Goal: Task Accomplishment & Management: Complete application form

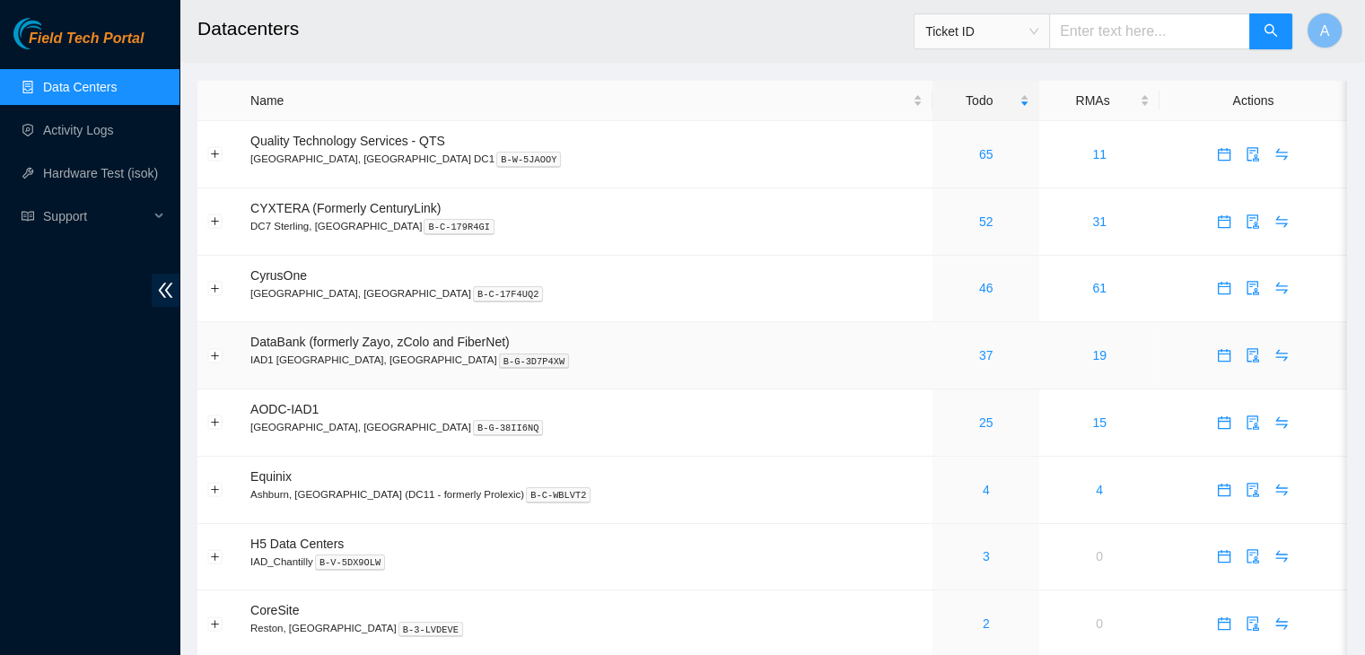
scroll to position [262, 0]
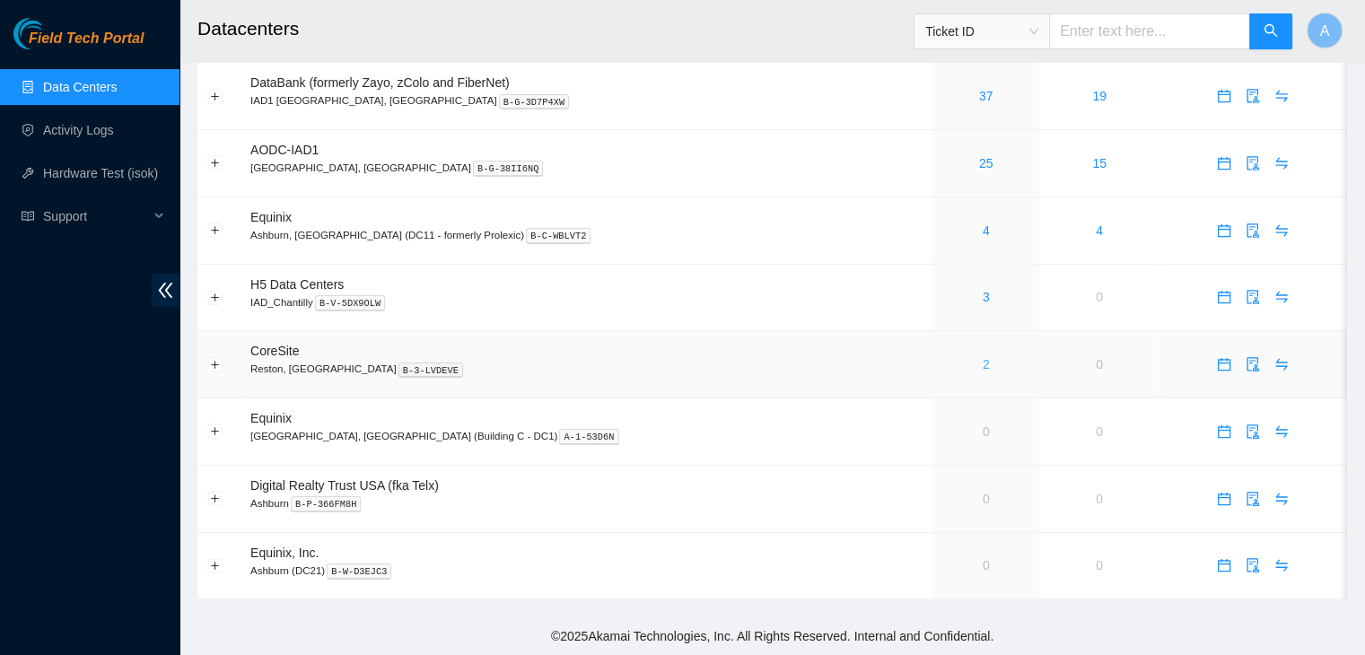
click at [983, 360] on link "2" at bounding box center [986, 364] width 7 height 14
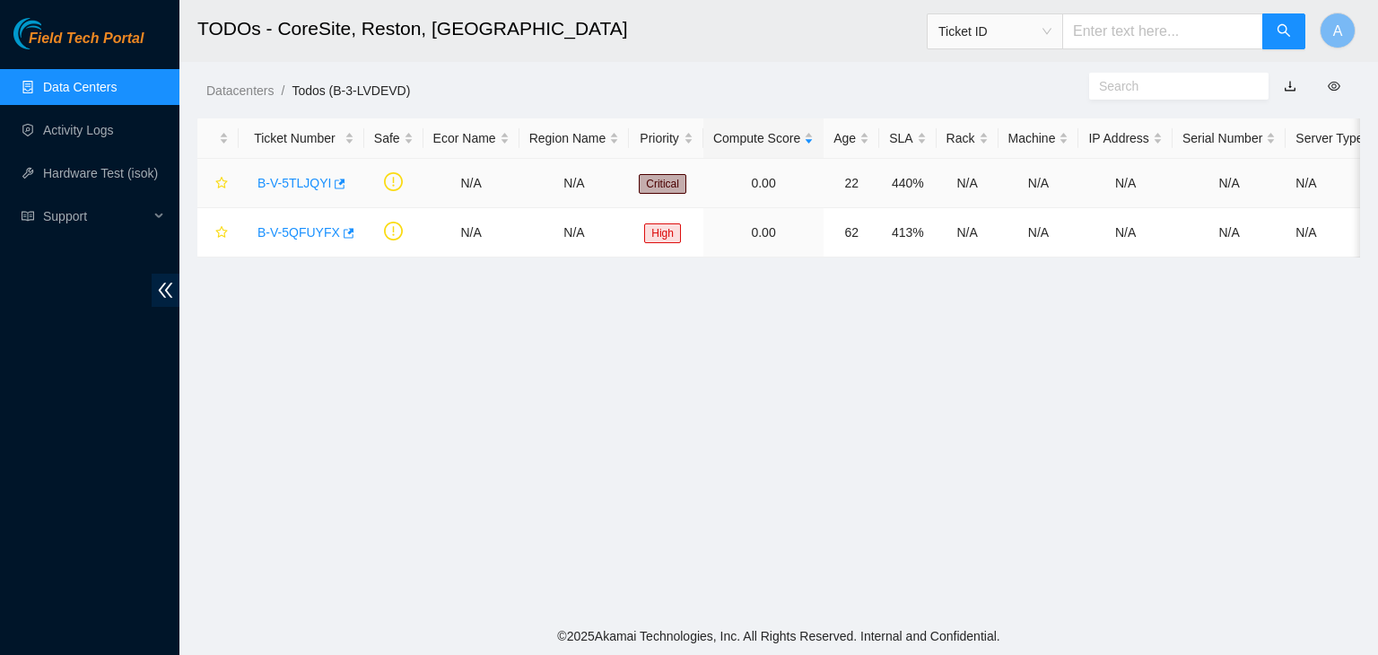
click at [305, 186] on link "B-V-5TLJQYI" at bounding box center [295, 183] width 74 height 14
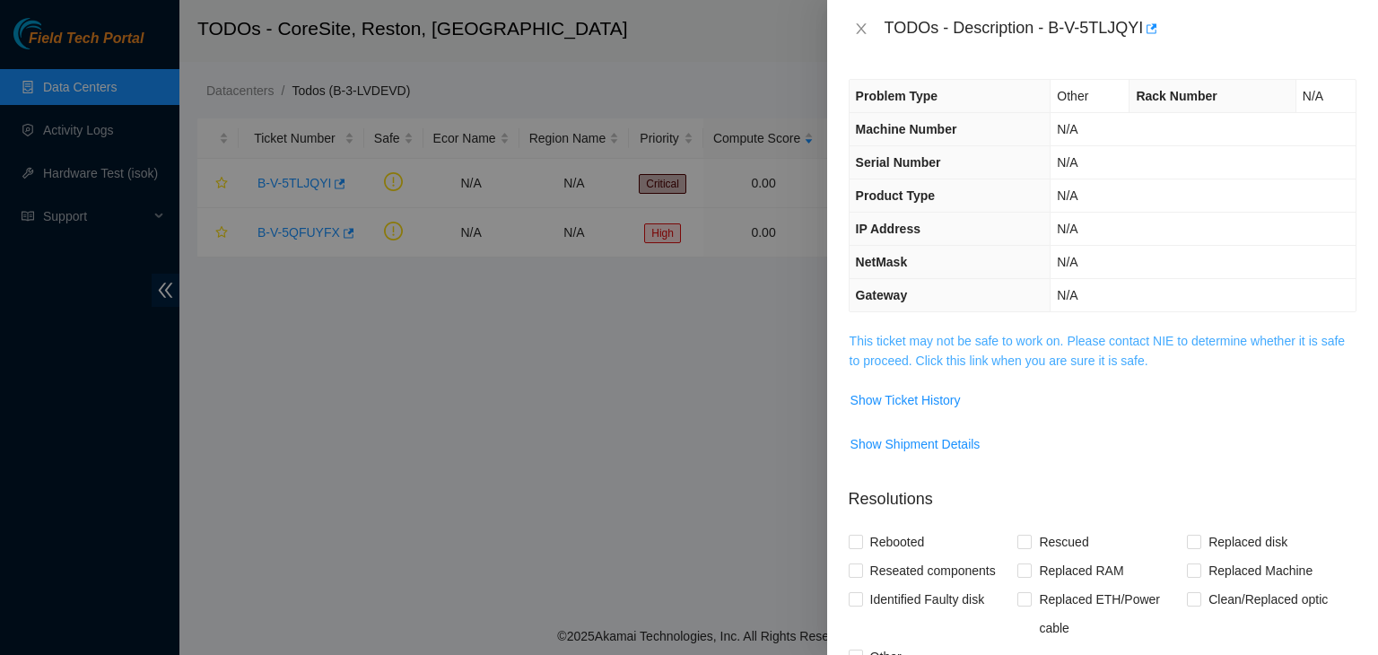
click at [978, 357] on link "This ticket may not be safe to work on. Please contact NIE to determine whether…" at bounding box center [1097, 351] width 495 height 34
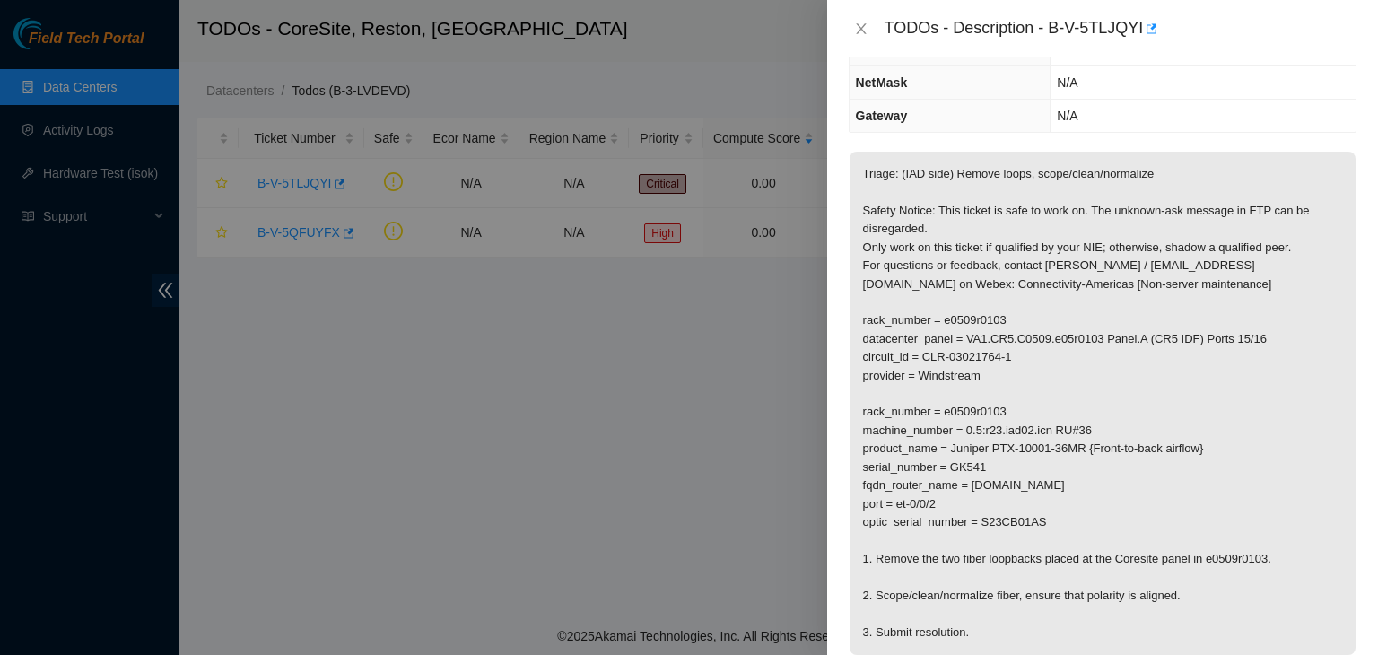
scroll to position [179, 0]
click at [849, 25] on button "Close" at bounding box center [861, 29] width 25 height 17
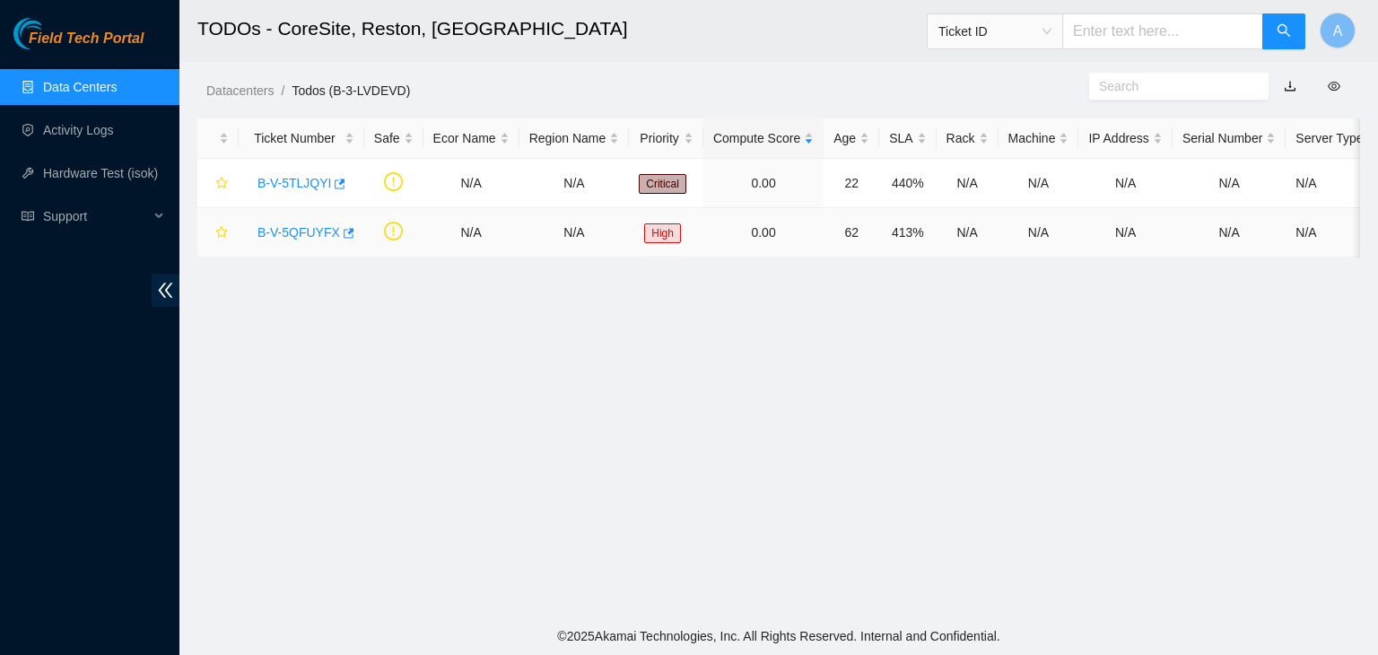
click at [282, 231] on link "B-V-5QFUYFX" at bounding box center [299, 232] width 83 height 14
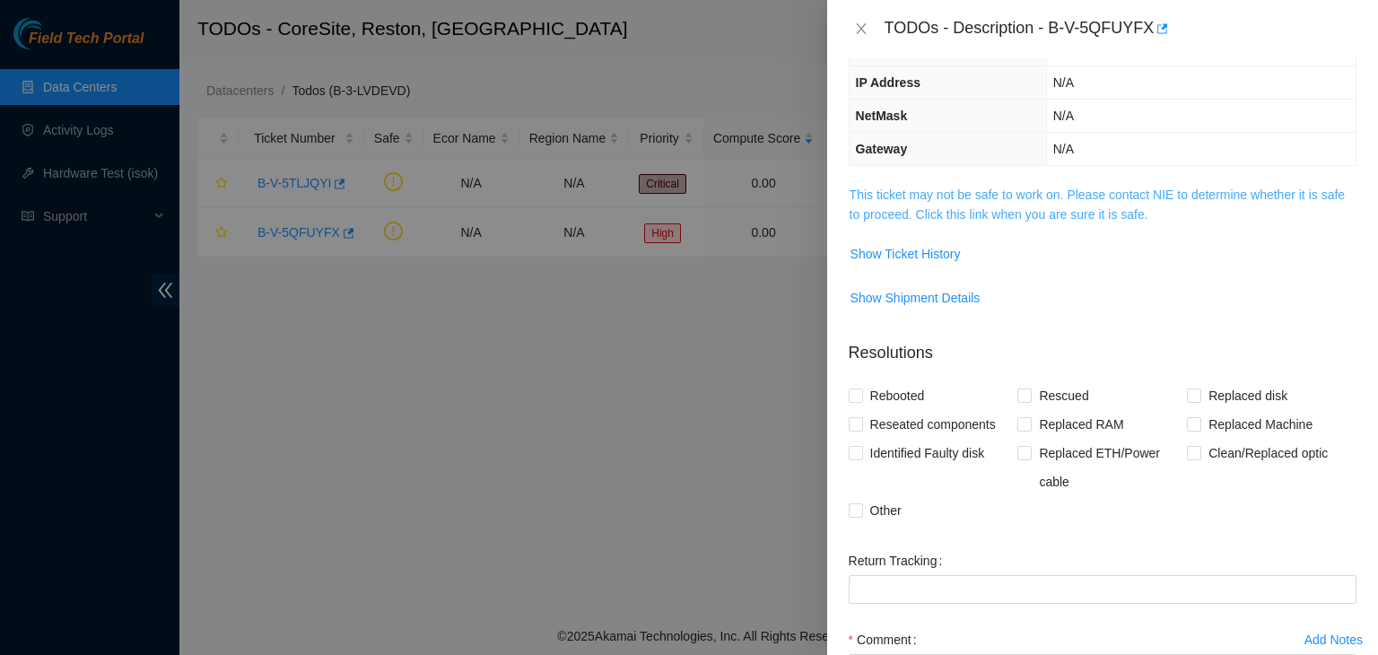
click at [937, 210] on link "This ticket may not be safe to work on. Please contact NIE to determine whether…" at bounding box center [1097, 205] width 495 height 34
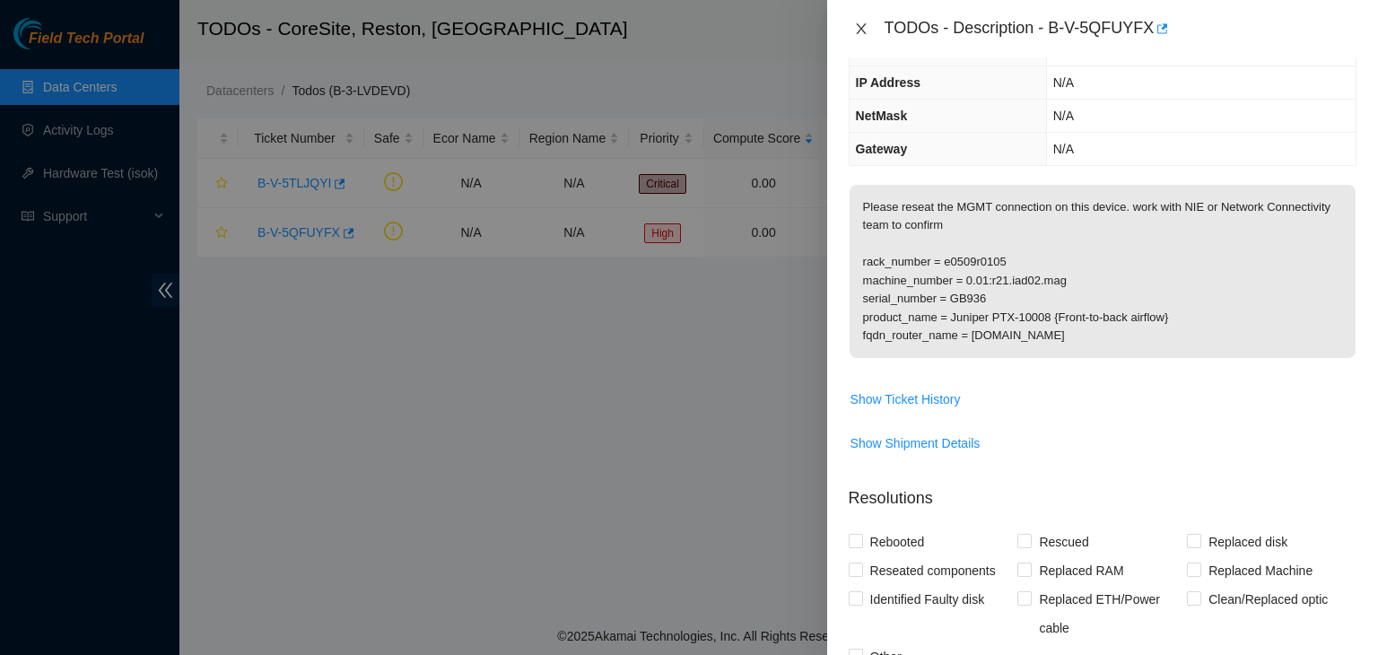
click at [864, 31] on icon "close" at bounding box center [861, 29] width 14 height 14
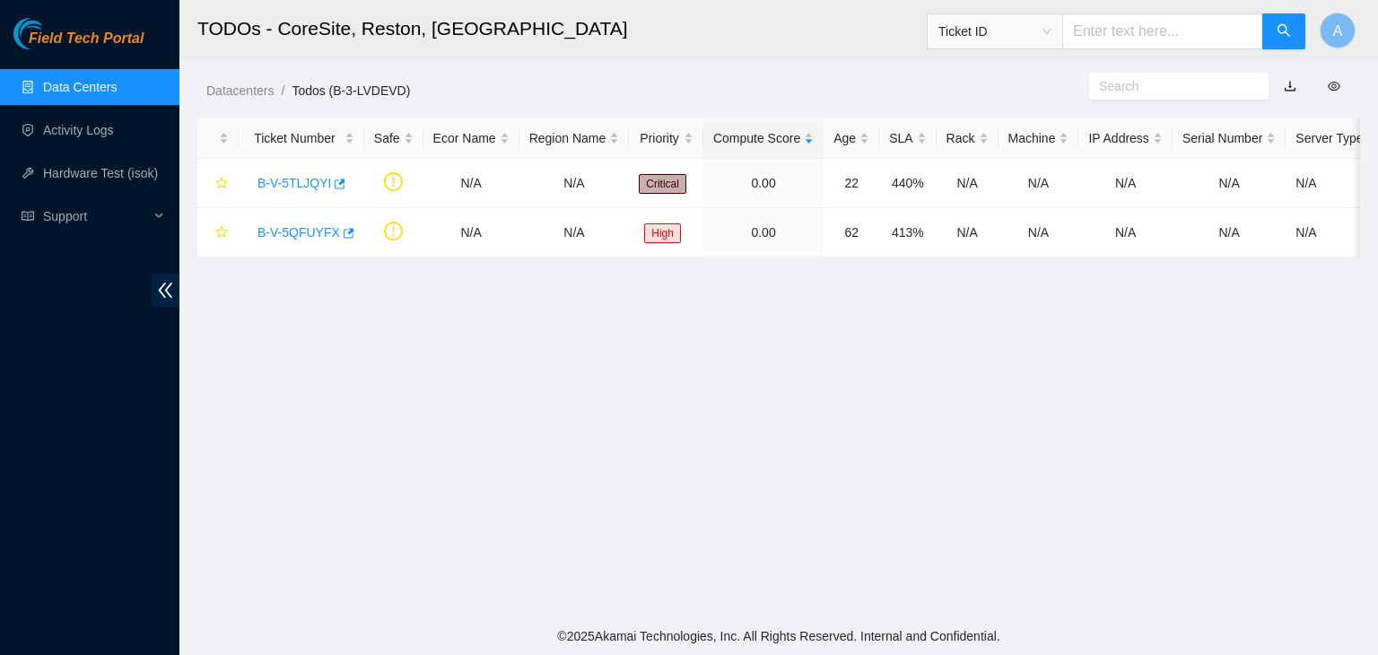
scroll to position [238, 0]
click at [117, 91] on link "Data Centers" at bounding box center [80, 87] width 74 height 14
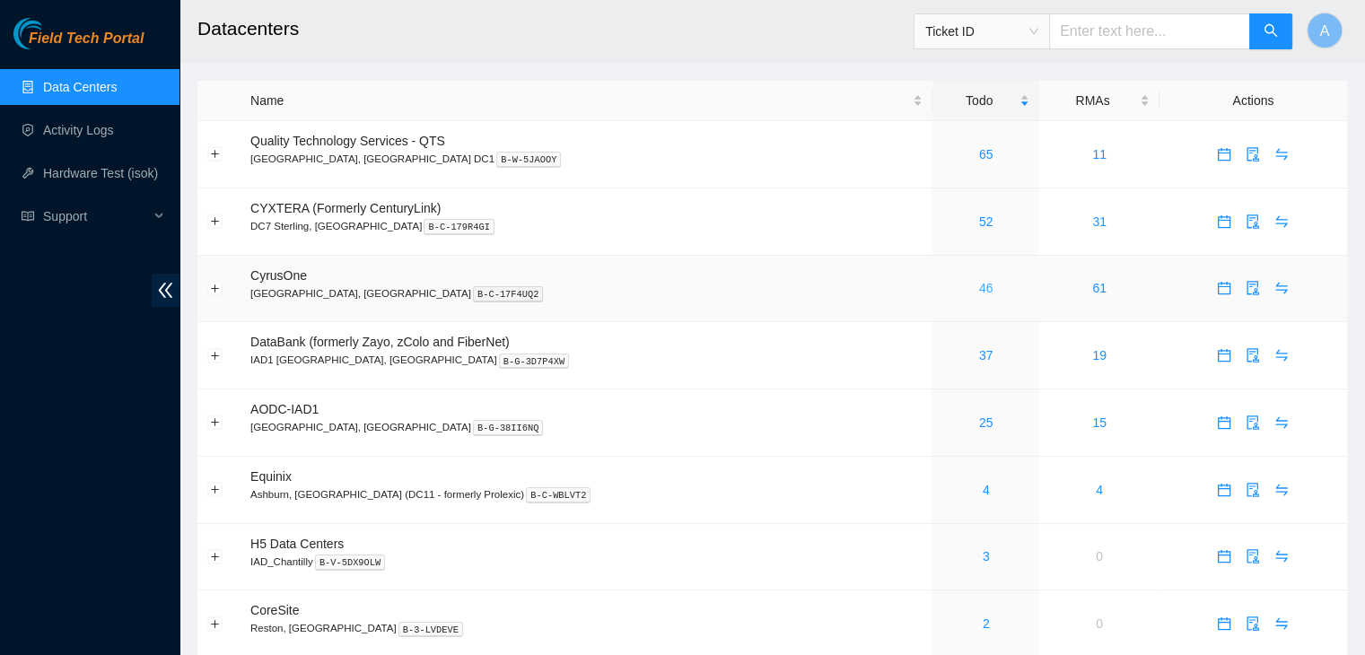
click at [979, 292] on link "46" at bounding box center [986, 288] width 14 height 14
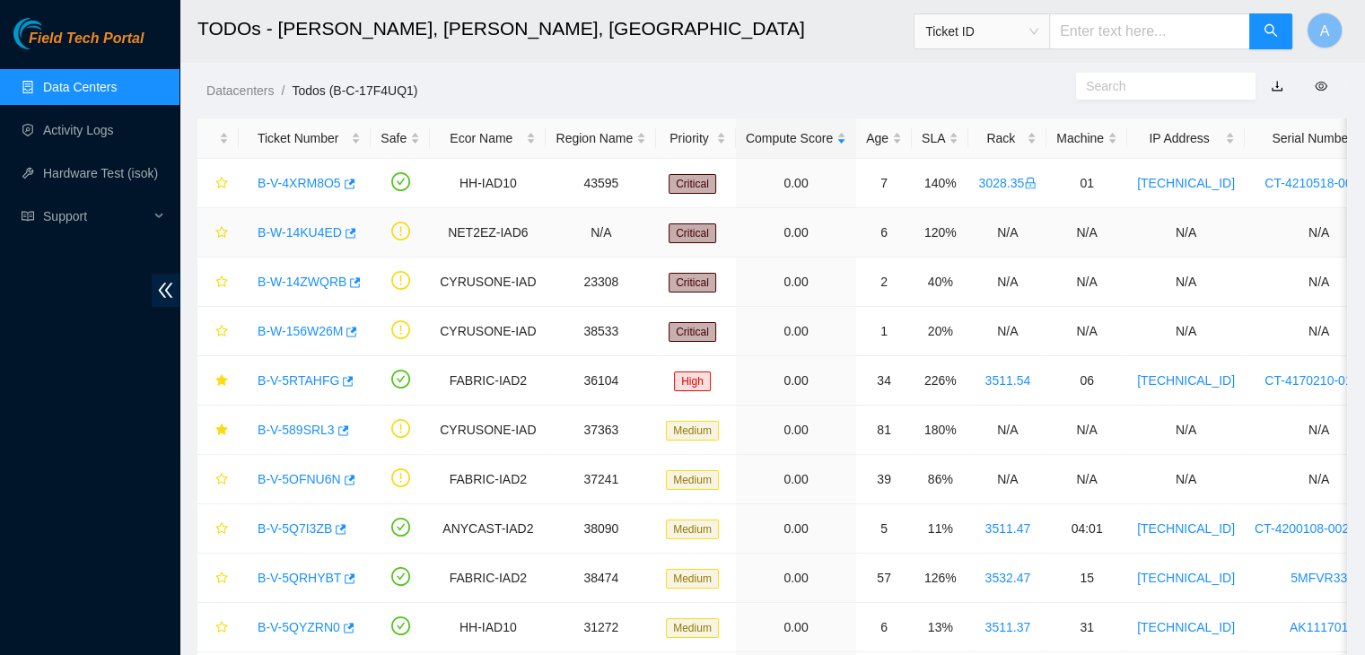
click at [302, 234] on link "B-W-14KU4ED" at bounding box center [300, 232] width 84 height 14
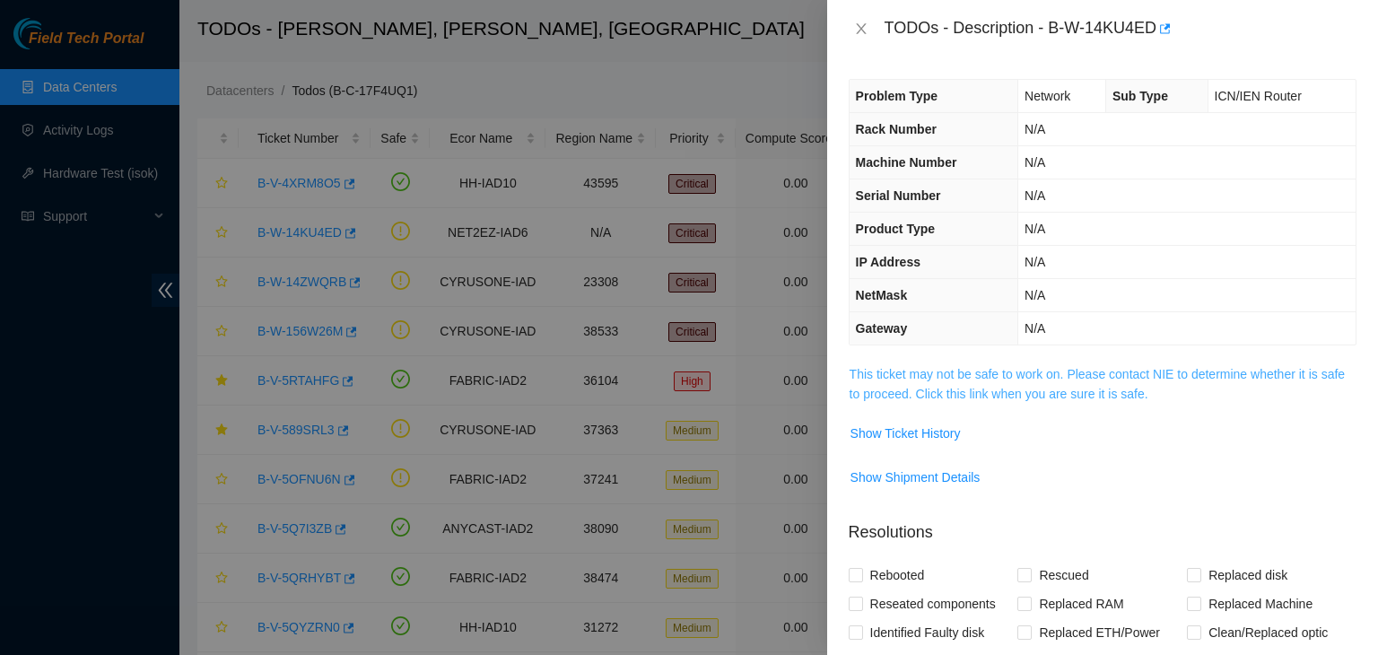
click at [1017, 371] on link "This ticket may not be safe to work on. Please contact NIE to determine whether…" at bounding box center [1097, 384] width 495 height 34
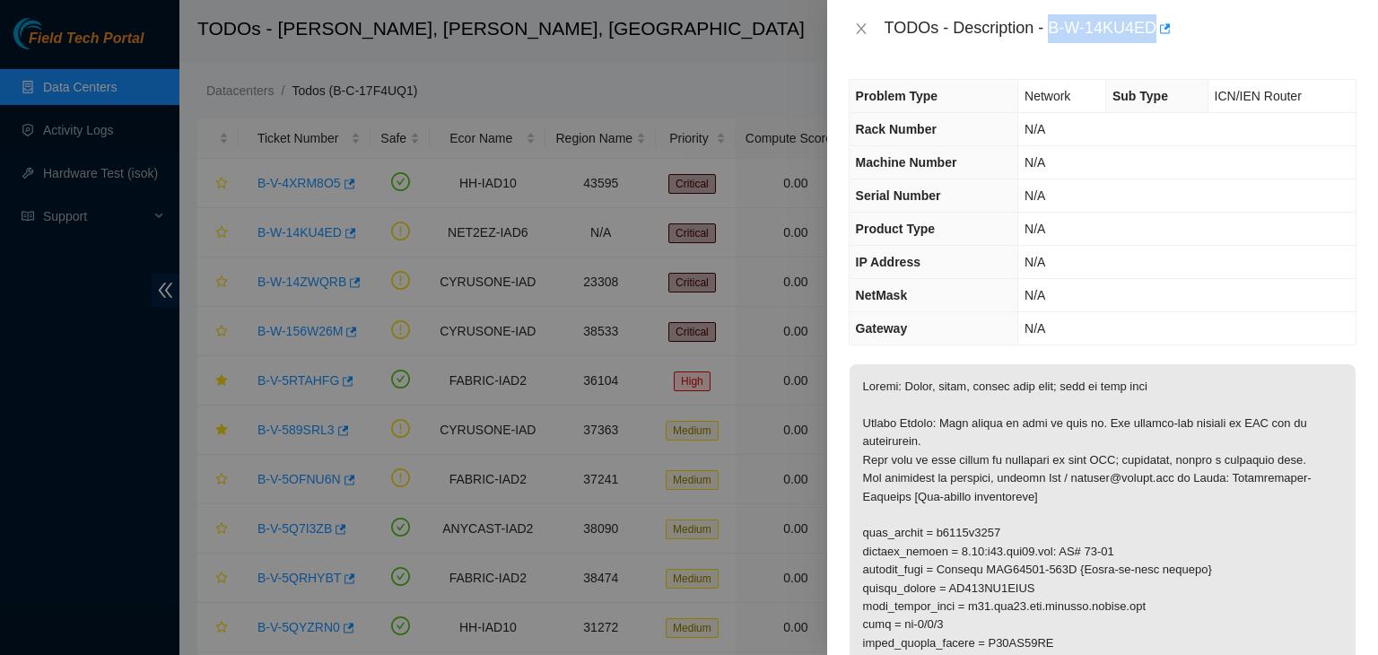
drag, startPoint x: 1050, startPoint y: 28, endPoint x: 1153, endPoint y: 27, distance: 103.2
click at [1153, 27] on div "TODOs - Description - B-W-14KU4ED" at bounding box center [1121, 28] width 472 height 29
copy div "B-W-14KU4ED"
click at [535, 55] on div at bounding box center [689, 327] width 1378 height 655
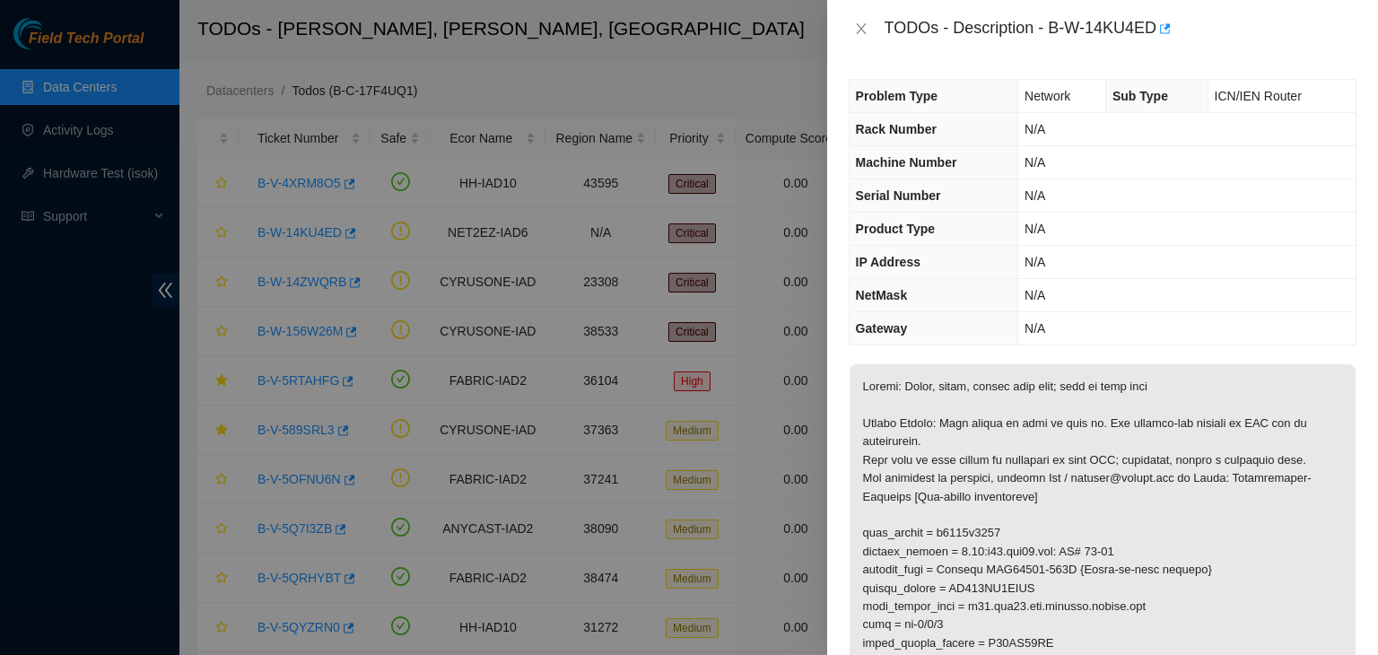
click at [535, 55] on div at bounding box center [689, 327] width 1378 height 655
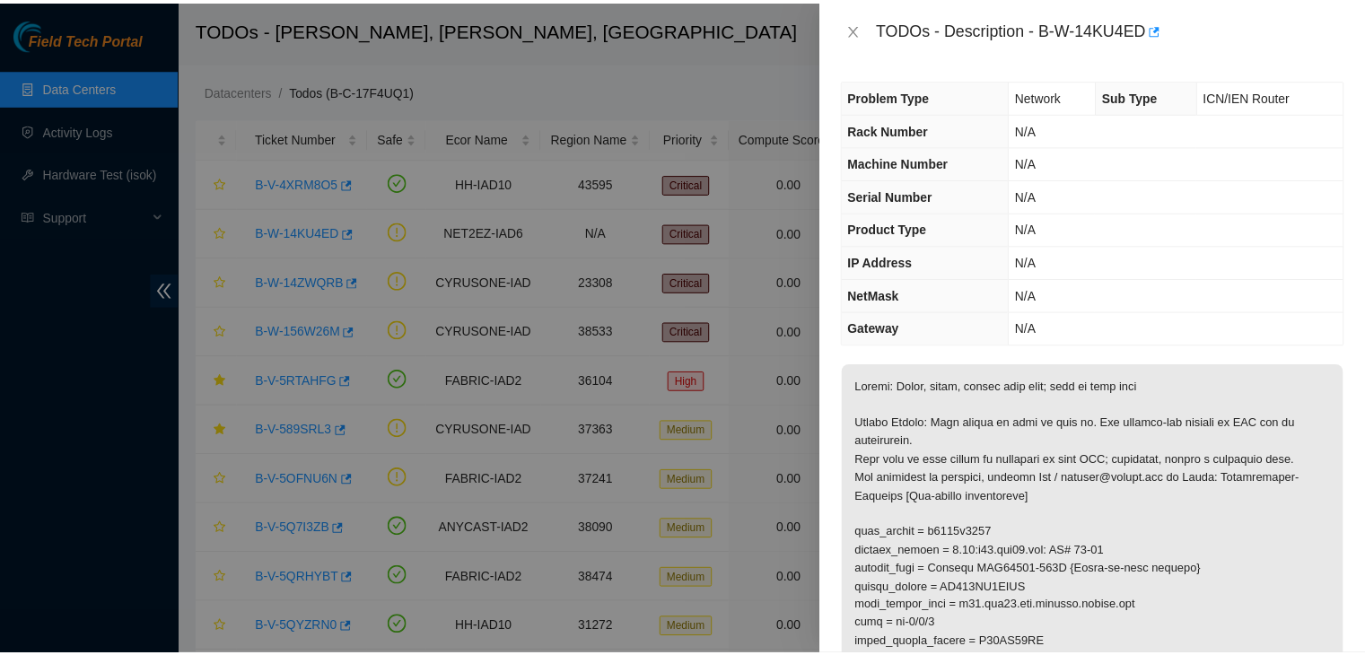
scroll to position [169, 0]
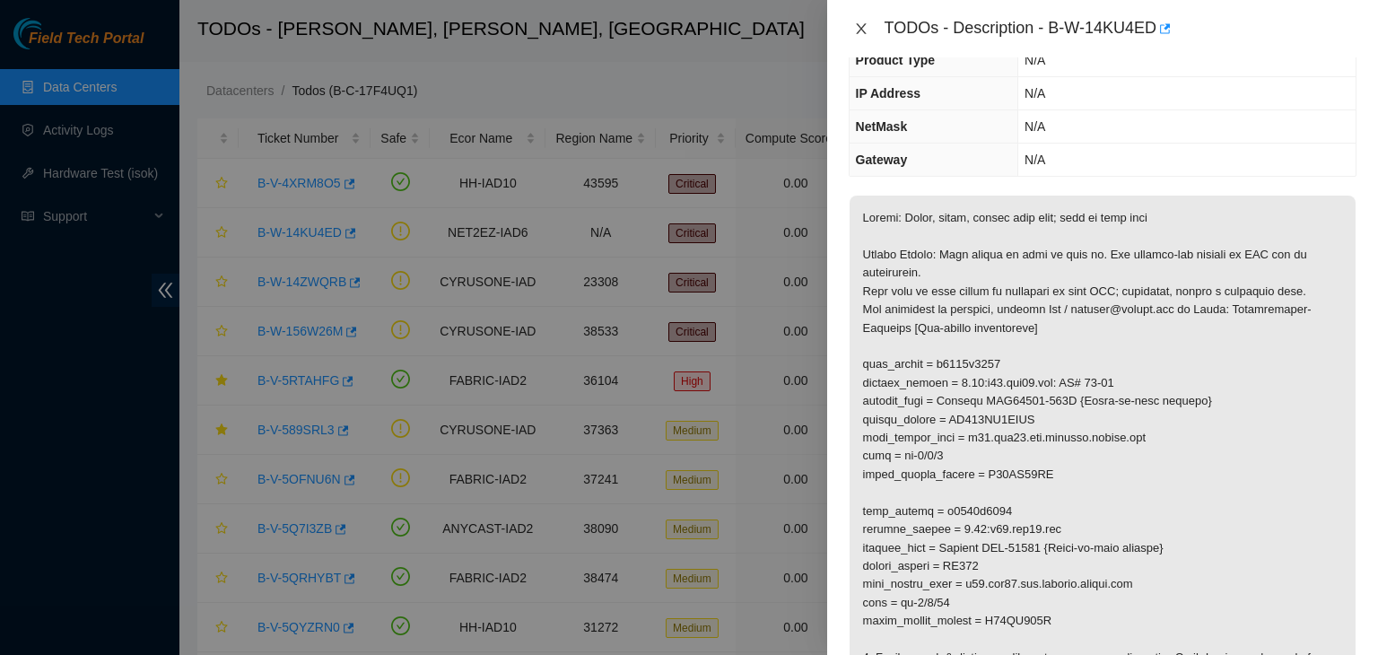
click at [860, 22] on icon "close" at bounding box center [861, 29] width 14 height 14
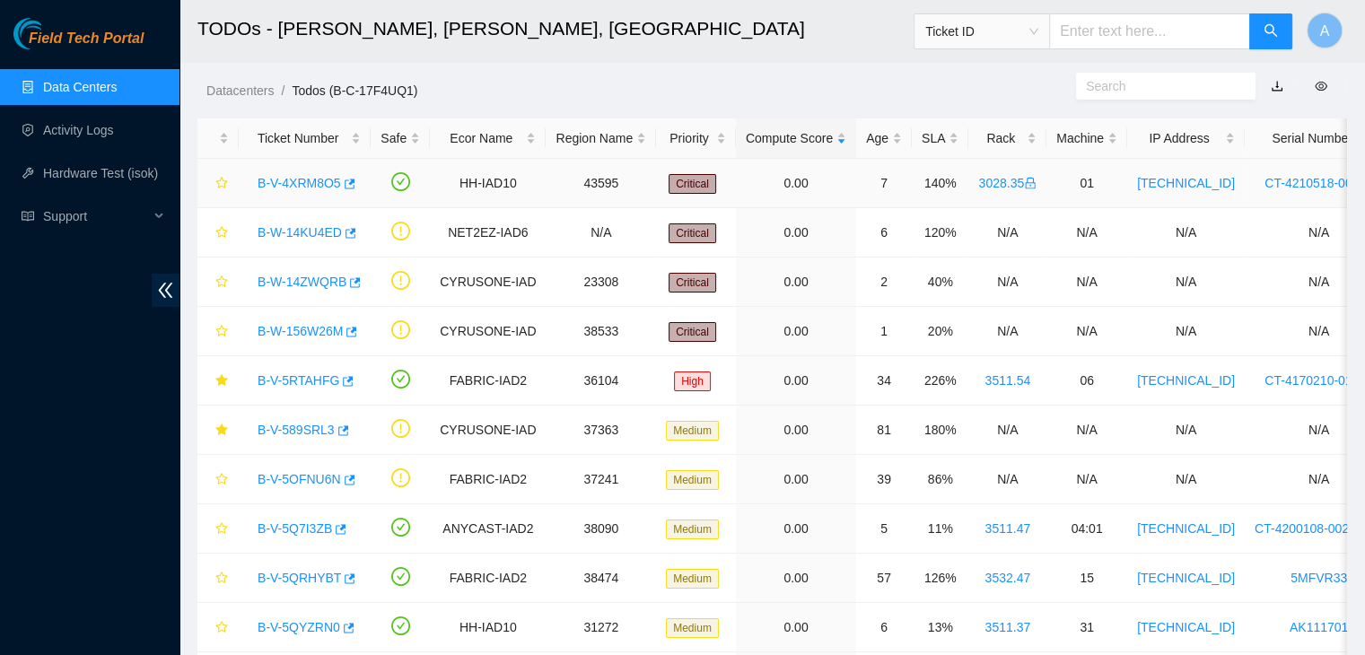
scroll to position [228, 0]
click at [117, 94] on link "Data Centers" at bounding box center [80, 87] width 74 height 14
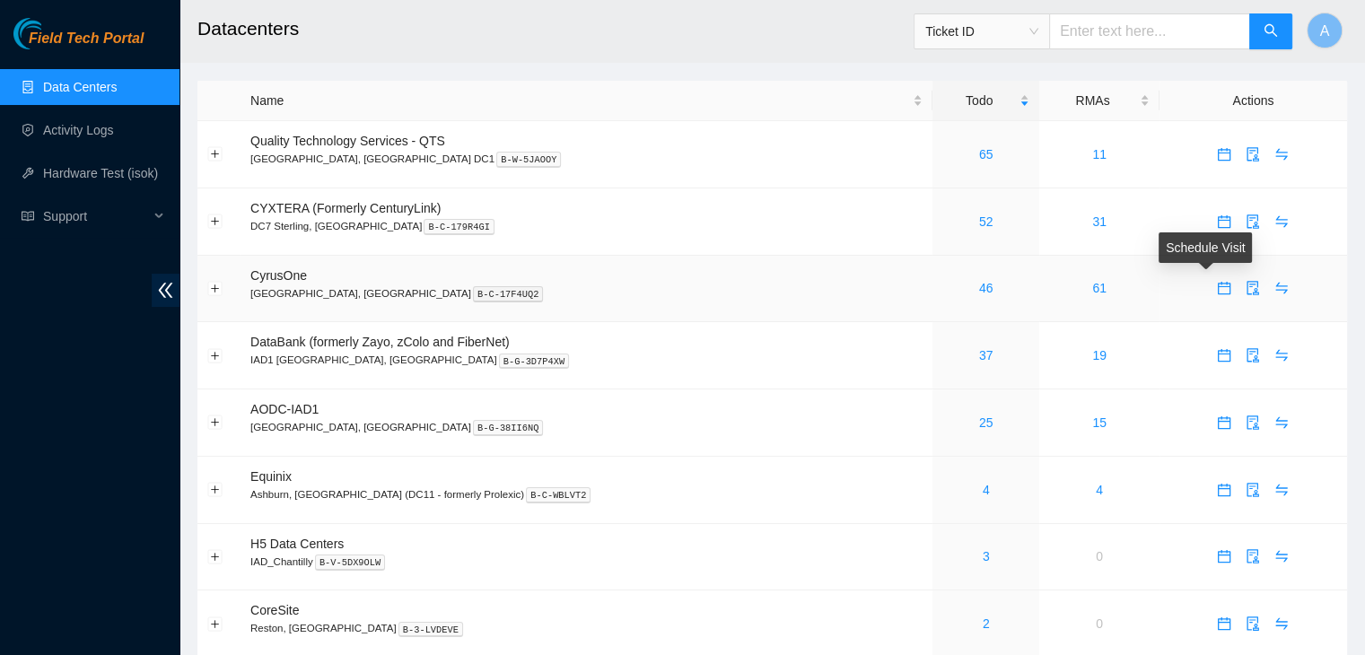
click at [1217, 283] on icon "calendar" at bounding box center [1224, 288] width 14 height 14
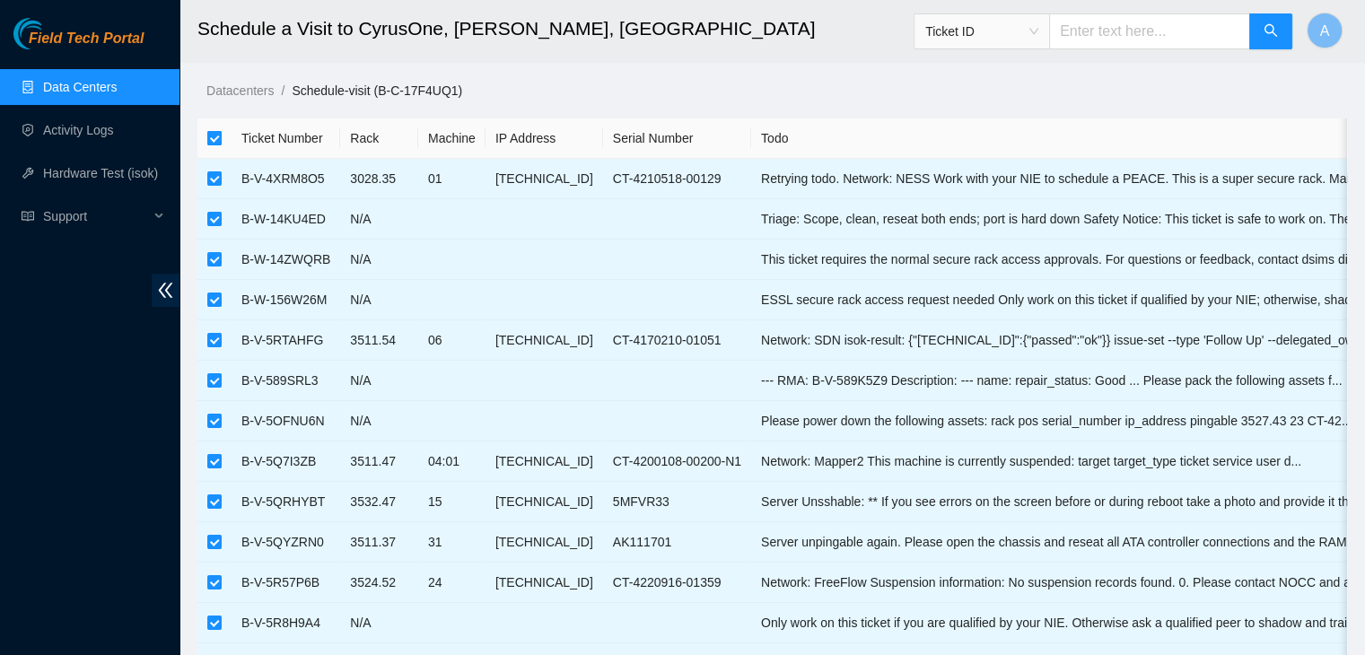
click at [218, 137] on input "checkbox" at bounding box center [214, 138] width 14 height 14
checkbox input "false"
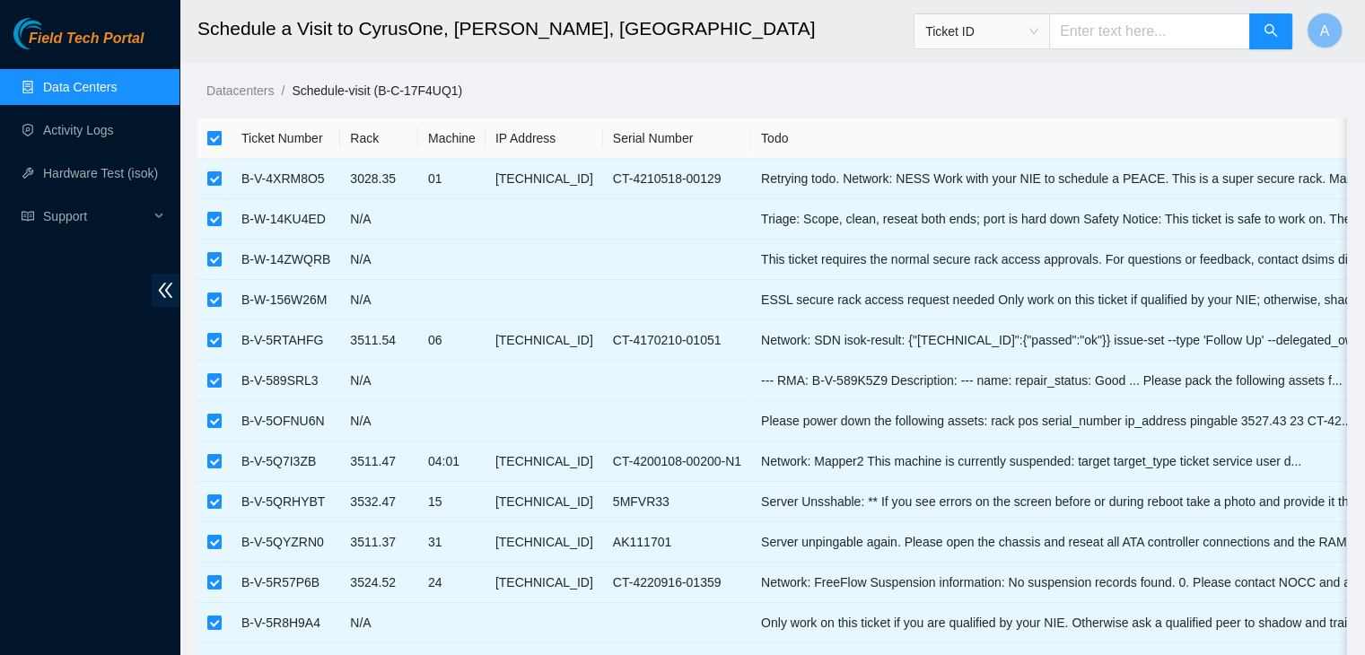
checkbox input "false"
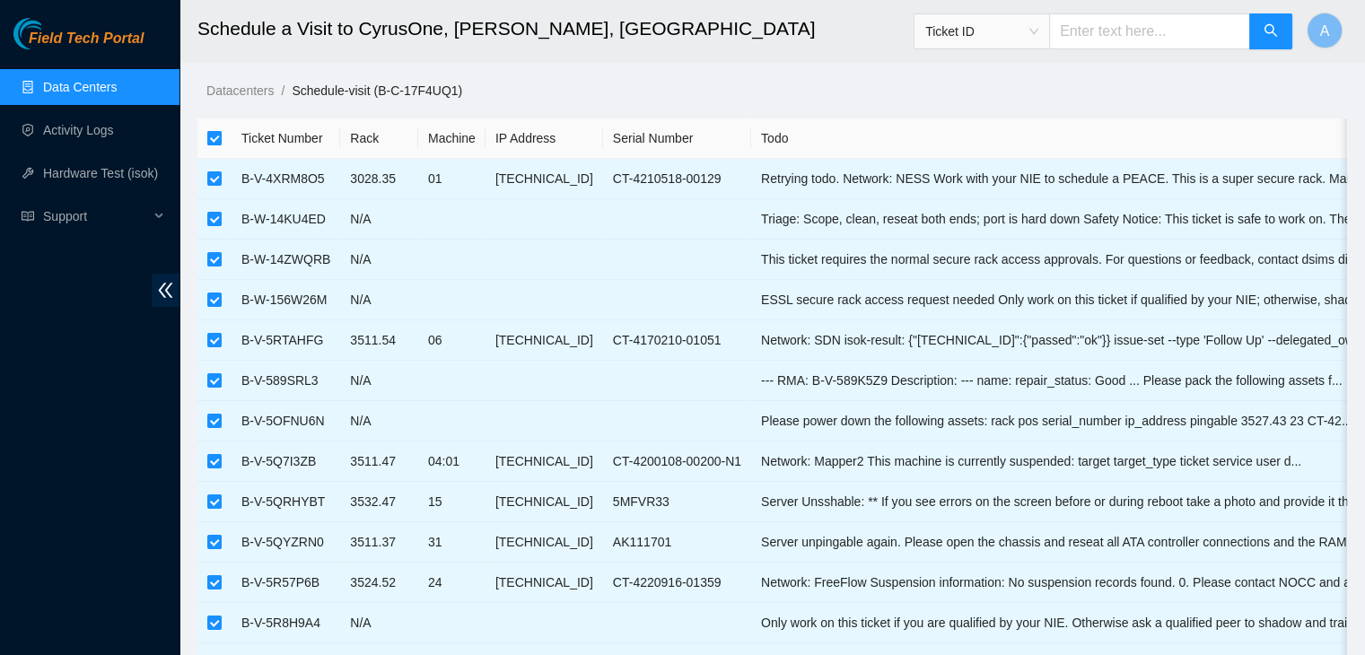
checkbox input "false"
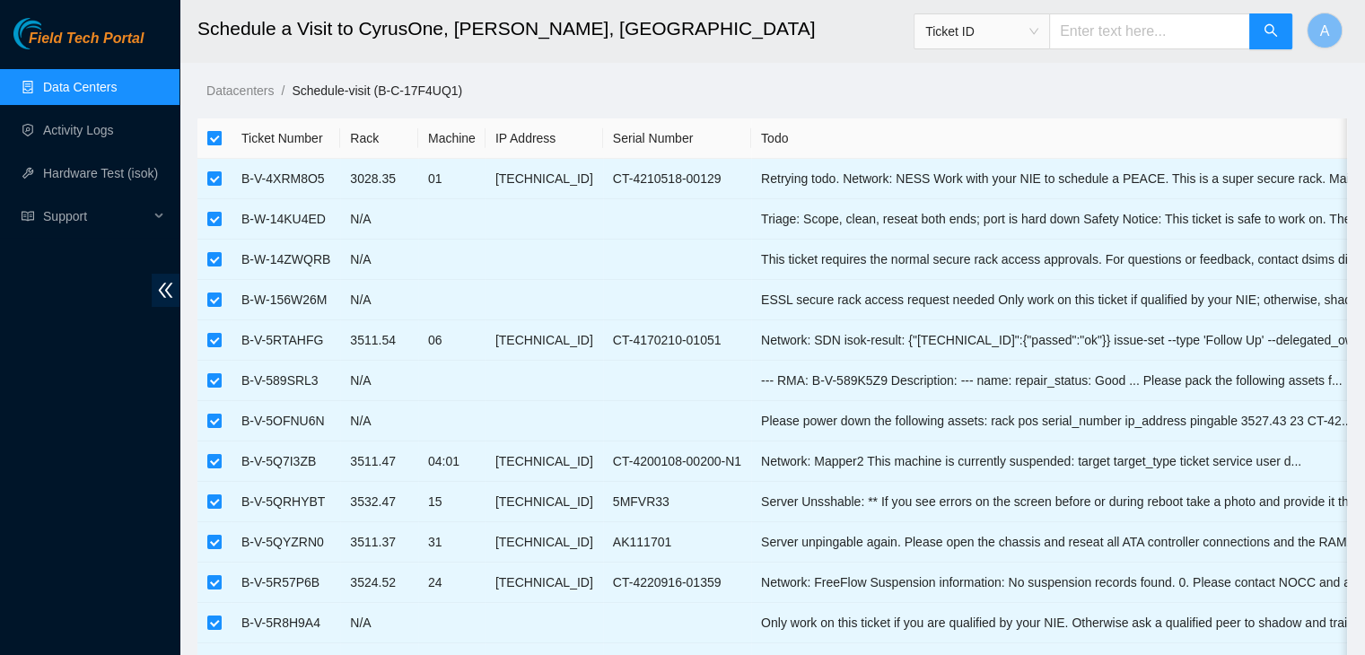
checkbox input "false"
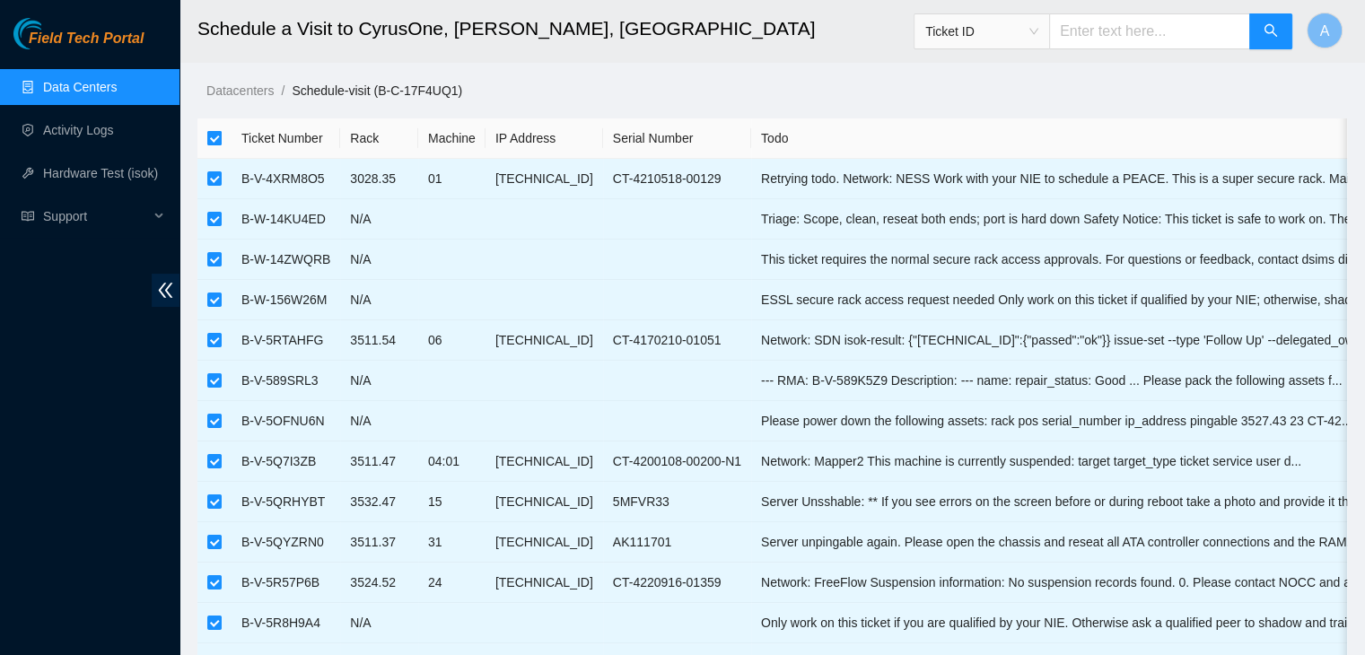
checkbox input "false"
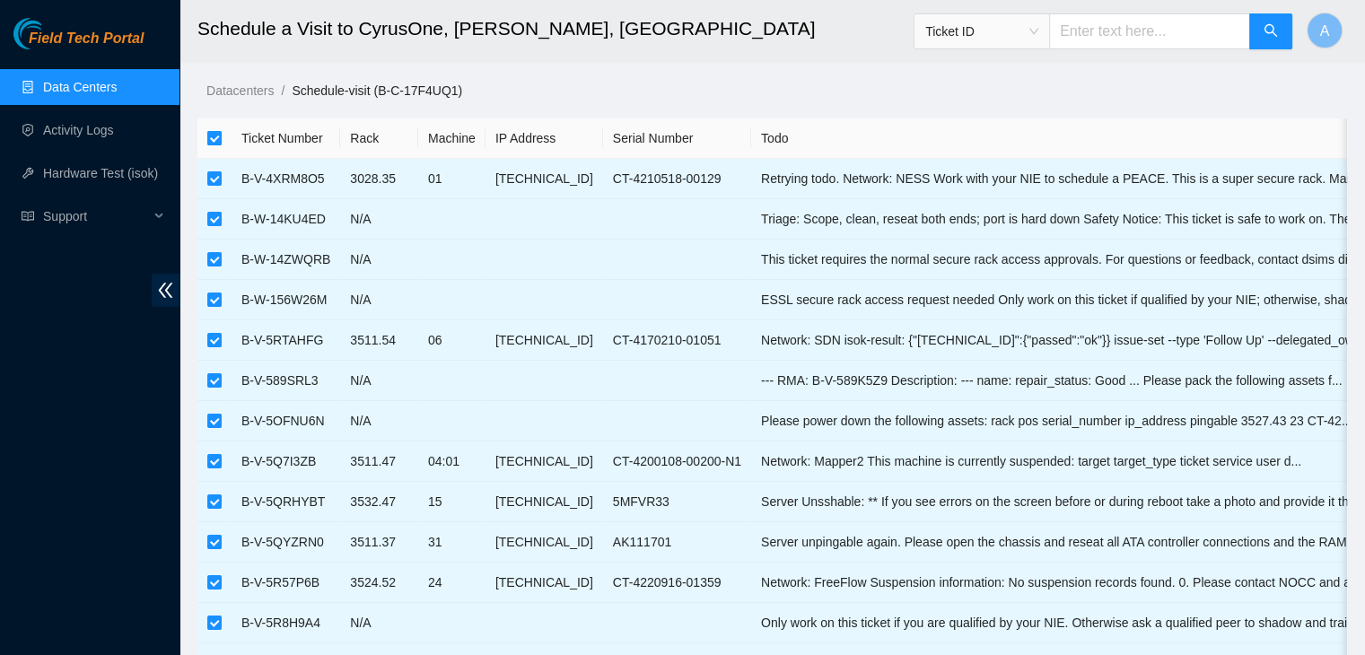
checkbox input "false"
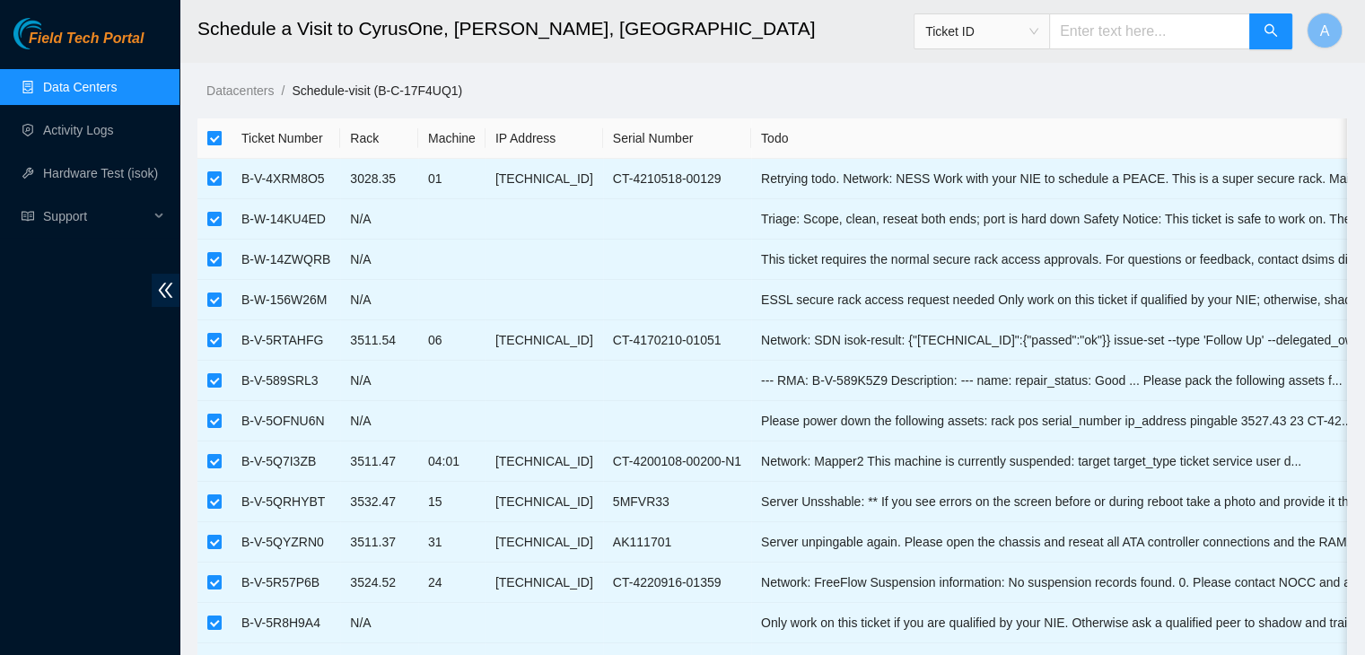
checkbox input "false"
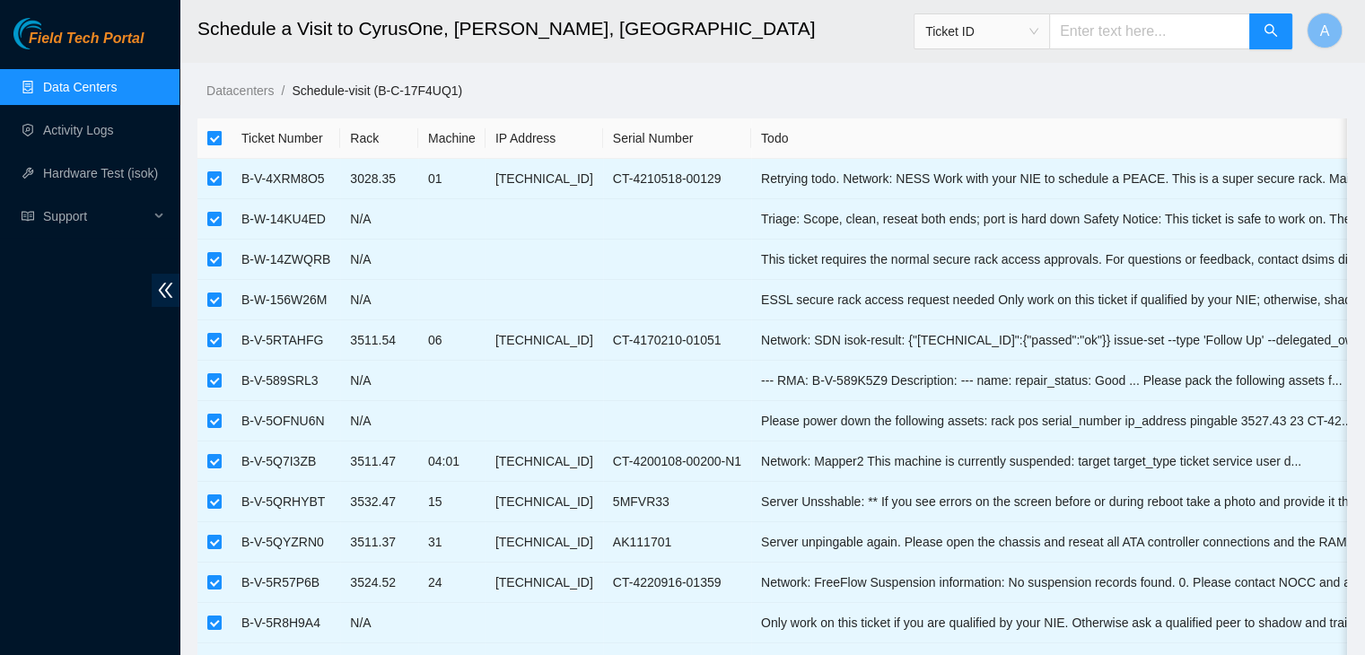
checkbox input "false"
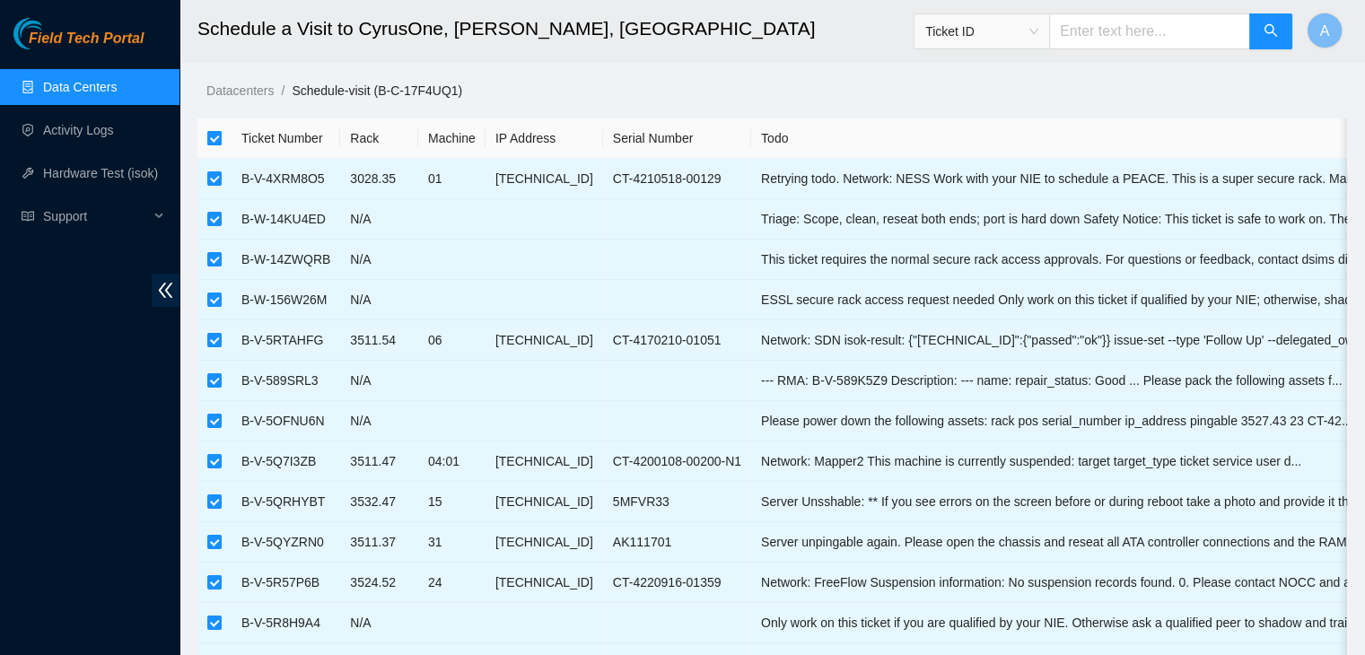
checkbox input "false"
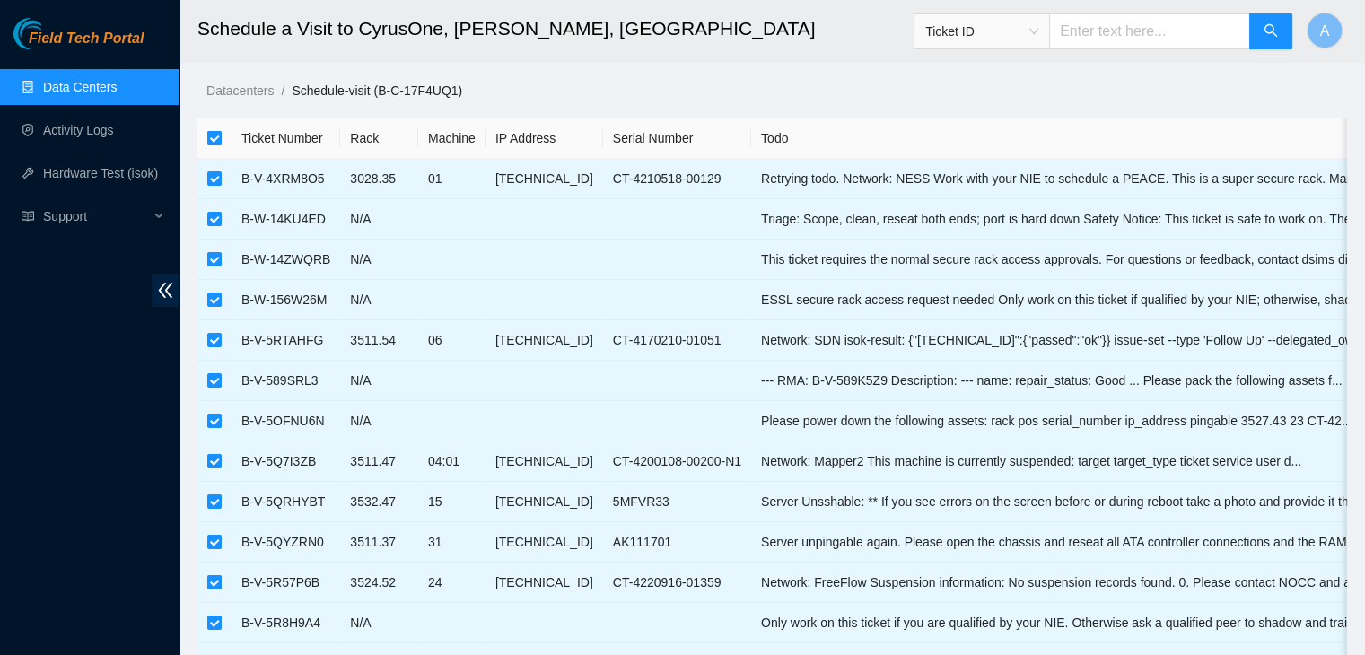
checkbox input "false"
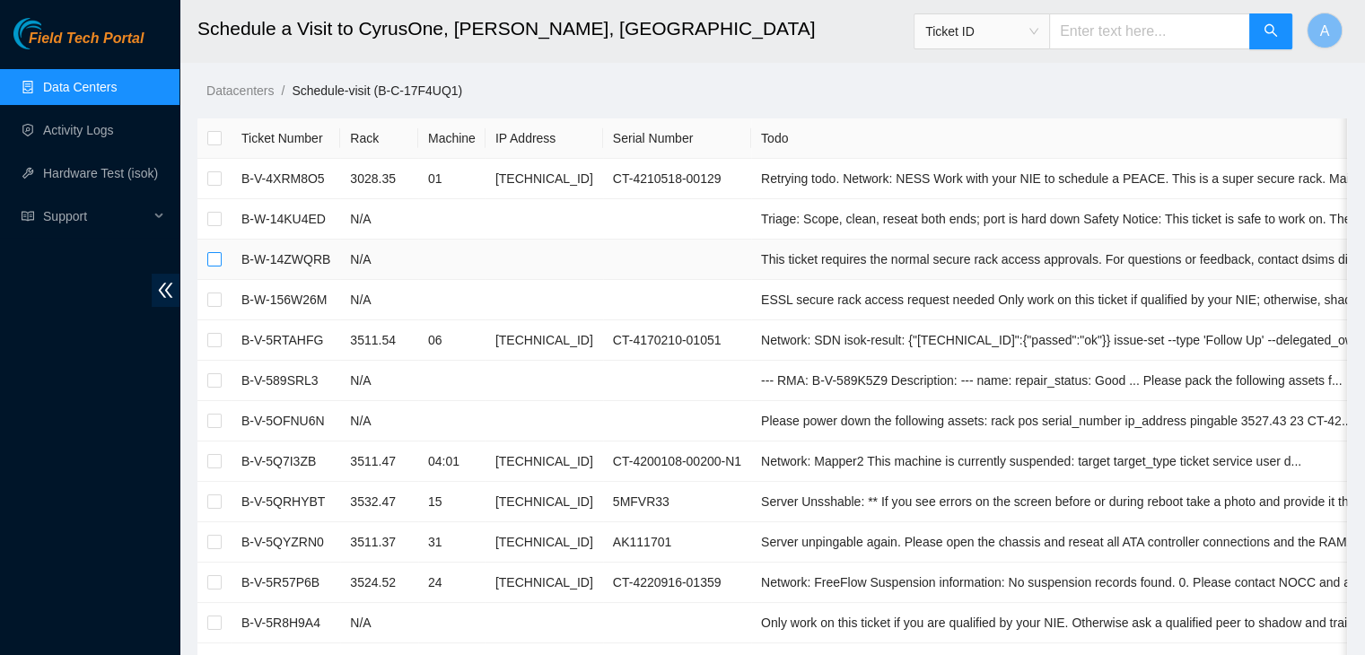
click at [215, 263] on input "checkbox" at bounding box center [214, 259] width 14 height 14
checkbox input "true"
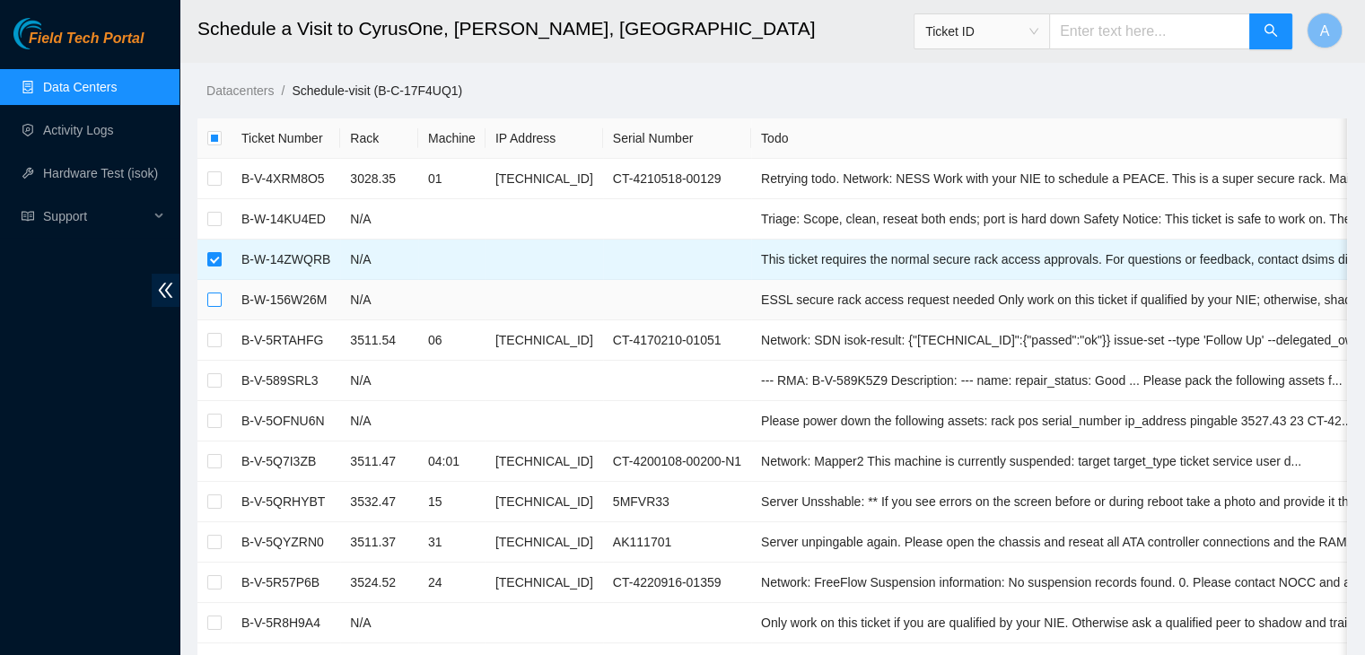
click at [212, 302] on input "checkbox" at bounding box center [214, 300] width 14 height 14
checkbox input "true"
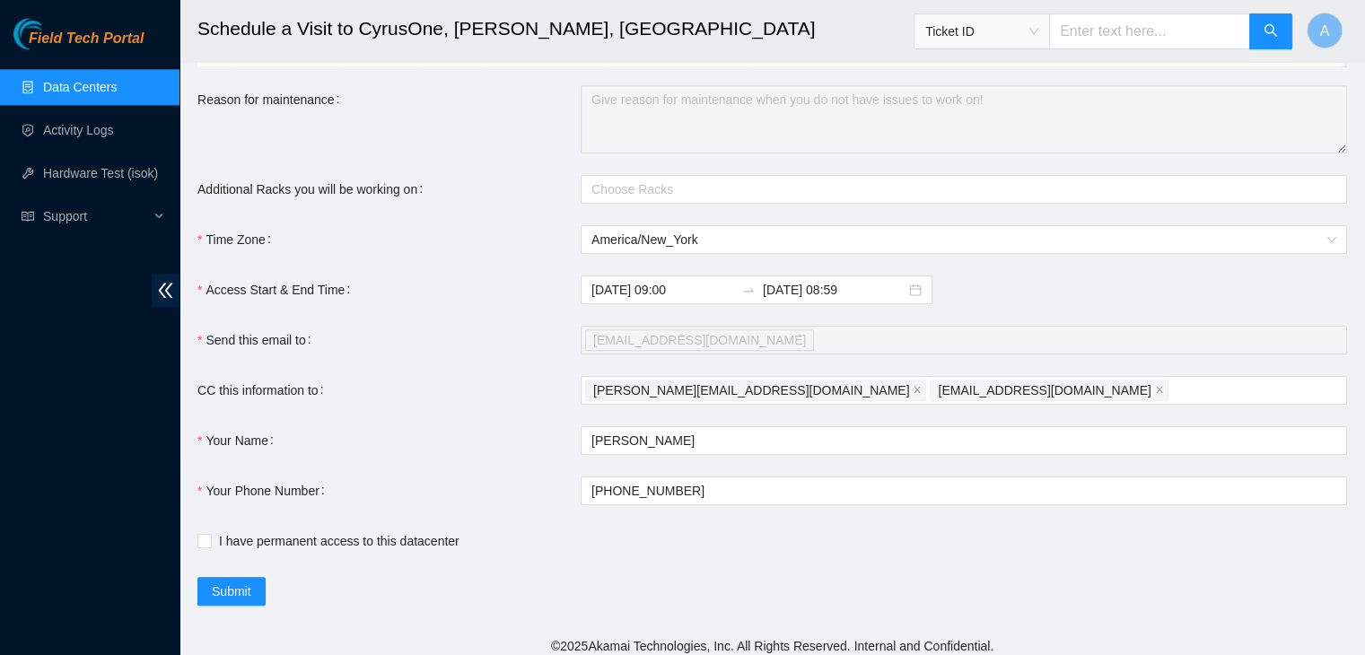
scroll to position [1963, 0]
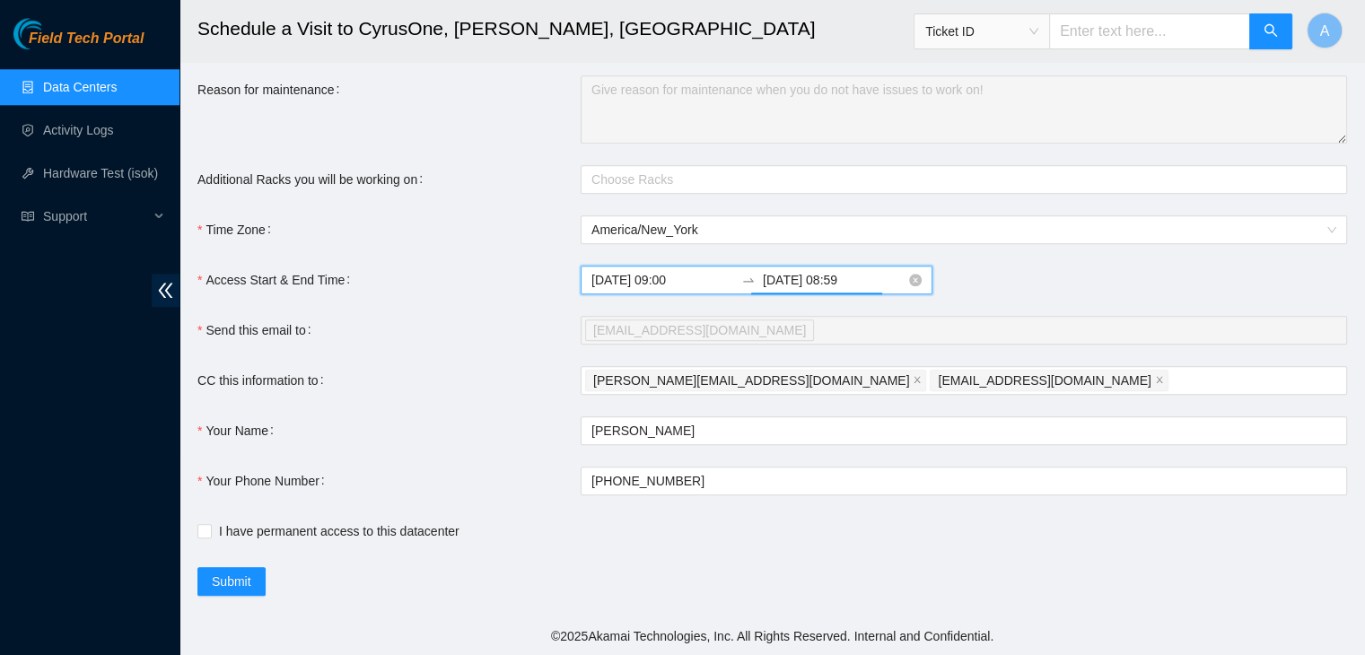
click at [847, 277] on input "2025-09-04 08:59" at bounding box center [834, 280] width 143 height 20
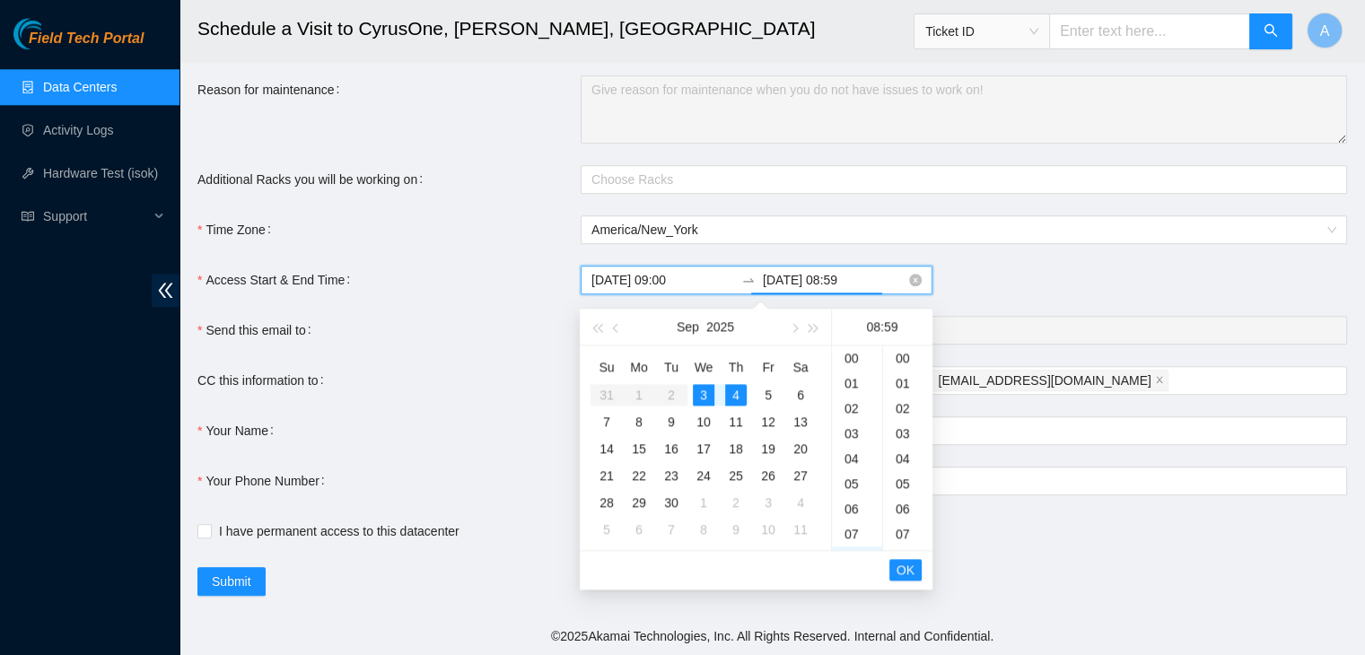
scroll to position [1480, 0]
click at [707, 389] on div "3" at bounding box center [704, 395] width 22 height 22
click at [852, 388] on div "22" at bounding box center [857, 399] width 50 height 25
type input "2025-09-03 22:59"
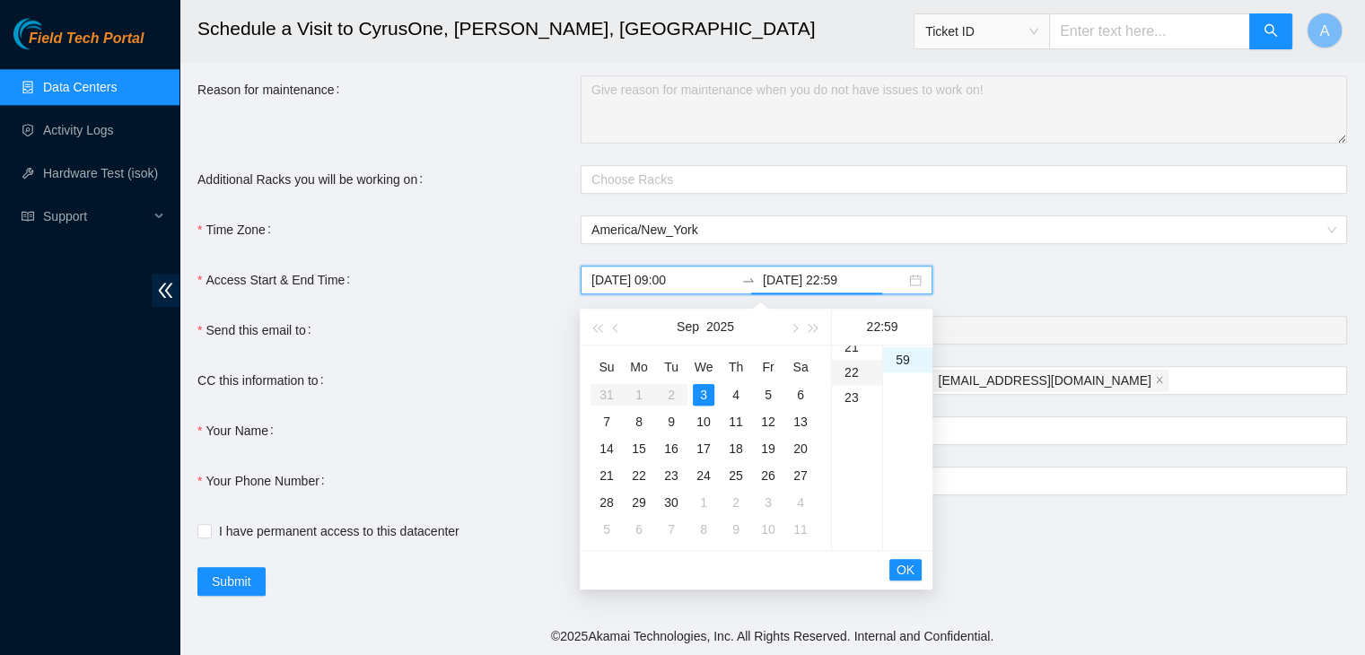
scroll to position [553, 0]
click at [904, 574] on li "OK" at bounding box center [905, 570] width 32 height 31
click at [903, 560] on span "OK" at bounding box center [905, 570] width 18 height 20
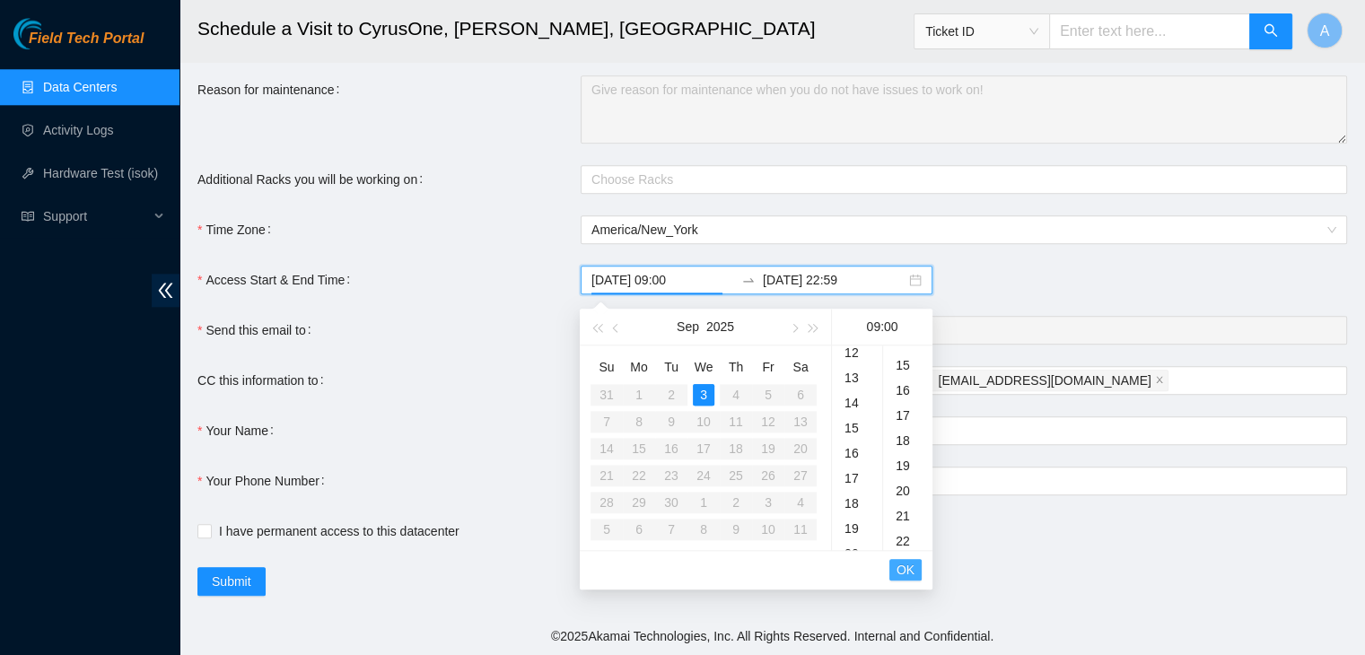
scroll to position [0, 0]
click at [903, 560] on span "OK" at bounding box center [905, 570] width 18 height 20
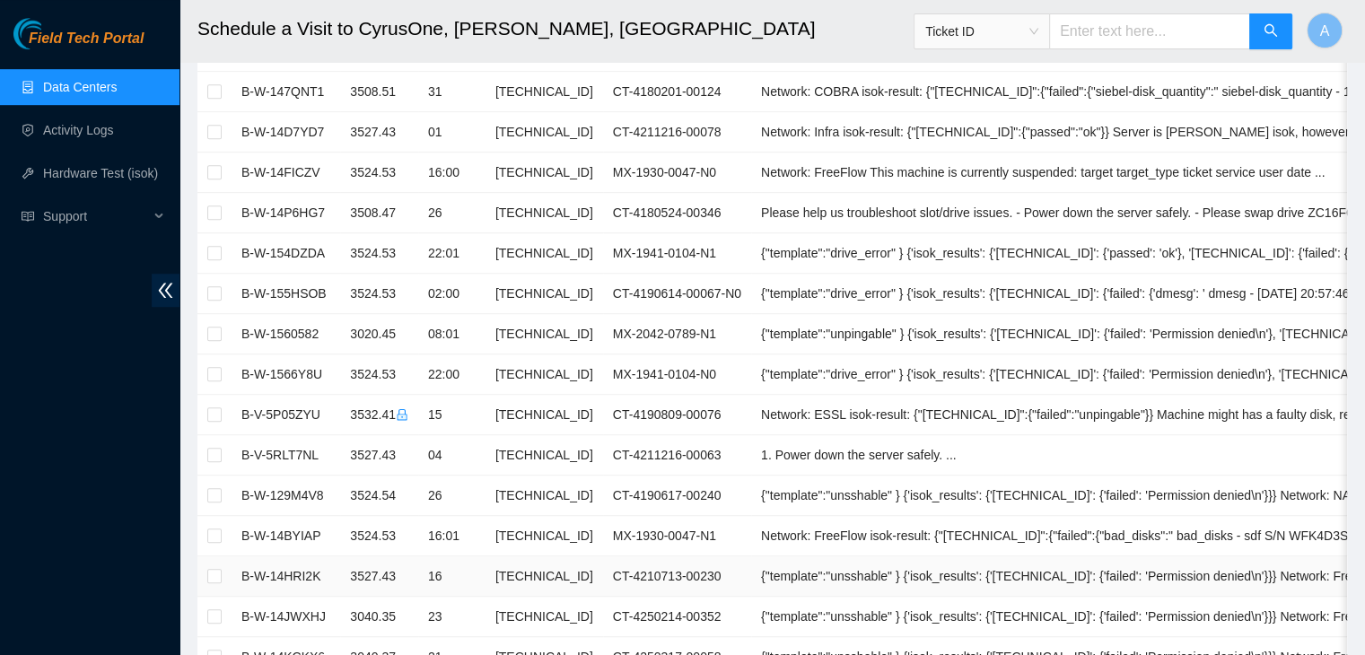
scroll to position [1084, 0]
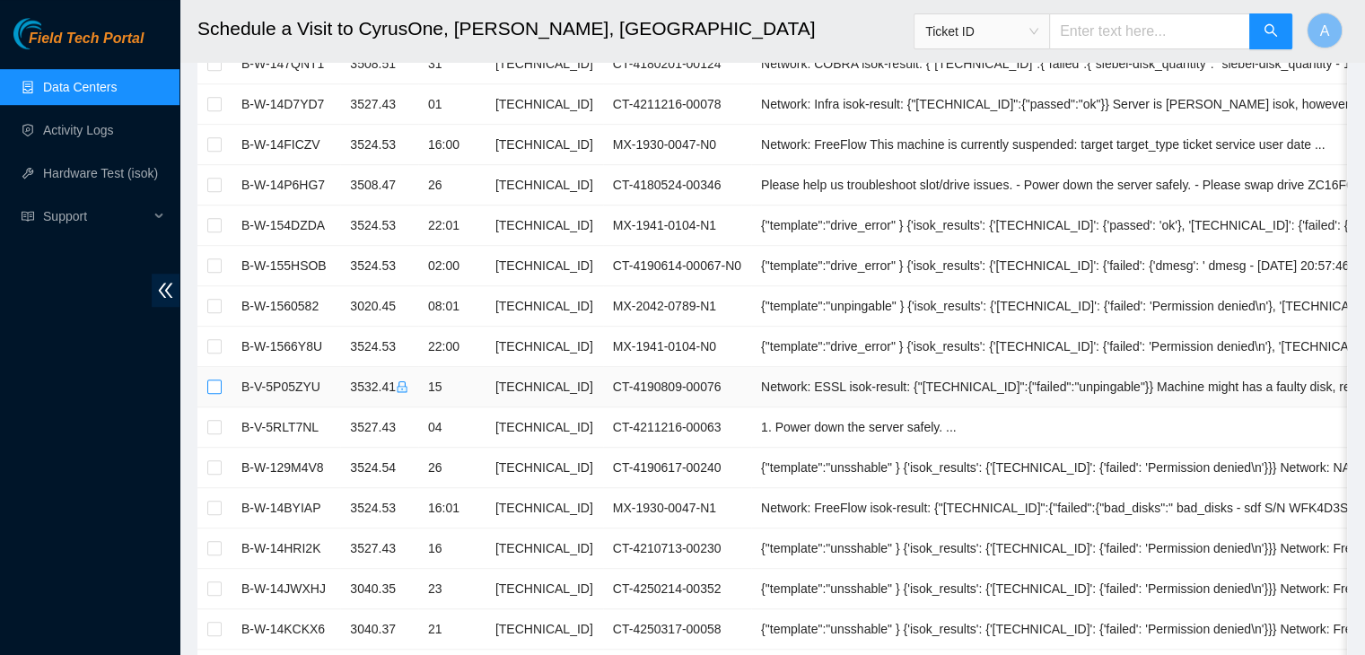
click at [213, 383] on input "checkbox" at bounding box center [214, 387] width 14 height 14
checkbox input "true"
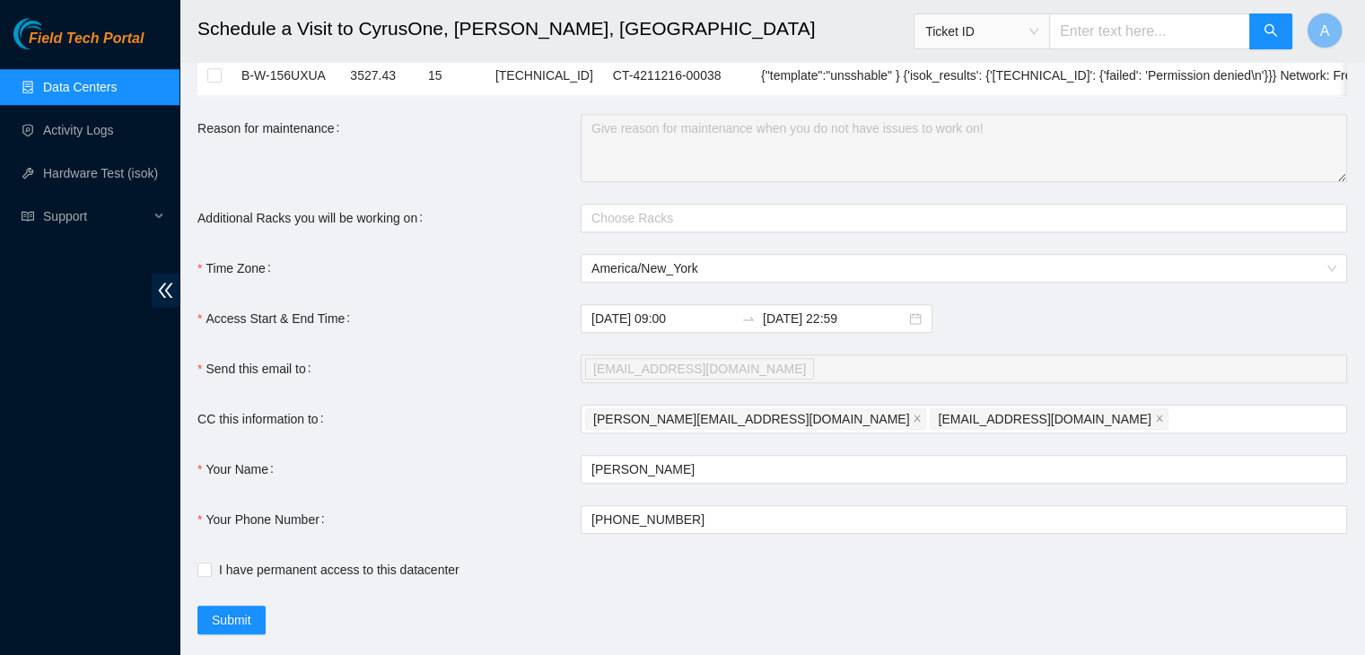
scroll to position [1963, 0]
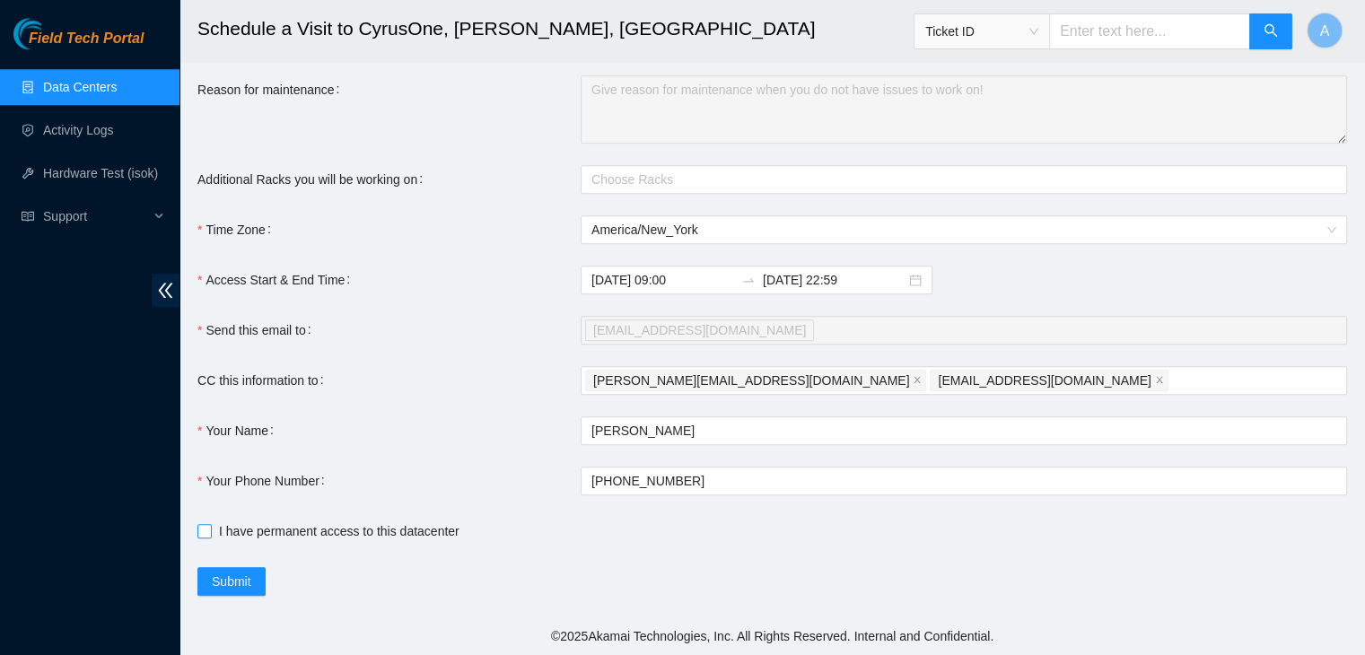
click at [249, 539] on span "I have permanent access to this datacenter" at bounding box center [339, 531] width 255 height 20
click at [210, 537] on input "I have permanent access to this datacenter" at bounding box center [203, 530] width 13 height 13
checkbox input "true"
click at [236, 586] on span "Submit" at bounding box center [231, 582] width 39 height 20
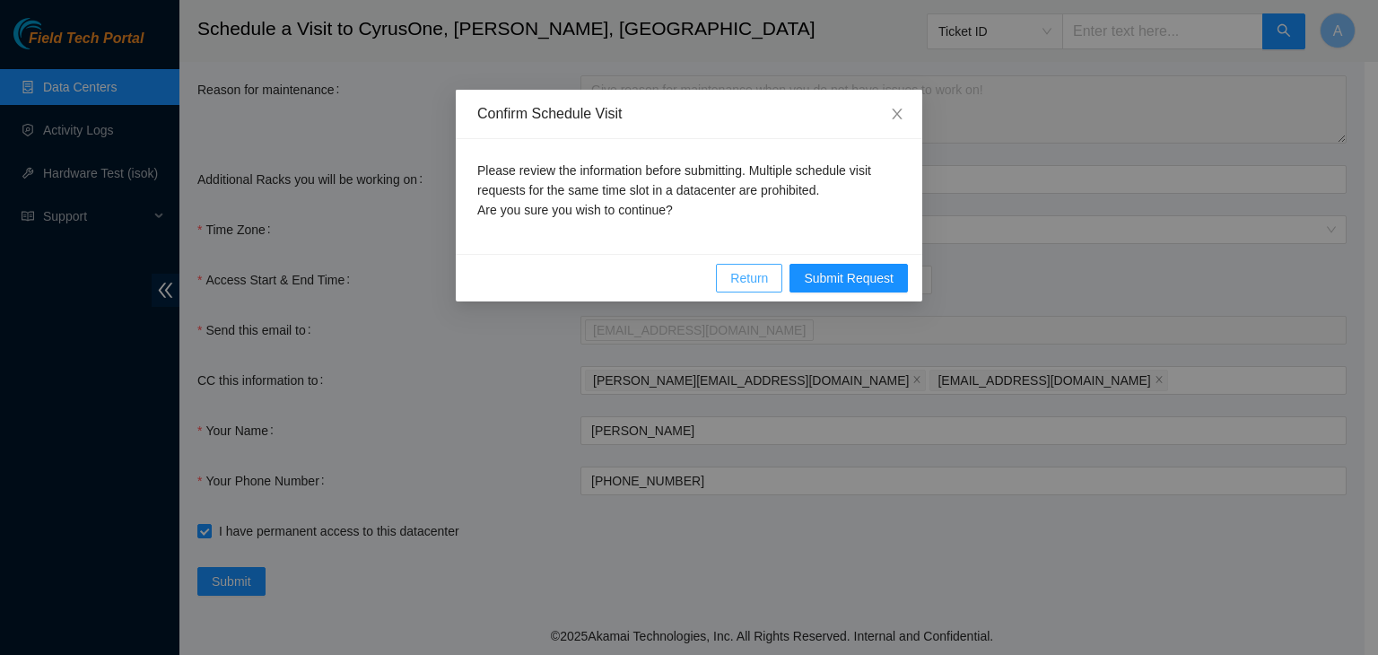
click at [762, 277] on span "Return" at bounding box center [749, 278] width 38 height 20
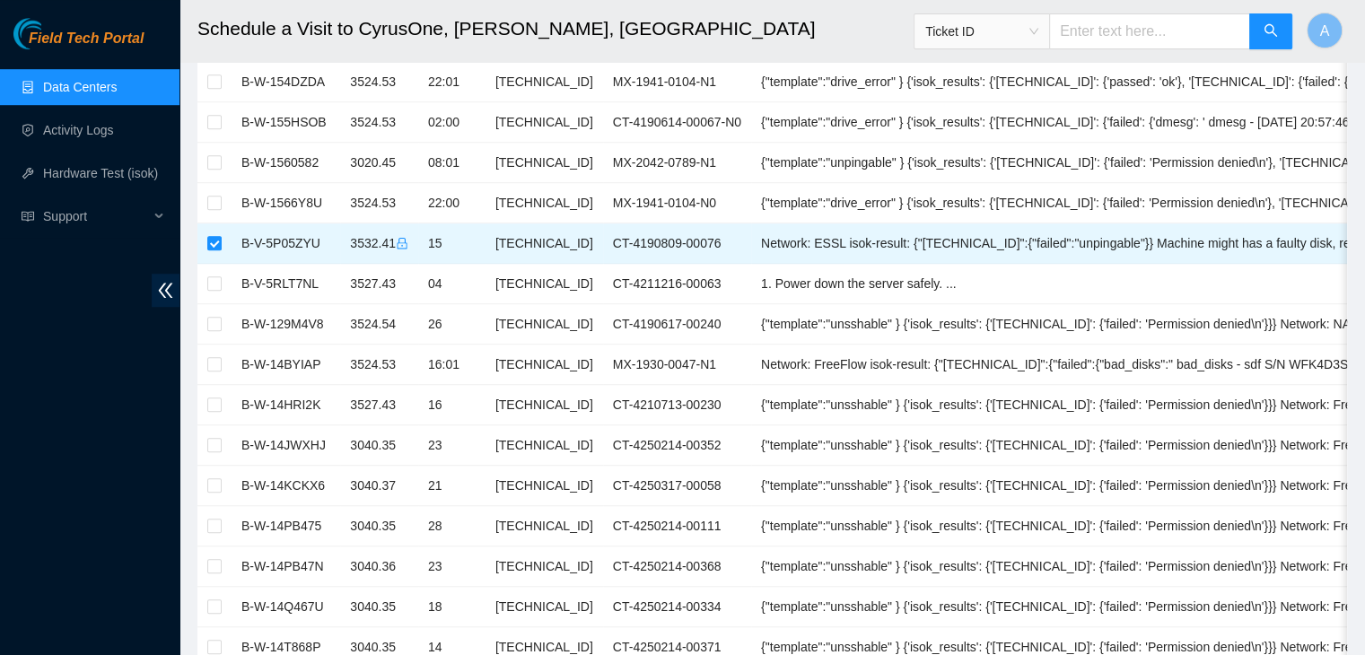
scroll to position [1227, 0]
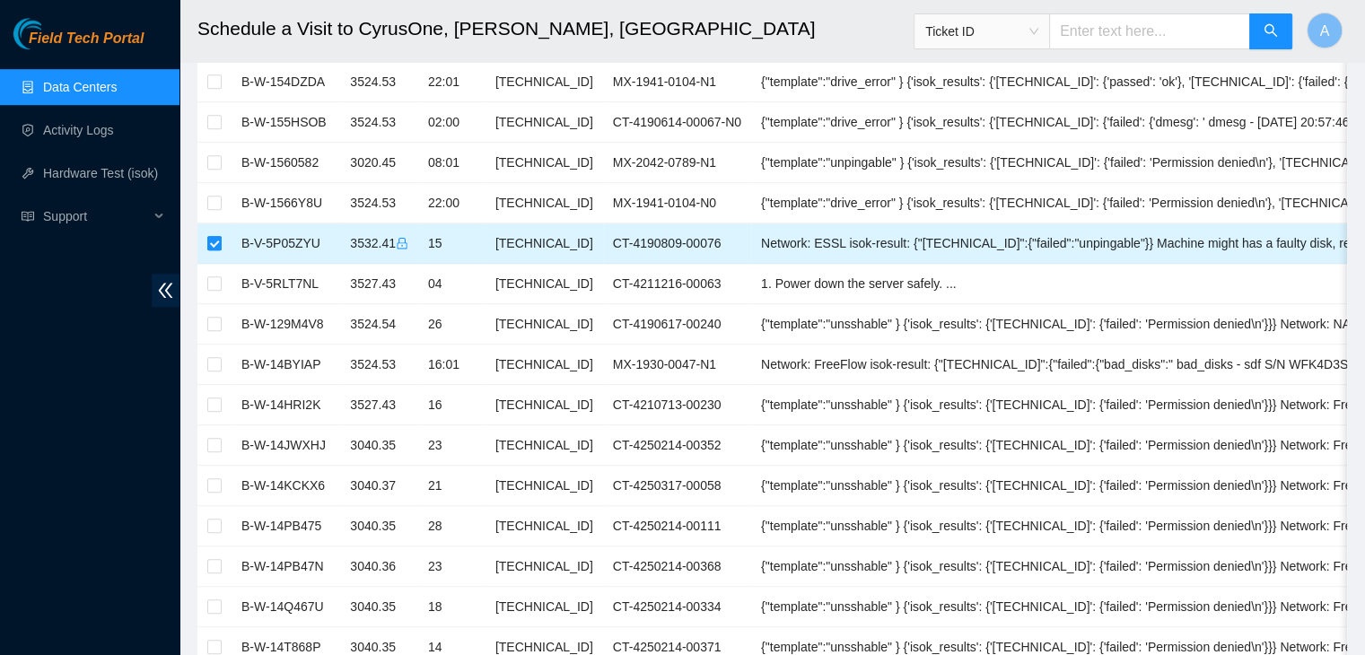
click at [214, 233] on label at bounding box center [214, 243] width 14 height 20
click at [214, 236] on input "checkbox" at bounding box center [214, 243] width 14 height 14
checkbox input "false"
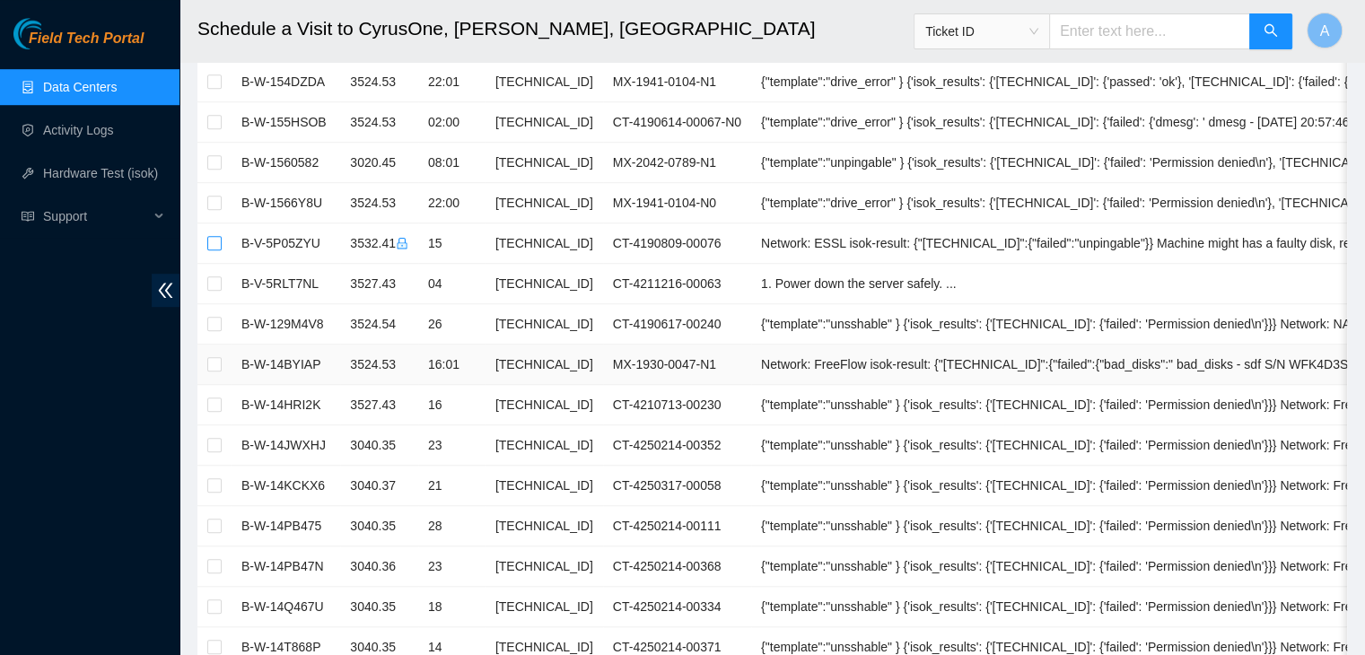
scroll to position [1963, 0]
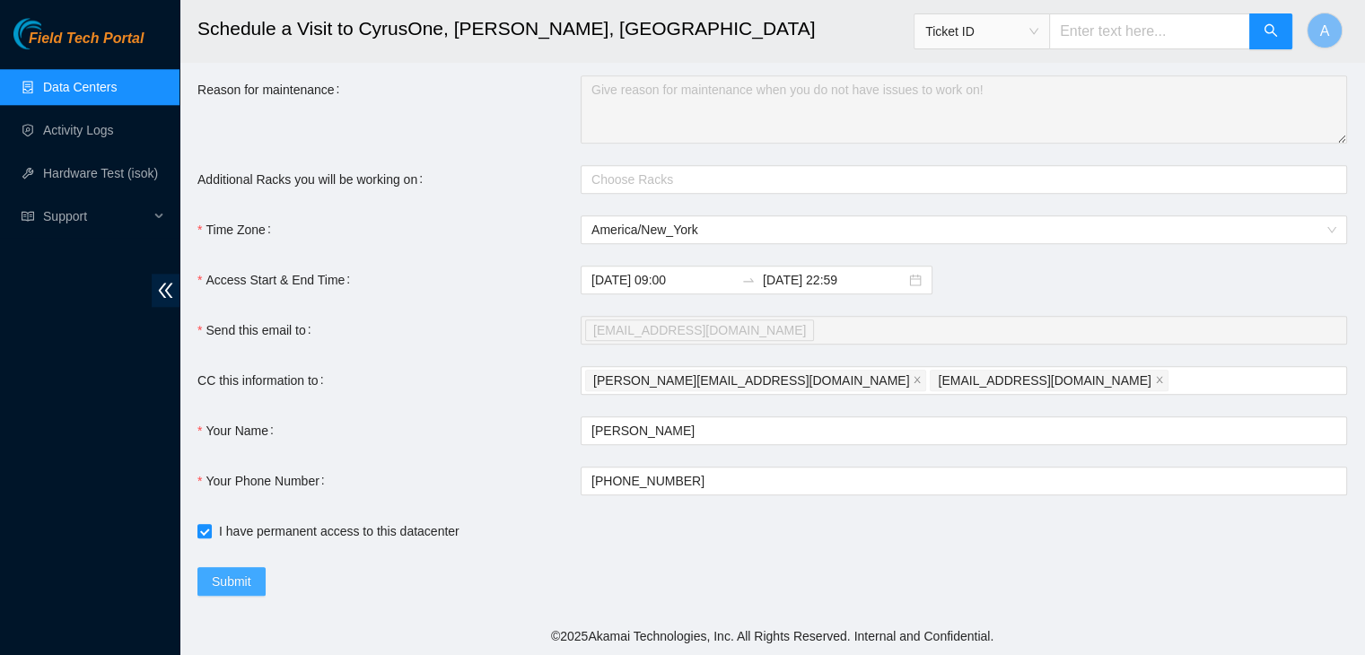
click at [242, 581] on span "Submit" at bounding box center [231, 582] width 39 height 20
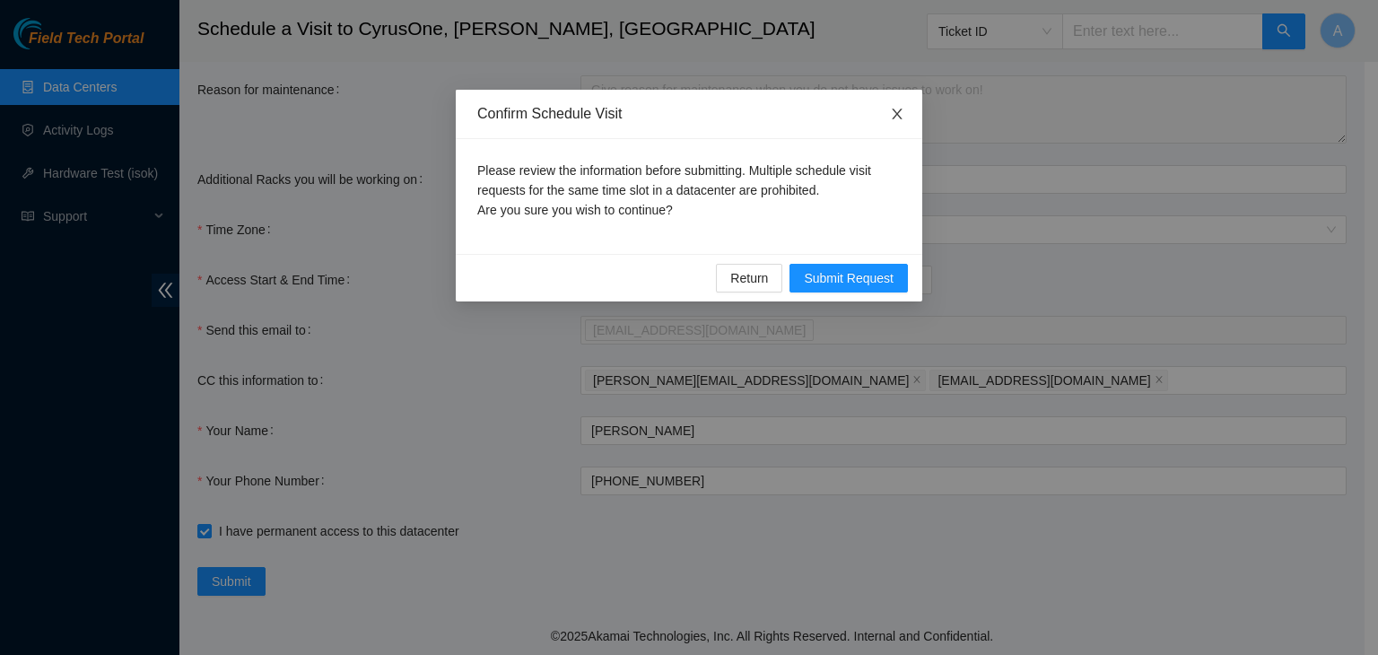
click at [899, 123] on span "Close" at bounding box center [897, 115] width 50 height 50
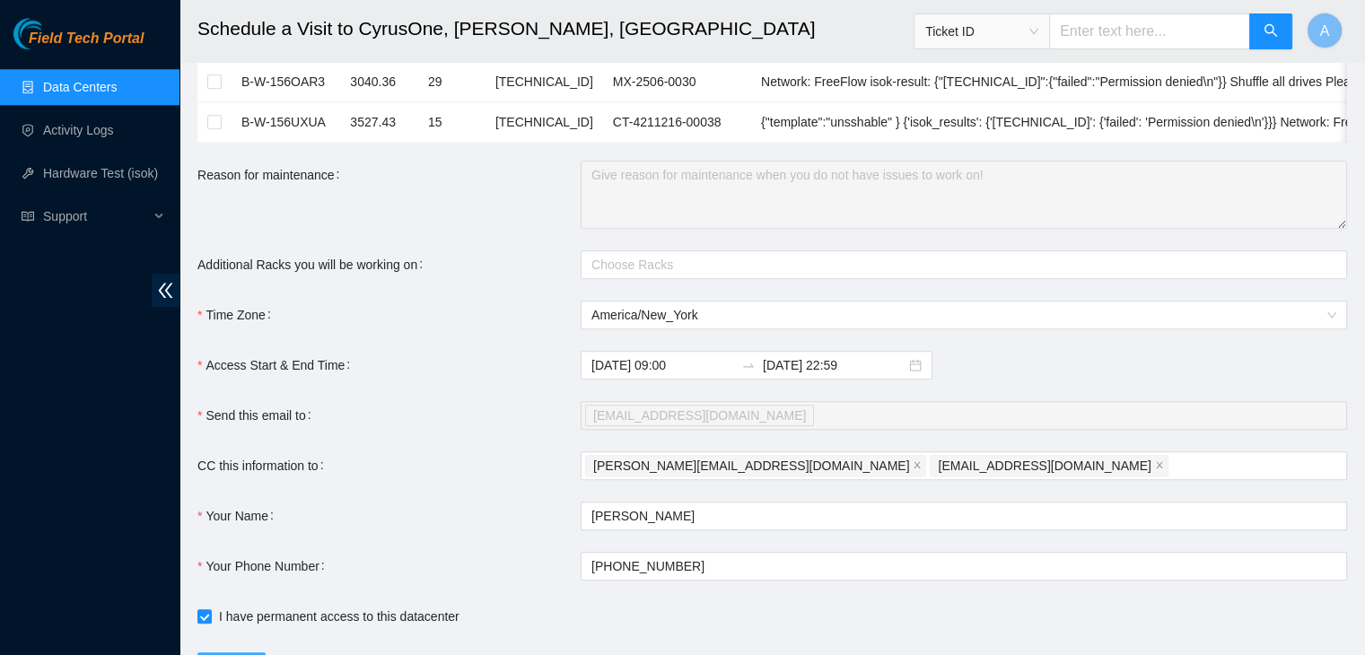
scroll to position [1877, 0]
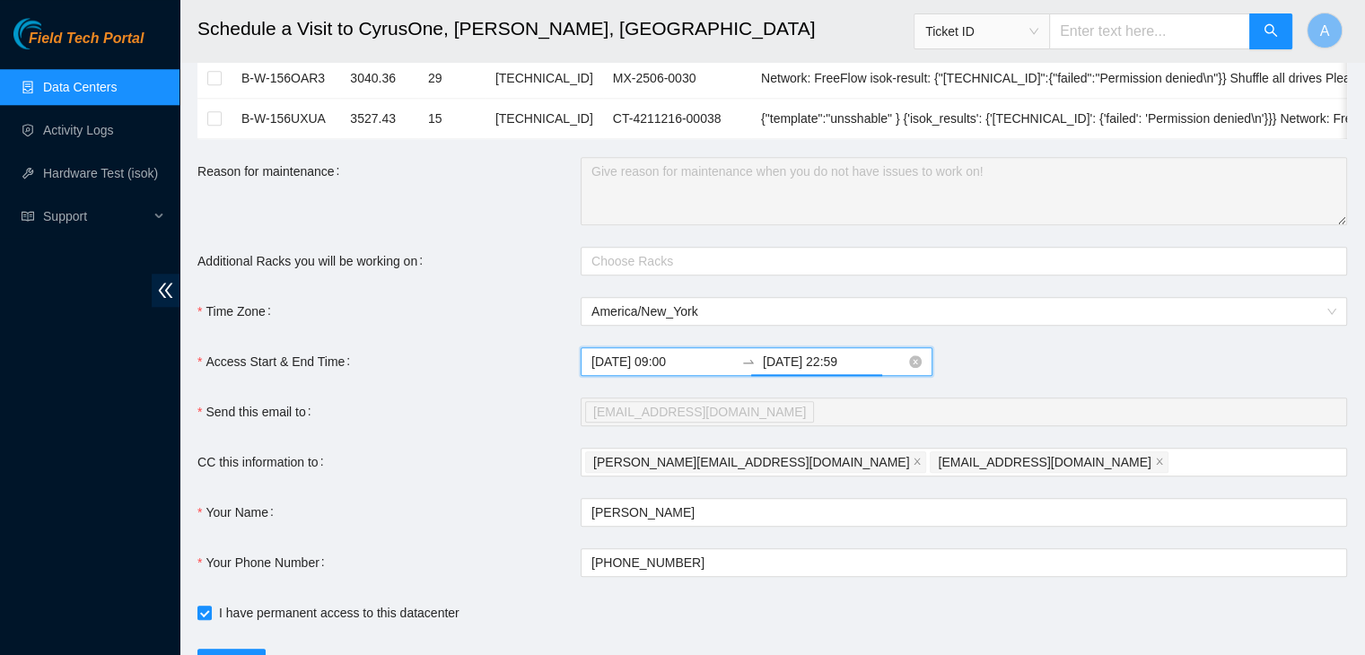
click at [862, 367] on input "2025-09-03 22:59" at bounding box center [834, 362] width 143 height 20
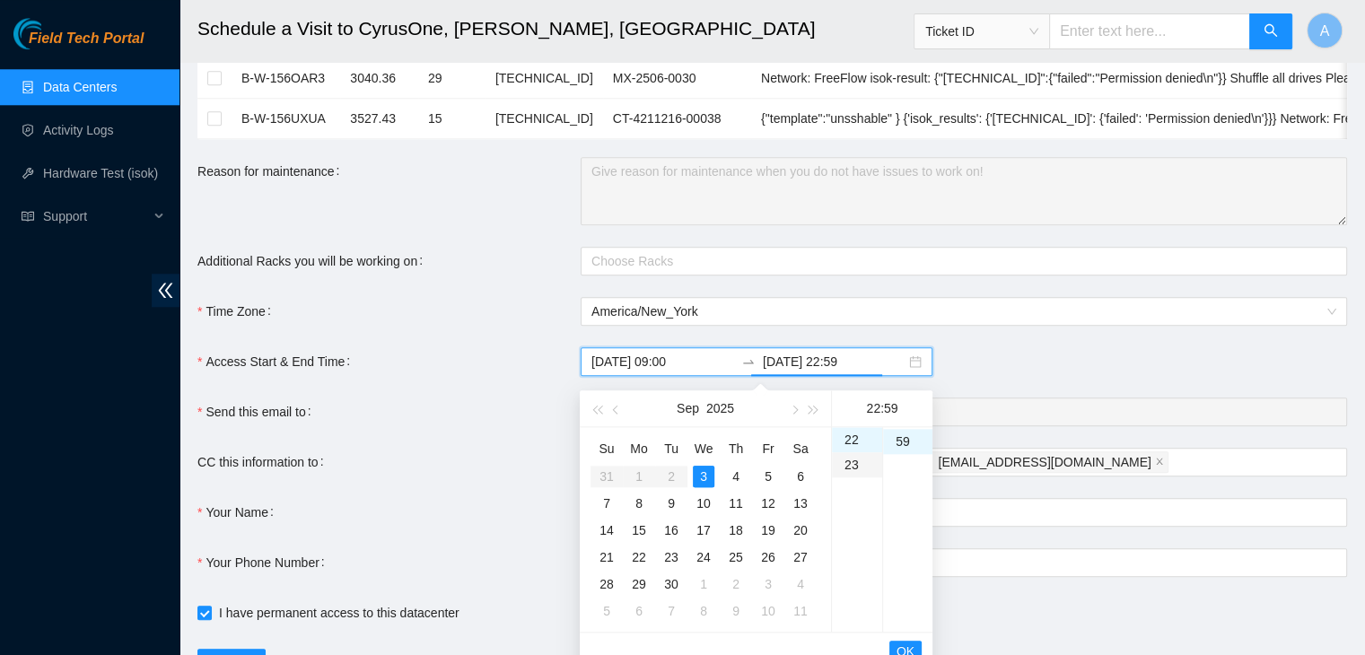
click at [847, 462] on div "23" at bounding box center [857, 464] width 50 height 25
type input "[DATE] 23:59"
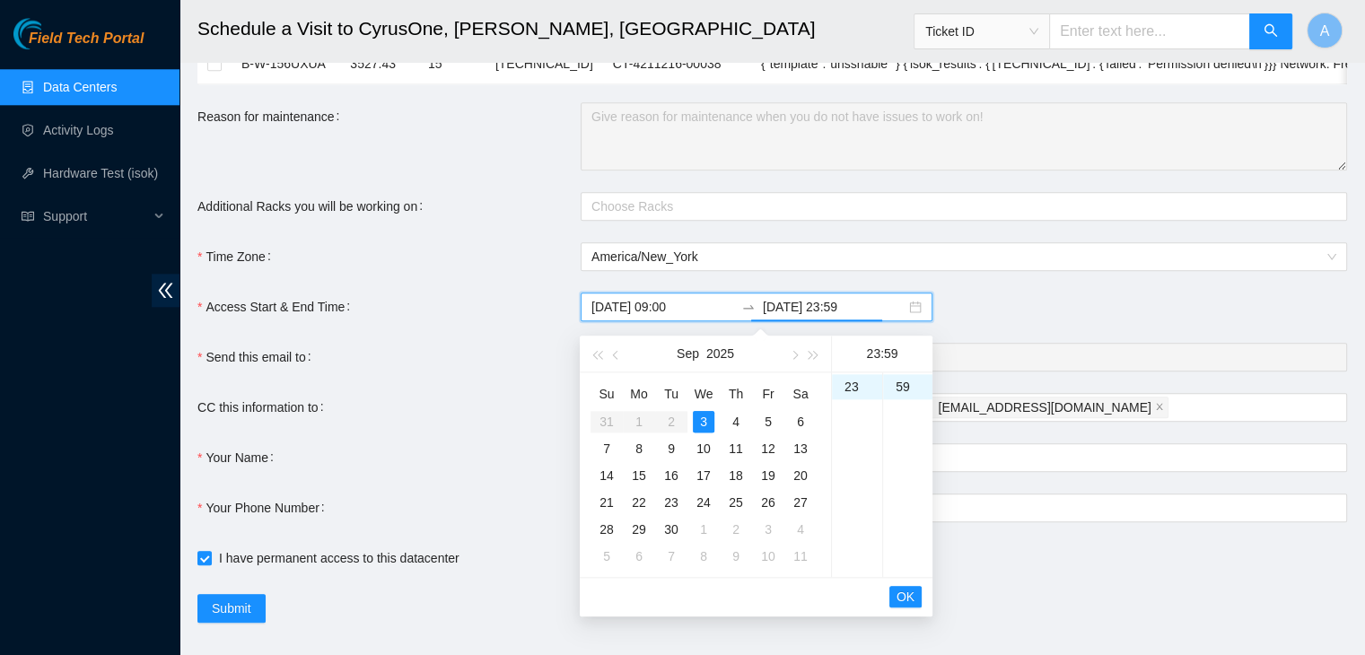
scroll to position [1938, 0]
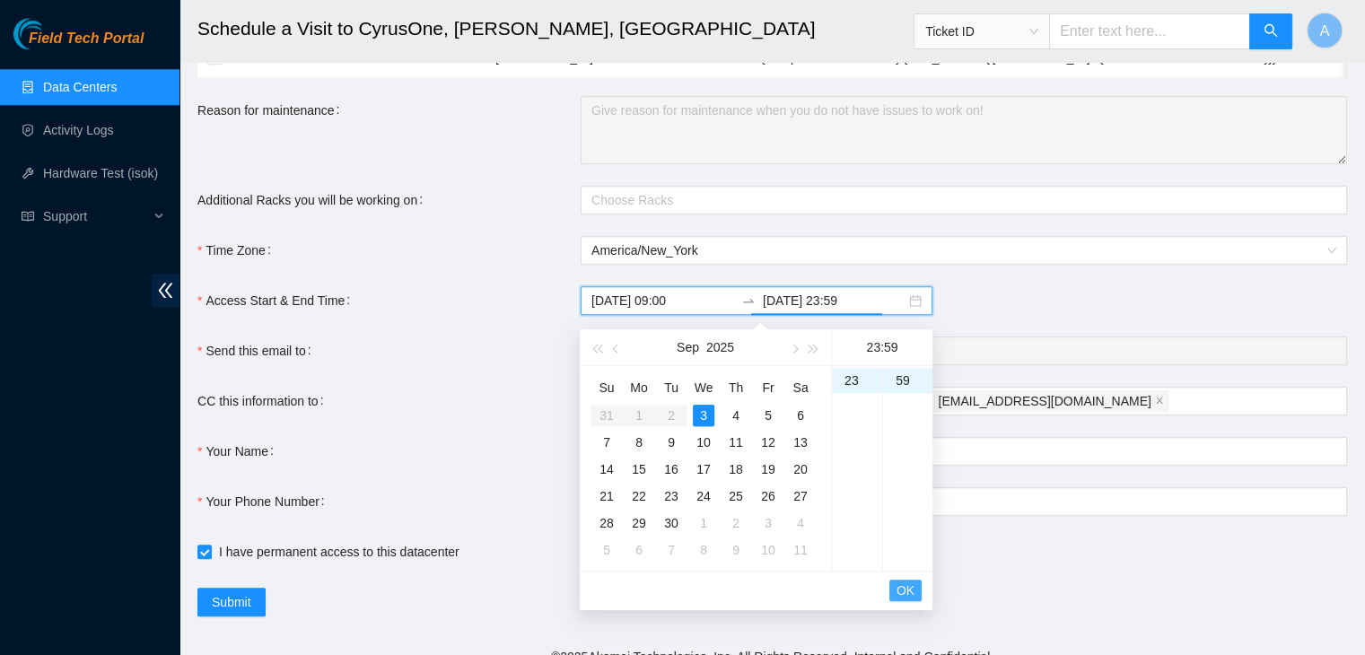
click at [905, 593] on span "OK" at bounding box center [905, 591] width 18 height 20
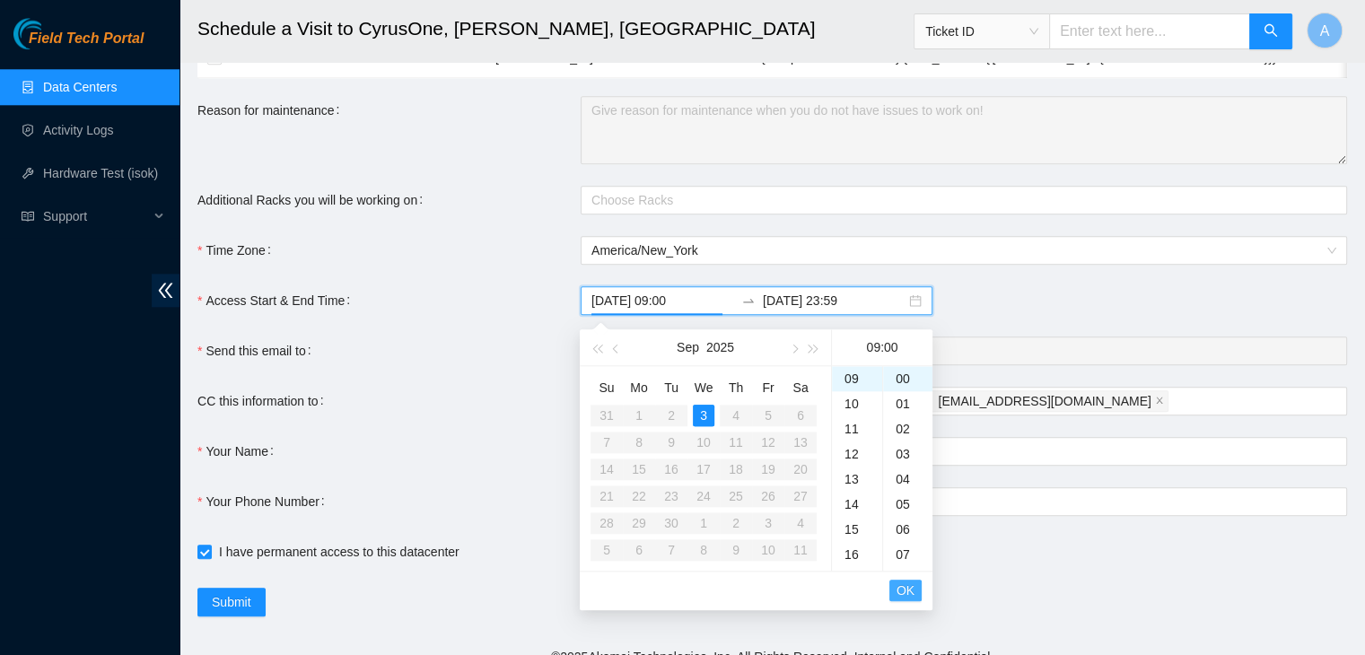
click at [905, 593] on span "OK" at bounding box center [905, 591] width 18 height 20
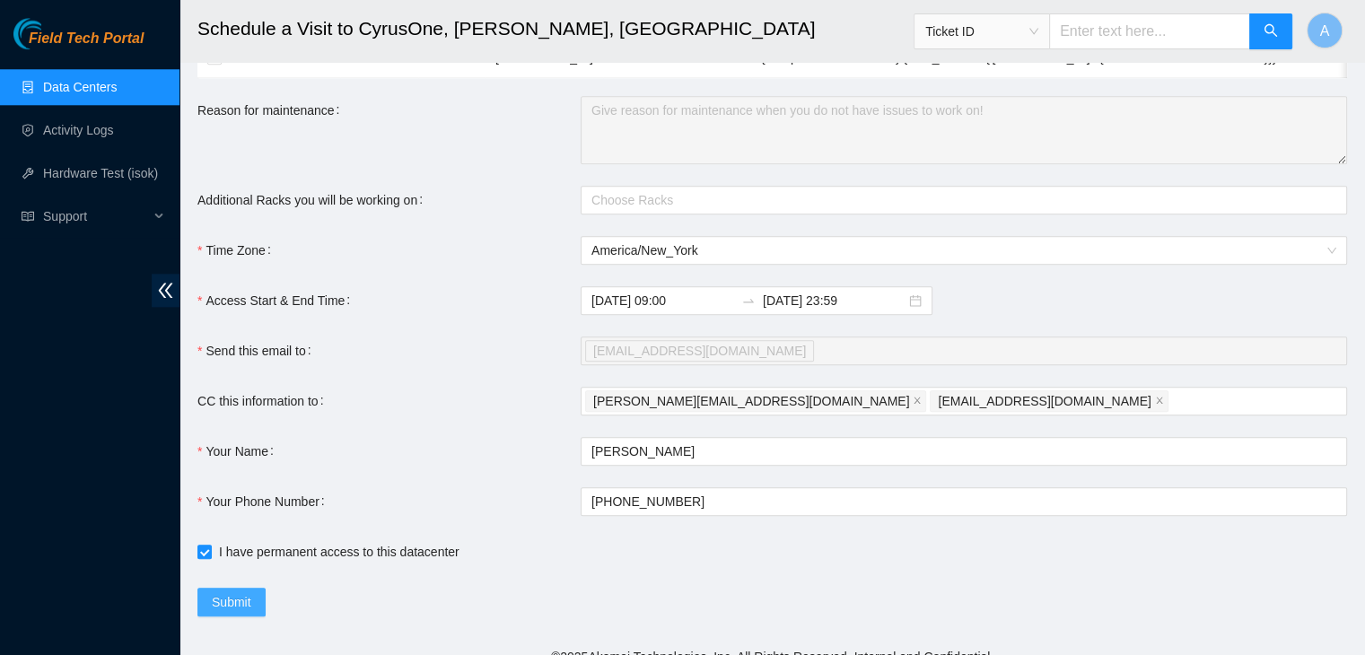
click at [248, 600] on span "Submit" at bounding box center [231, 602] width 39 height 20
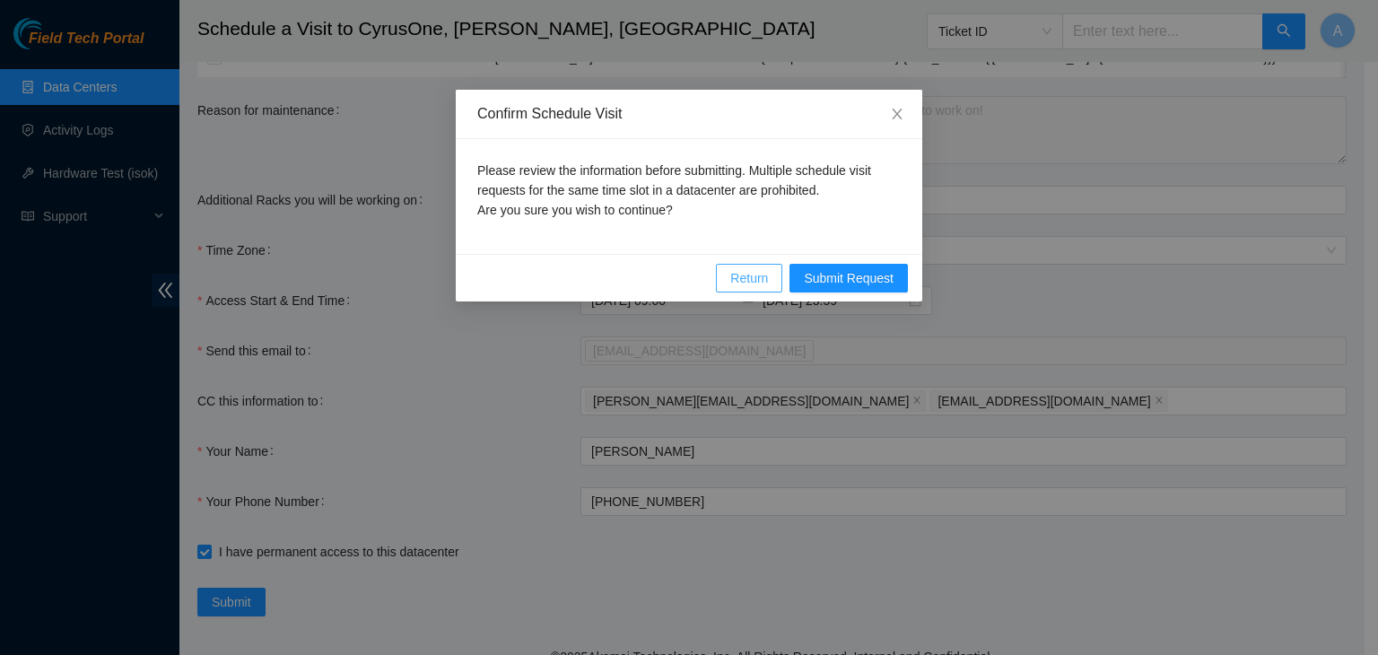
click at [753, 279] on span "Return" at bounding box center [749, 278] width 38 height 20
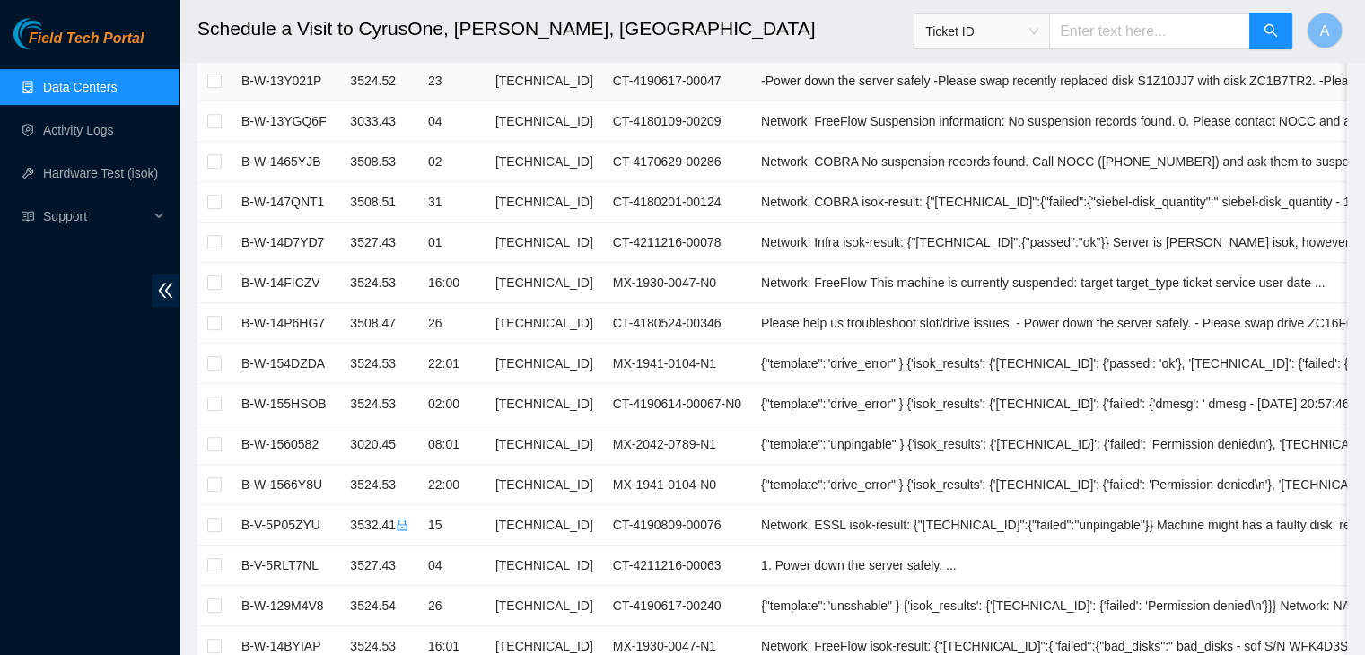
scroll to position [948, 0]
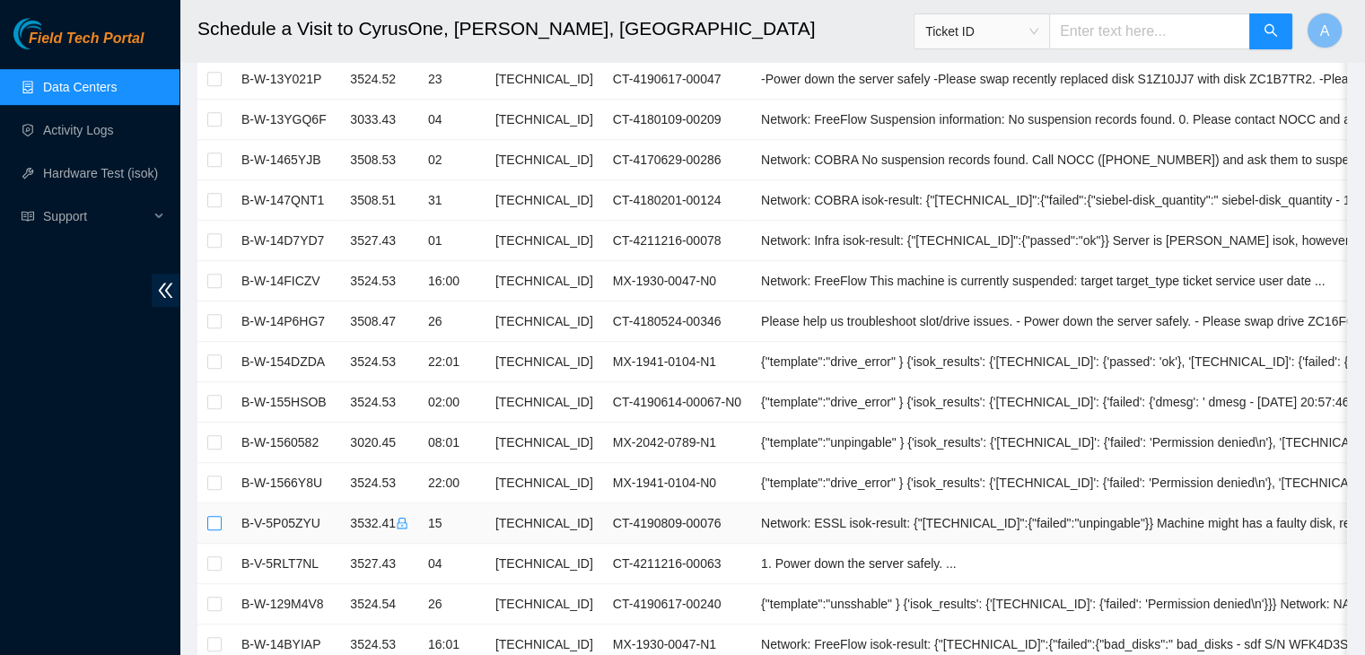
click at [217, 516] on input "checkbox" at bounding box center [214, 523] width 14 height 14
checkbox input "true"
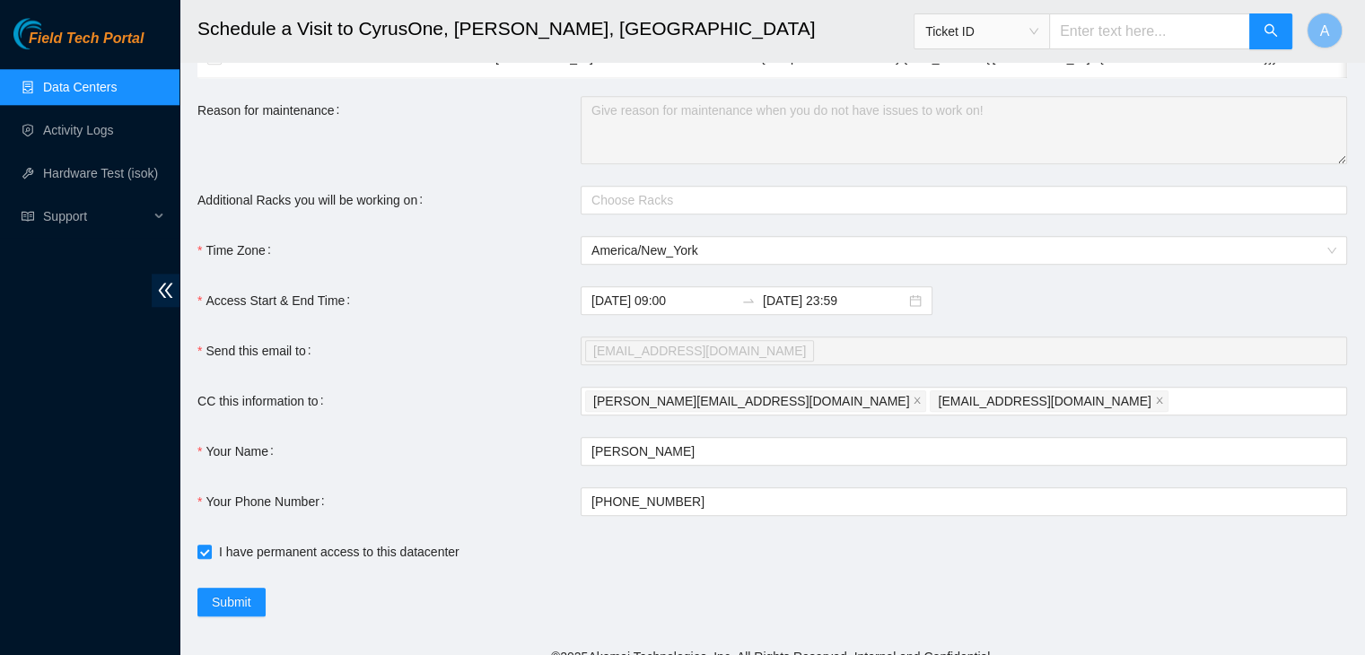
scroll to position [1963, 0]
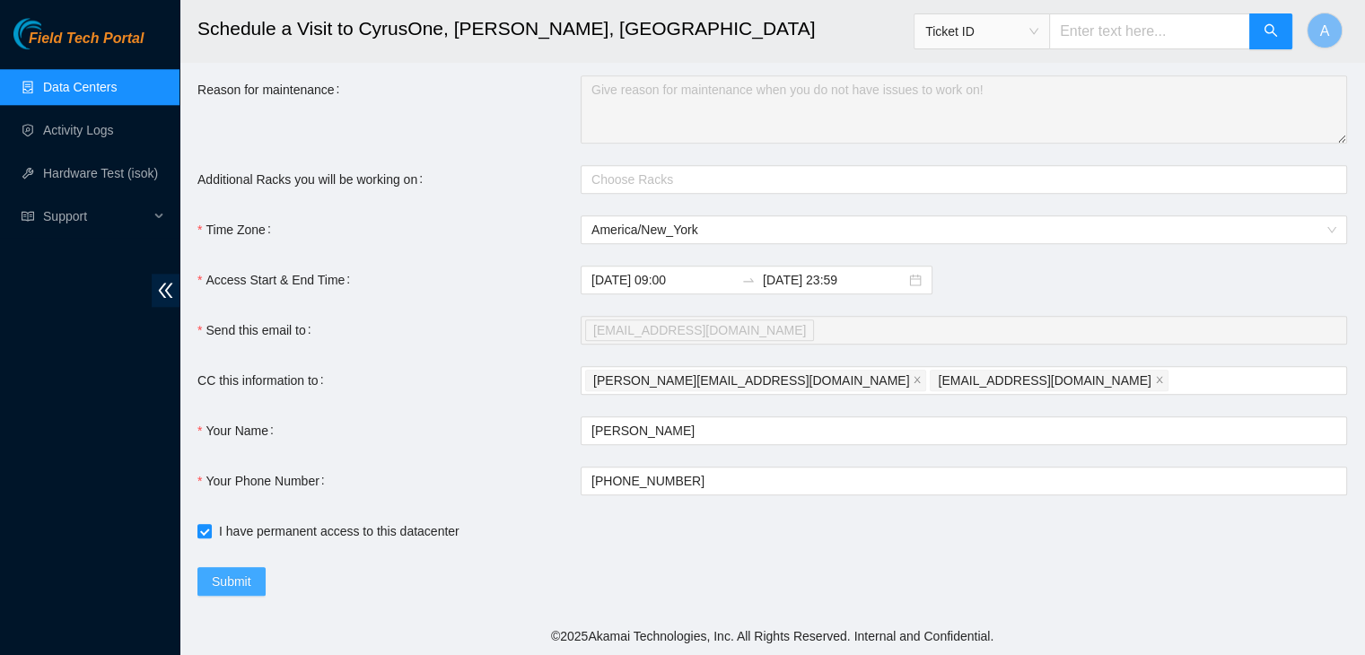
click at [240, 572] on span "Submit" at bounding box center [231, 582] width 39 height 20
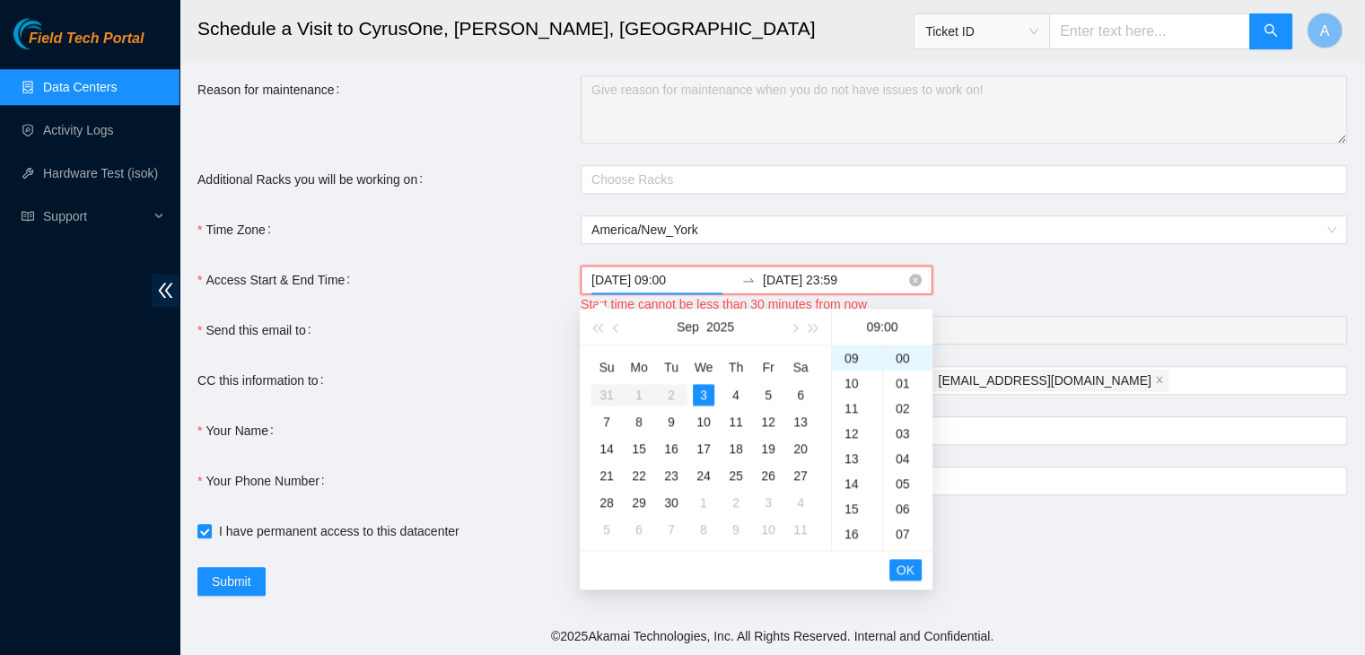
click at [694, 280] on input "2025-09-03 09:00" at bounding box center [662, 280] width 143 height 20
click at [895, 475] on div "05" at bounding box center [907, 483] width 49 height 25
type input "2025-09-03 09:05"
click at [901, 564] on span "OK" at bounding box center [905, 570] width 18 height 20
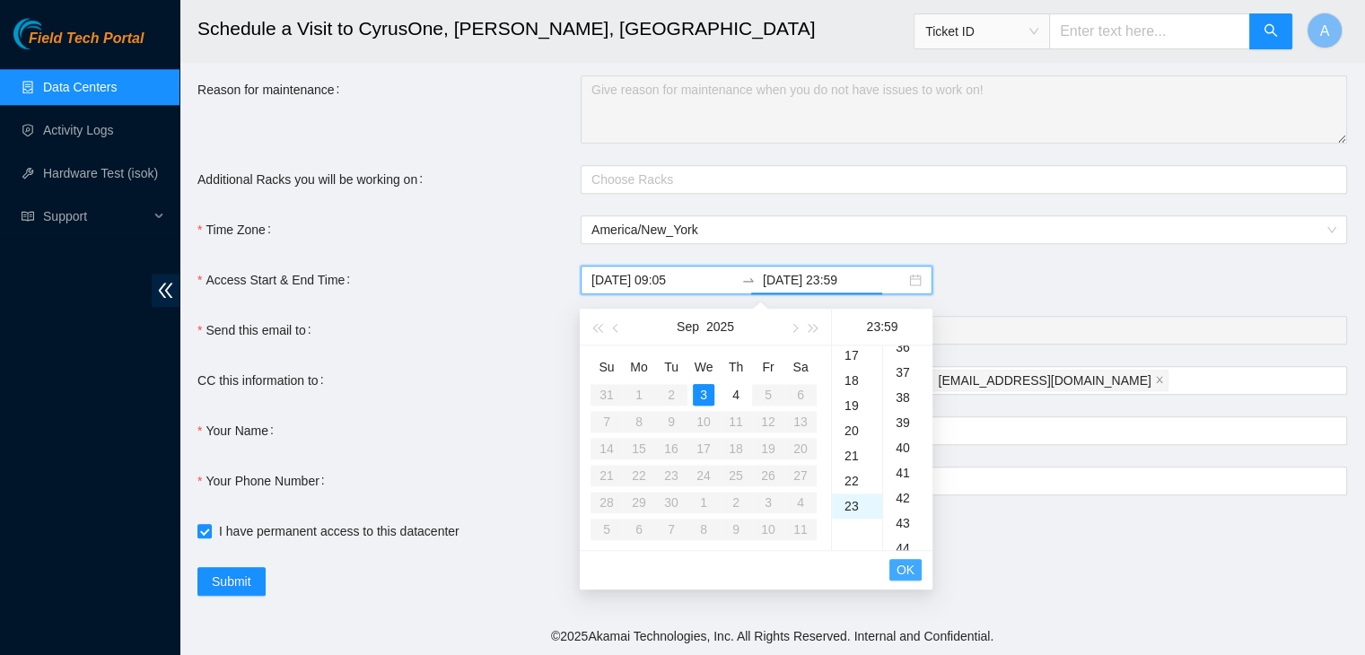
scroll to position [1480, 0]
click at [916, 563] on button "OK" at bounding box center [905, 570] width 32 height 22
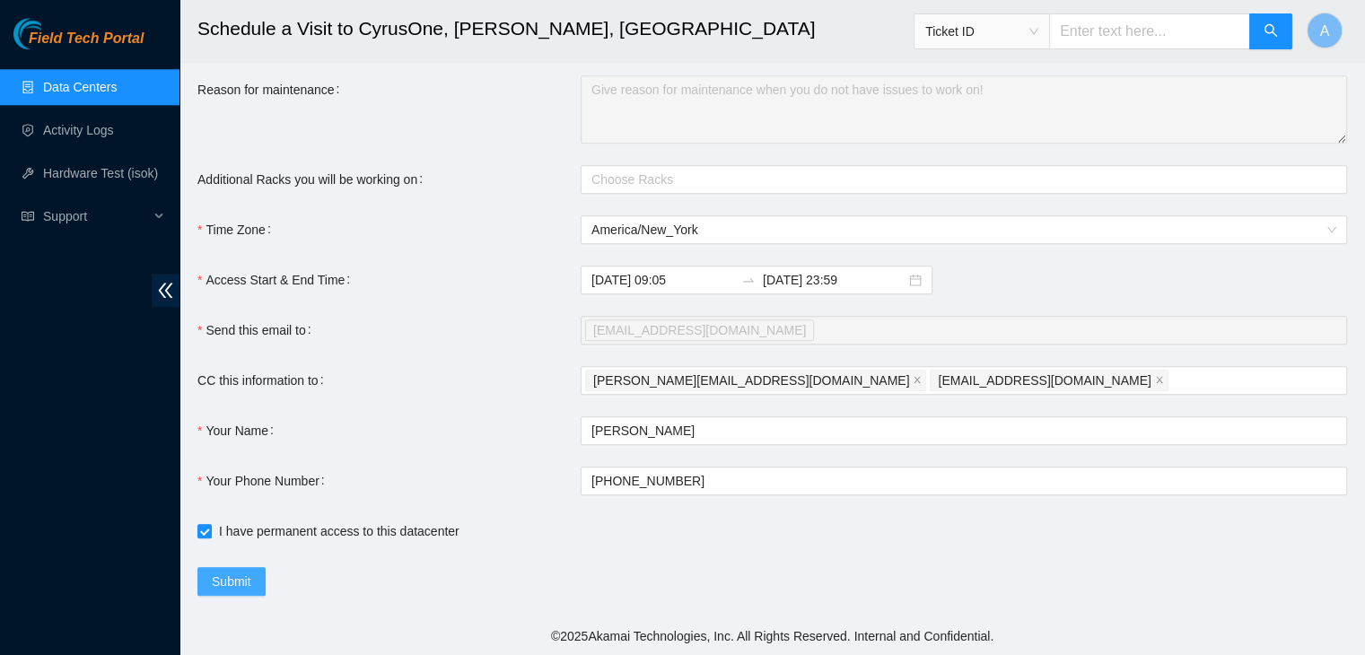
click at [240, 582] on span "Submit" at bounding box center [231, 582] width 39 height 20
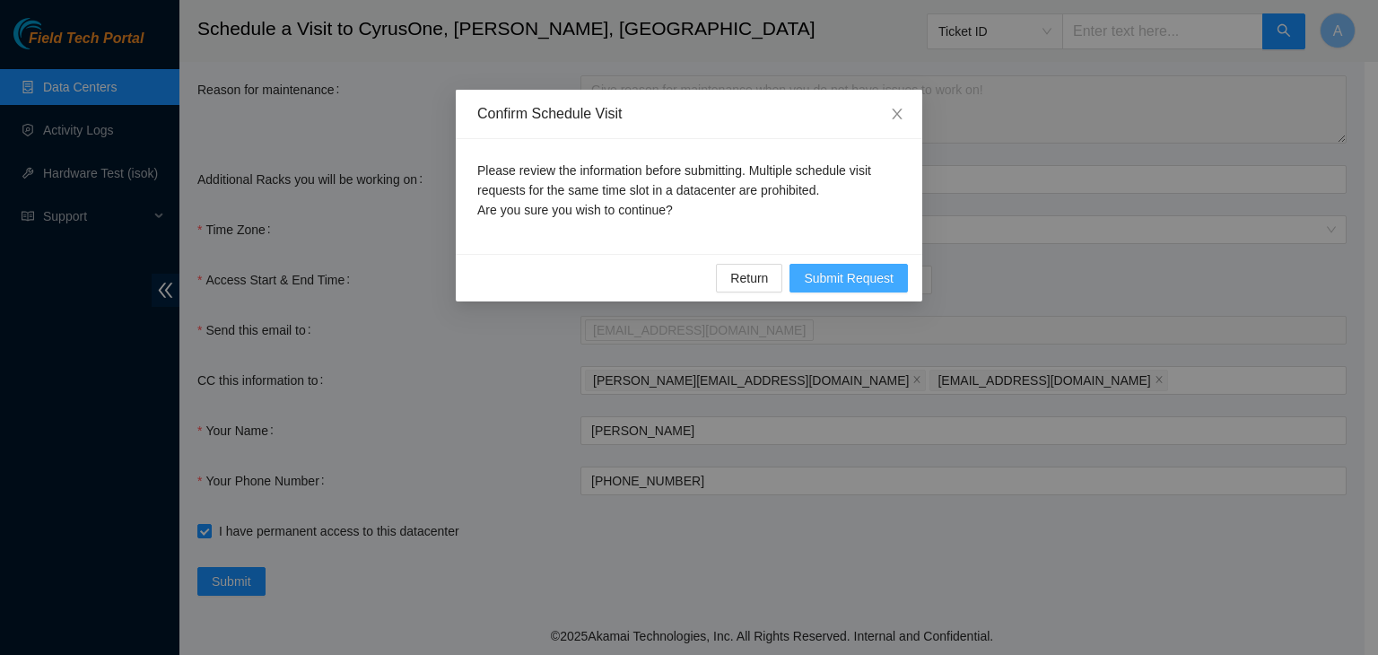
click at [820, 284] on span "Submit Request" at bounding box center [849, 278] width 90 height 20
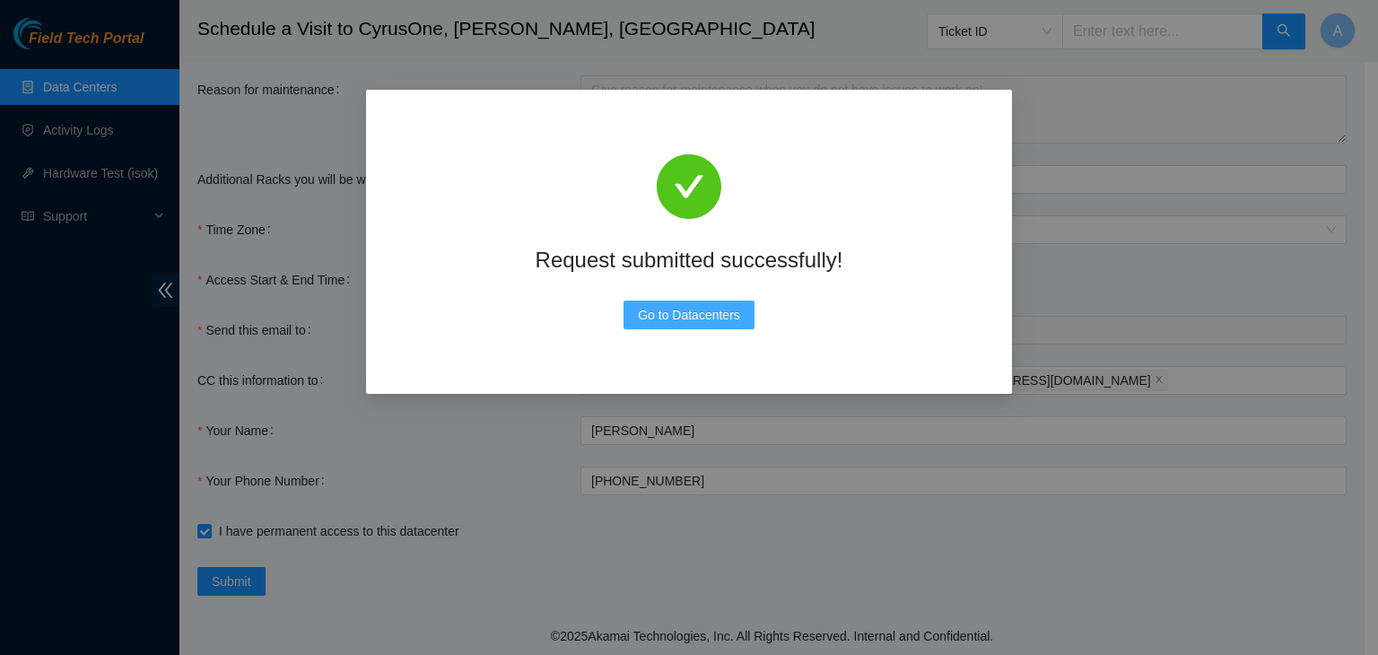
click at [691, 316] on span "Go to Datacenters" at bounding box center [689, 315] width 102 height 20
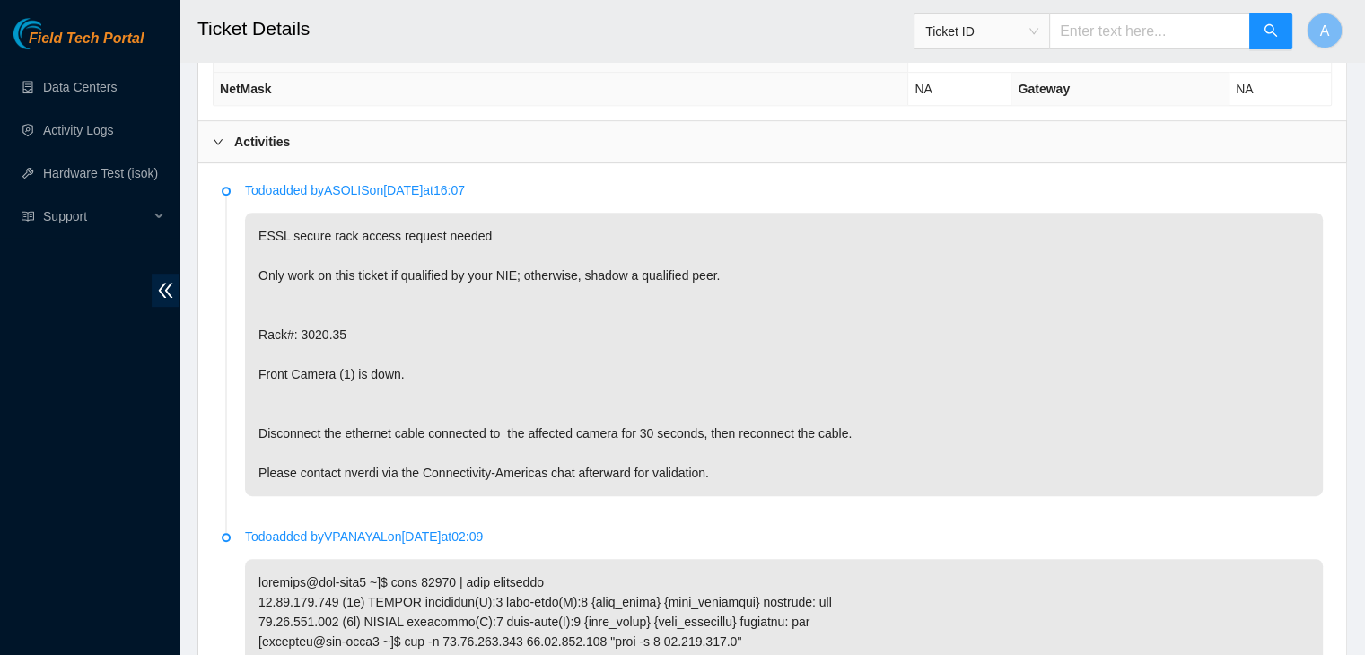
scroll to position [878, 0]
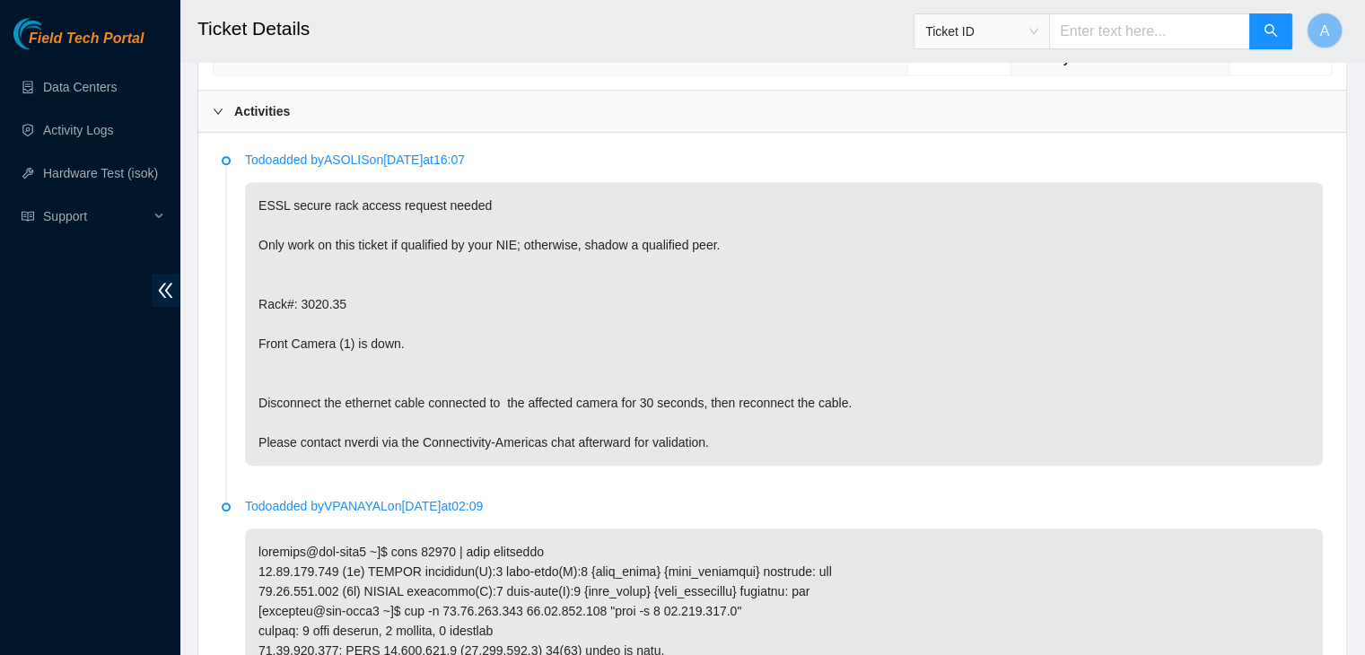
click at [812, 393] on p "ESSL secure rack access request needed Only work on this ticket if qualified by…" at bounding box center [784, 324] width 1078 height 284
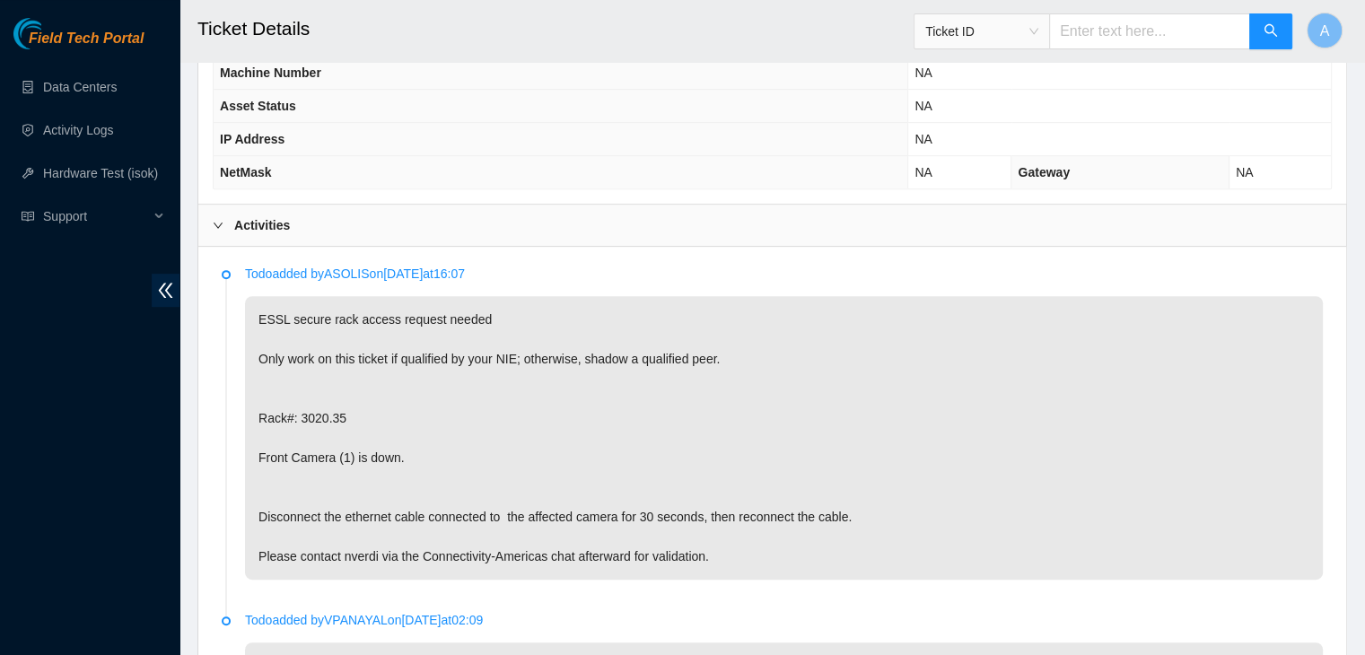
scroll to position [763, 0]
drag, startPoint x: 302, startPoint y: 340, endPoint x: 536, endPoint y: 311, distance: 235.0
click at [536, 311] on p "ESSL secure rack access request needed Only work on this ticket if qualified by…" at bounding box center [784, 439] width 1078 height 284
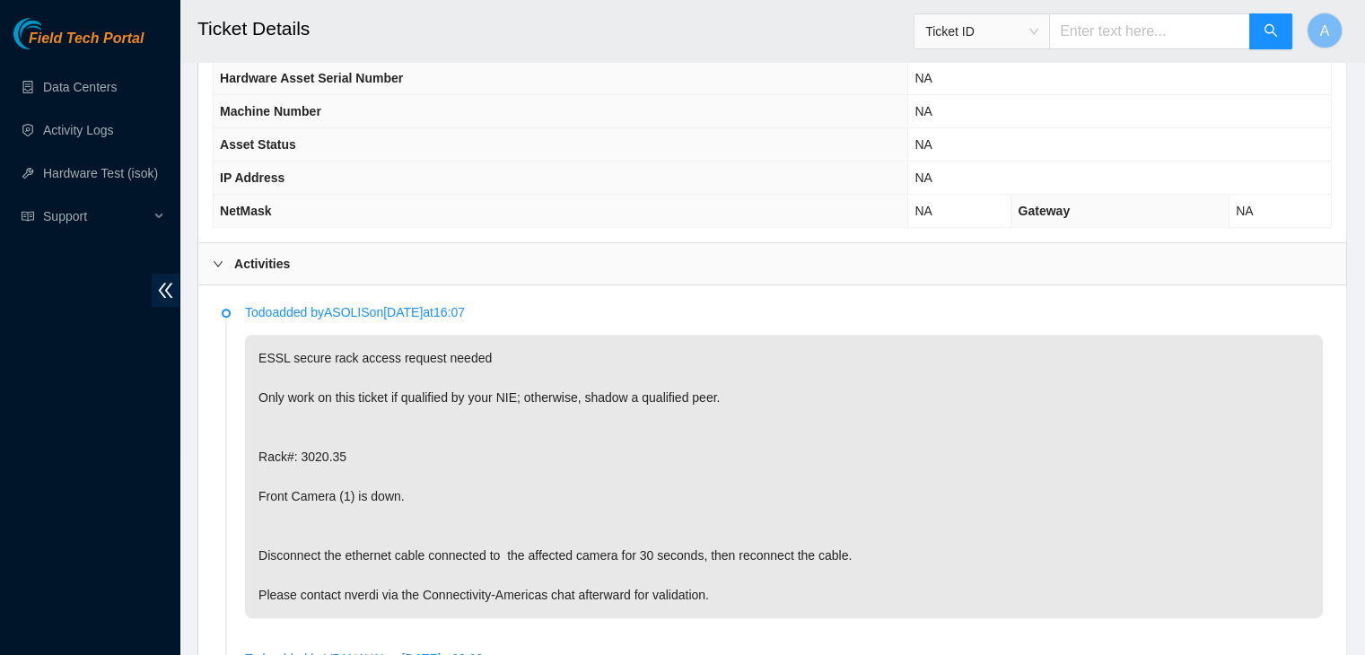
scroll to position [726, 0]
click at [445, 349] on p "ESSL secure rack access request needed Only work on this ticket if qualified by…" at bounding box center [784, 476] width 1078 height 284
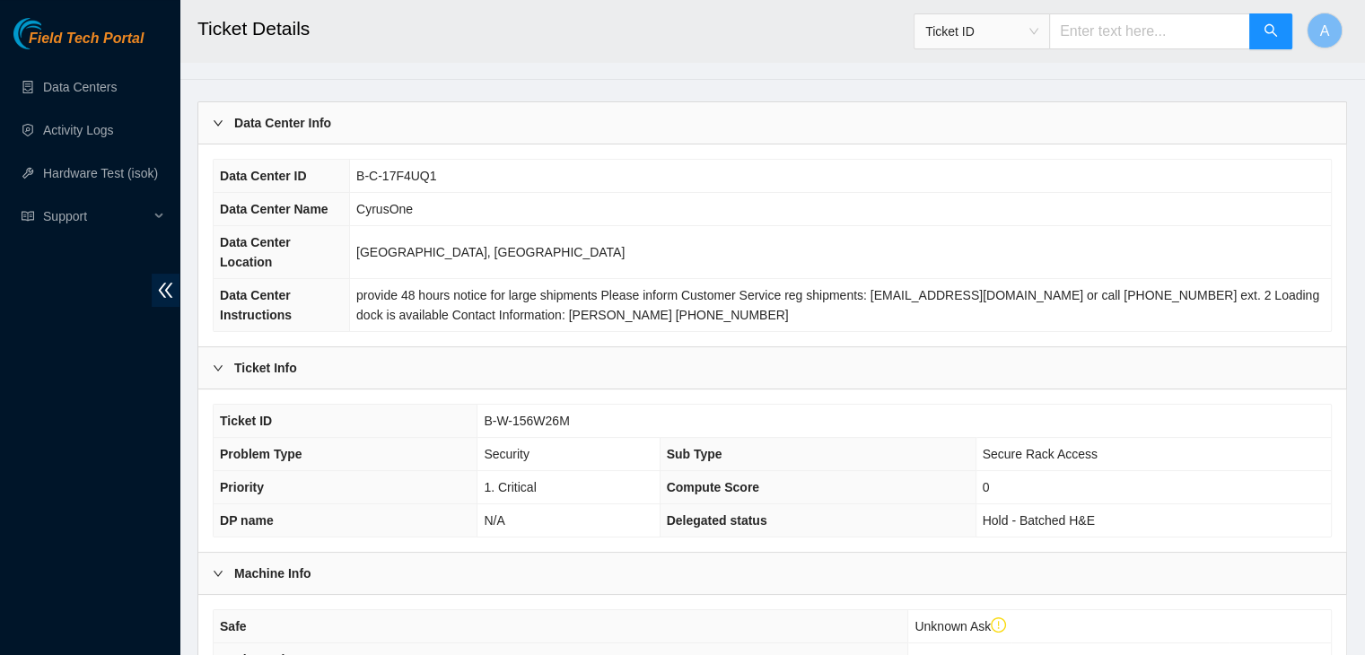
scroll to position [76, 0]
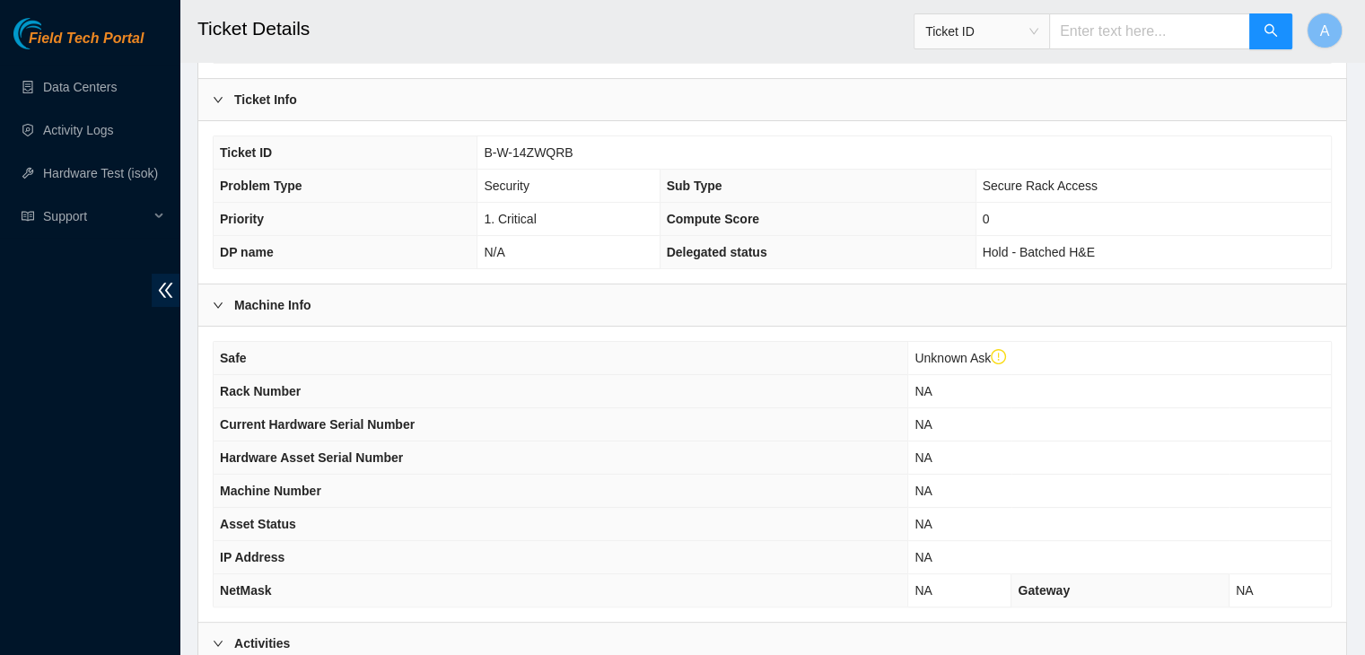
scroll to position [345, 0]
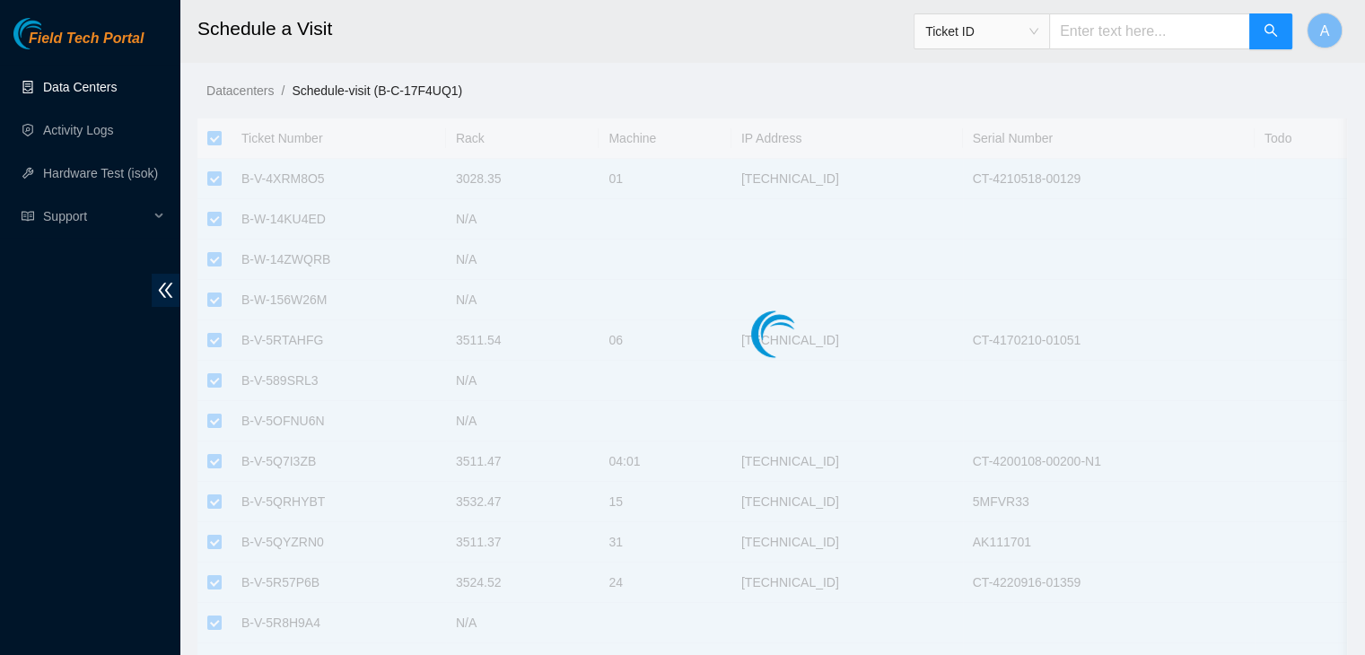
checkbox input "true"
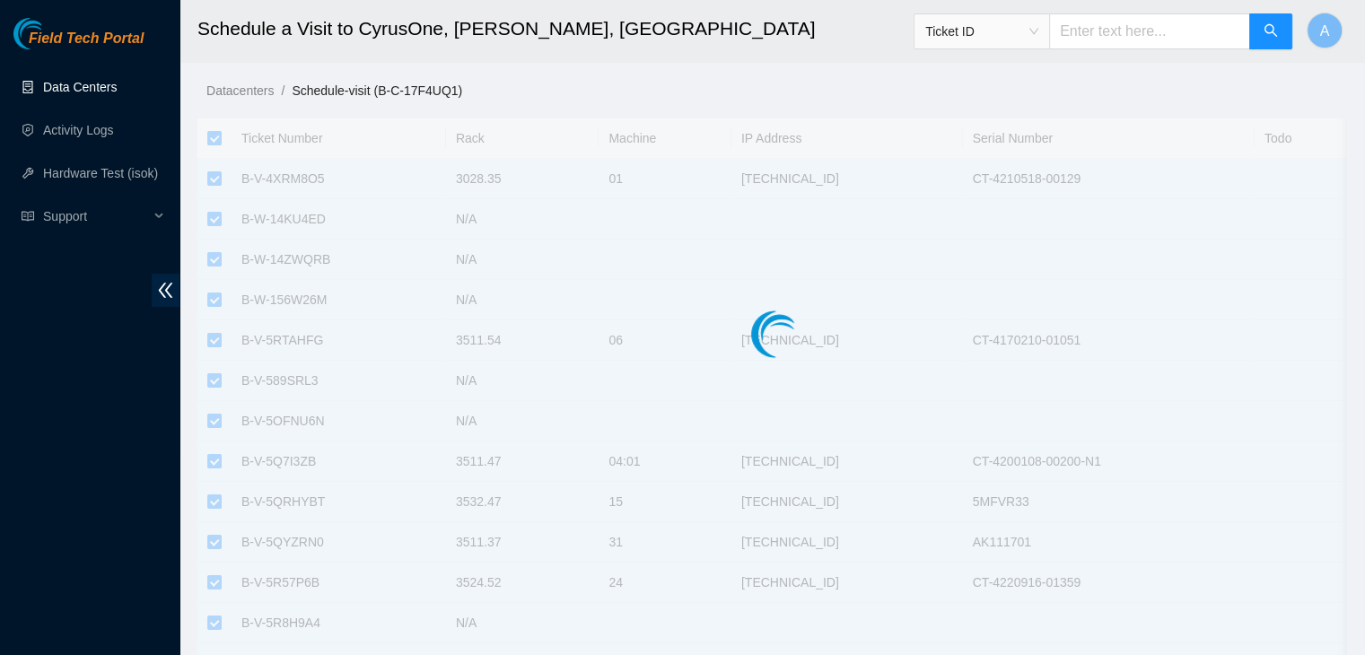
click at [117, 83] on link "Data Centers" at bounding box center [80, 87] width 74 height 14
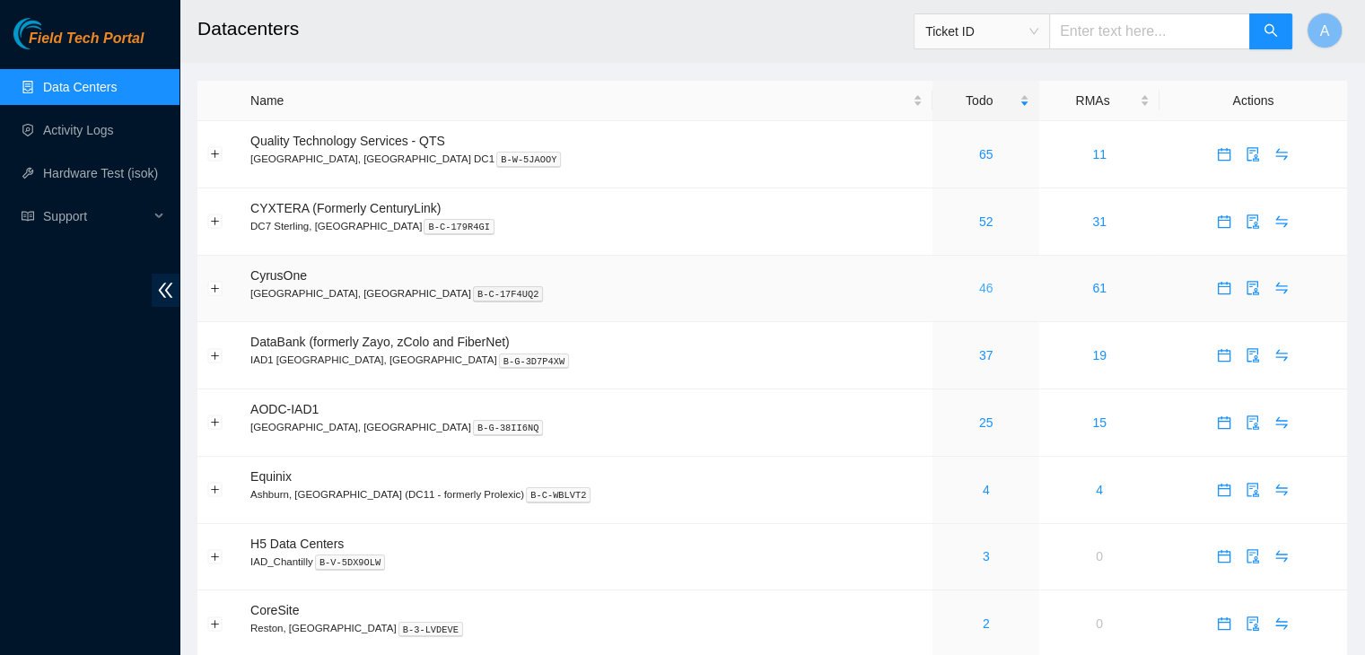
click at [979, 288] on link "46" at bounding box center [986, 288] width 14 height 14
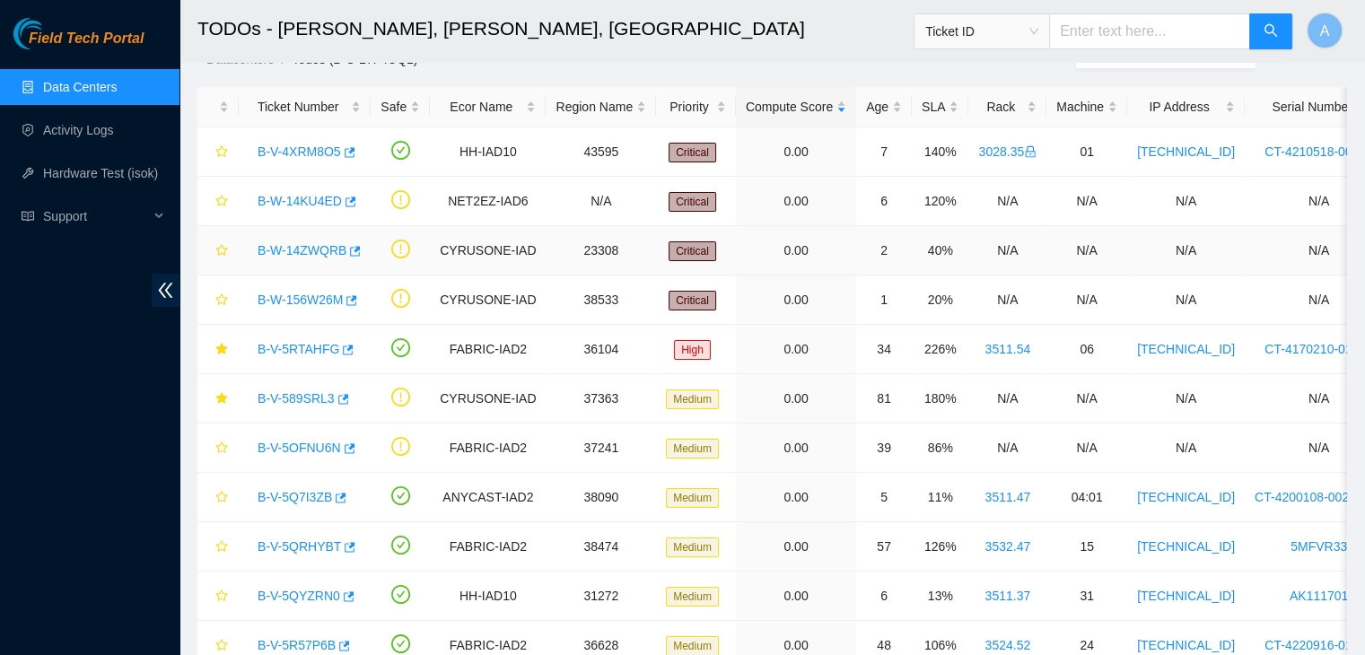
scroll to position [32, 0]
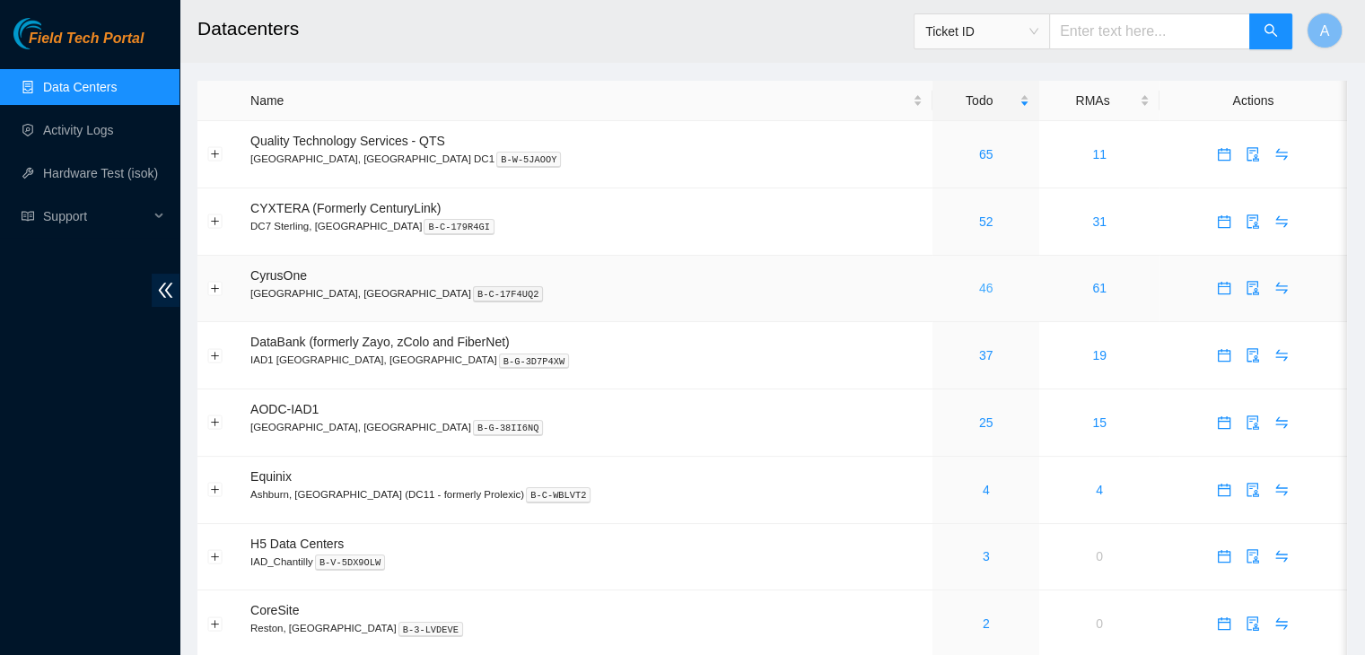
click at [979, 293] on link "46" at bounding box center [986, 288] width 14 height 14
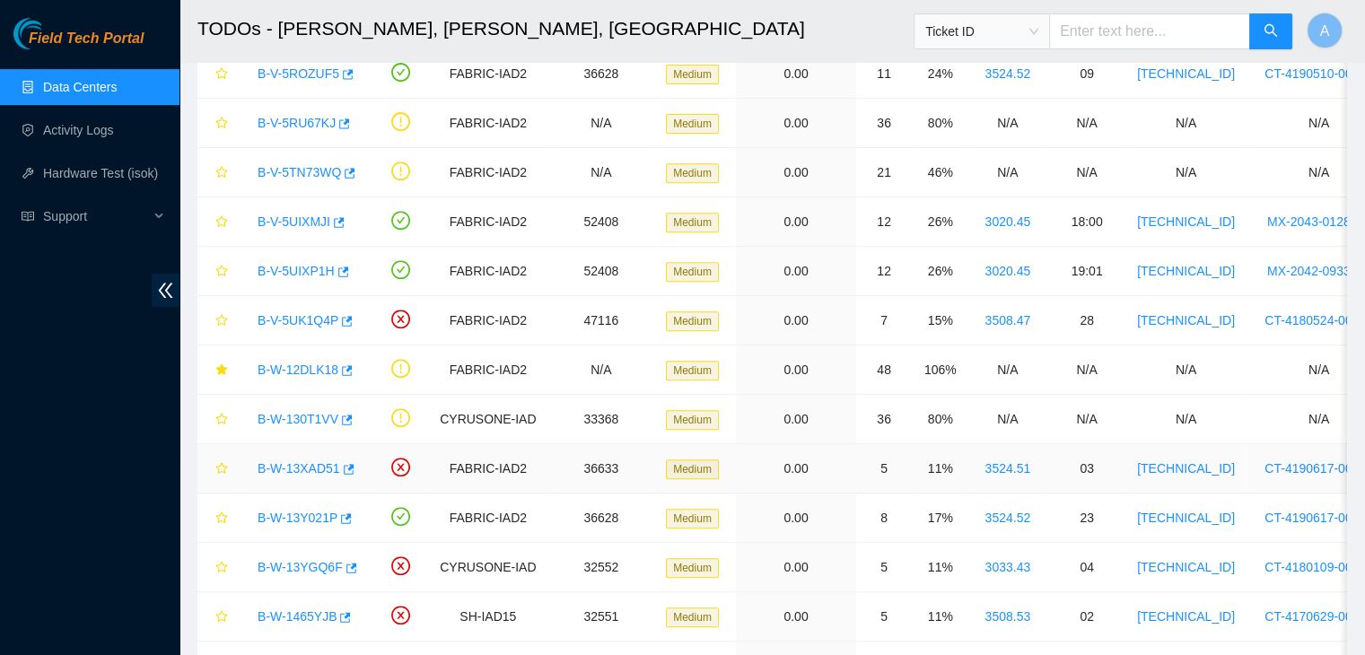
scroll to position [728, 0]
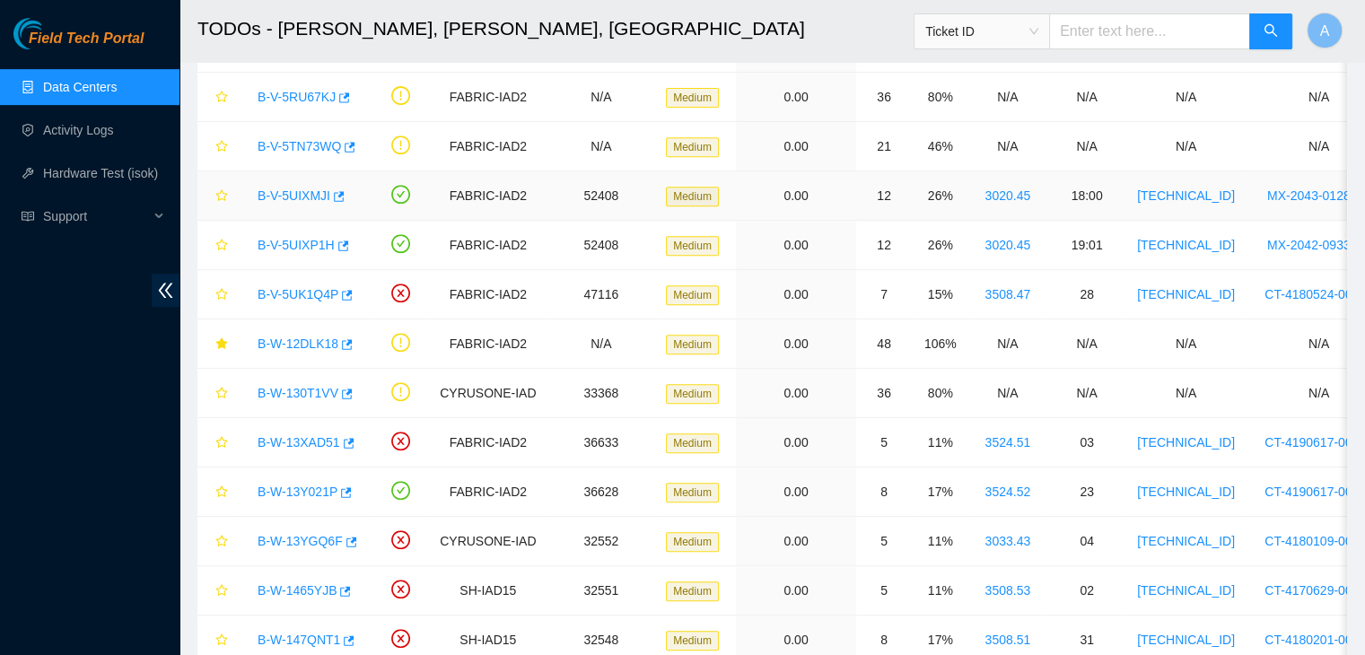
click at [309, 191] on link "B-V-5UIXMJI" at bounding box center [294, 195] width 73 height 14
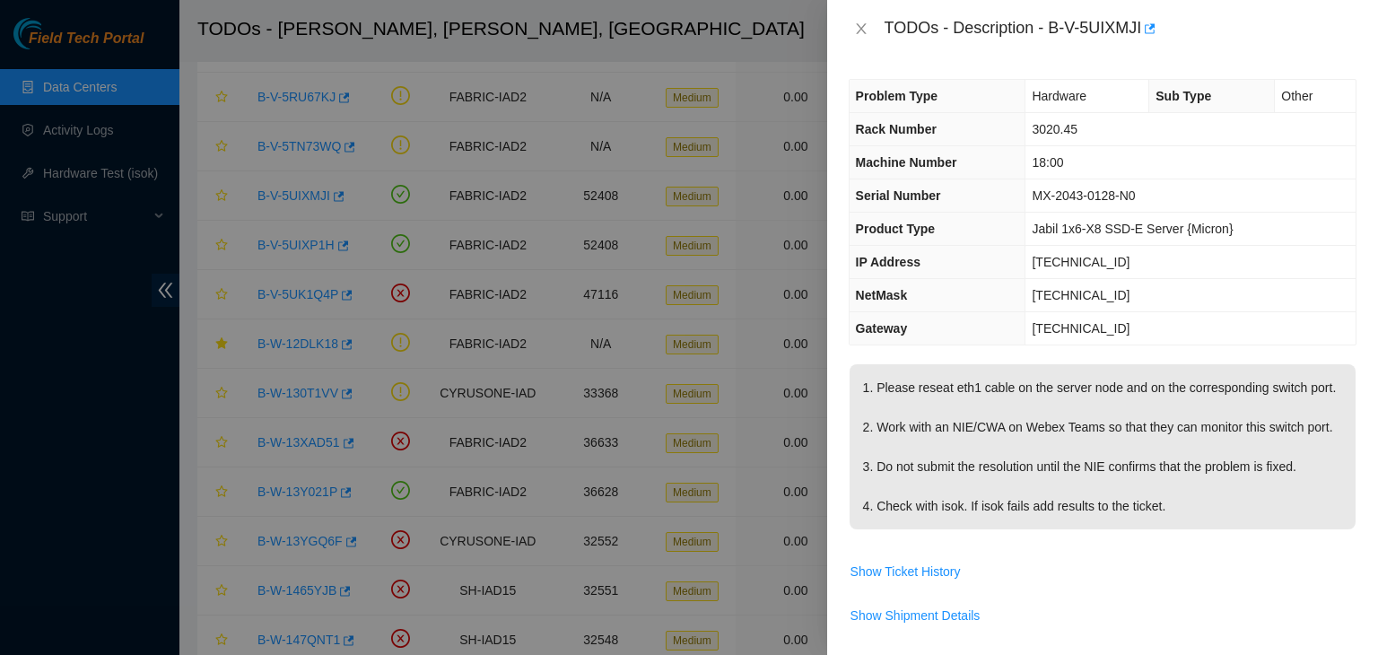
click at [860, 19] on div "TODOs - Description - B-V-5UIXMJI" at bounding box center [1103, 28] width 508 height 29
click at [860, 24] on icon "close" at bounding box center [861, 29] width 14 height 14
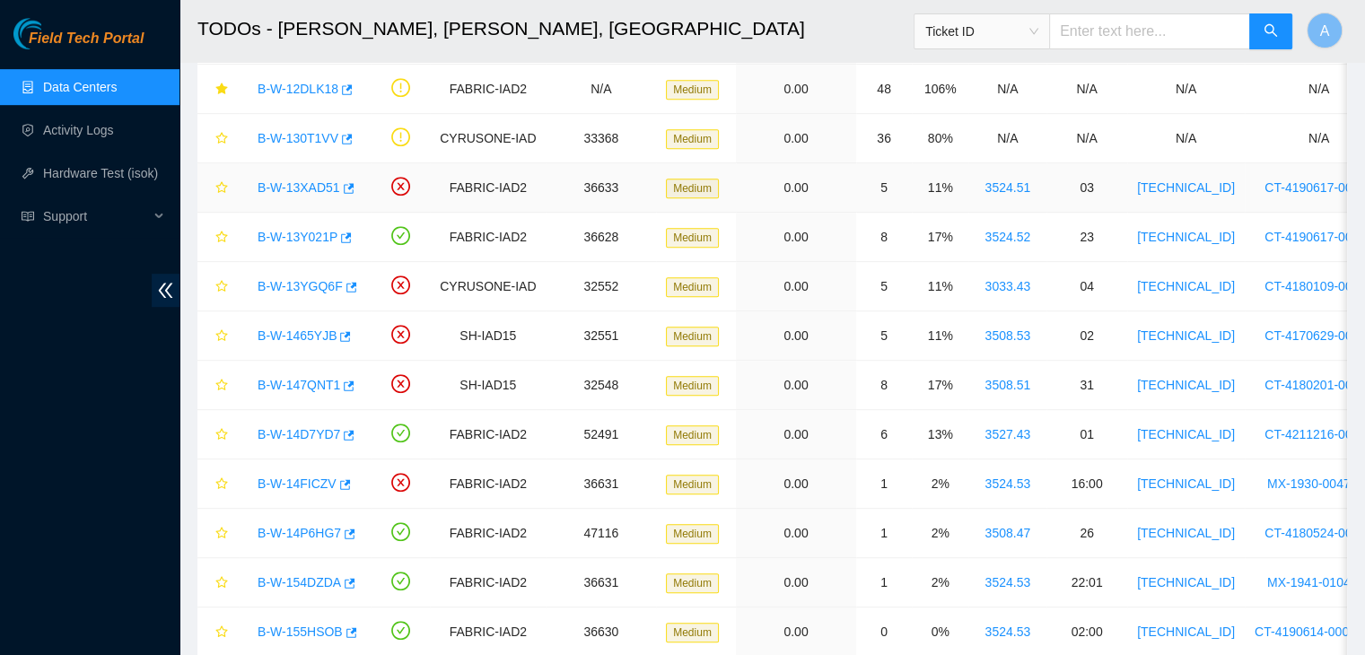
scroll to position [983, 0]
click at [311, 232] on link "B-W-13Y021P" at bounding box center [298, 236] width 80 height 14
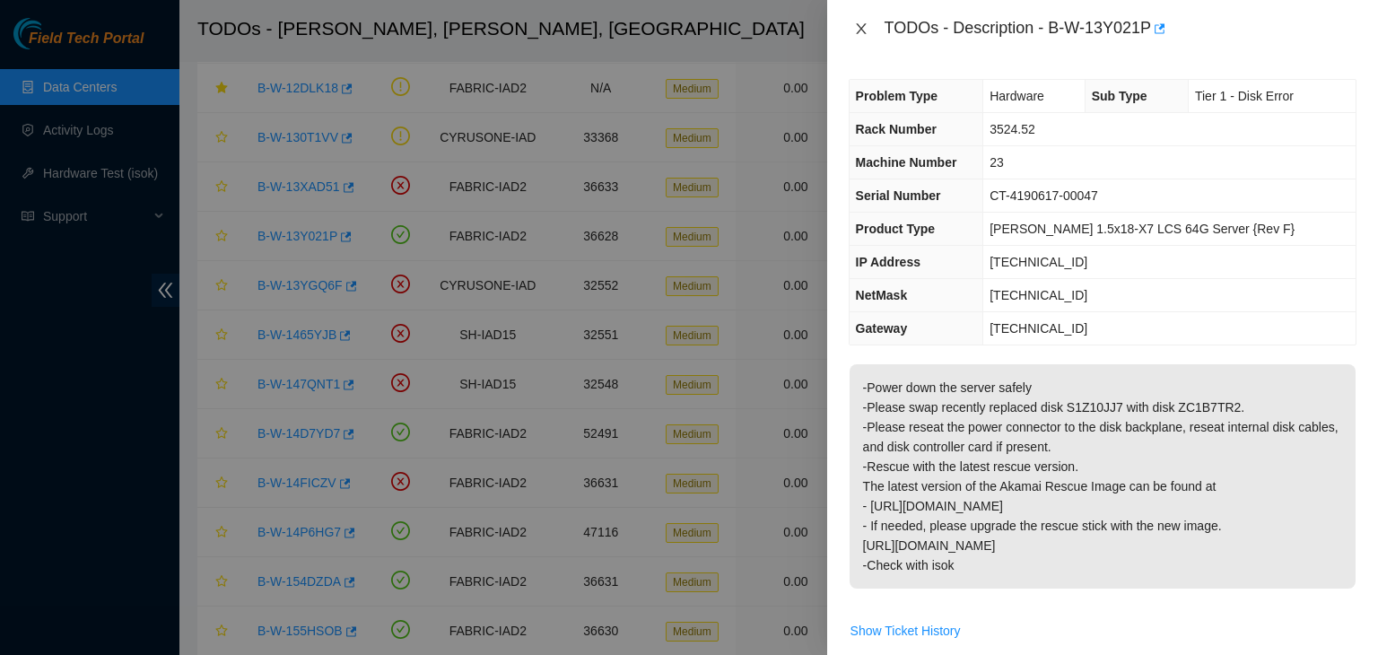
click at [860, 33] on icon "close" at bounding box center [861, 29] width 14 height 14
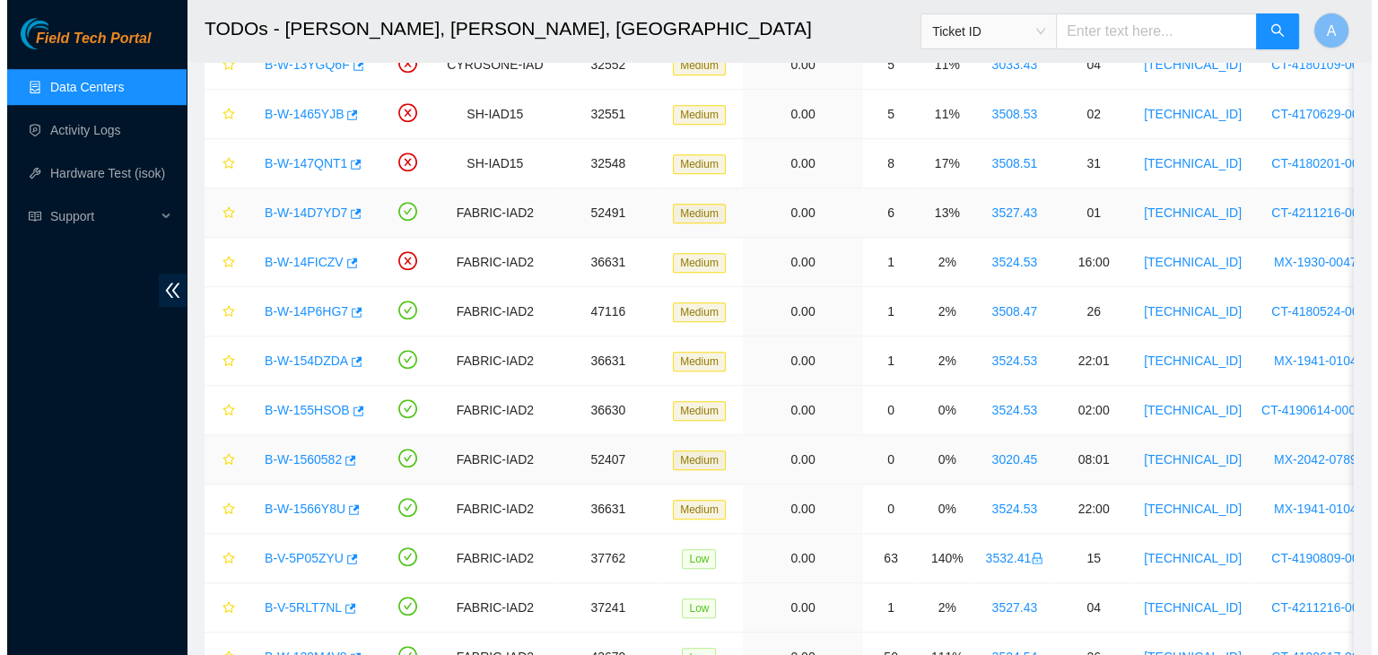
scroll to position [1169, 0]
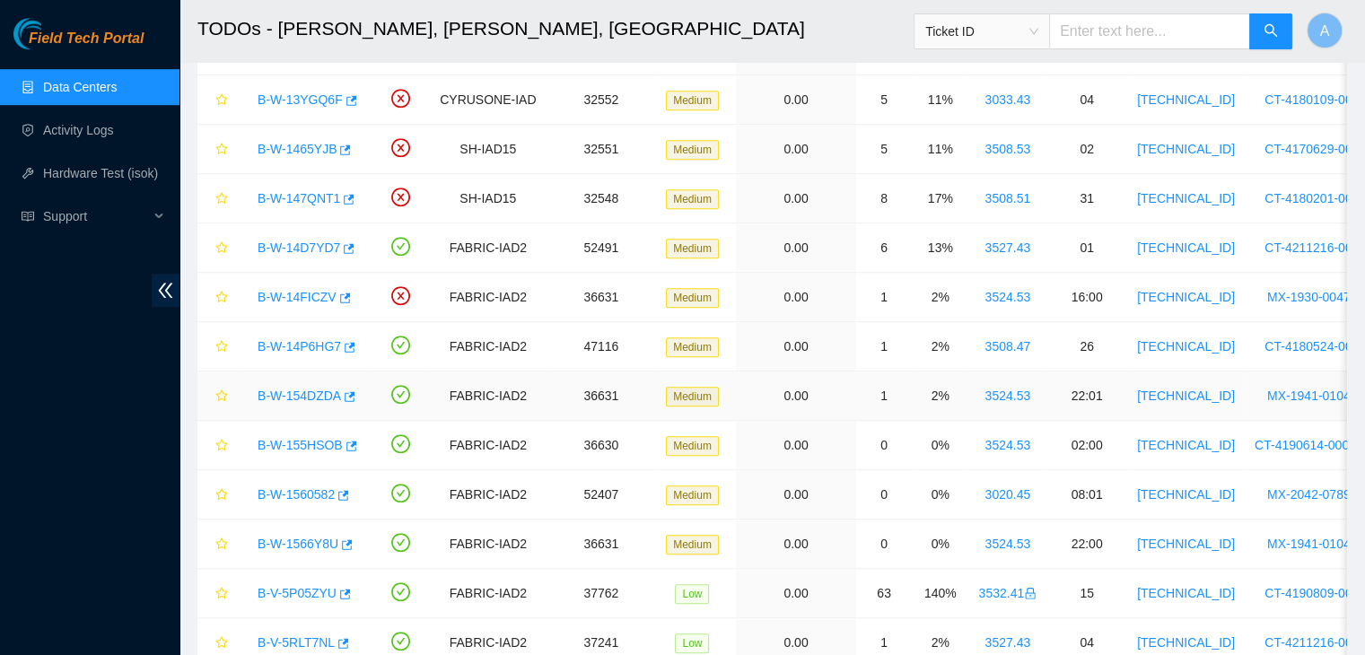
click at [313, 393] on link "B-W-154DZDA" at bounding box center [299, 396] width 83 height 14
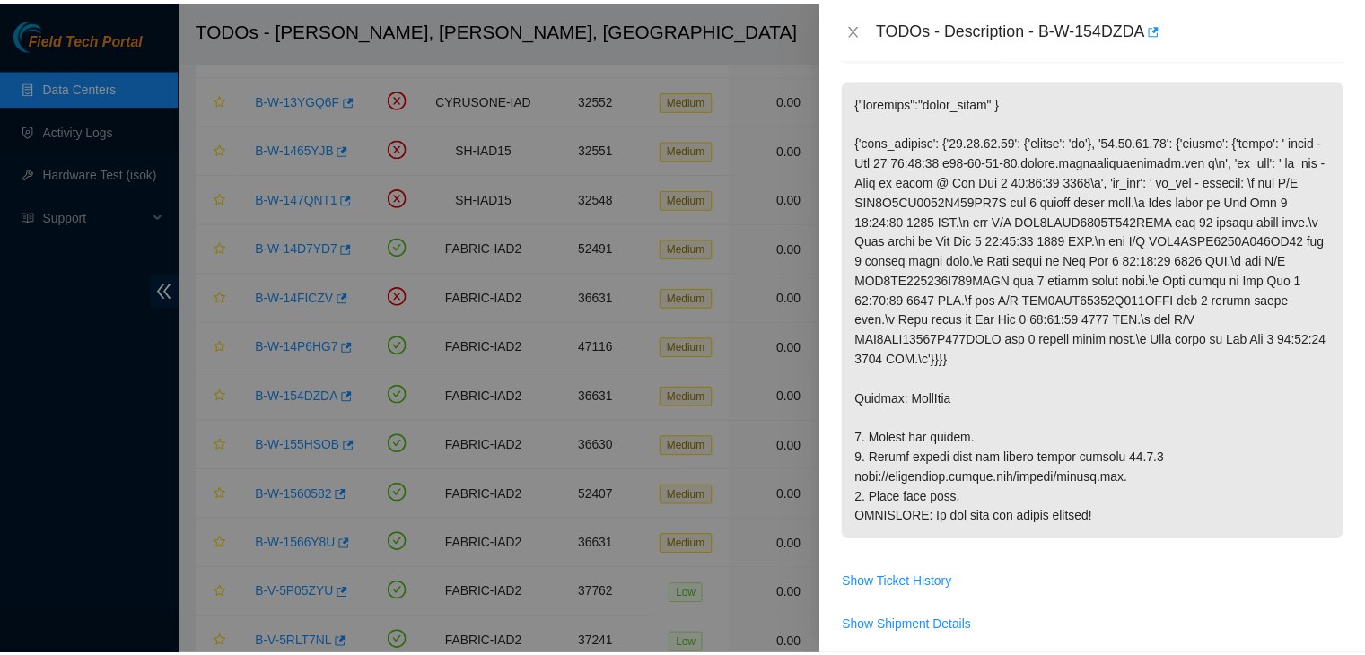
scroll to position [294, 0]
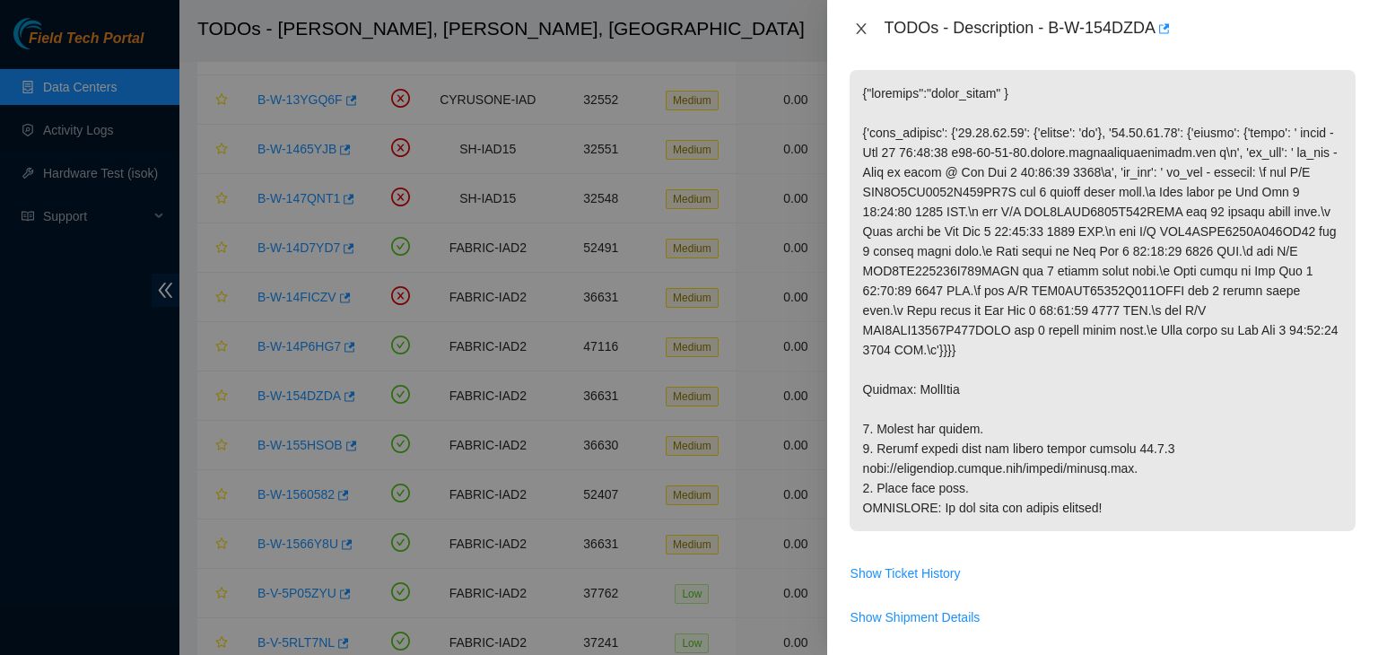
click at [862, 32] on icon "close" at bounding box center [861, 29] width 14 height 14
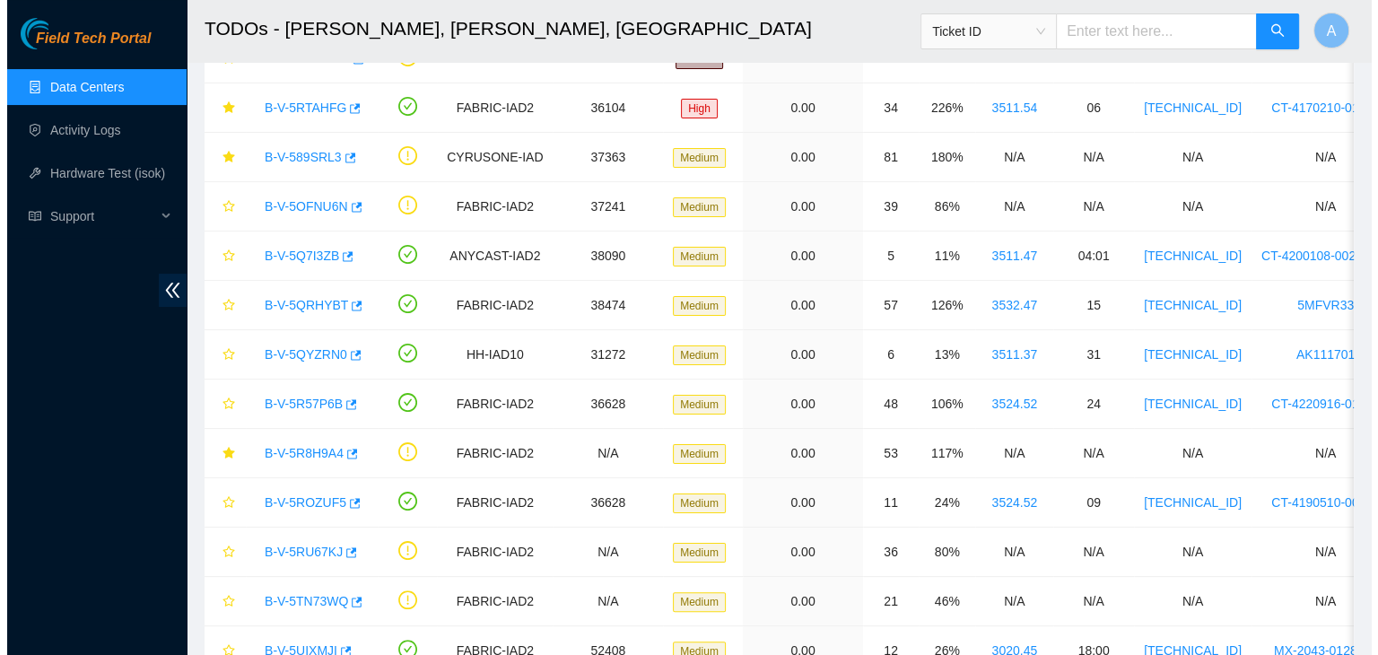
scroll to position [0, 0]
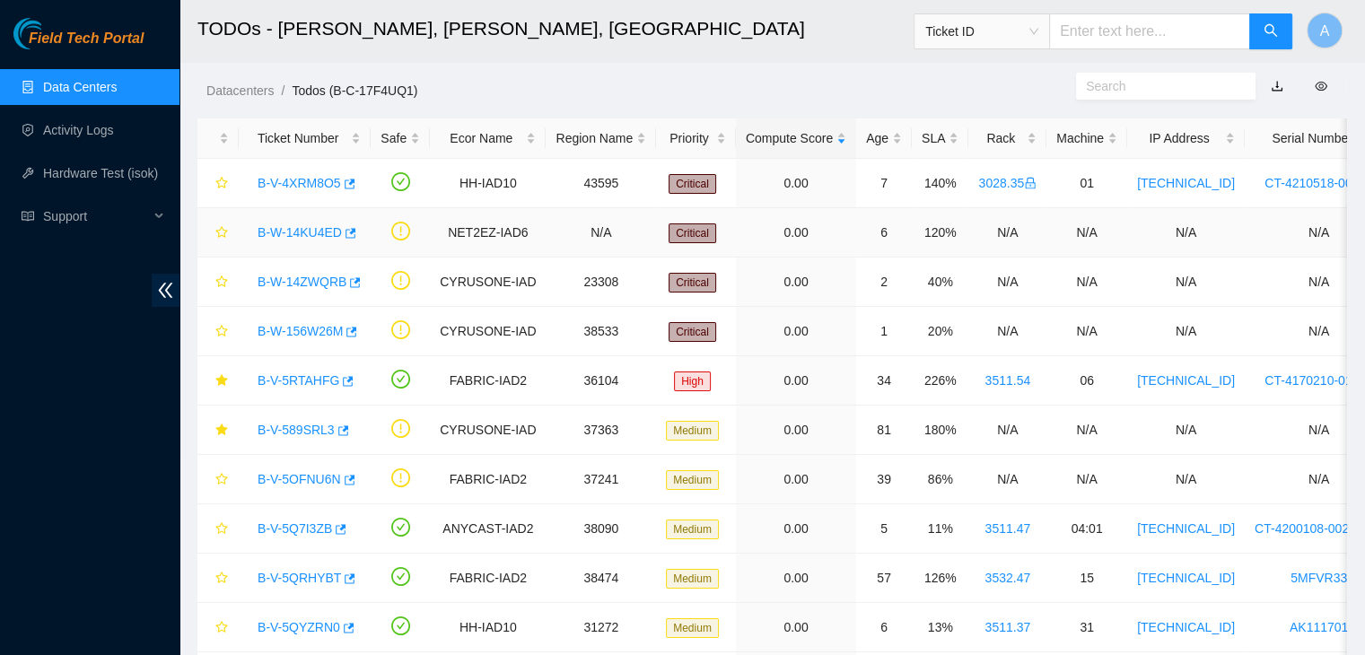
click at [311, 231] on link "B-W-14KU4ED" at bounding box center [300, 232] width 84 height 14
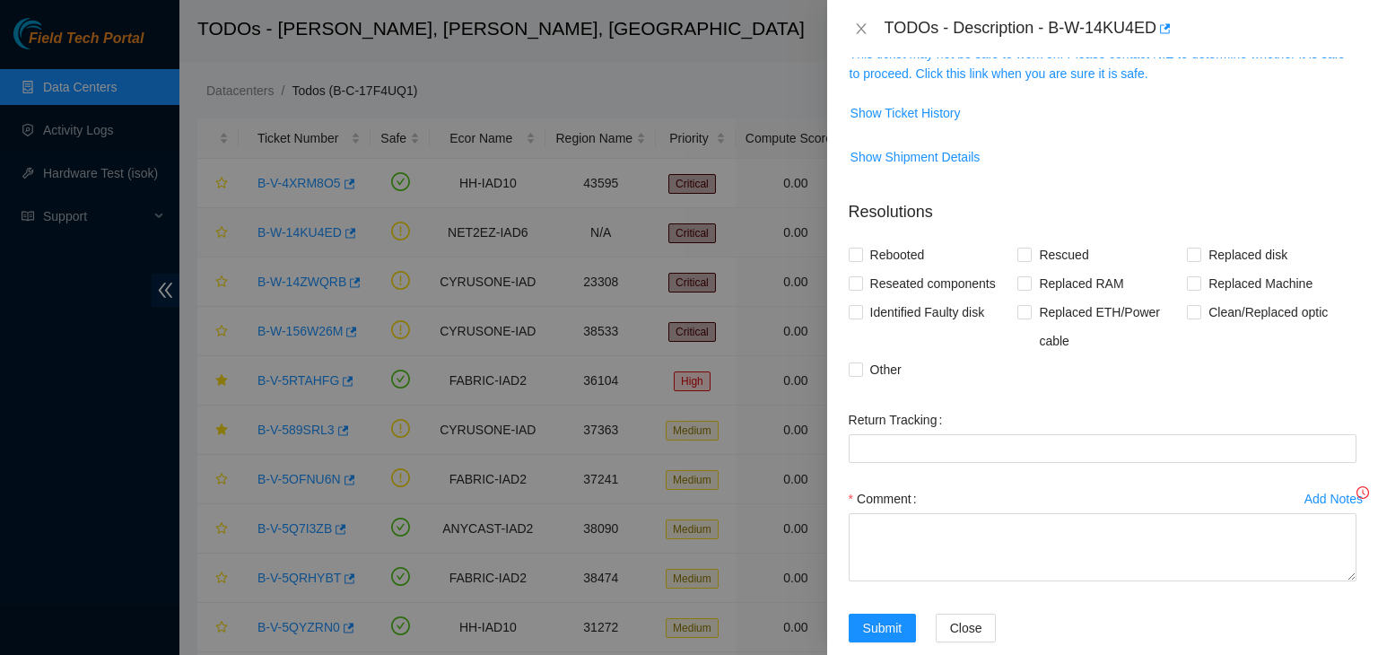
scroll to position [294, 0]
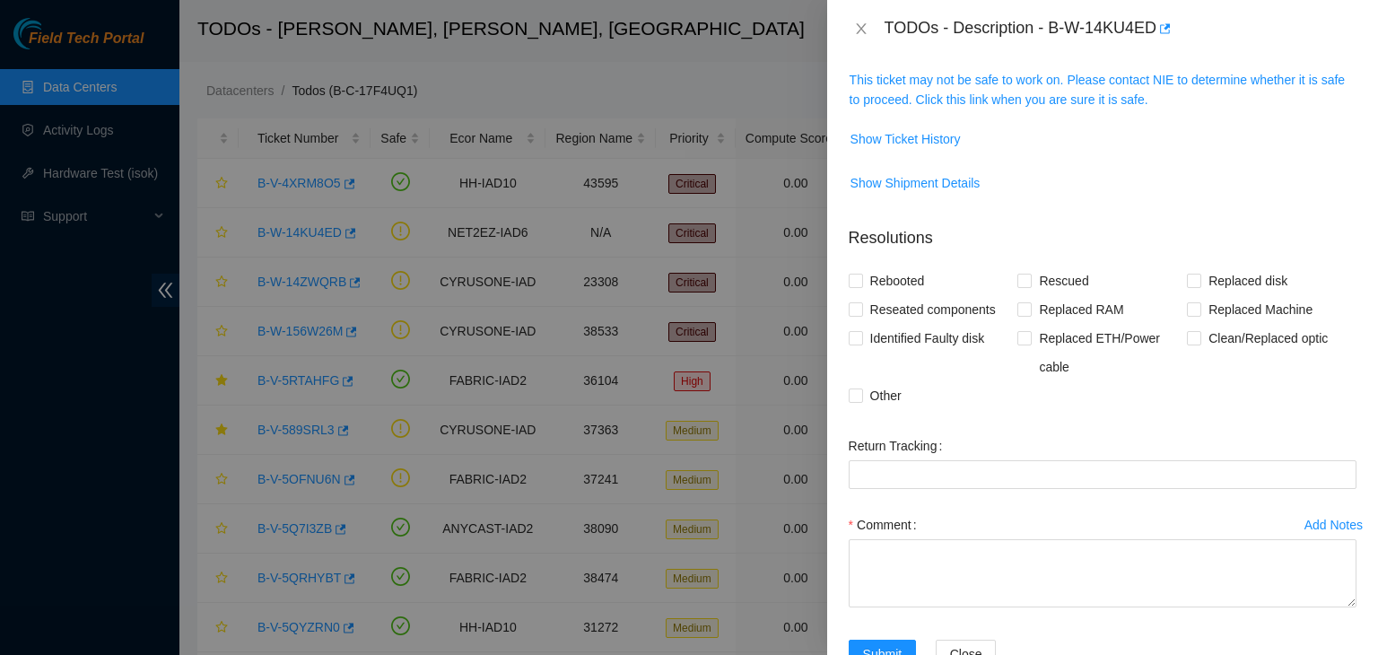
click at [903, 109] on td "This ticket may not be safe to work on. Please contact NIE to determine whether…" at bounding box center [1103, 96] width 508 height 55
click at [956, 84] on link "This ticket may not be safe to work on. Please contact NIE to determine whether…" at bounding box center [1097, 90] width 495 height 34
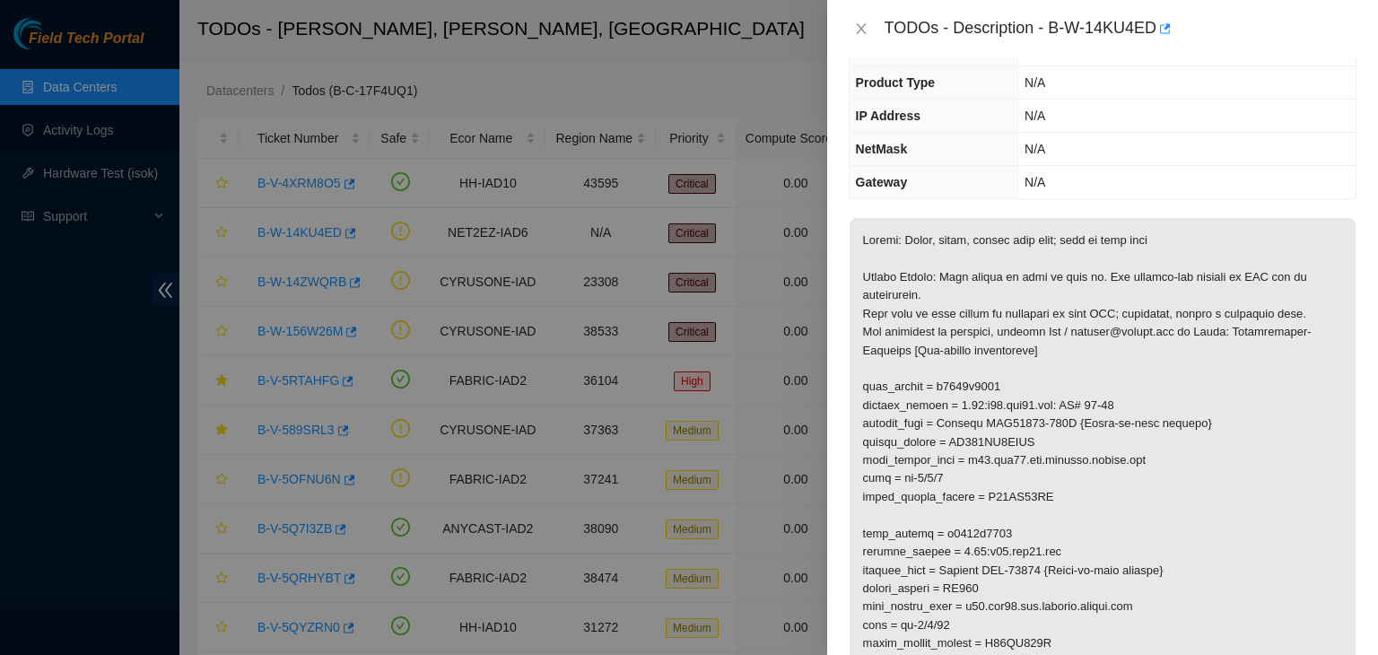
scroll to position [0, 0]
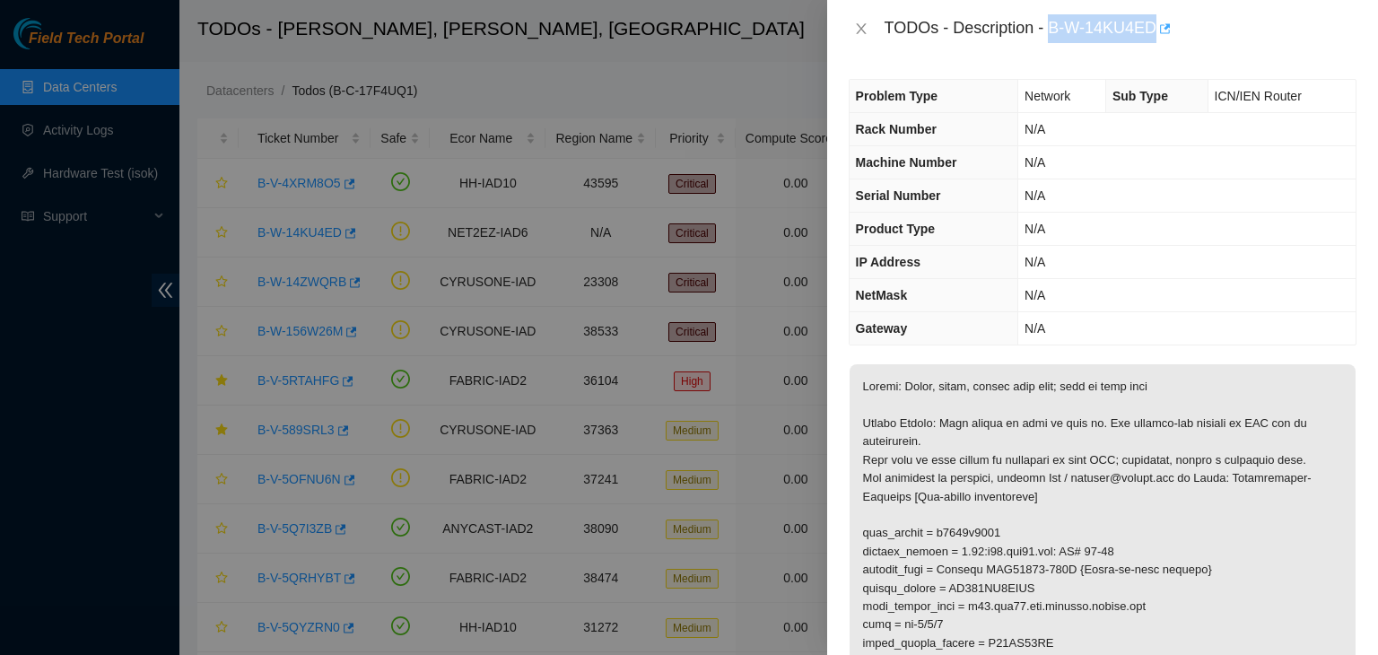
drag, startPoint x: 1052, startPoint y: 22, endPoint x: 1156, endPoint y: 19, distance: 104.1
click at [1156, 19] on div "TODOs - Description - B-W-14KU4ED" at bounding box center [1121, 28] width 472 height 29
copy div "B-W-14KU4ED"
click at [1140, 22] on div "TODOs - Description - B-W-14KU4ED" at bounding box center [1121, 28] width 472 height 29
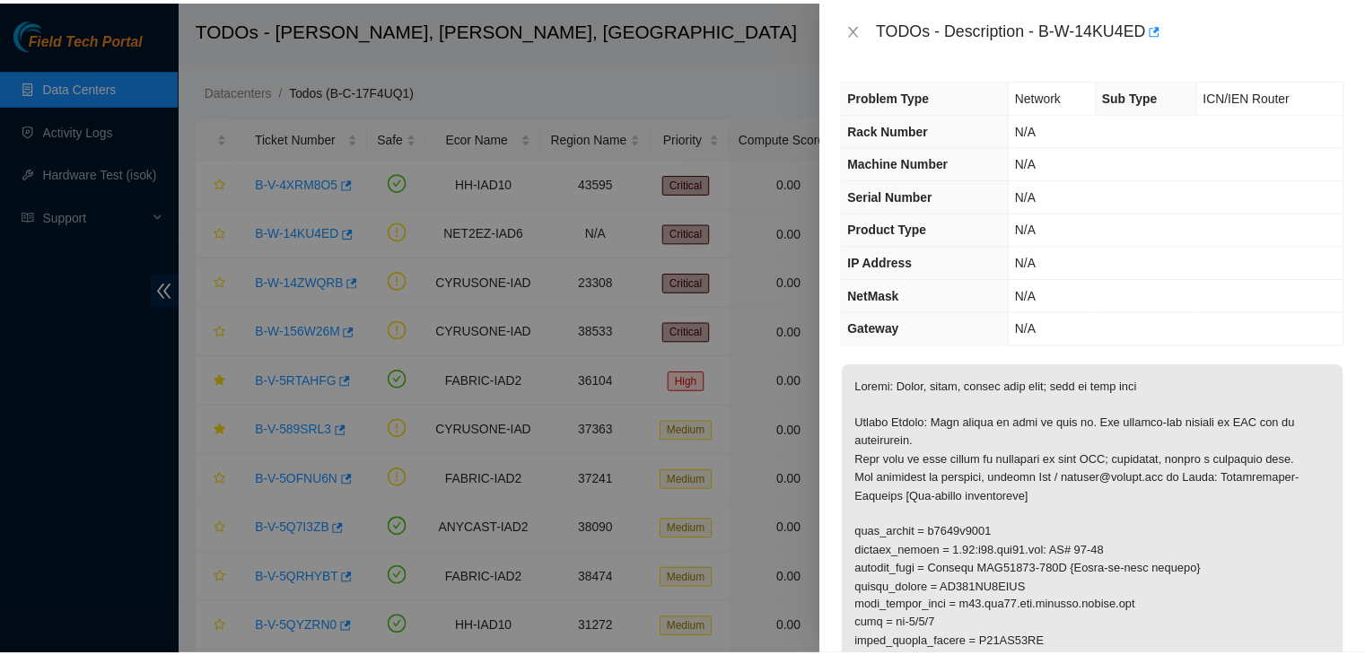
scroll to position [39, 0]
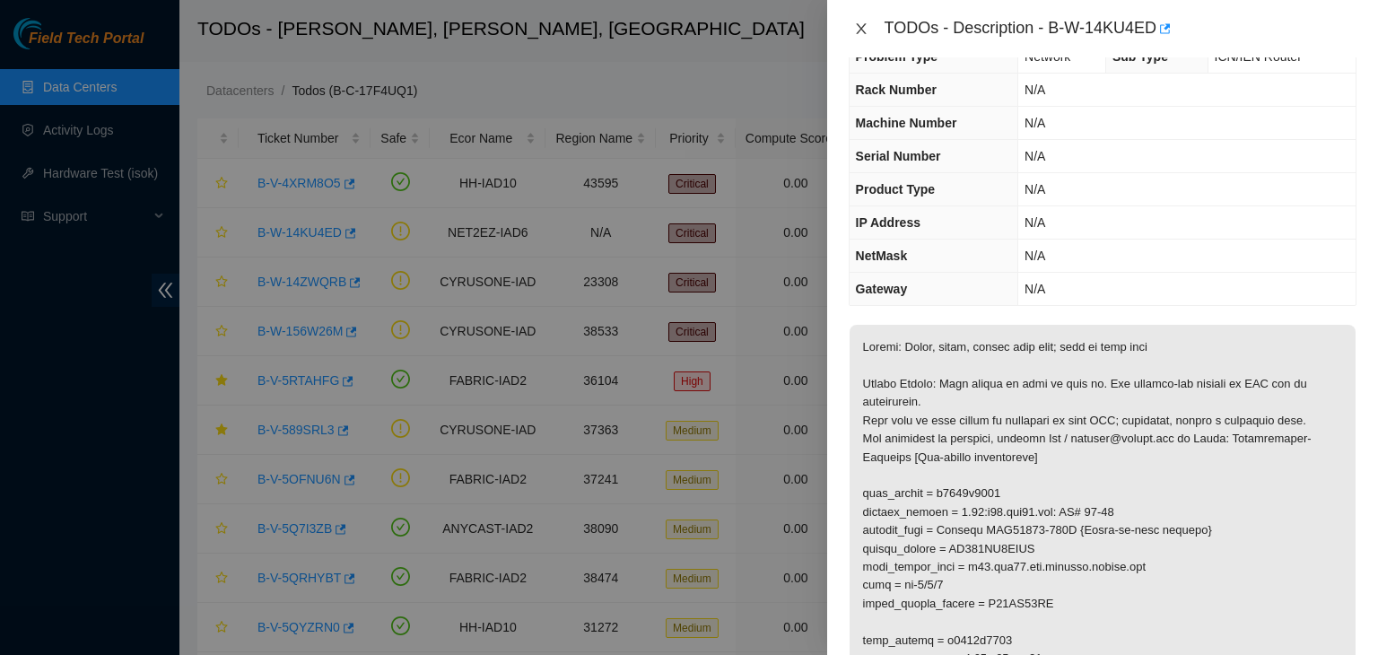
click at [869, 30] on button "Close" at bounding box center [861, 29] width 25 height 17
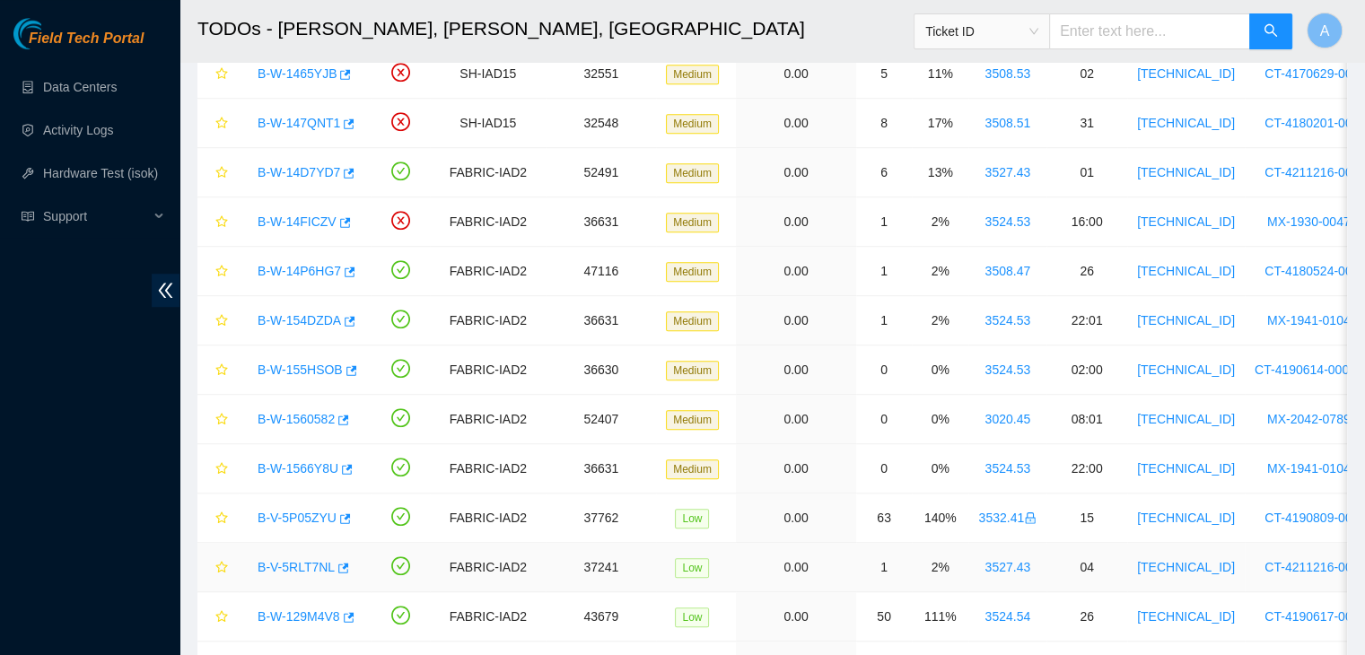
scroll to position [1359, 0]
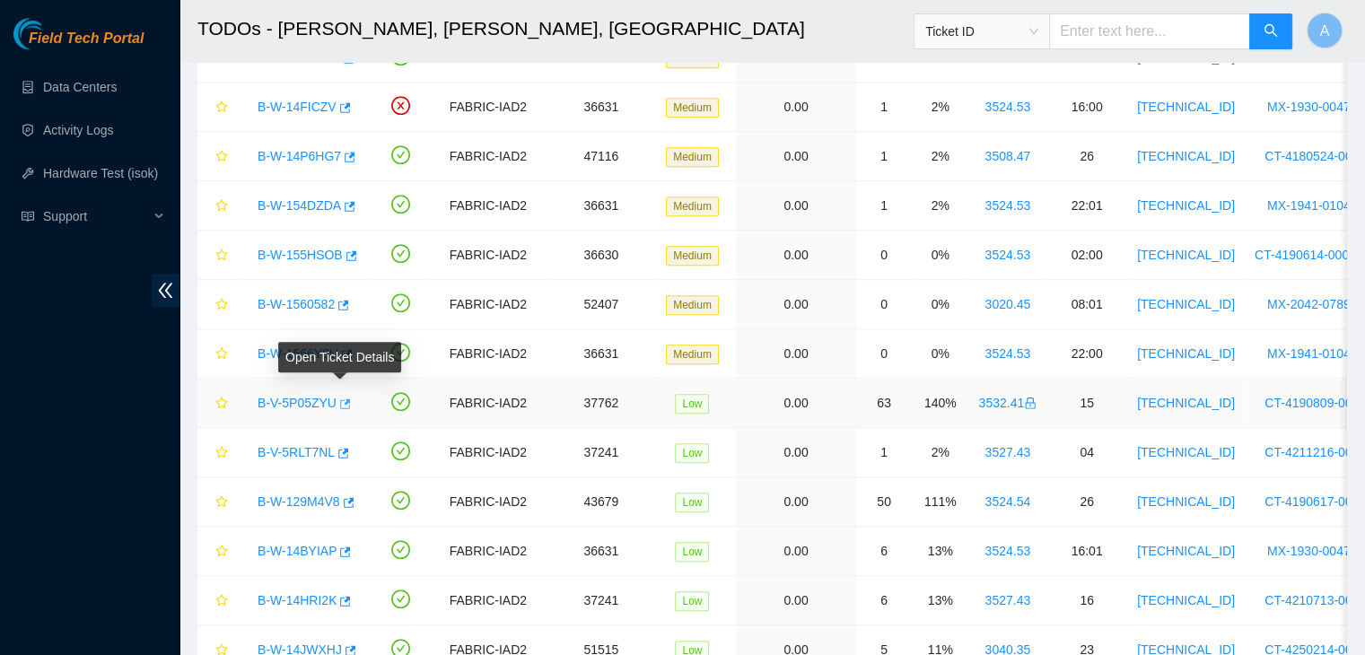
click at [345, 398] on icon "button" at bounding box center [345, 403] width 11 height 10
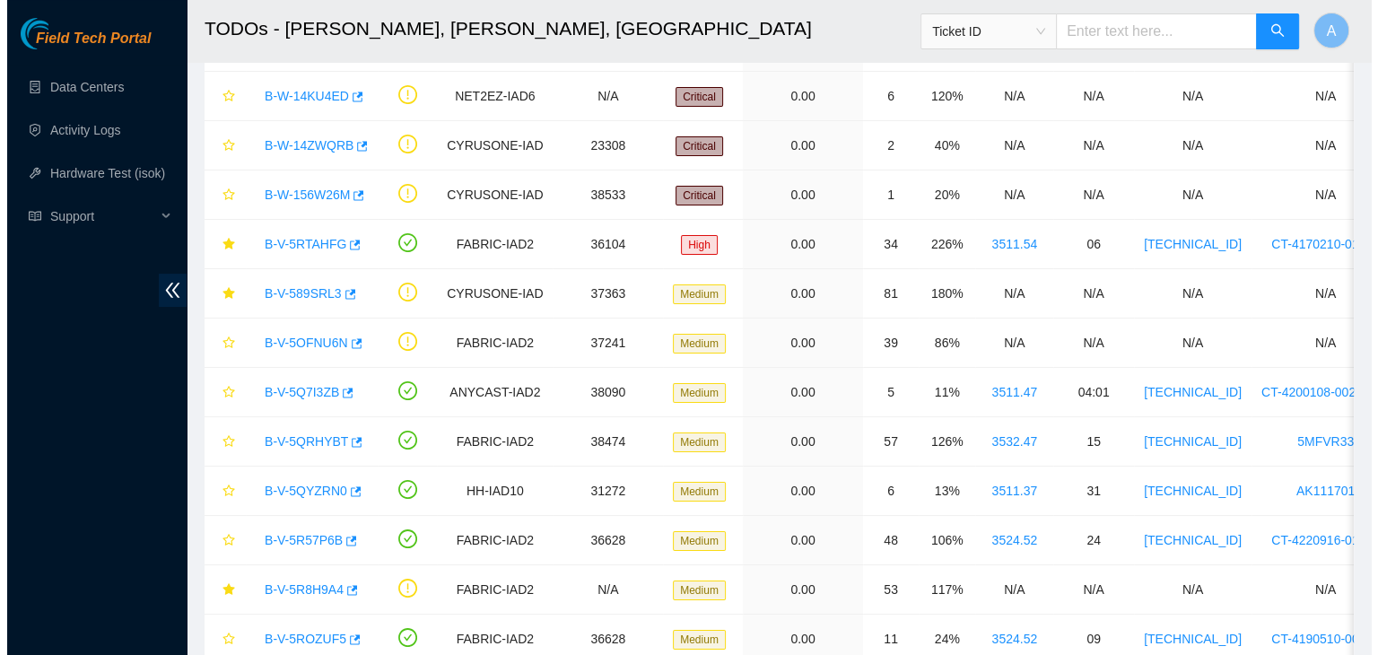
scroll to position [0, 0]
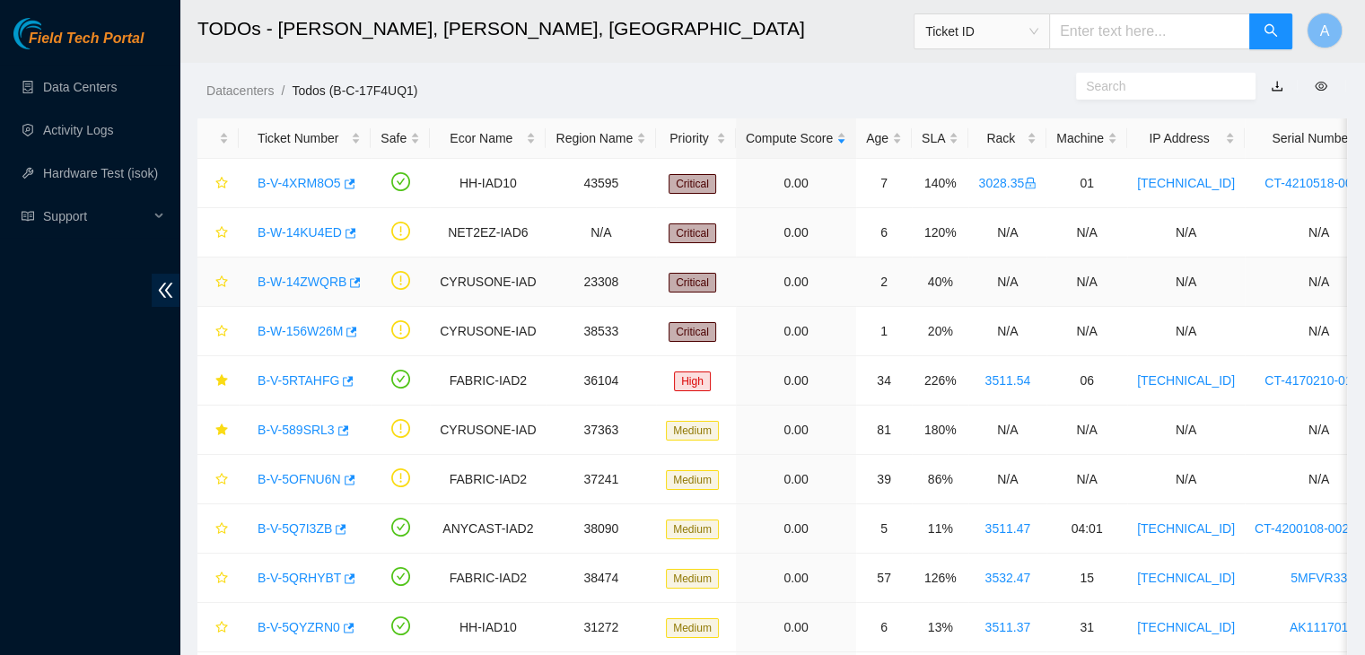
click at [301, 279] on link "B-W-14ZWQRB" at bounding box center [302, 282] width 89 height 14
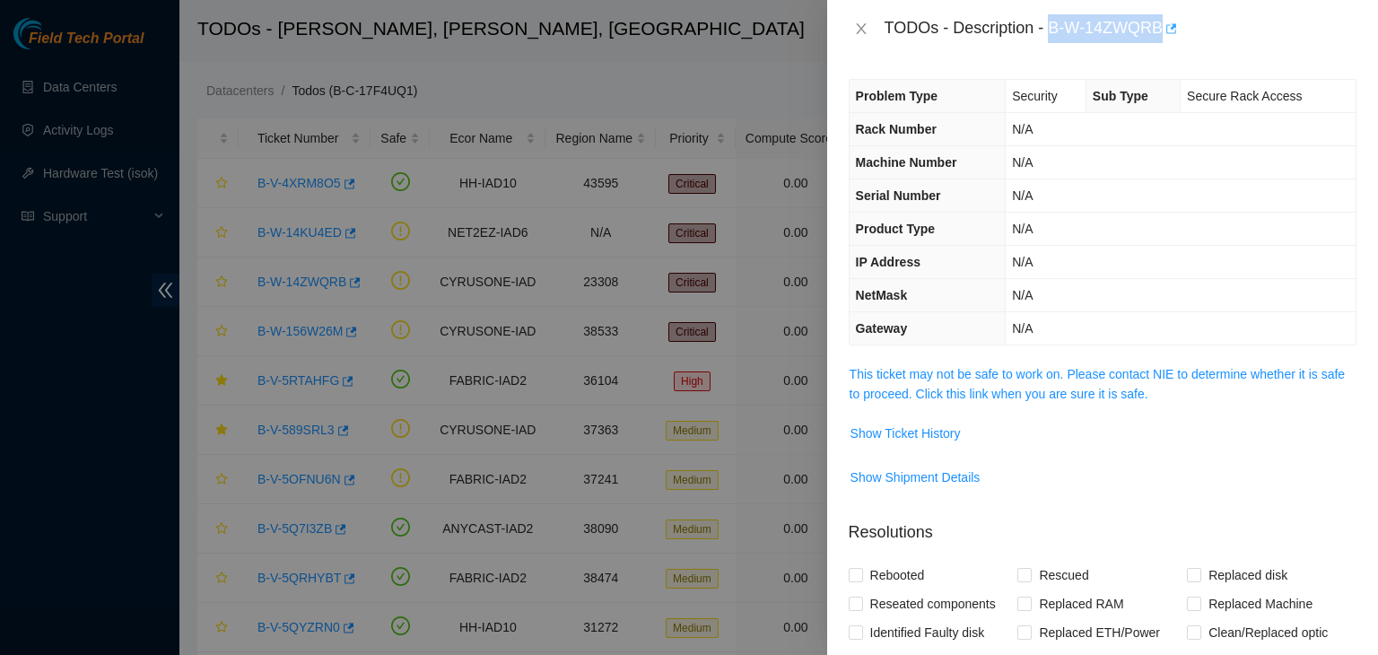
drag, startPoint x: 1052, startPoint y: 29, endPoint x: 1163, endPoint y: 32, distance: 111.3
click at [1163, 32] on div "TODOs - Description - B-W-14ZWQRB" at bounding box center [1121, 28] width 472 height 29
copy div "B-W-14ZWQRB"
click at [1122, 25] on div "TODOs - Description - B-W-14ZWQRB" at bounding box center [1121, 28] width 472 height 29
click at [861, 27] on icon "close" at bounding box center [861, 29] width 14 height 14
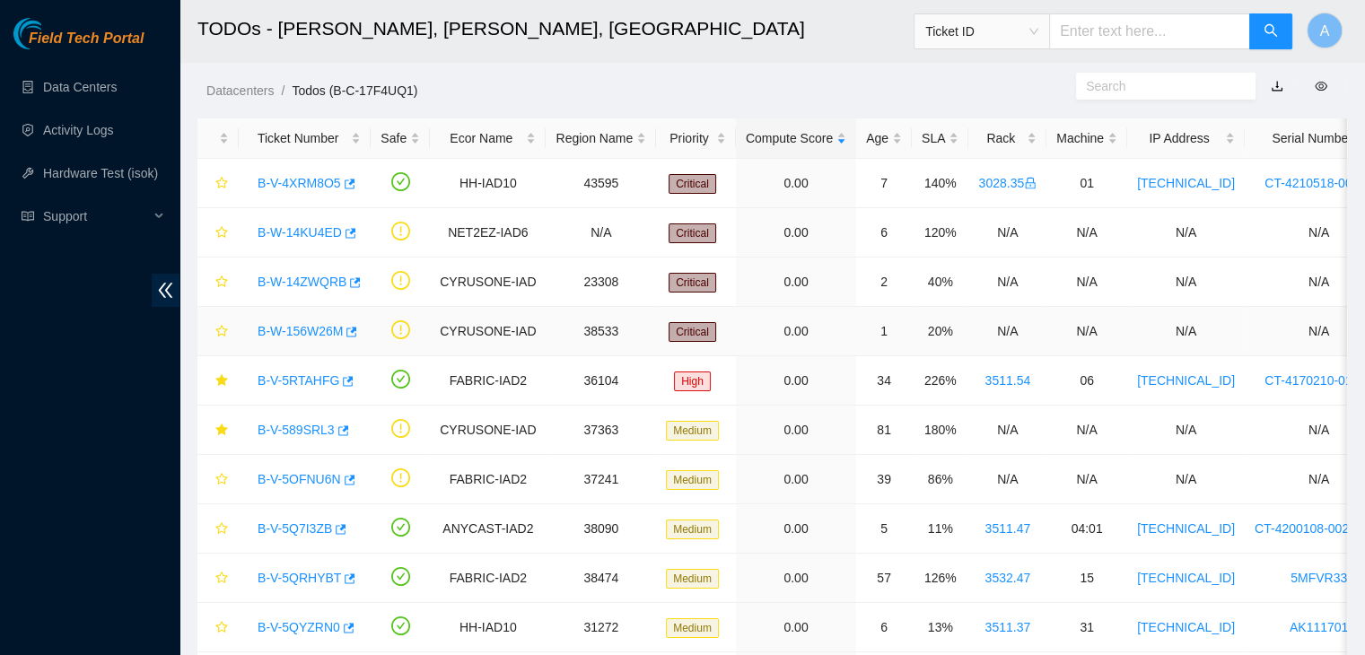
click at [291, 329] on link "B-W-156W26M" at bounding box center [300, 331] width 85 height 14
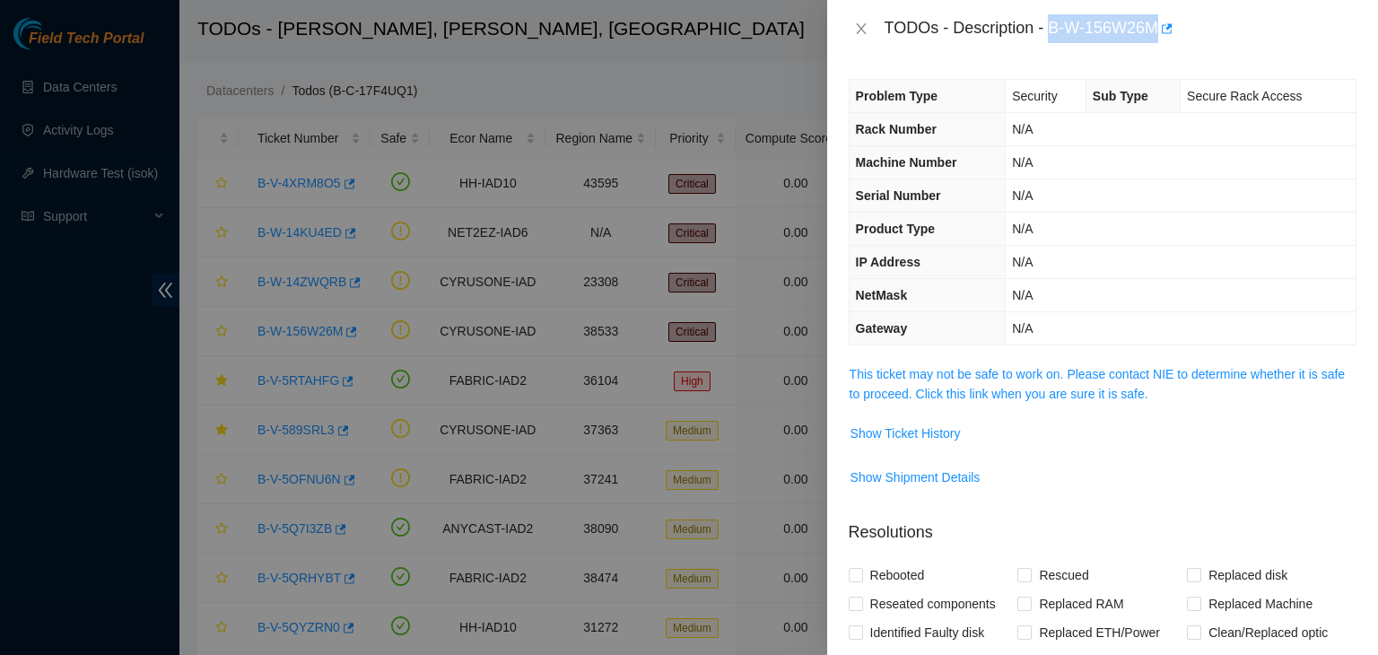
drag, startPoint x: 1052, startPoint y: 24, endPoint x: 1161, endPoint y: 15, distance: 108.9
click at [1161, 15] on div "TODOs - Description - B-W-156W26M" at bounding box center [1121, 28] width 472 height 29
copy div "B-W-156W26M"
click at [1126, 35] on div "TODOs - Description - B-W-156W26M" at bounding box center [1121, 28] width 472 height 29
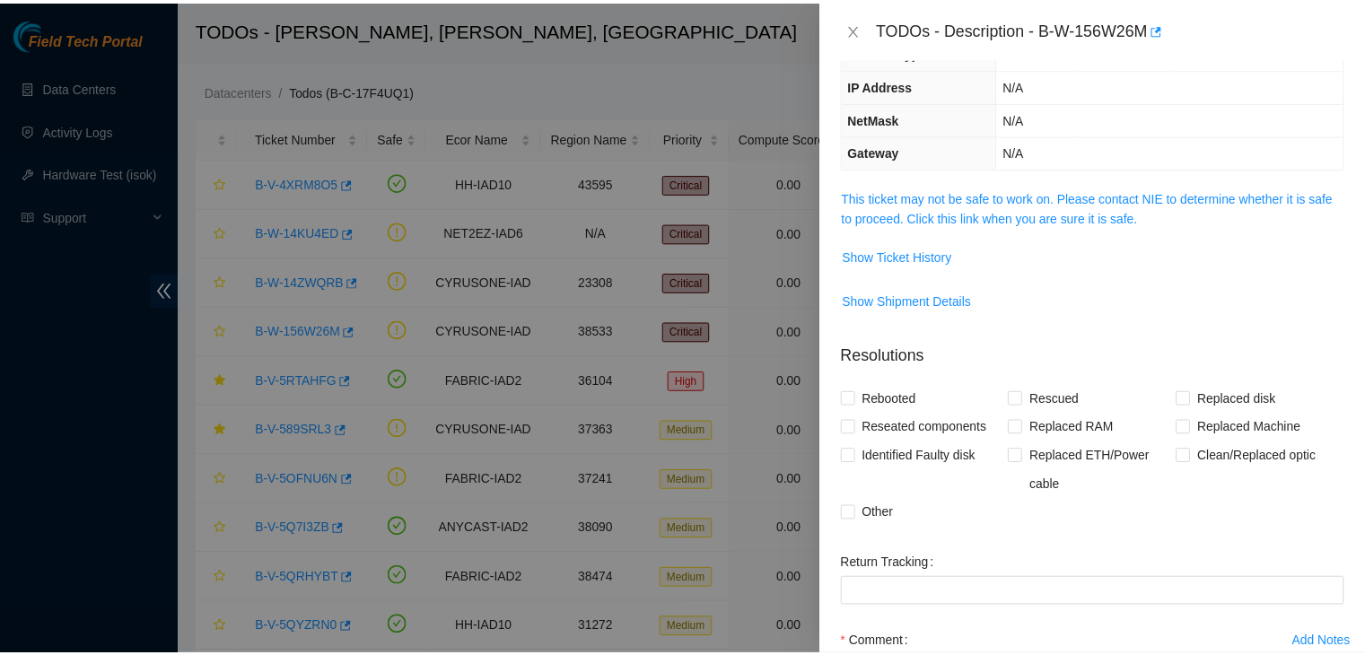
scroll to position [176, 0]
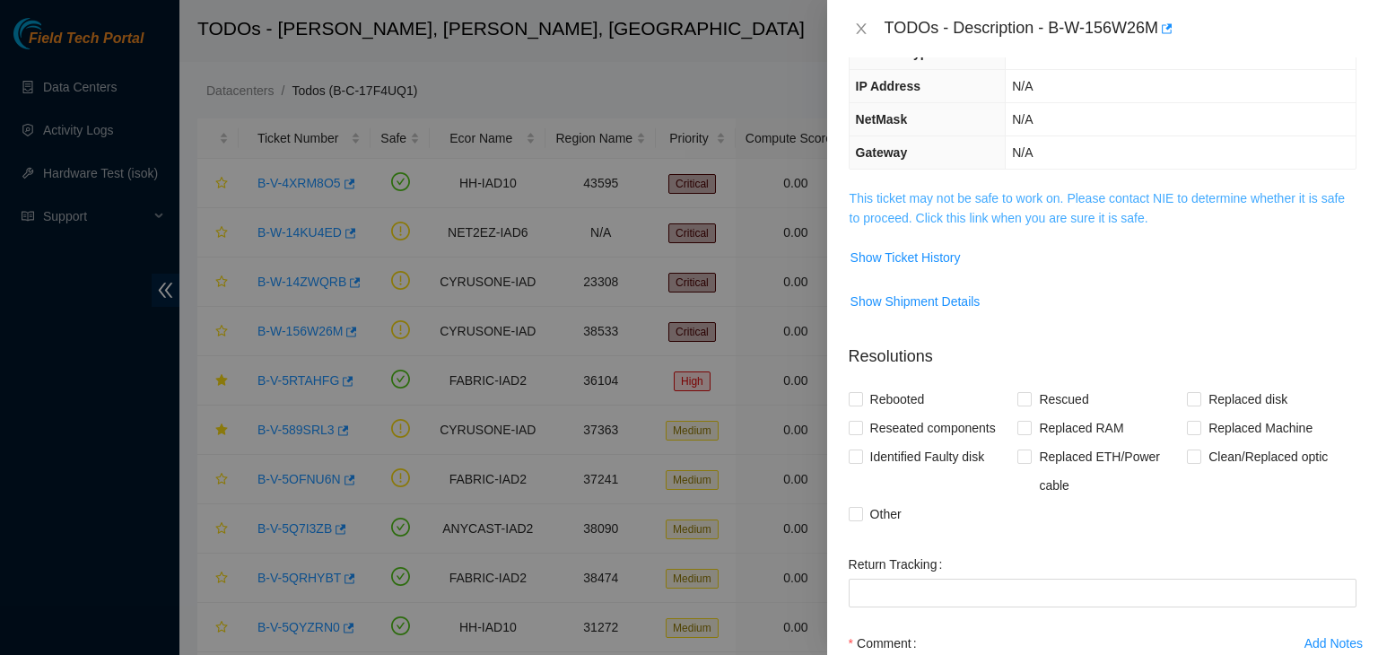
click at [1086, 210] on link "This ticket may not be safe to work on. Please contact NIE to determine whether…" at bounding box center [1097, 208] width 495 height 34
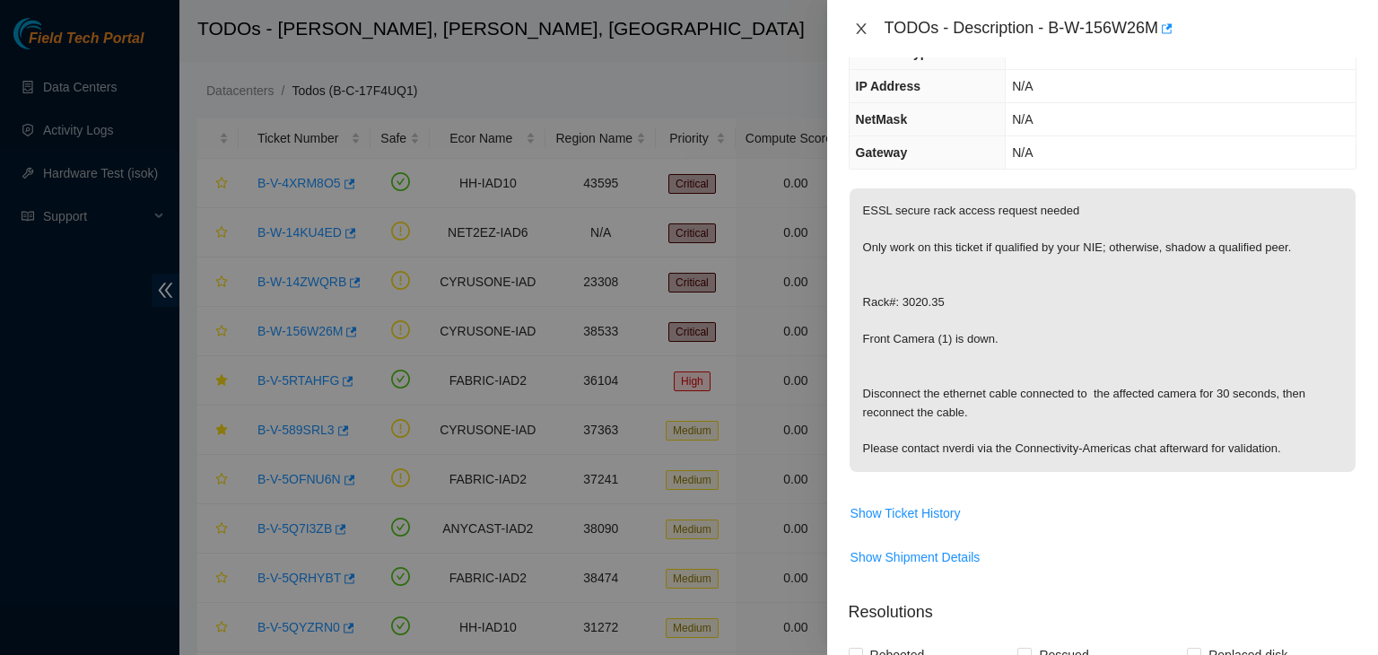
click at [861, 24] on icon "close" at bounding box center [861, 29] width 14 height 14
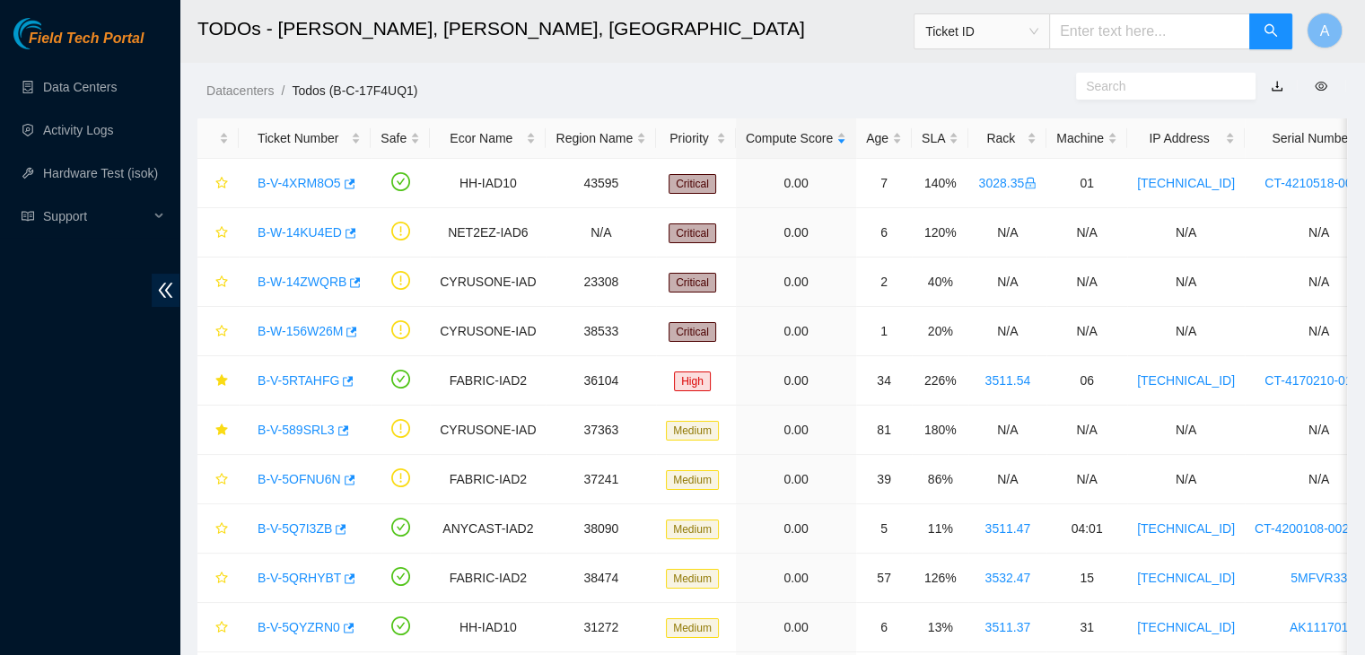
scroll to position [234, 0]
click at [83, 84] on link "Data Centers" at bounding box center [80, 87] width 74 height 14
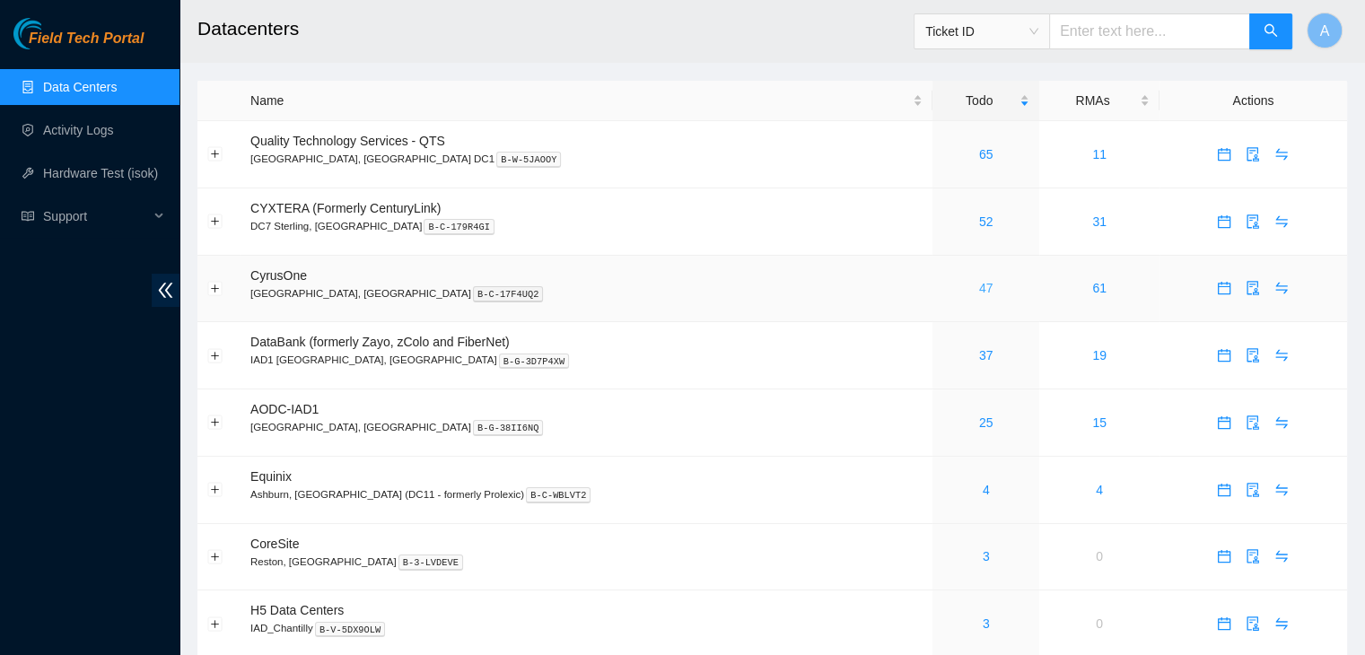
click at [979, 293] on link "47" at bounding box center [986, 288] width 14 height 14
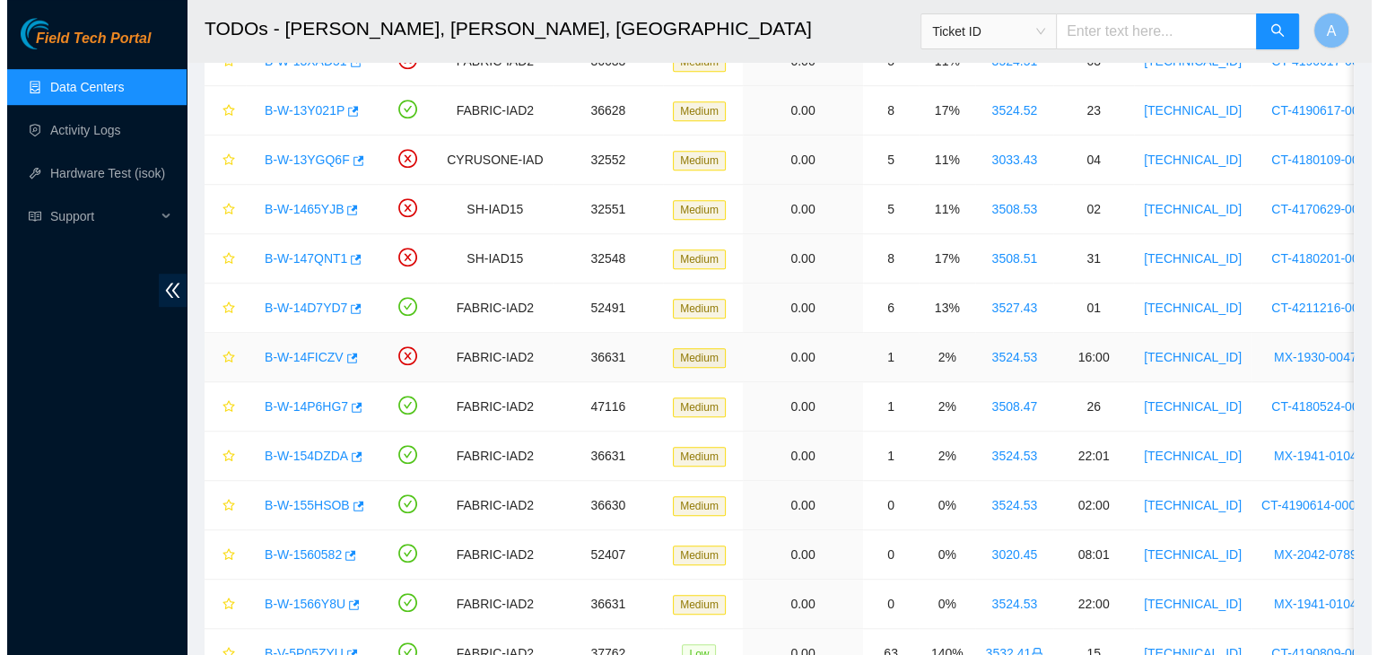
scroll to position [1110, 0]
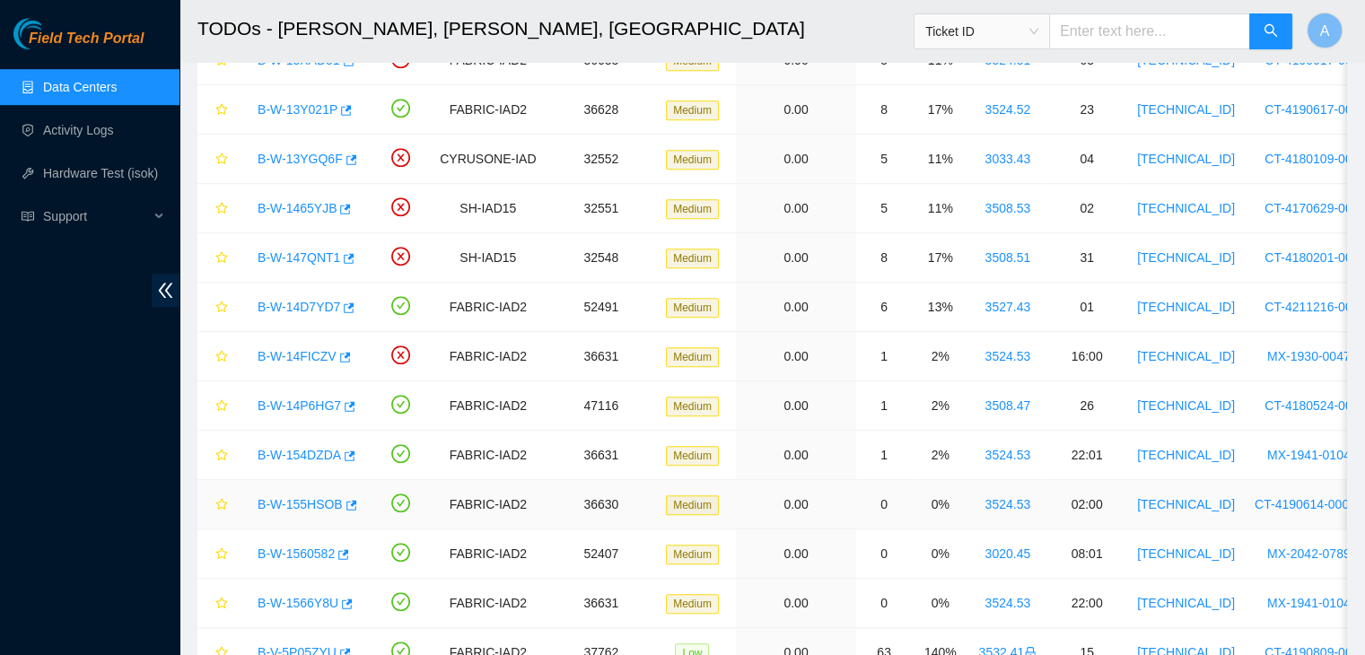
click at [318, 502] on link "B-W-155HSOB" at bounding box center [300, 504] width 85 height 14
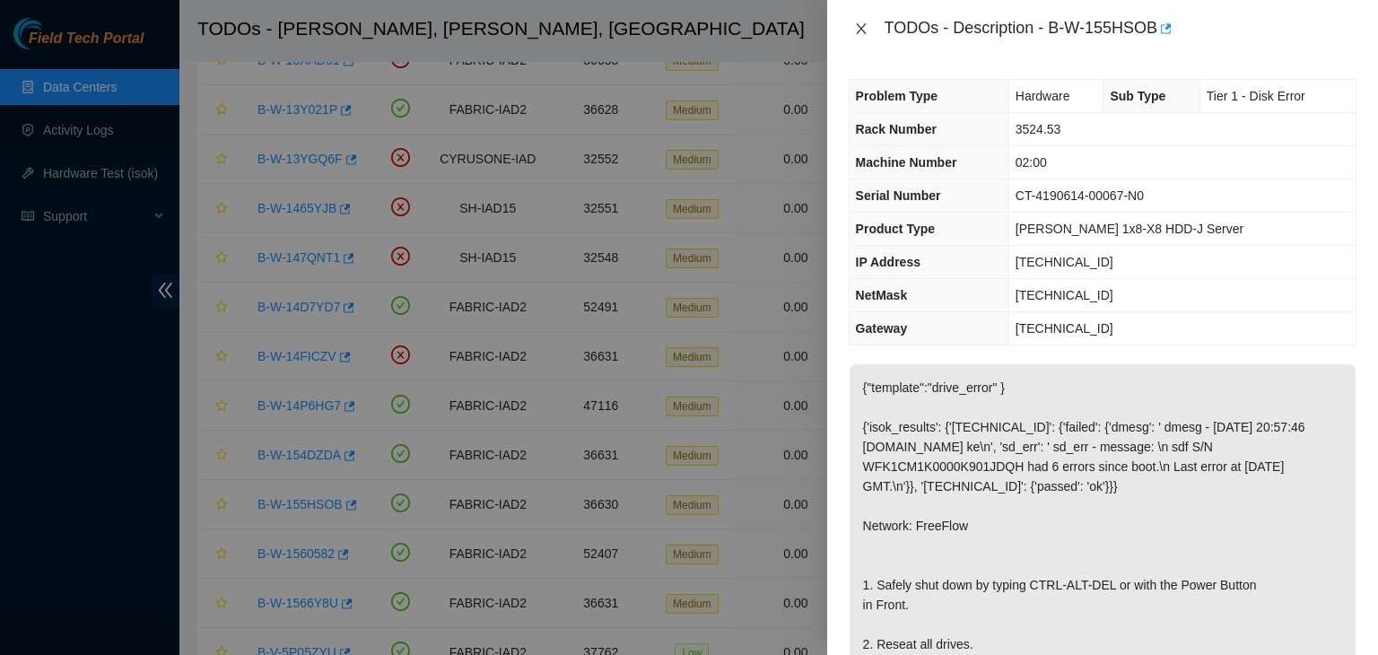
click at [865, 24] on icon "close" at bounding box center [861, 28] width 10 height 11
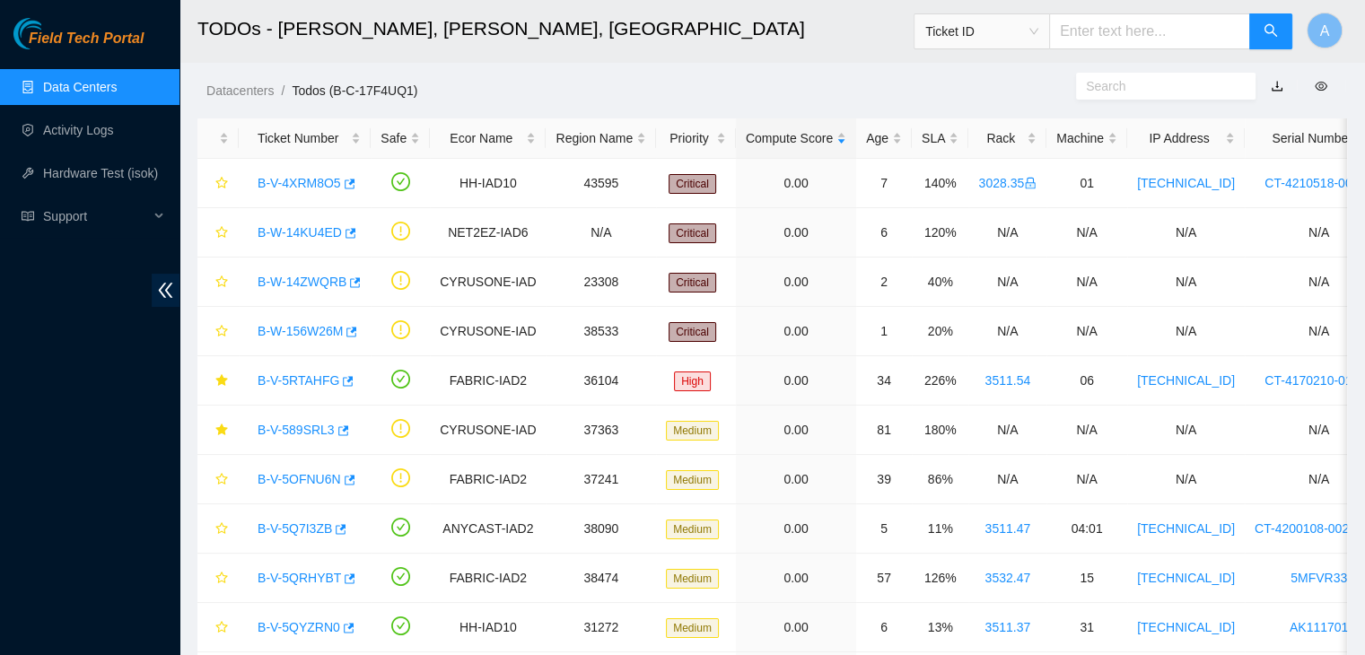
click at [117, 93] on link "Data Centers" at bounding box center [80, 87] width 74 height 14
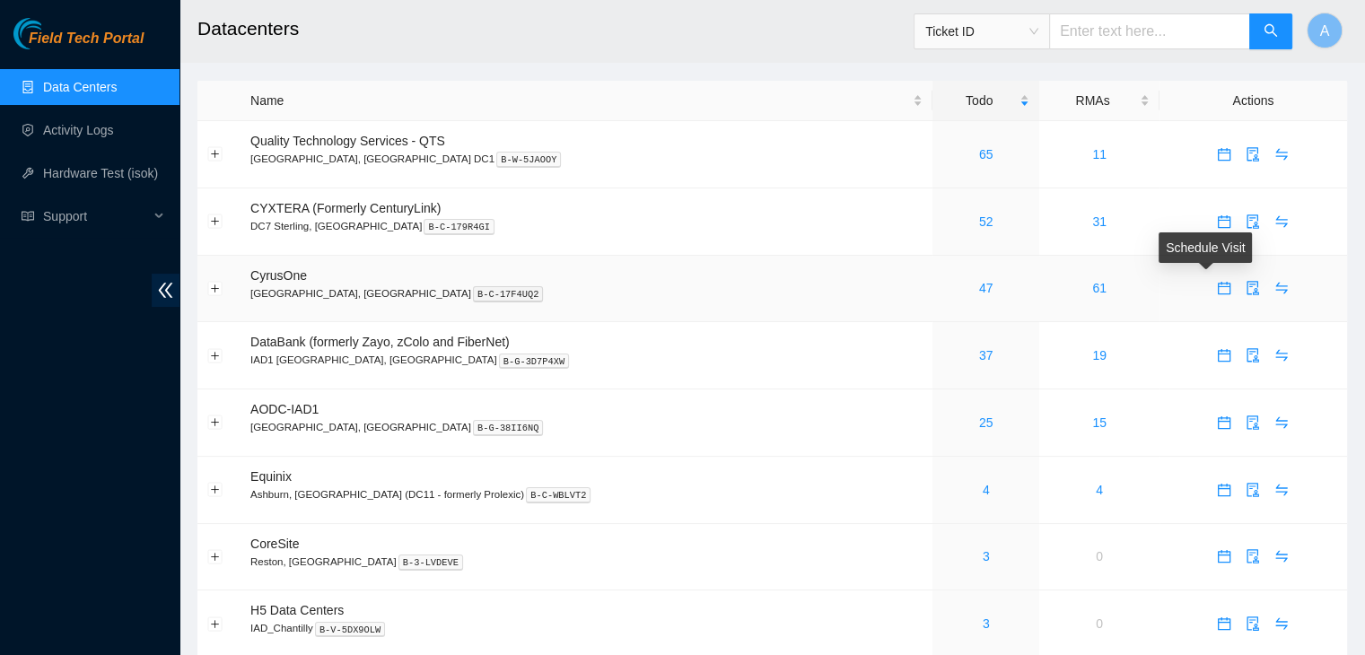
click at [1217, 288] on icon "calendar" at bounding box center [1224, 288] width 14 height 14
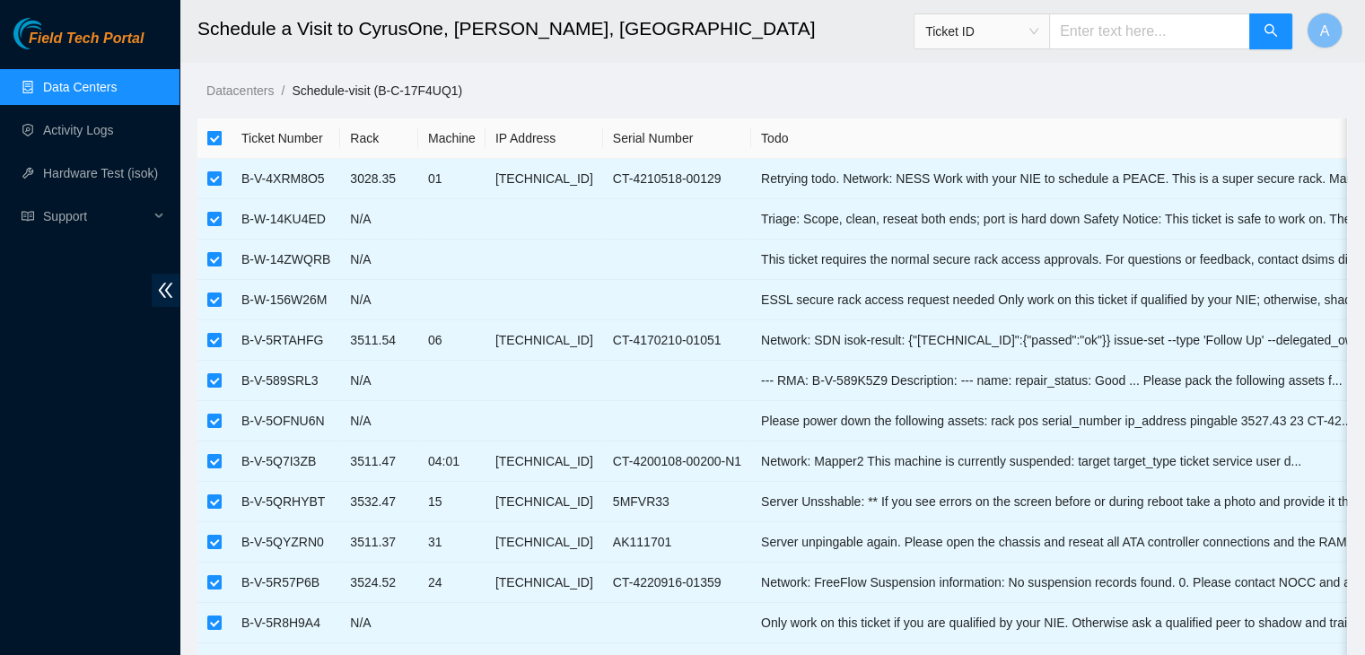
click at [208, 130] on label at bounding box center [214, 138] width 14 height 20
click at [208, 131] on input "checkbox" at bounding box center [214, 138] width 14 height 14
checkbox input "false"
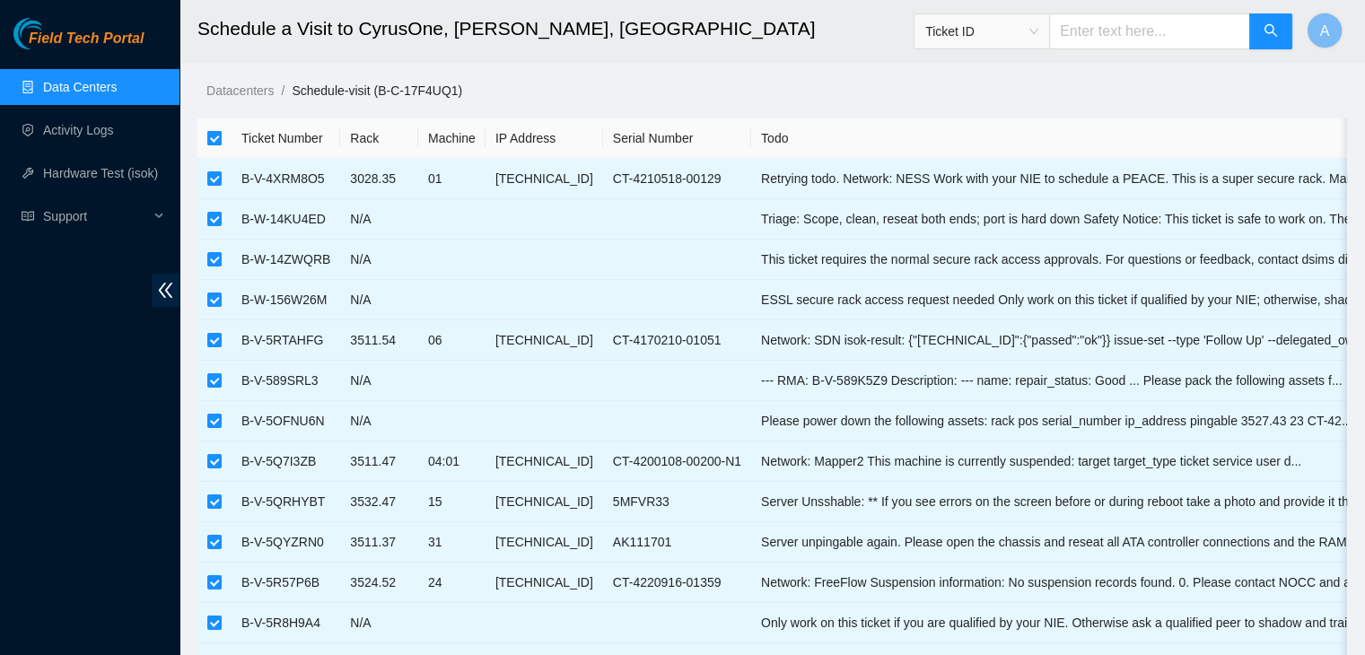
checkbox input "false"
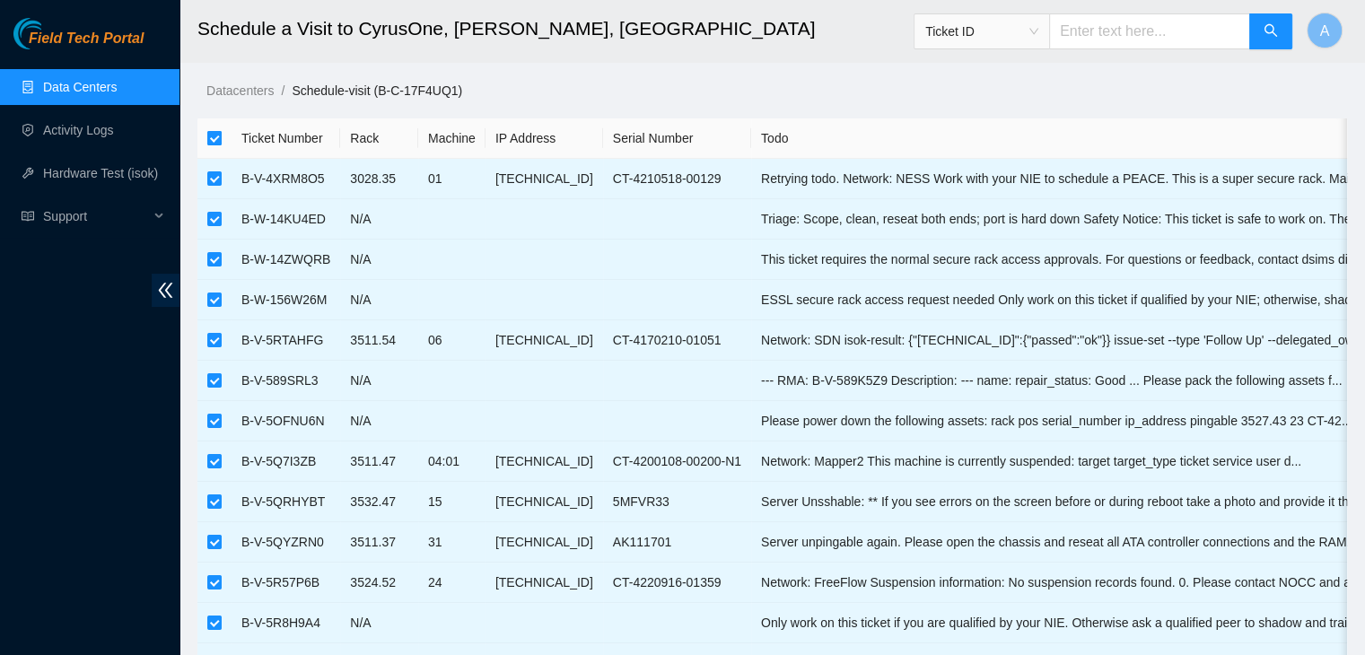
checkbox input "false"
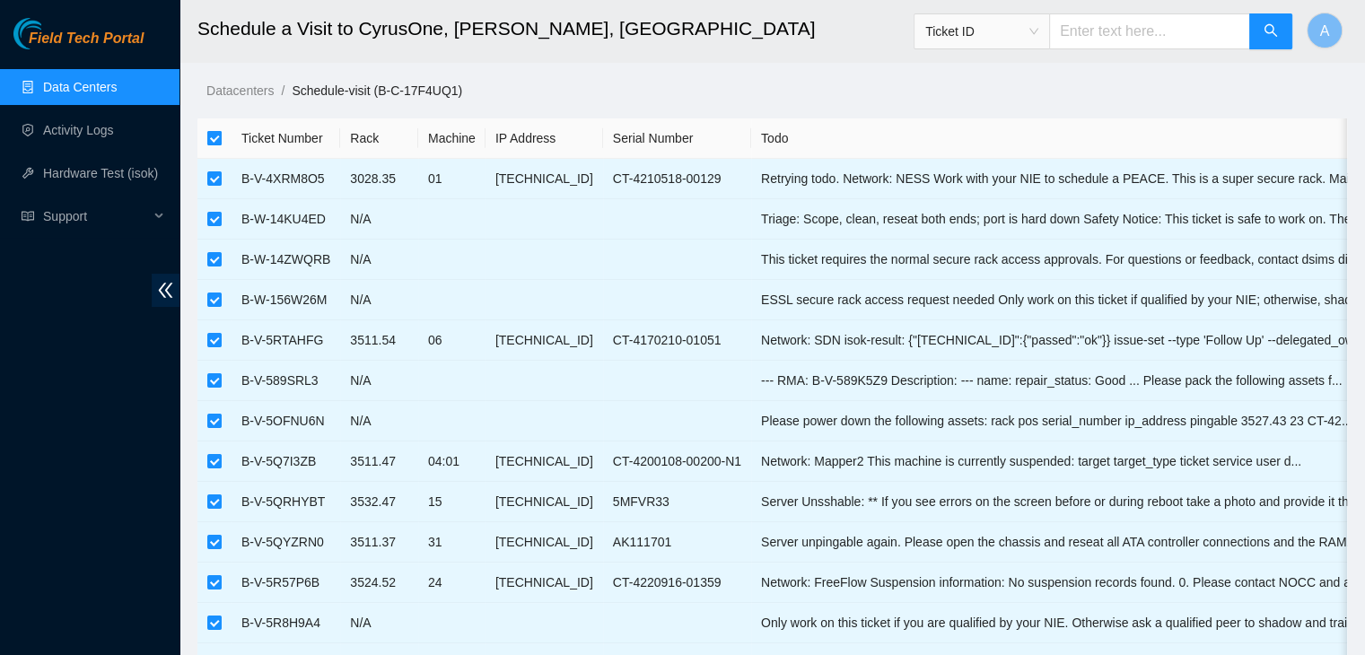
checkbox input "false"
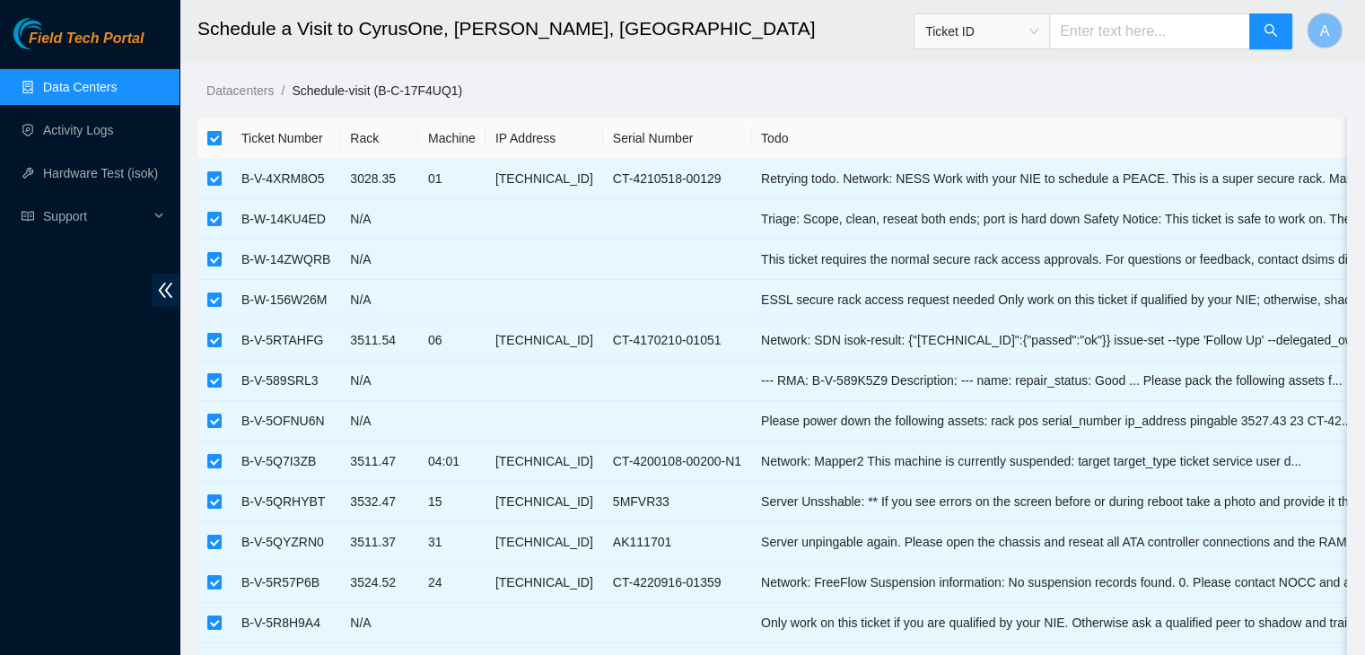
checkbox input "false"
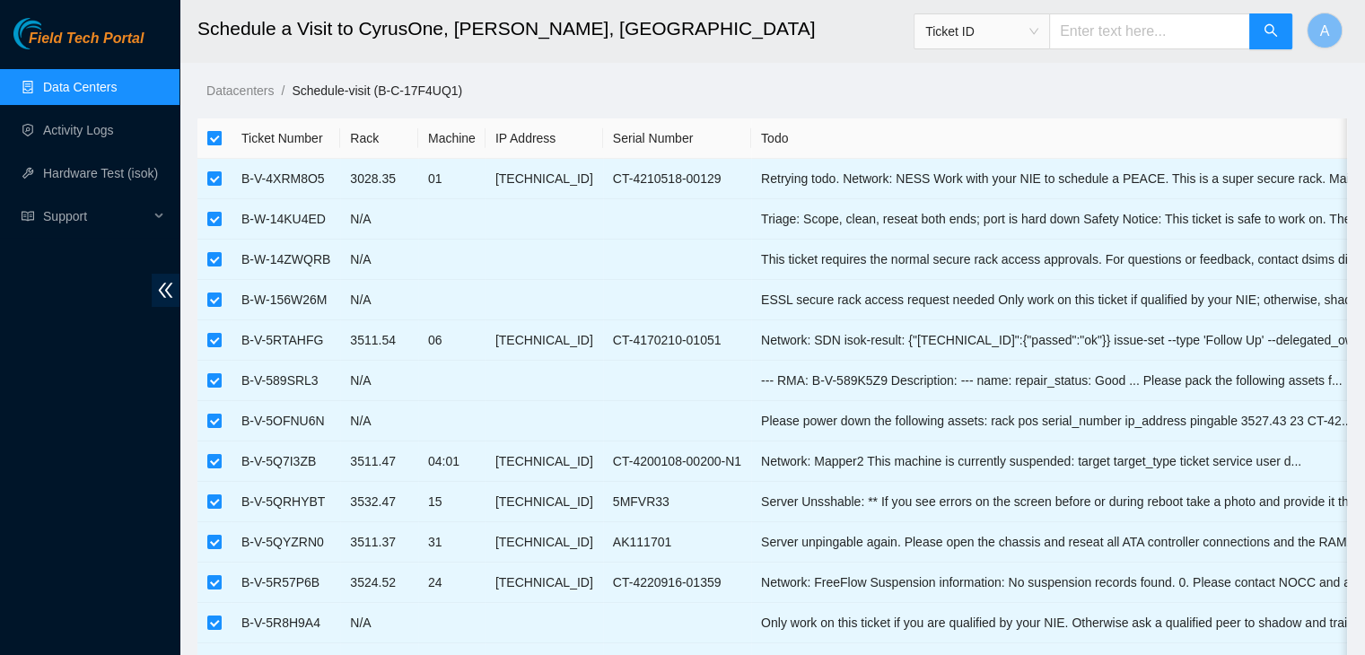
checkbox input "false"
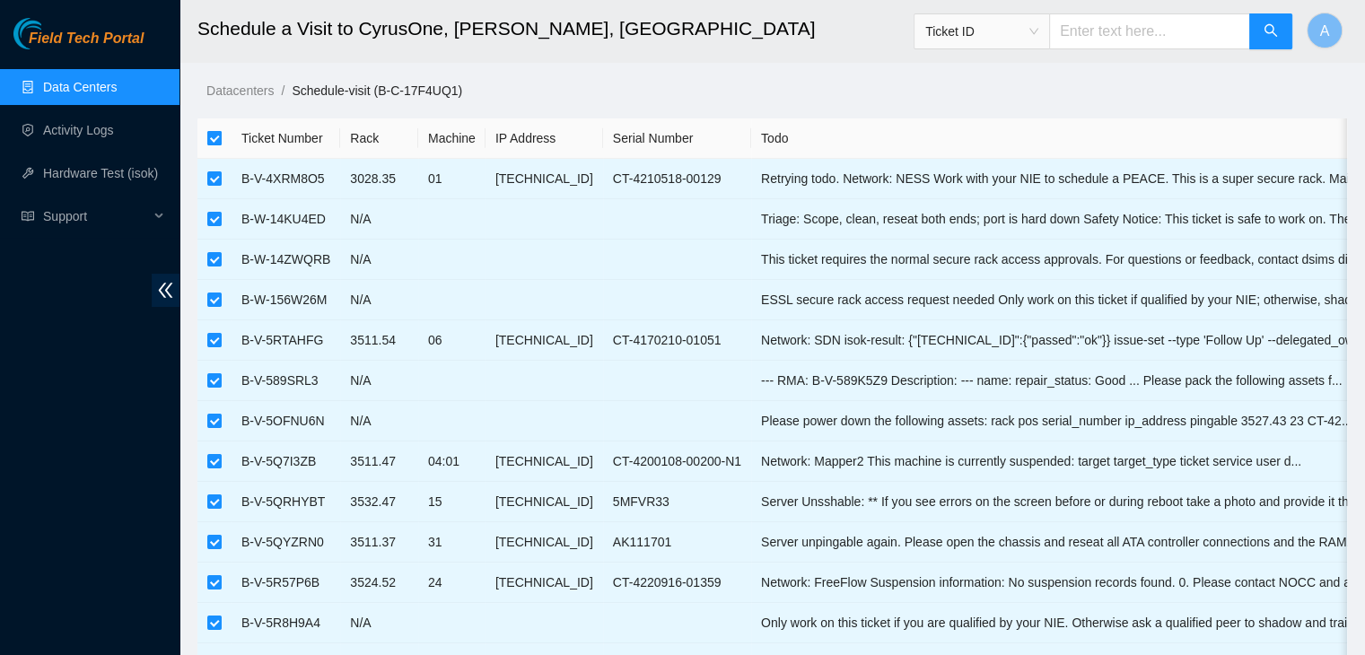
checkbox input "false"
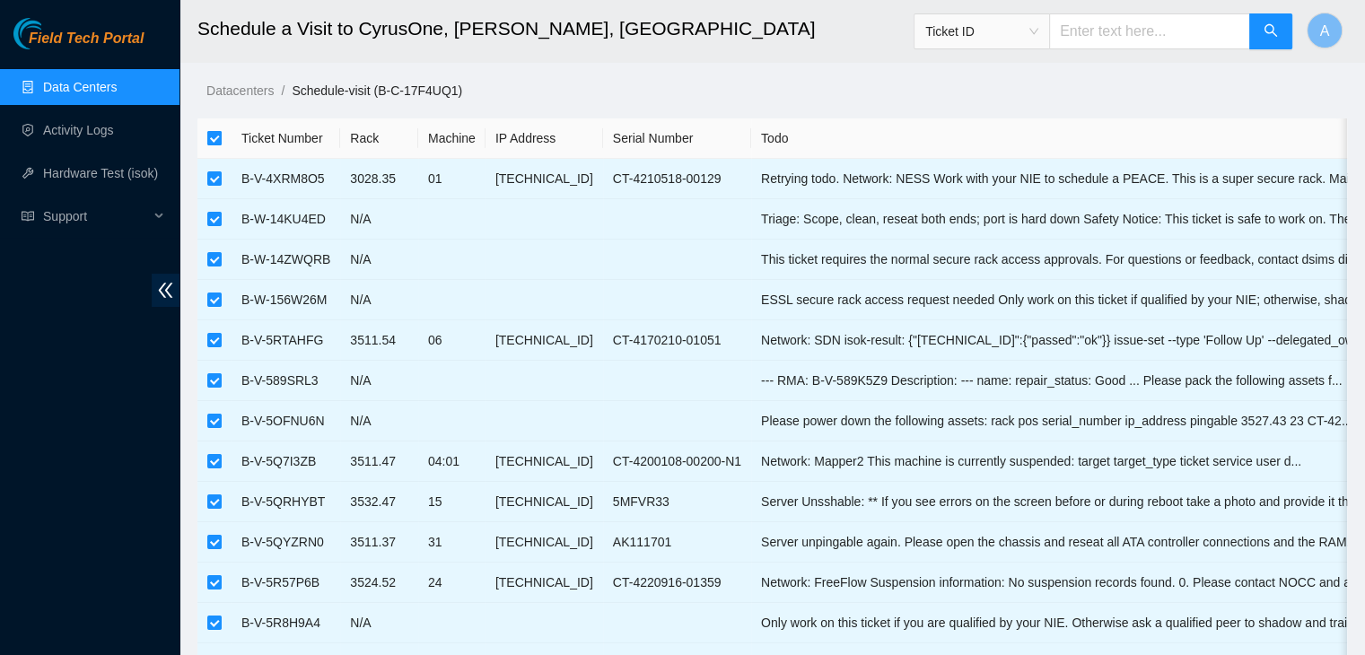
checkbox input "false"
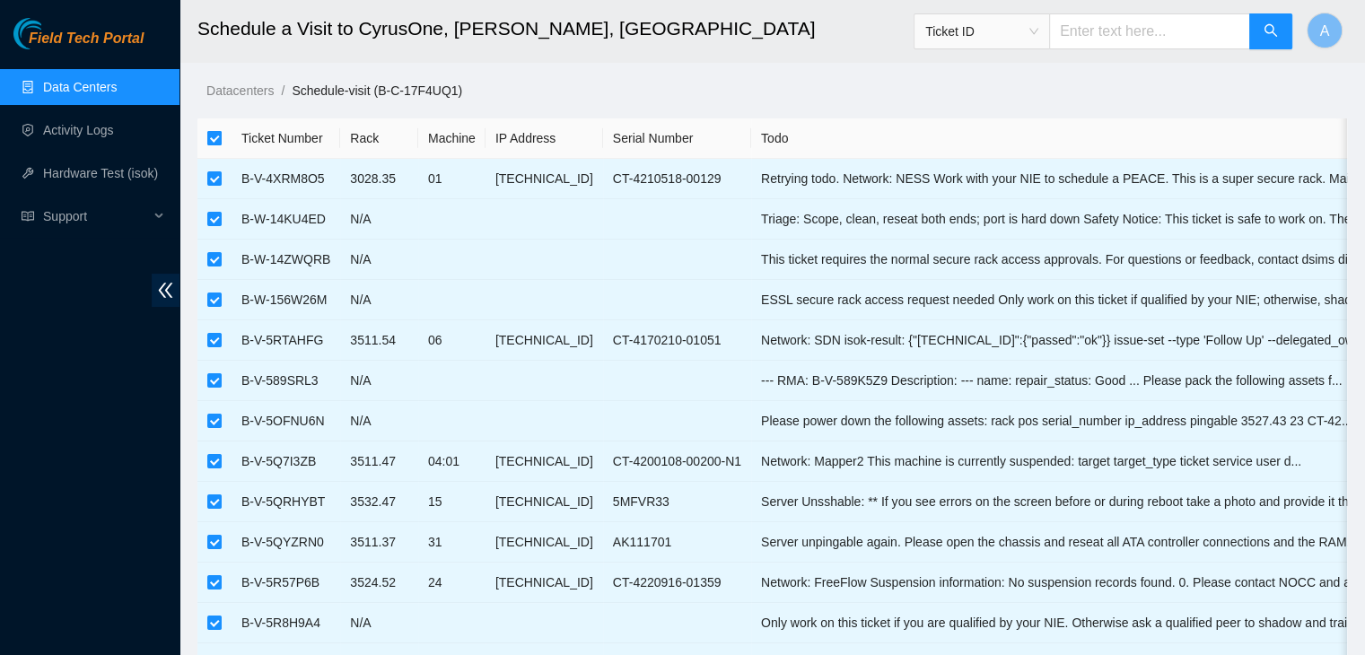
checkbox input "false"
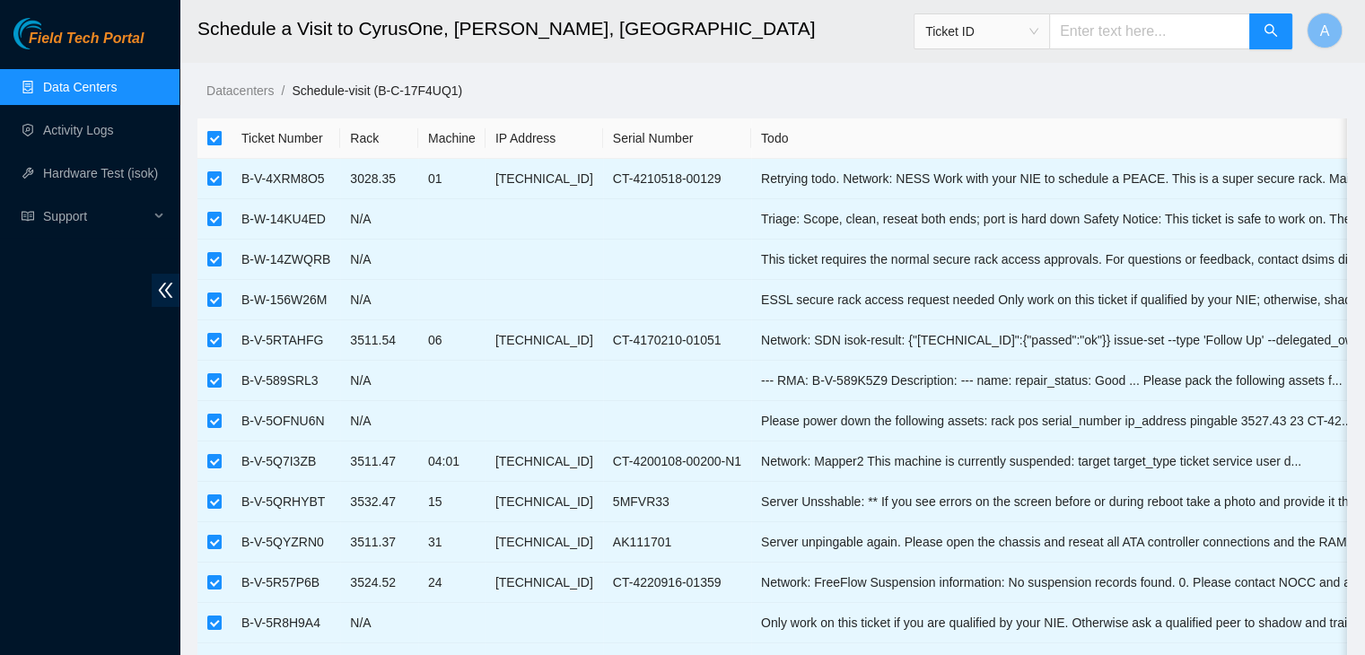
checkbox input "false"
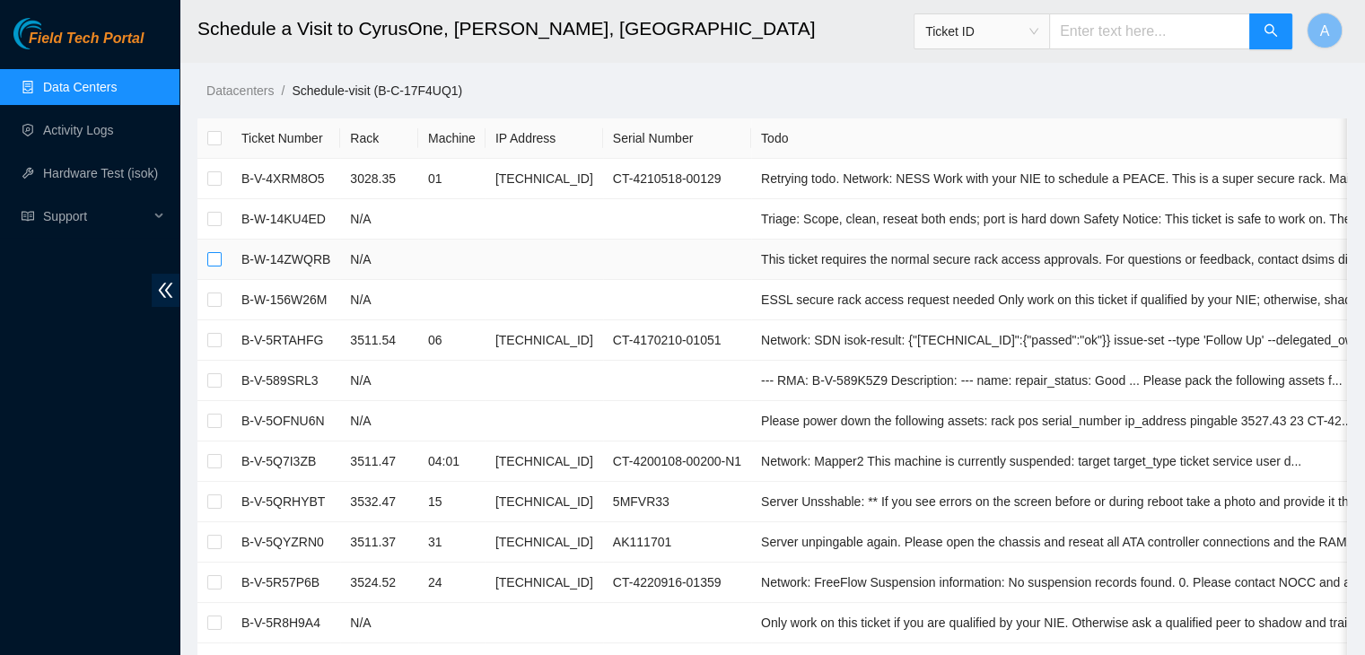
click at [216, 260] on input "checkbox" at bounding box center [214, 259] width 14 height 14
checkbox input "true"
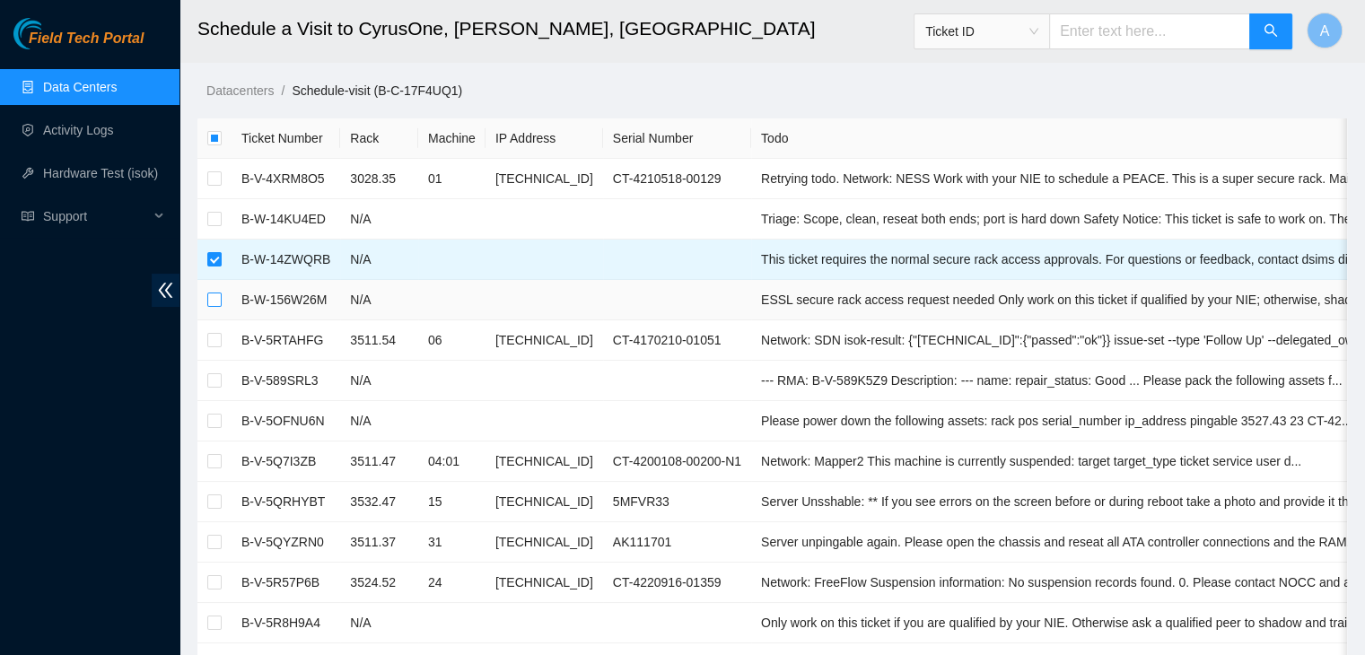
click at [214, 301] on input "checkbox" at bounding box center [214, 300] width 14 height 14
checkbox input "true"
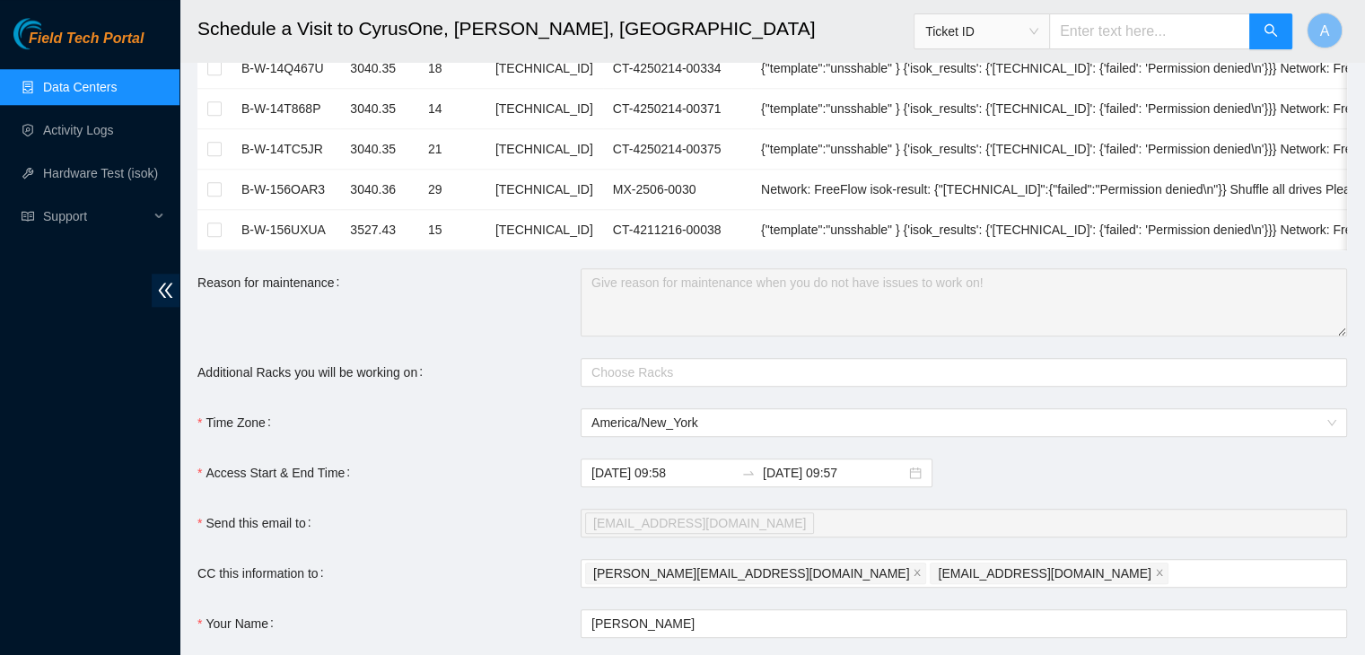
scroll to position [1963, 0]
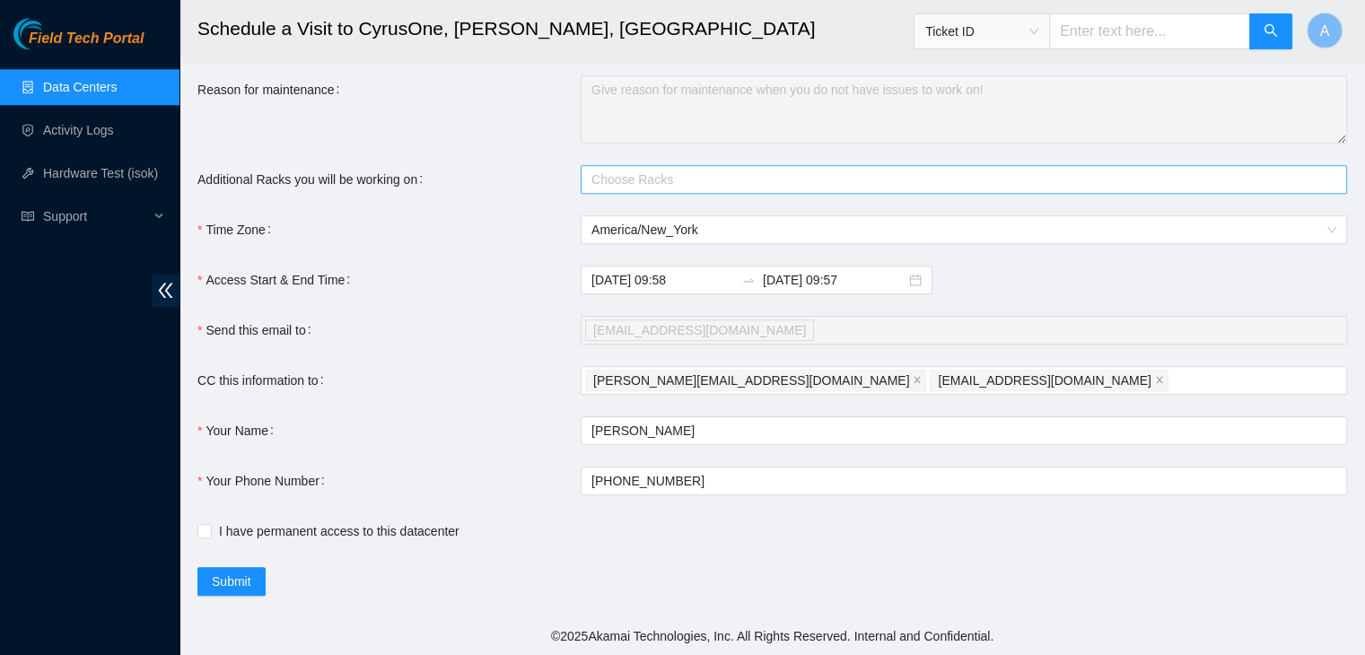
click at [642, 180] on div at bounding box center [954, 180] width 739 height 22
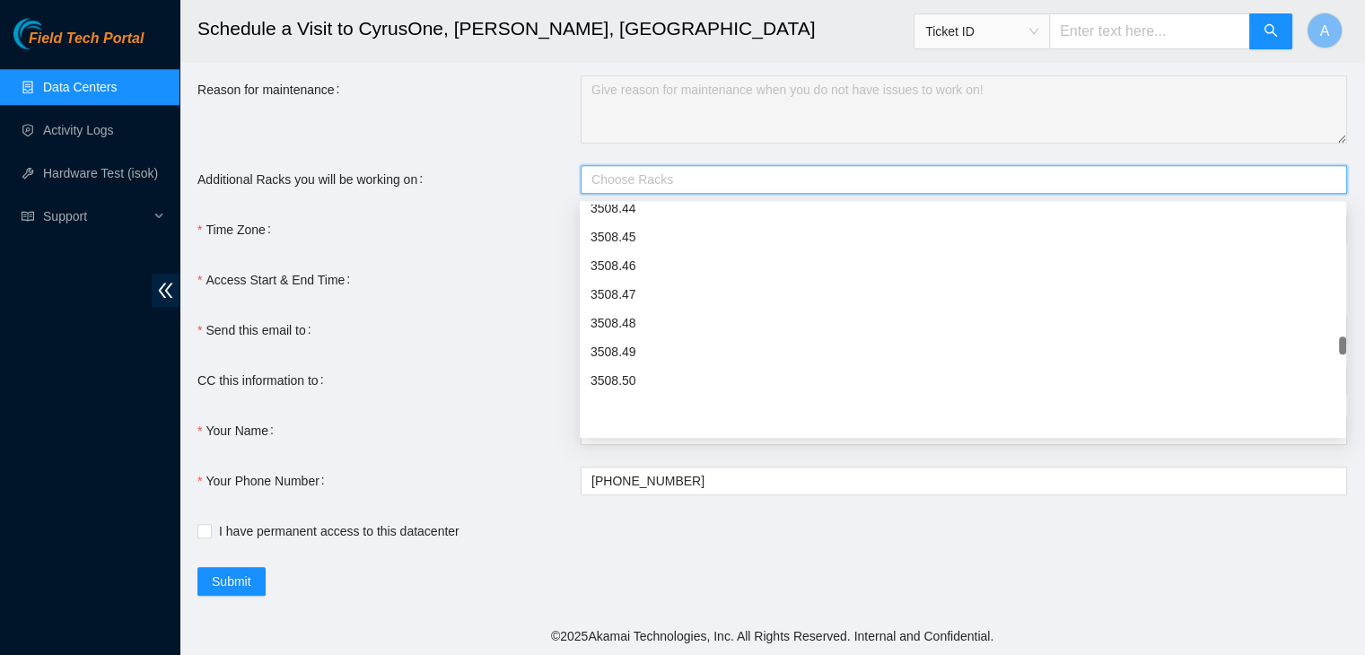
scroll to position [4117, 0]
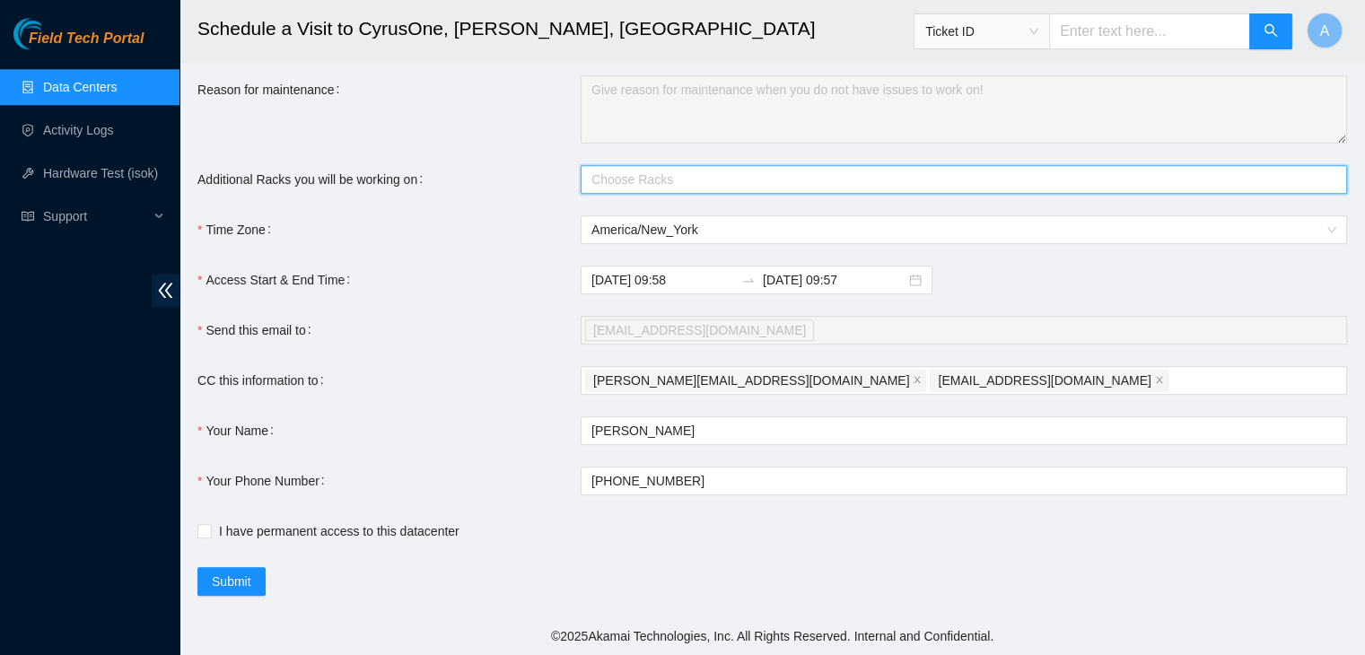
paste input "3020.35"
type input "3020.35"
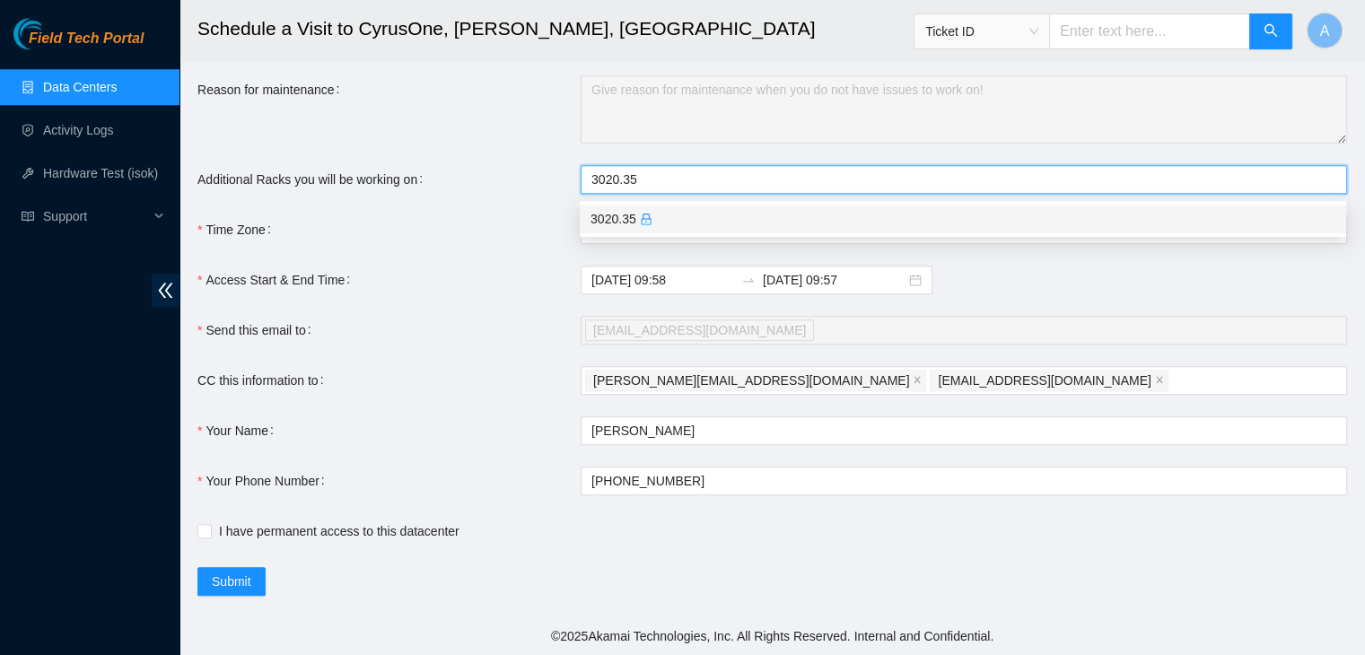
click at [625, 209] on div "3020.35" at bounding box center [962, 219] width 745 height 20
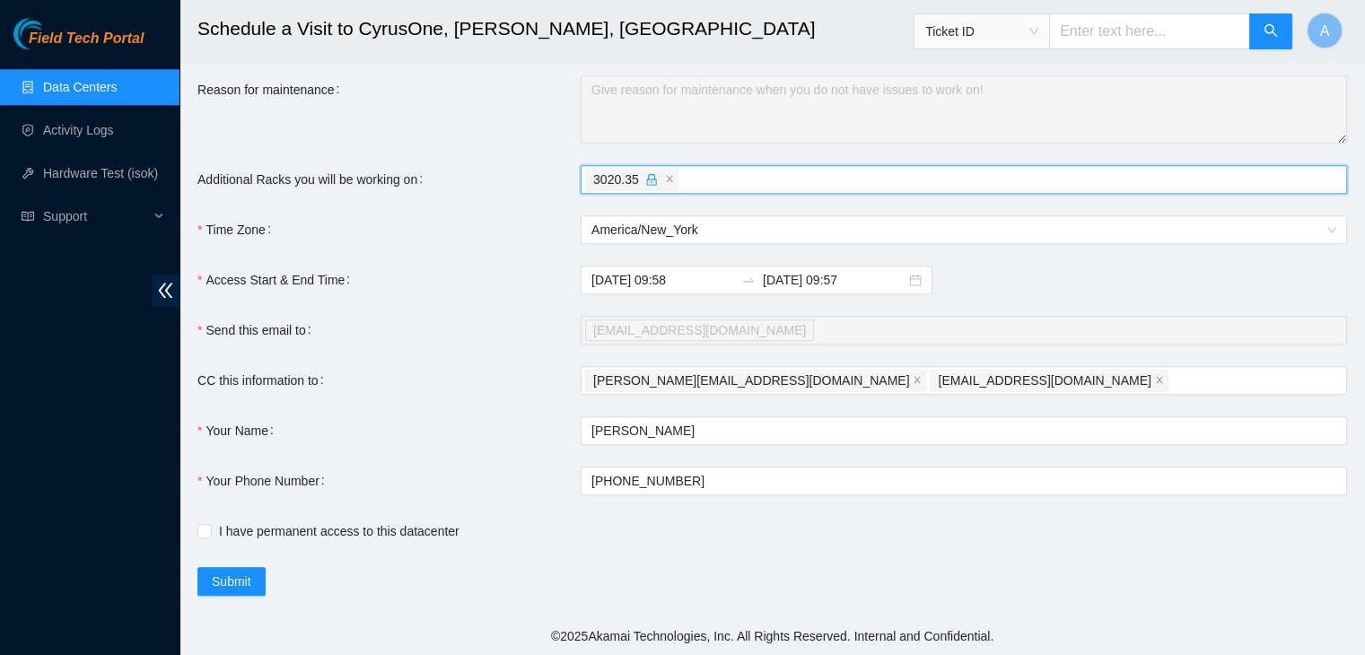
paste input "3516.50"
type input "3516.50"
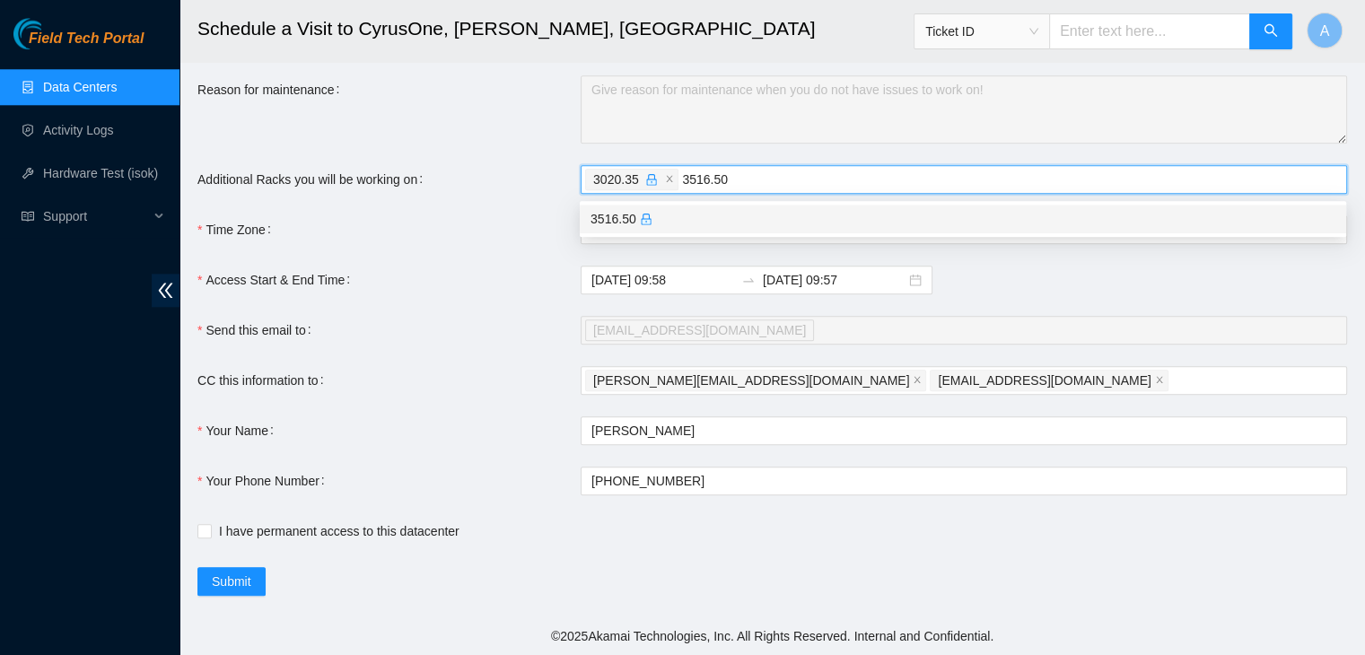
click at [675, 209] on div "3516.50" at bounding box center [962, 219] width 745 height 20
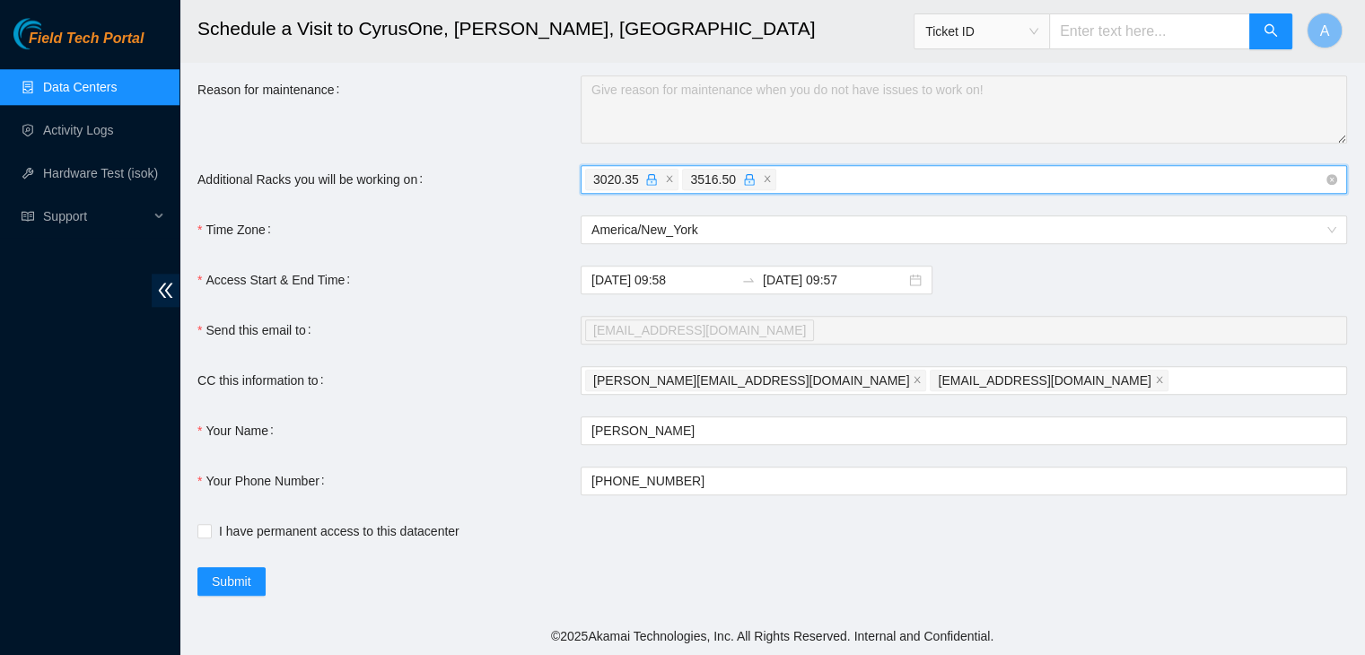
paste input "3516.51"
type input "3516.51"
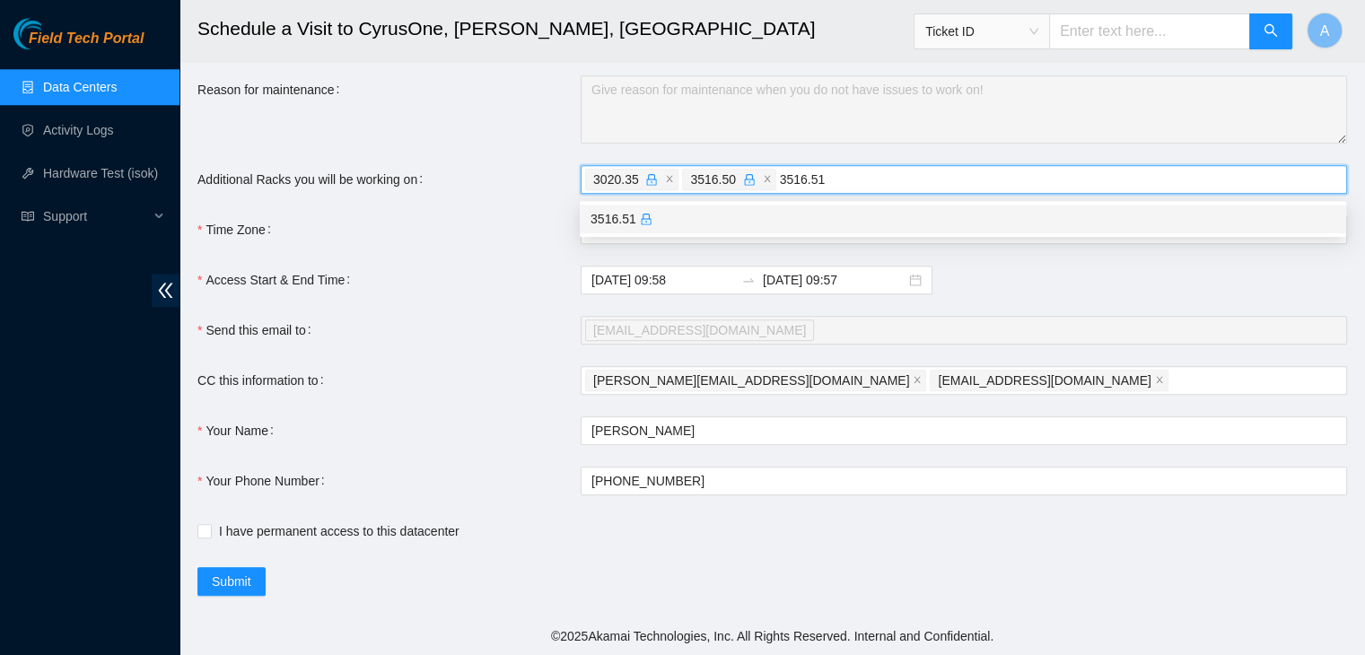
click at [822, 205] on div "3516.51" at bounding box center [963, 219] width 766 height 29
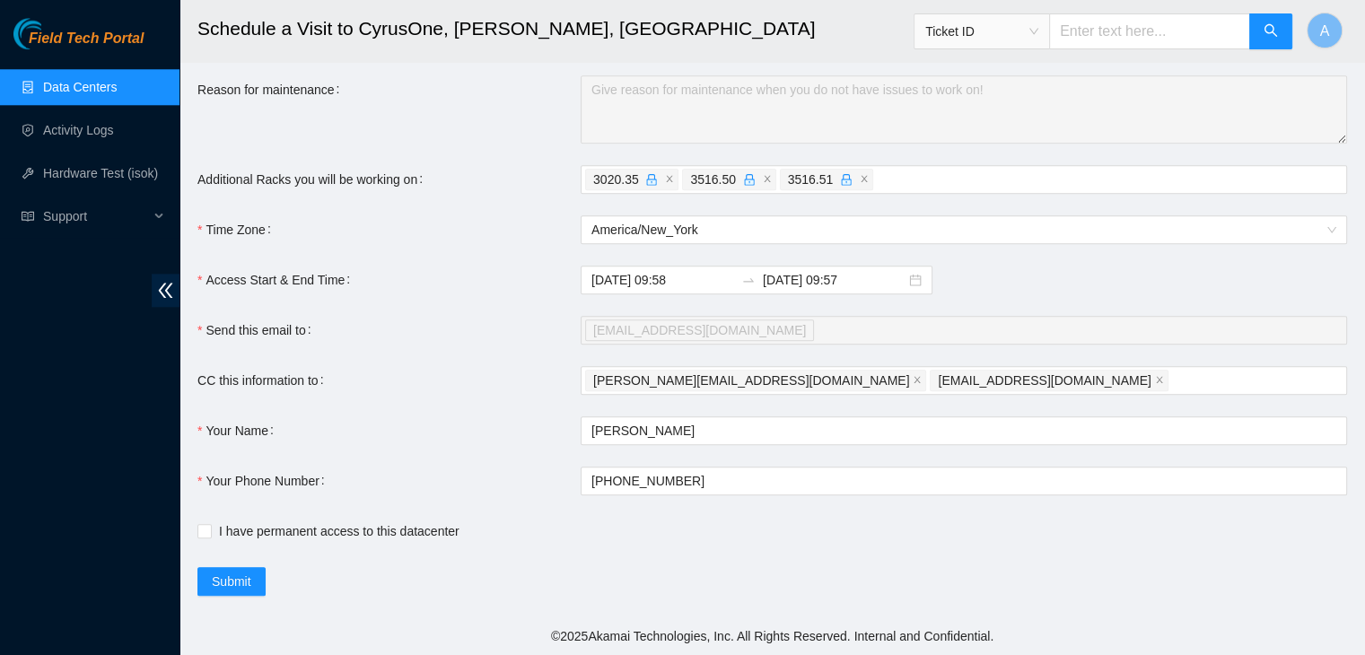
click at [466, 119] on div "Reason for maintenance" at bounding box center [388, 109] width 383 height 68
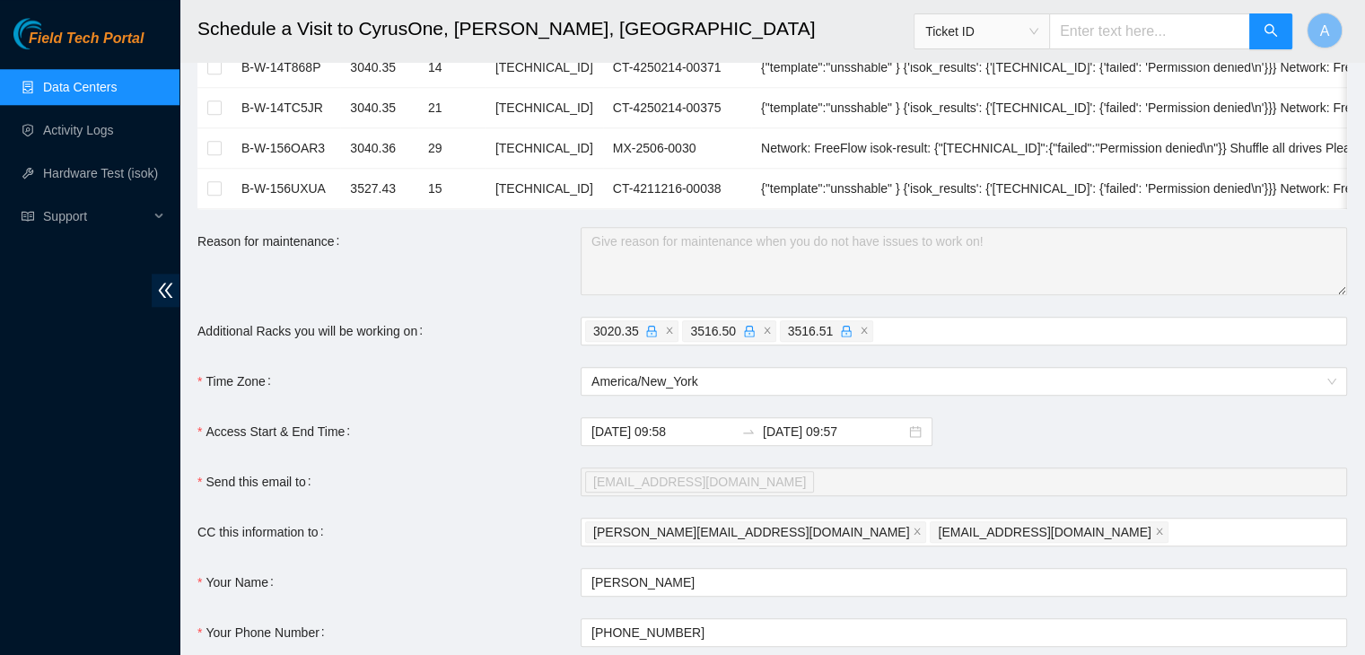
scroll to position [1808, 0]
click at [693, 431] on input "2025-09-03 09:58" at bounding box center [662, 431] width 143 height 20
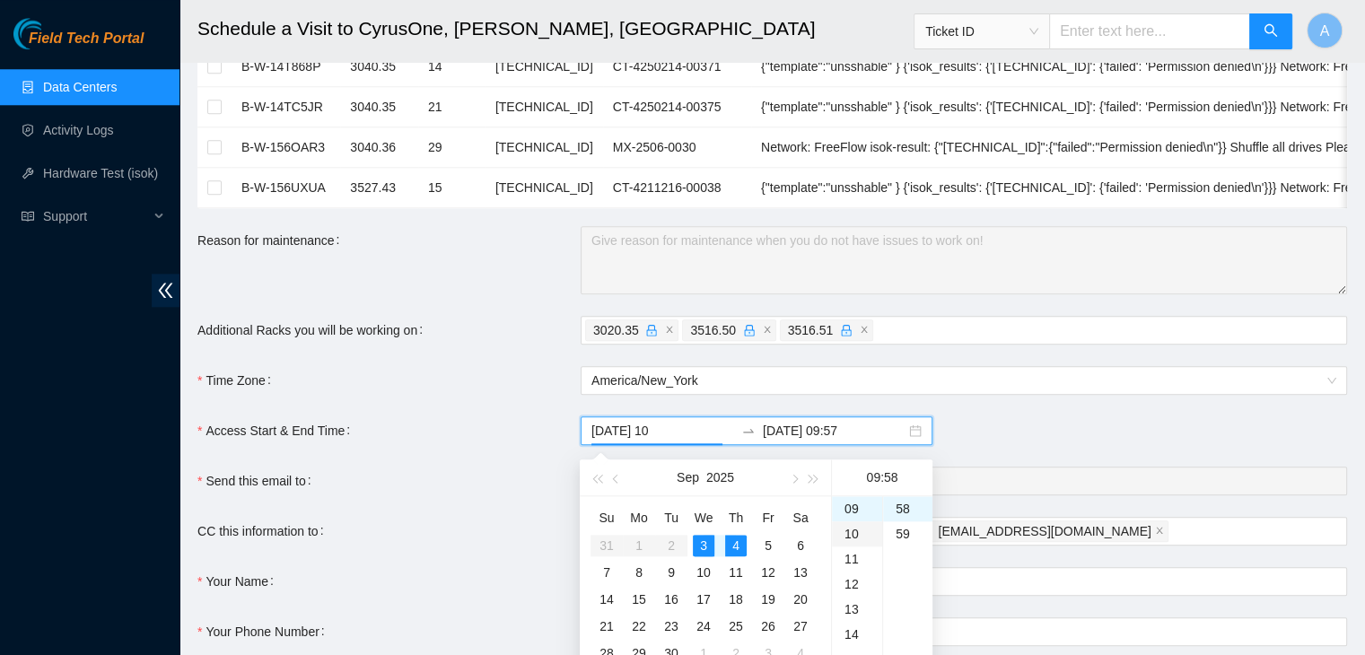
click at [859, 537] on div "10" at bounding box center [857, 533] width 50 height 25
click at [902, 518] on div "30" at bounding box center [907, 519] width 49 height 25
type input "2025-09-03 10:30"
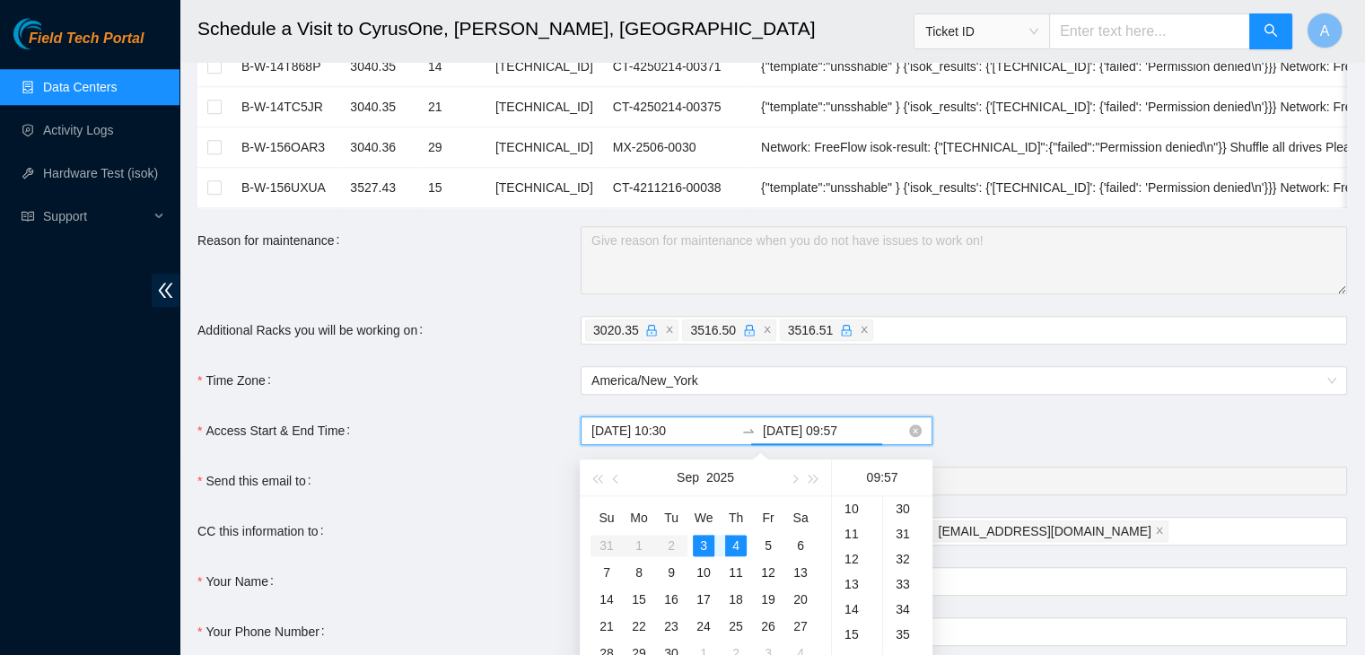
click at [809, 441] on input "2025-09-04 09:57" at bounding box center [834, 431] width 143 height 20
click at [849, 508] on div "23" at bounding box center [857, 510] width 50 height 25
click at [897, 557] on div "59" at bounding box center [907, 558] width 49 height 25
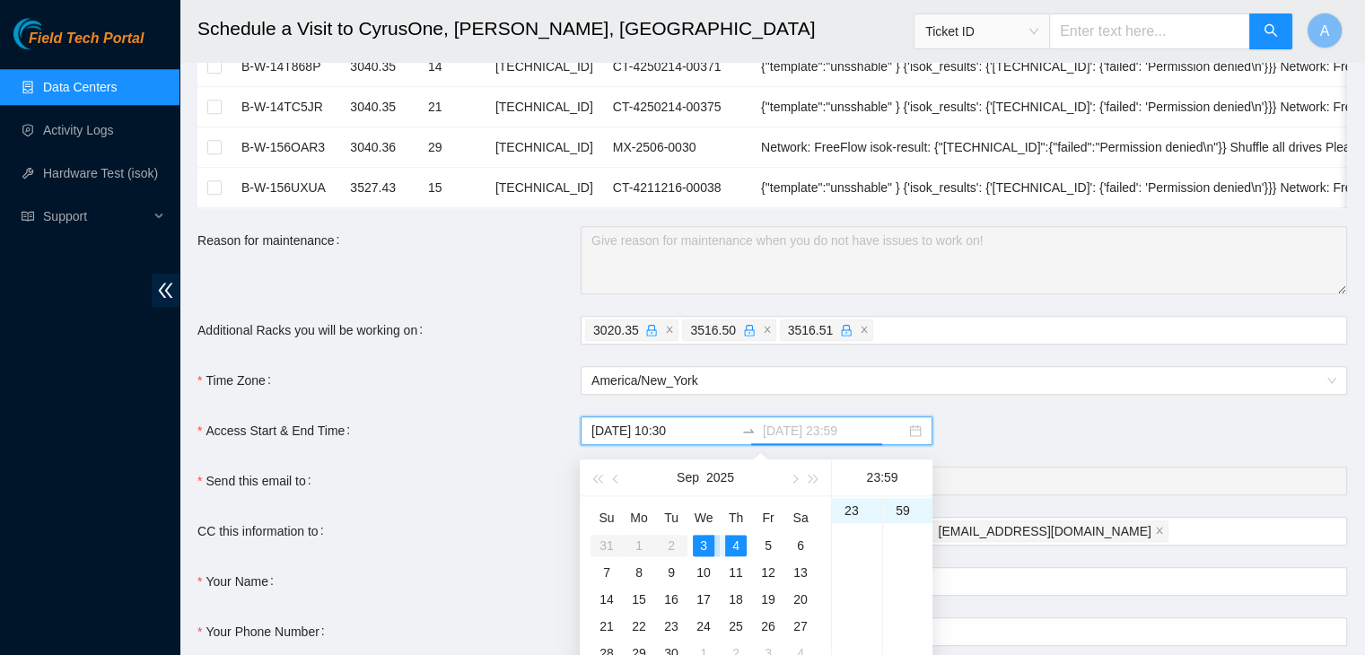
click at [707, 543] on div "3" at bounding box center [704, 546] width 22 height 22
type input "[DATE] 23:59"
type input "2025-09-03 09:58"
type input "2025-09-04 09:57"
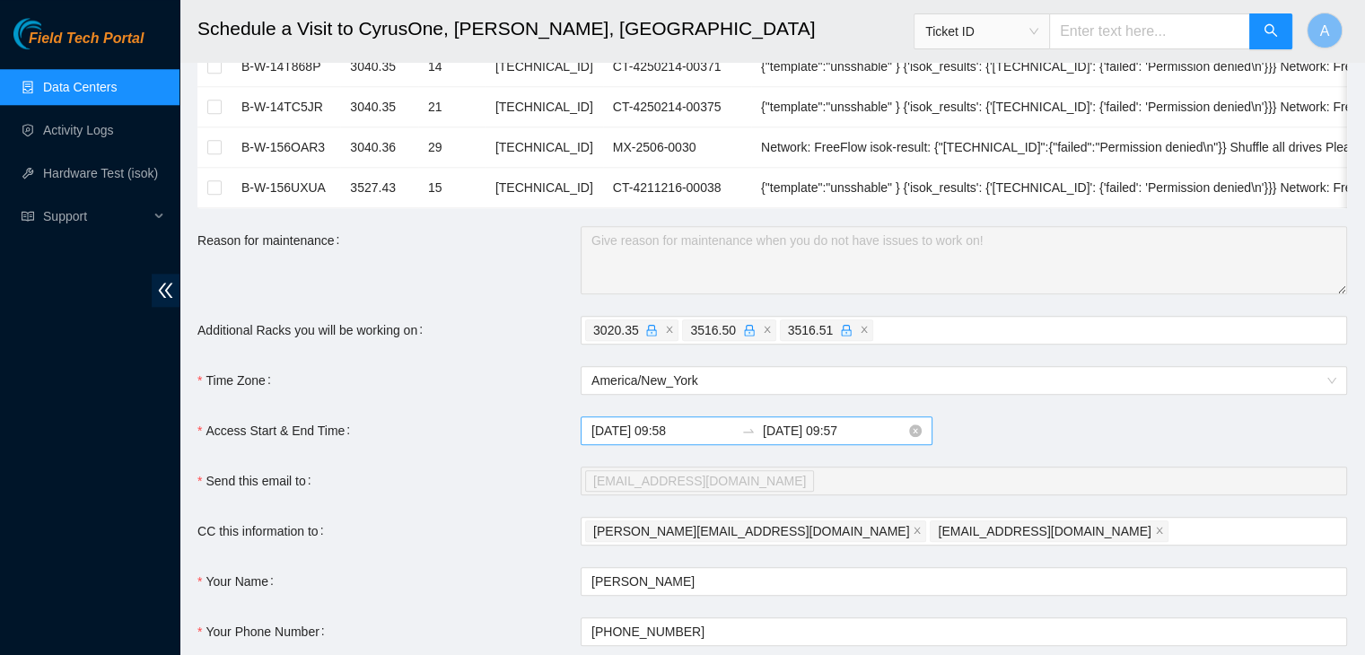
click at [692, 432] on input "2025-09-03 09:58" at bounding box center [662, 431] width 143 height 20
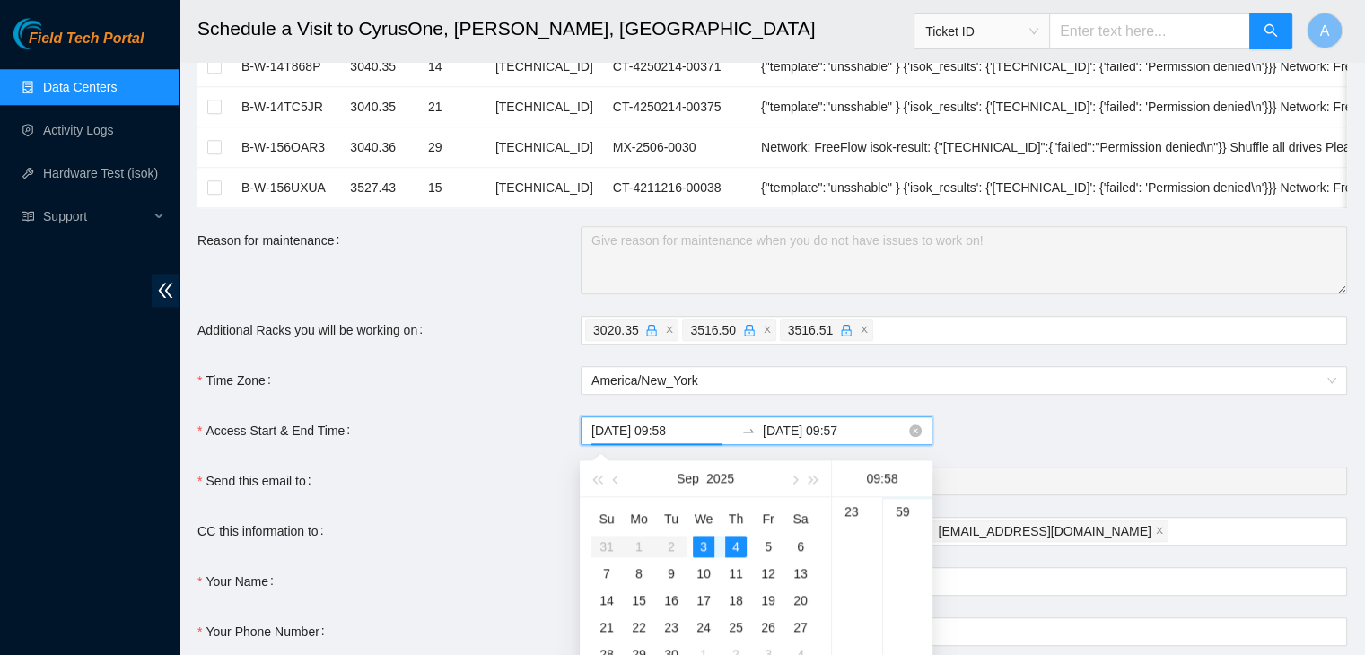
scroll to position [1457, 0]
click at [730, 542] on div "4" at bounding box center [736, 546] width 22 height 22
click at [707, 544] on div "3" at bounding box center [704, 546] width 22 height 22
click at [733, 546] on div "4" at bounding box center [736, 546] width 22 height 22
click at [709, 546] on div "3" at bounding box center [704, 546] width 22 height 22
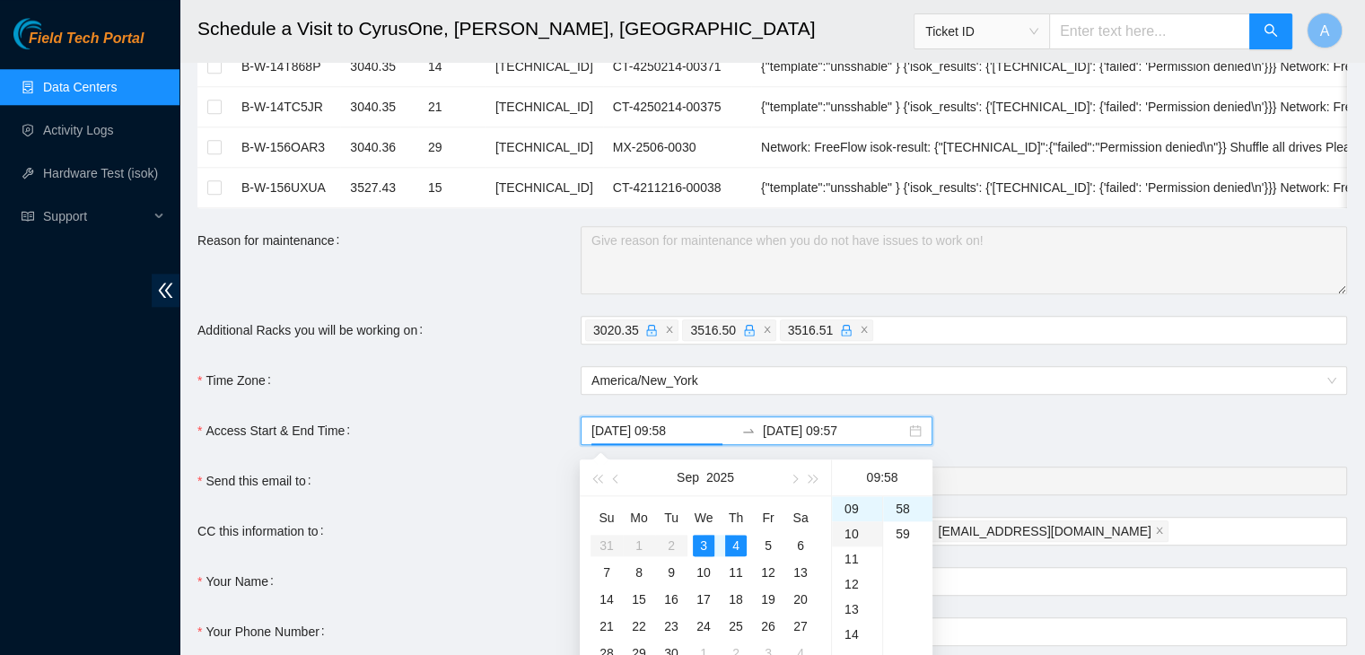
click at [851, 535] on div "10" at bounding box center [857, 533] width 50 height 25
click at [900, 507] on div "35" at bounding box center [907, 512] width 49 height 25
type input "2025-09-03 10:35"
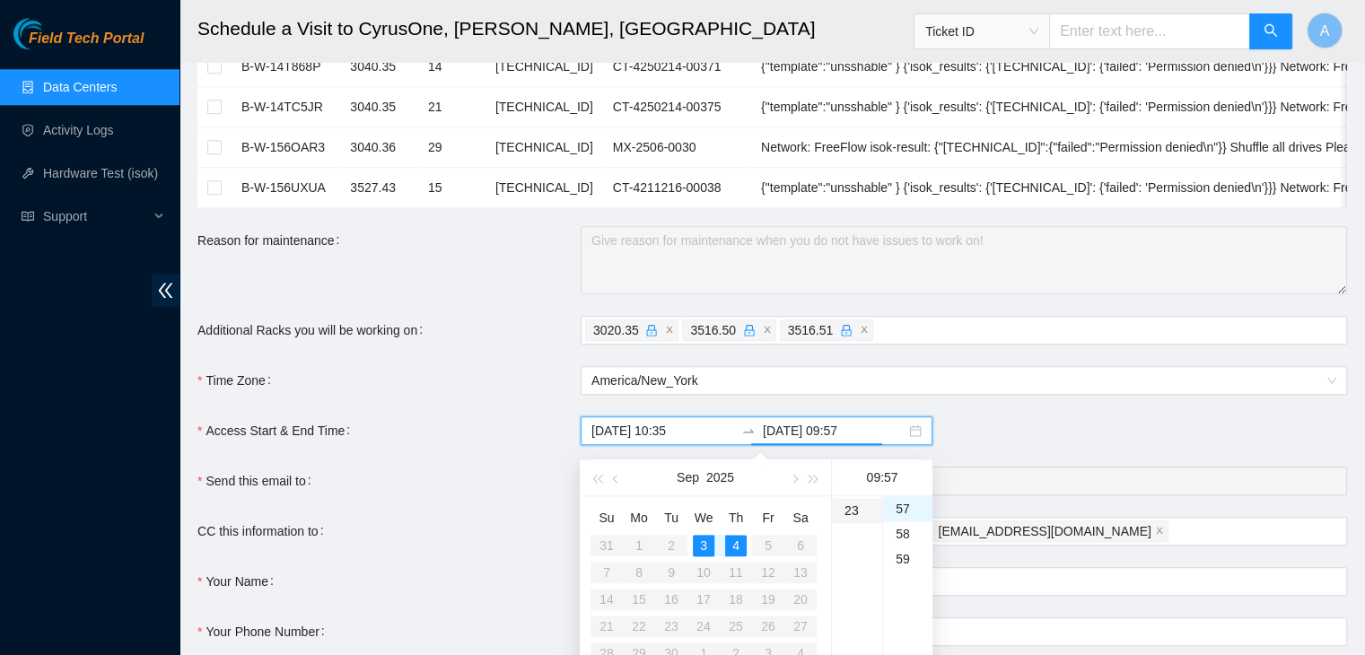
click at [851, 507] on div "23" at bounding box center [857, 510] width 50 height 25
click at [901, 563] on div "59" at bounding box center [907, 558] width 49 height 25
type input "[DATE] 23:59"
click at [702, 543] on div "3" at bounding box center [704, 546] width 22 height 22
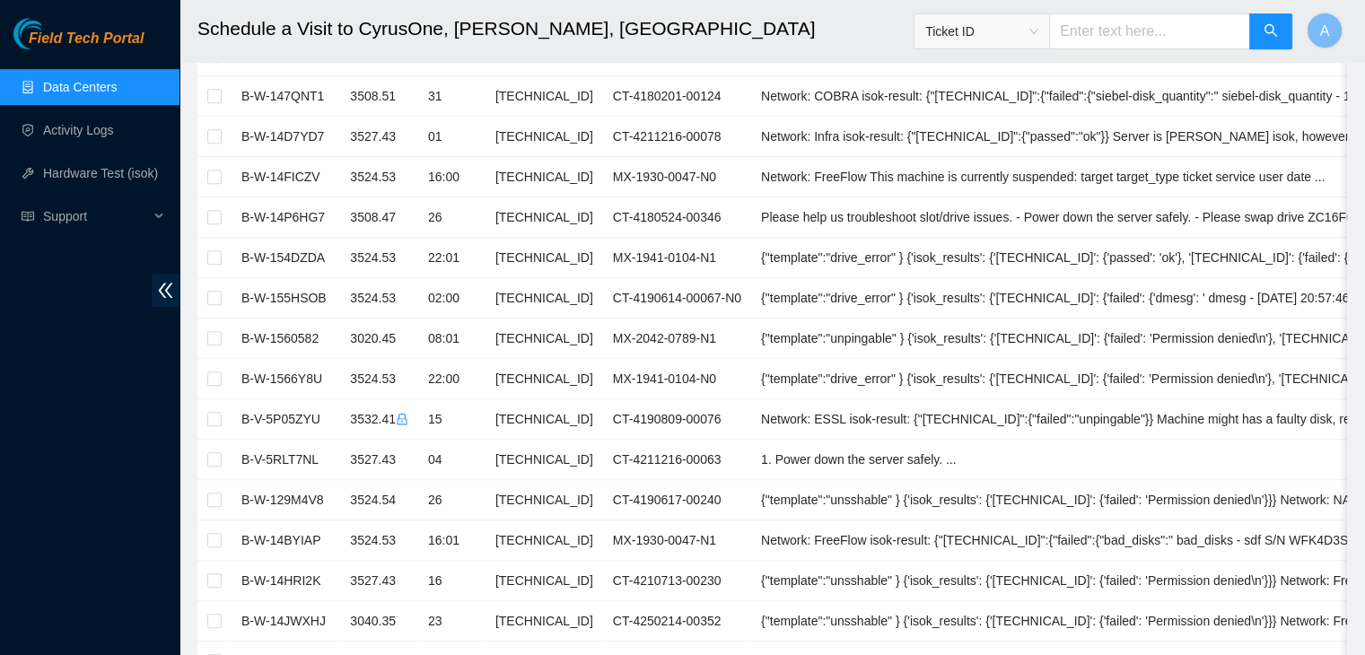
scroll to position [1026, 0]
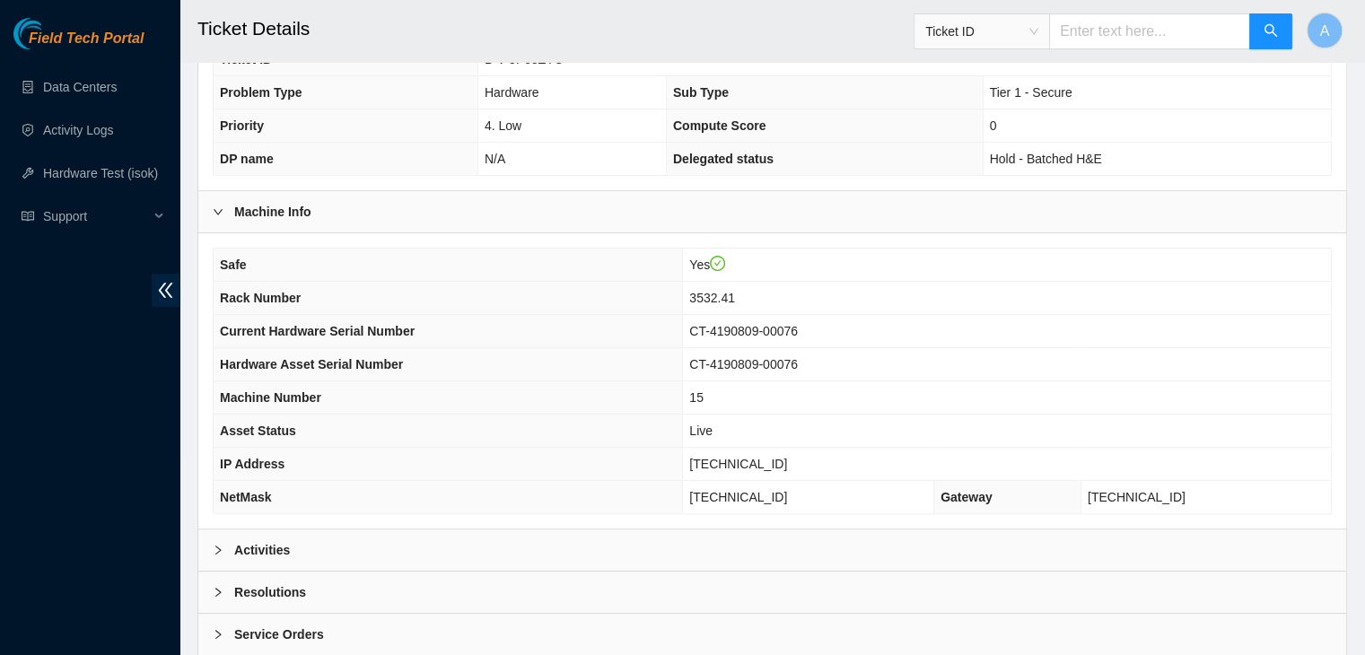
scroll to position [478, 0]
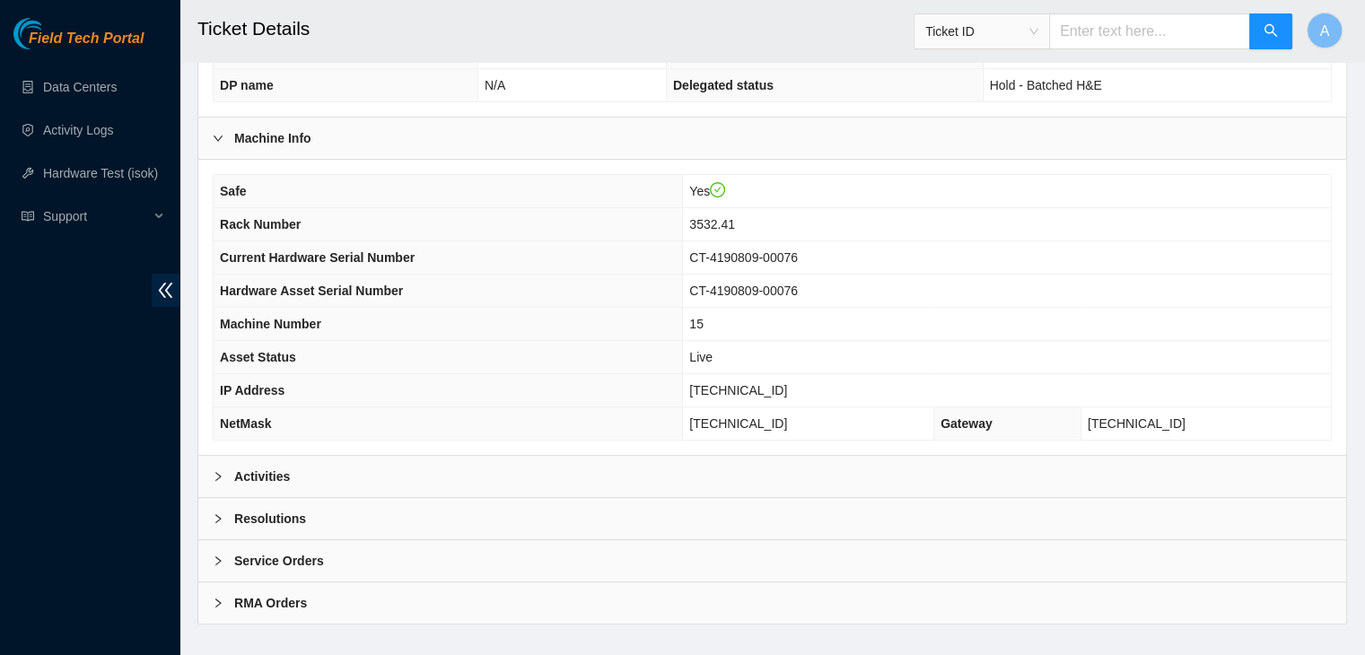
click at [457, 456] on div "Activities" at bounding box center [772, 476] width 1148 height 41
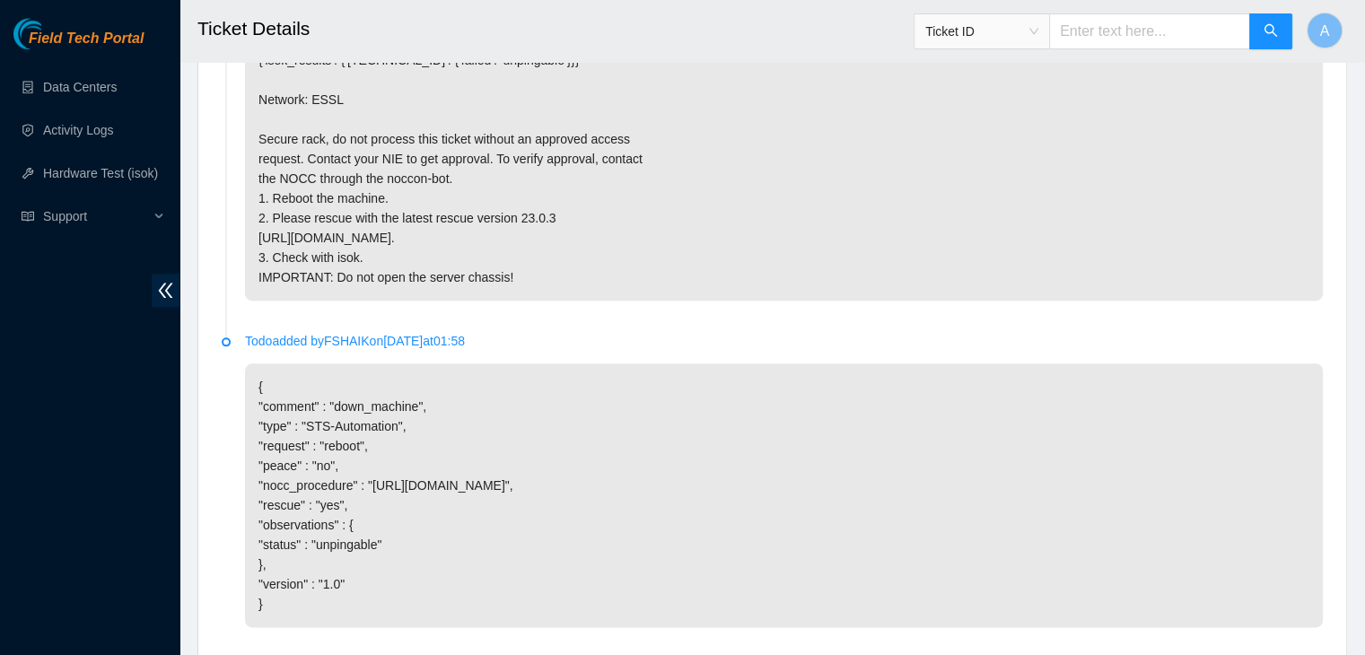
scroll to position [2385, 0]
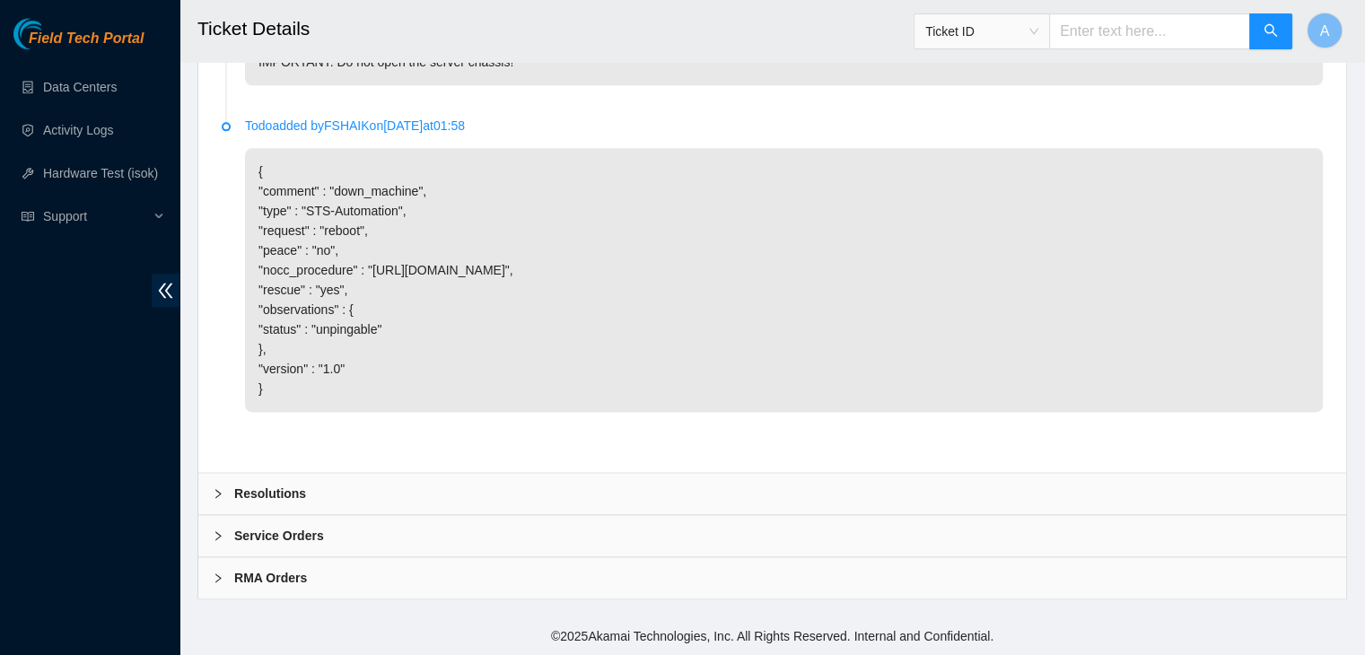
click at [525, 508] on div "Resolutions" at bounding box center [772, 493] width 1148 height 41
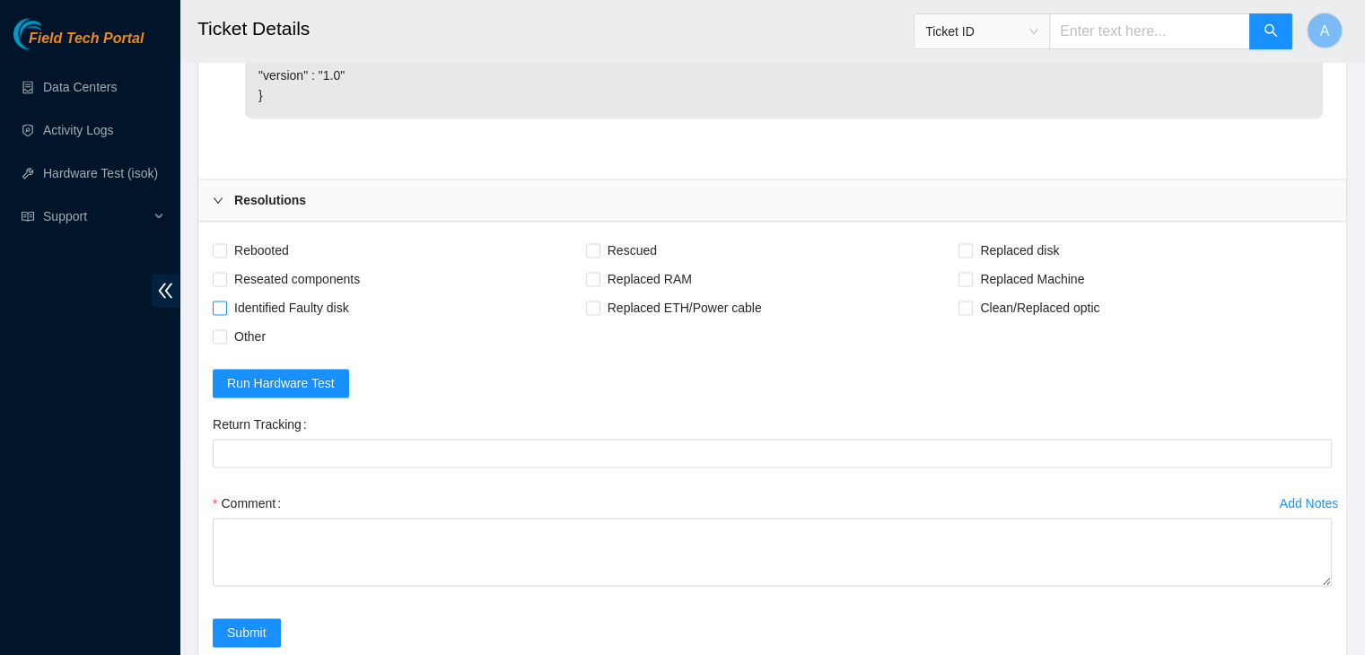
scroll to position [2665, 0]
click at [252, 264] on span "Rebooted" at bounding box center [261, 249] width 69 height 29
click at [225, 255] on input "Rebooted" at bounding box center [219, 248] width 13 height 13
checkbox input "true"
click at [598, 257] on span at bounding box center [593, 249] width 14 height 14
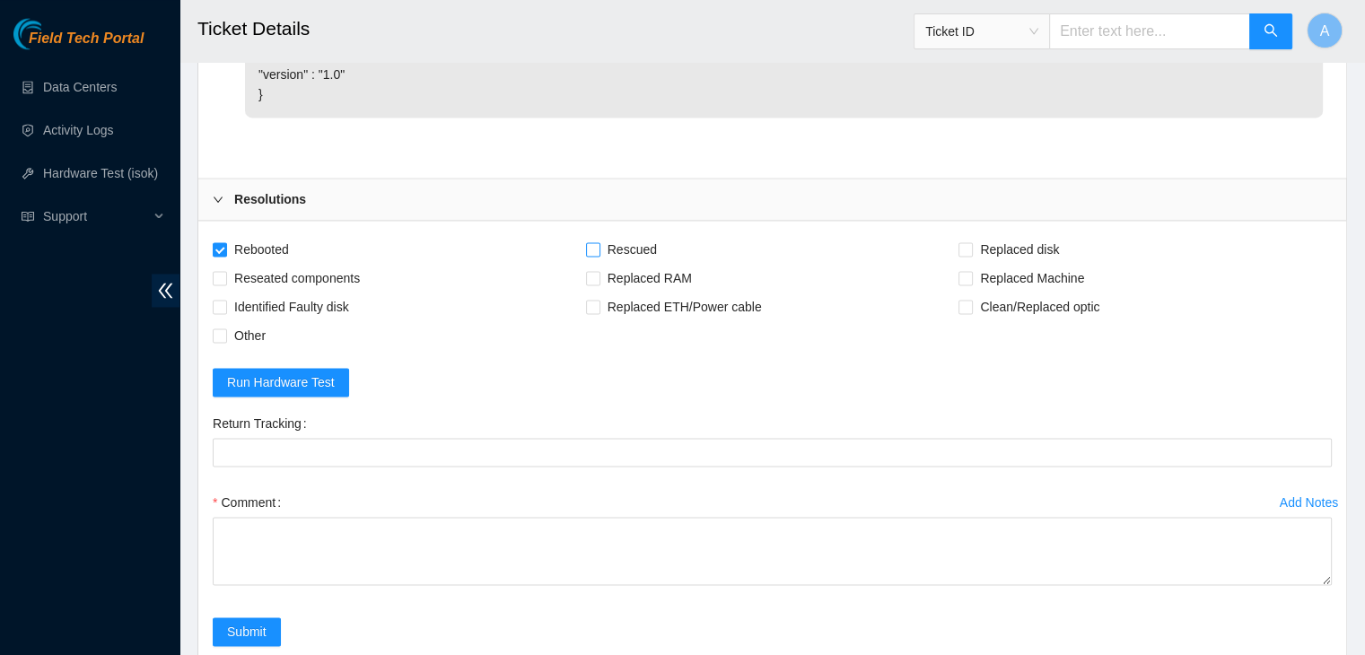
click at [598, 255] on input "Rescued" at bounding box center [592, 248] width 13 height 13
checkbox input "true"
click at [346, 284] on span "Reseated components" at bounding box center [297, 278] width 140 height 29
click at [225, 284] on input "Reseated components" at bounding box center [219, 277] width 13 height 13
checkbox input "true"
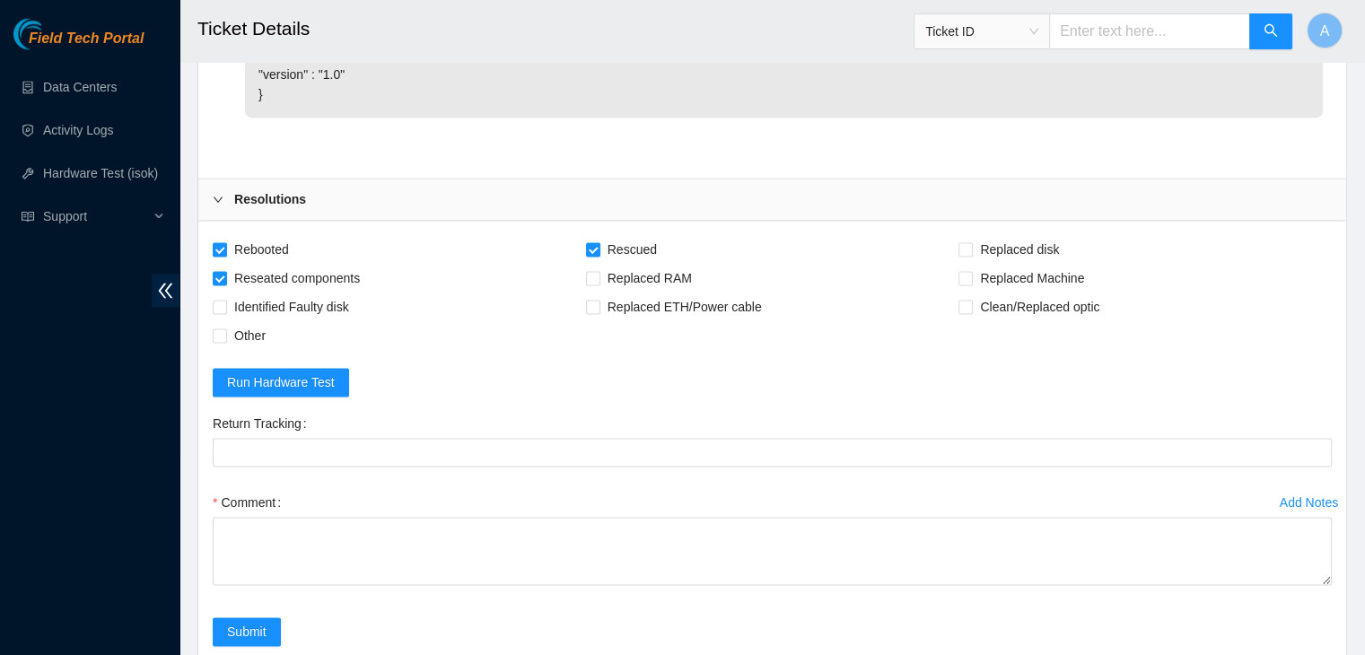
scroll to position [2846, 0]
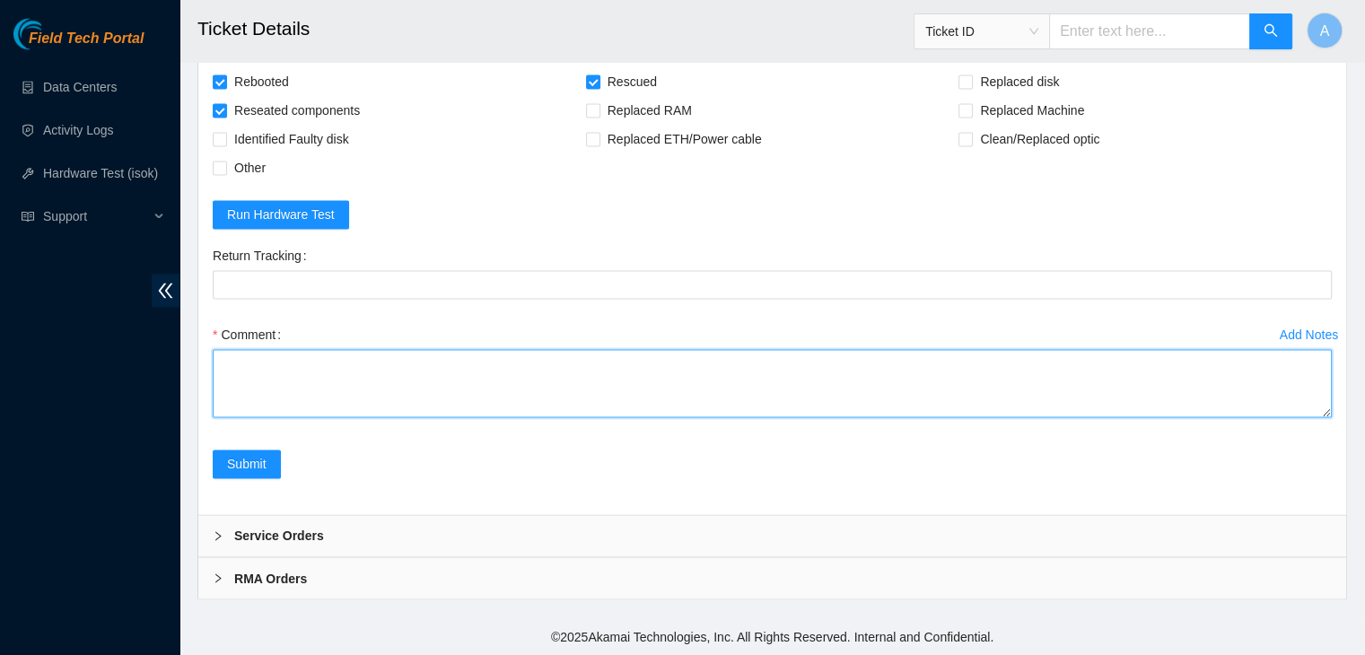
drag, startPoint x: 1328, startPoint y: 415, endPoint x: 1264, endPoint y: 630, distance: 223.7
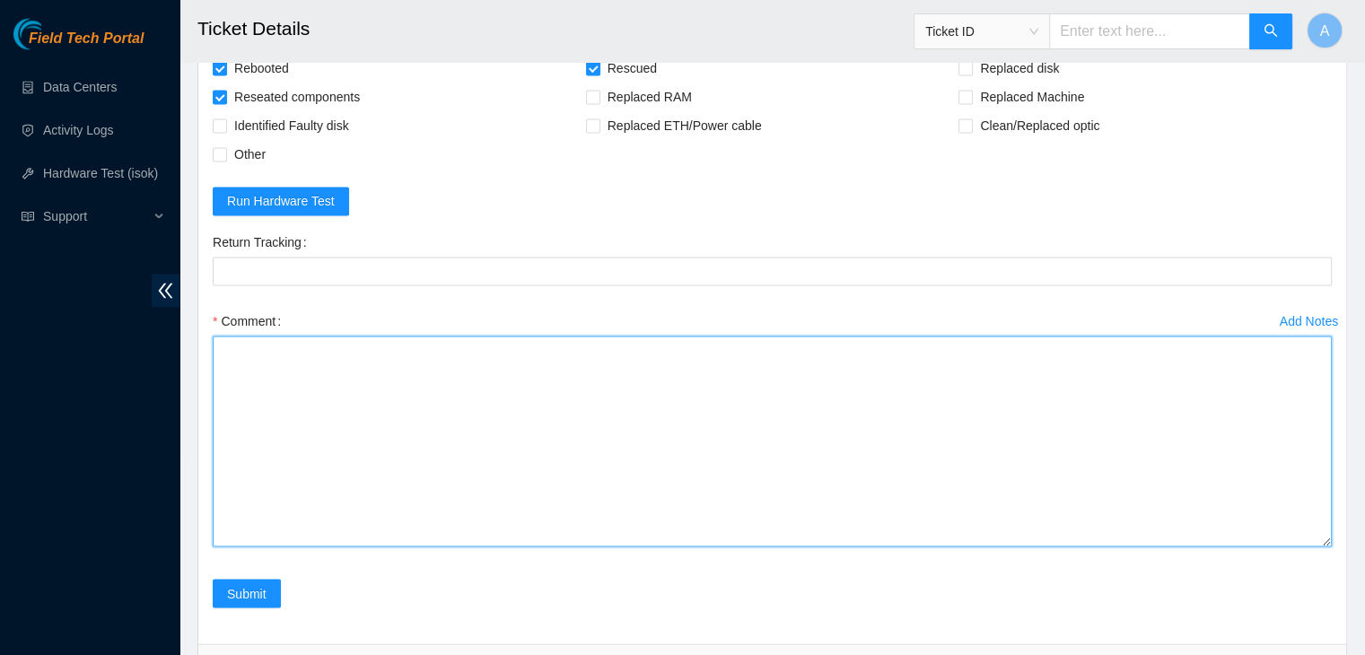
drag, startPoint x: 1323, startPoint y: 413, endPoint x: 1299, endPoint y: 646, distance: 234.5
click at [1299, 546] on textarea "Comment" at bounding box center [772, 441] width 1119 height 211
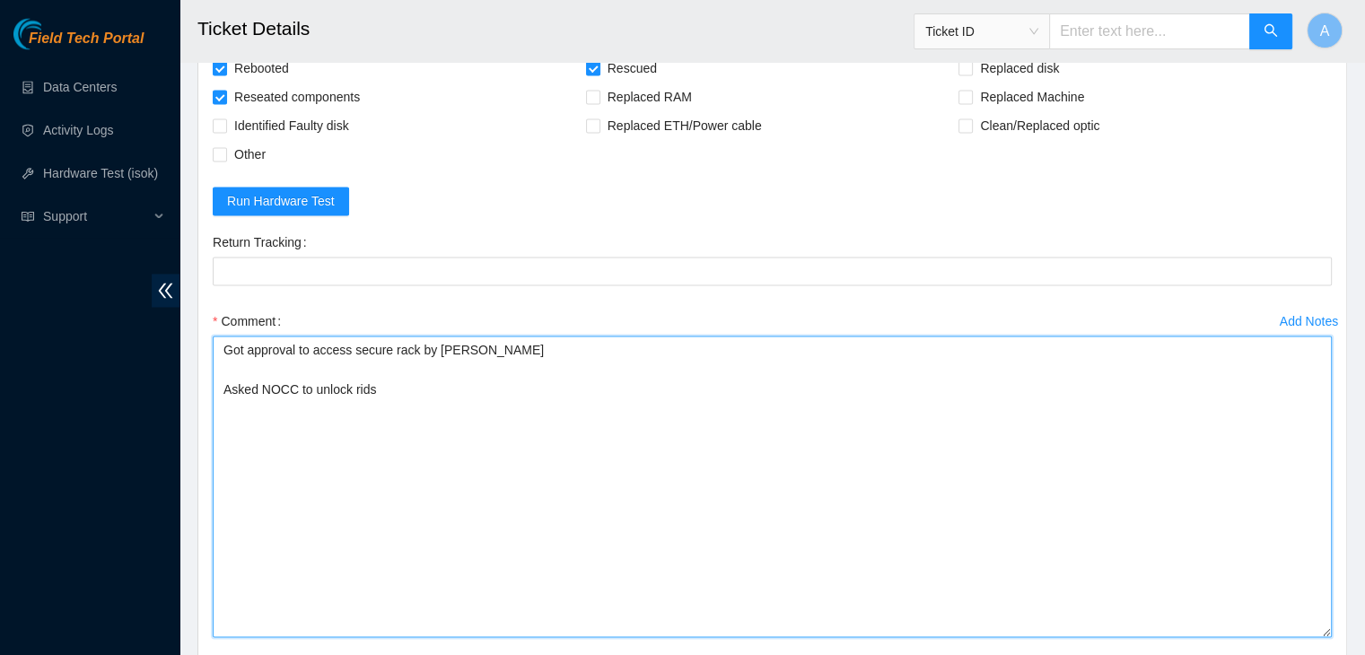
paste textarea "3516.51"
paste textarea "noccon-bot [DATE] 9:25 AM • [PERSON_NAME][EMAIL_ADDRESS][DOMAIN_NAME] - sisingh…"
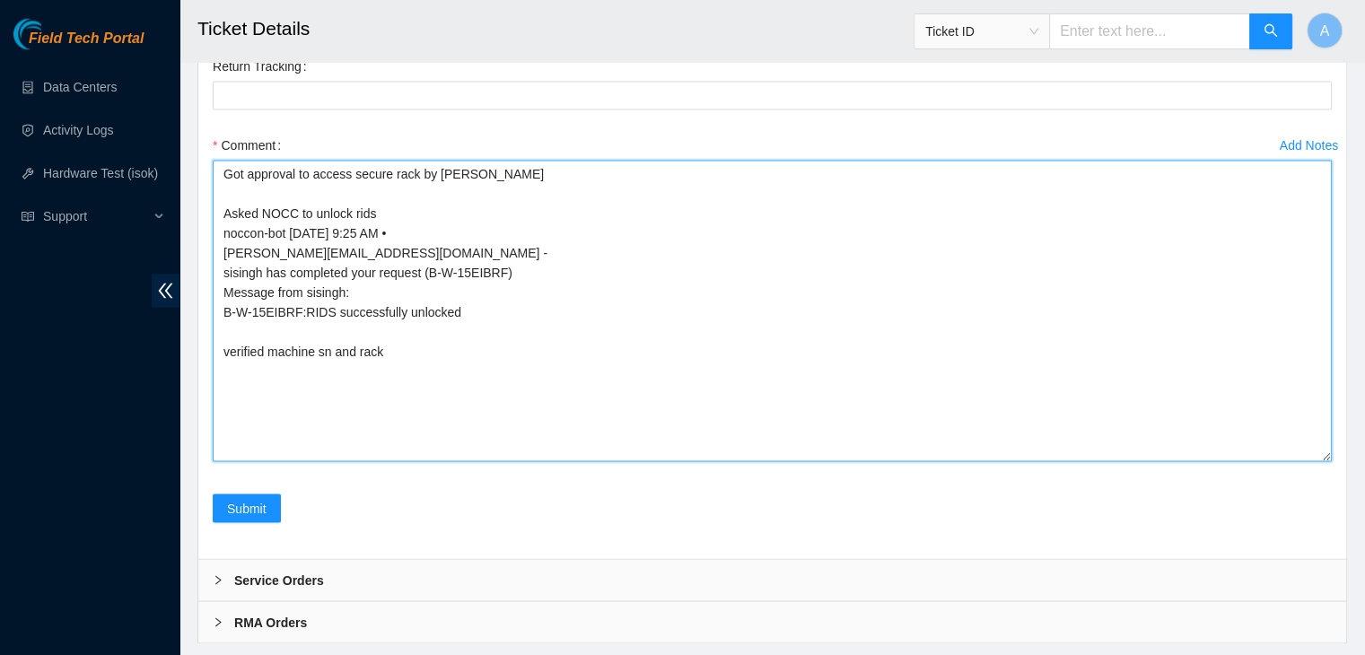
scroll to position [3023, 0]
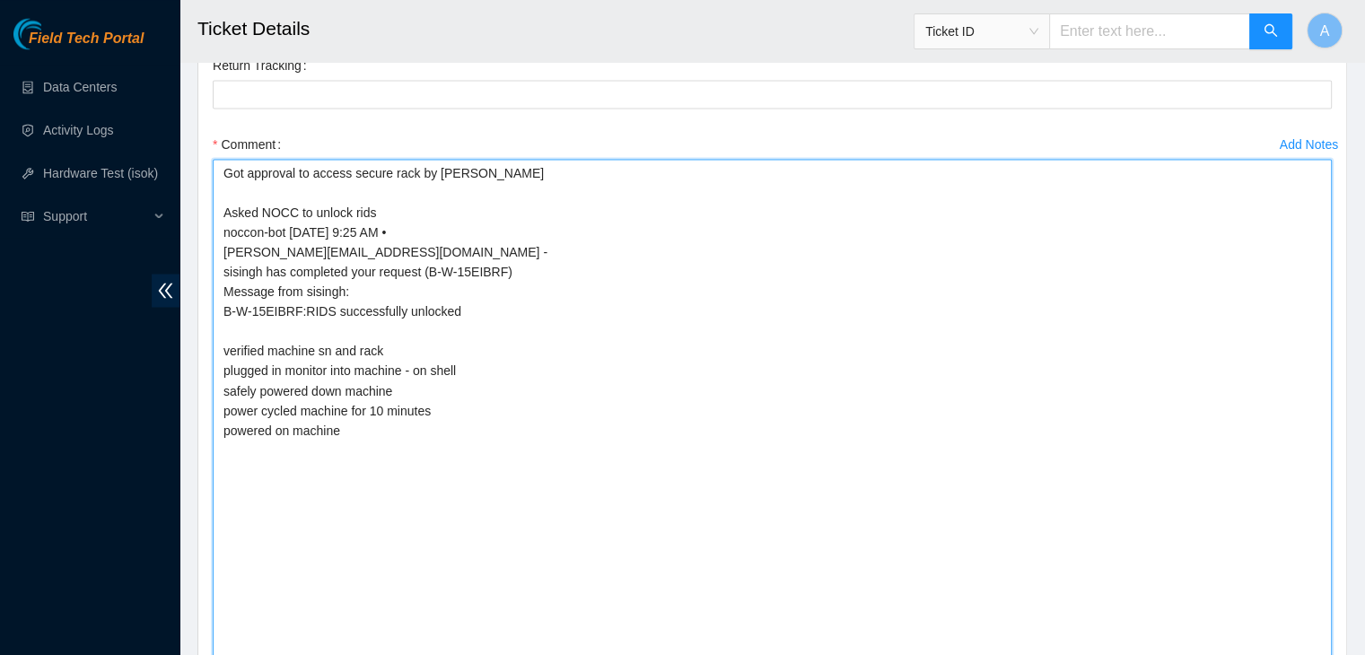
drag, startPoint x: 1324, startPoint y: 470, endPoint x: 1263, endPoint y: 696, distance: 234.2
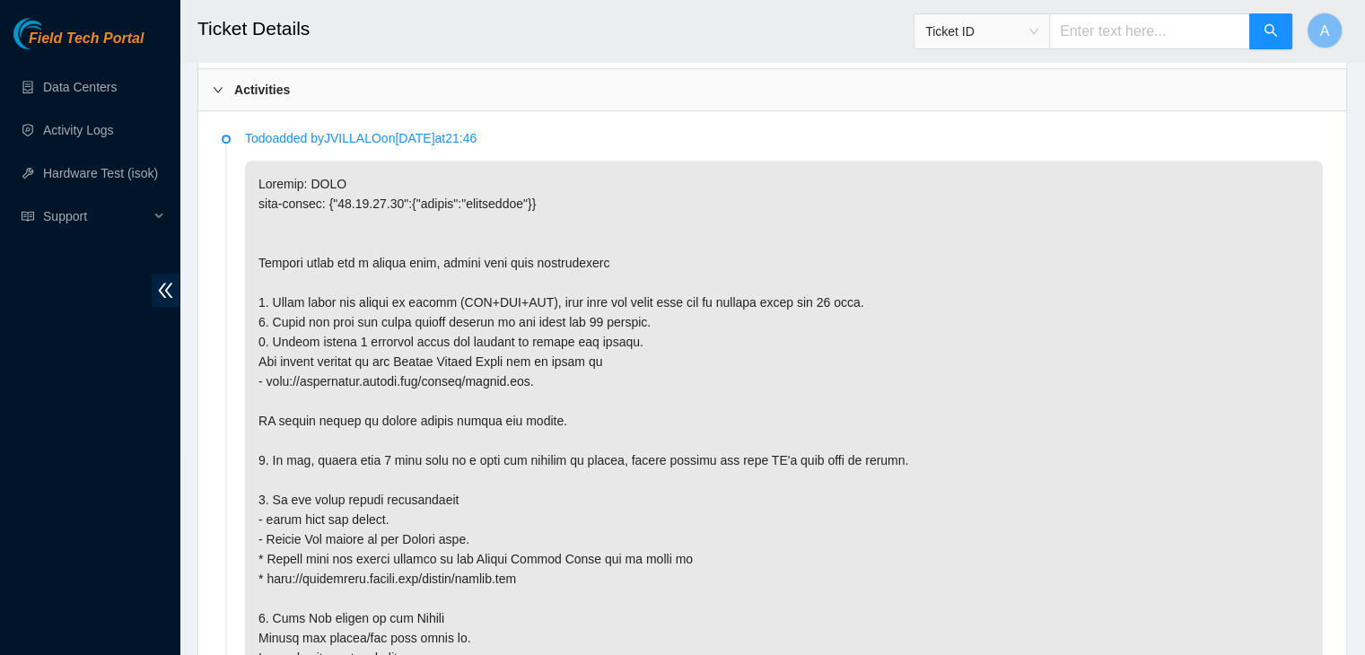
scroll to position [876, 0]
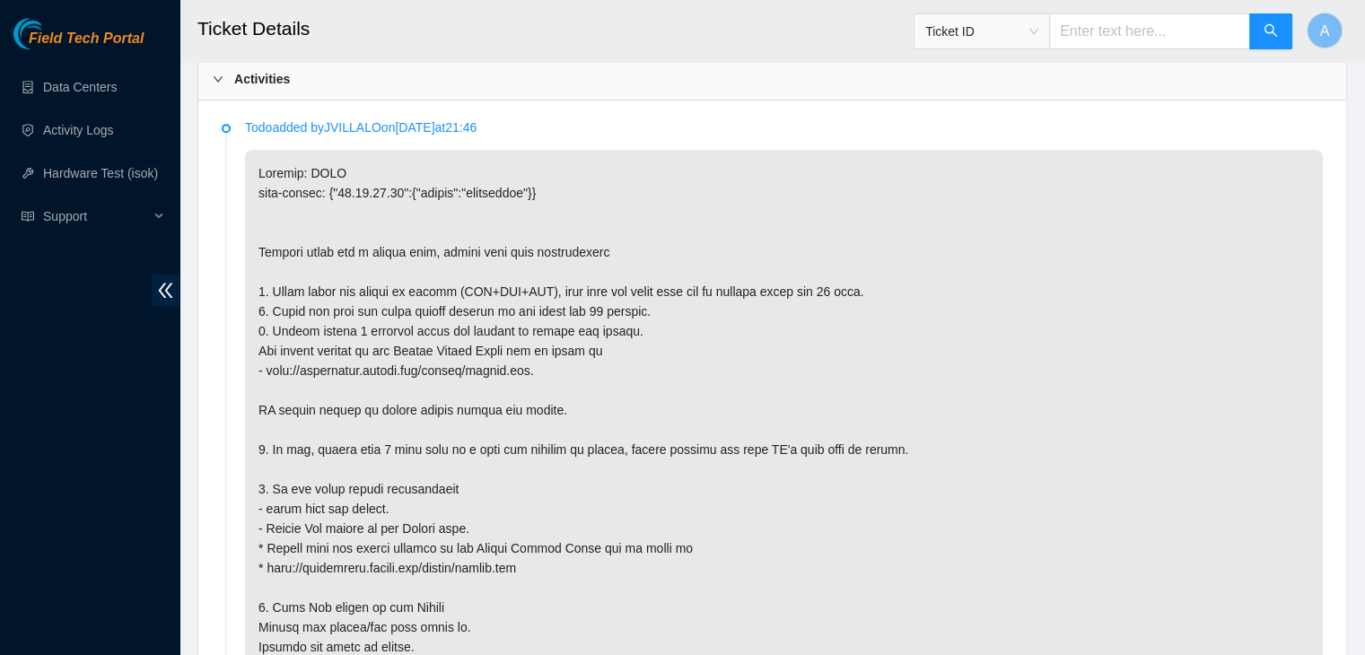
click at [761, 284] on p at bounding box center [784, 469] width 1078 height 639
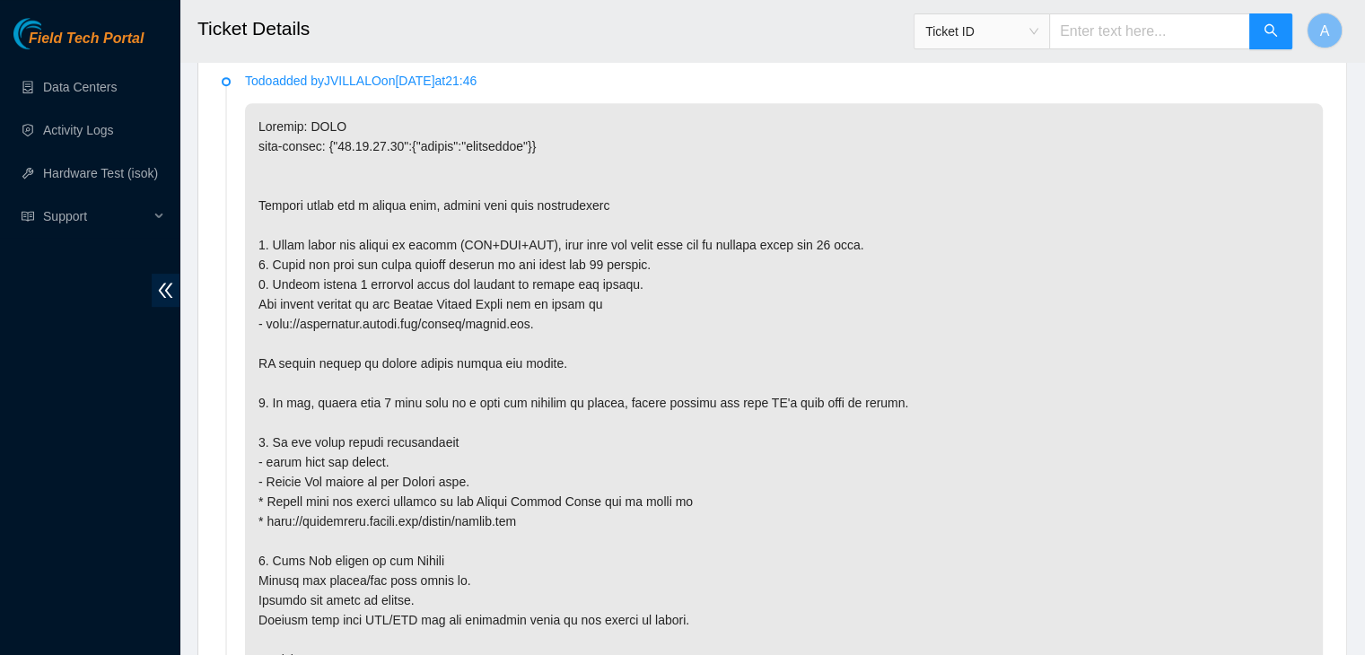
scroll to position [920, 0]
click at [680, 474] on p at bounding box center [784, 425] width 1078 height 639
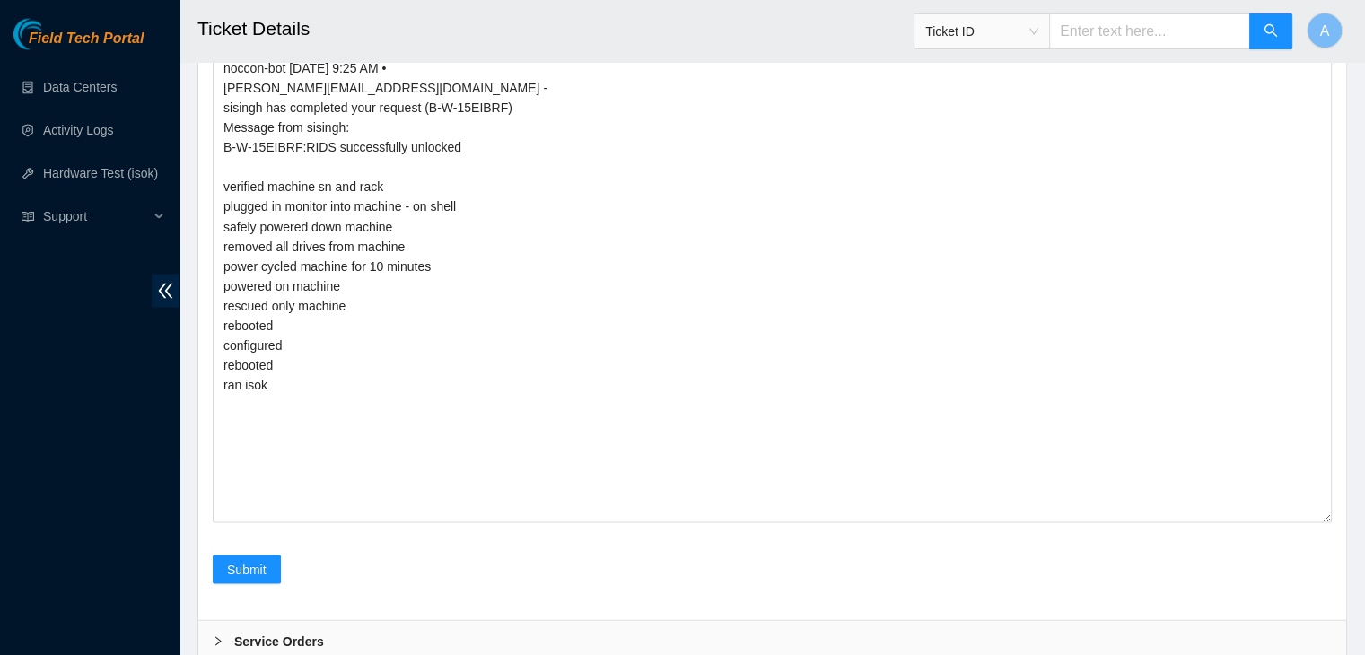
scroll to position [3187, 0]
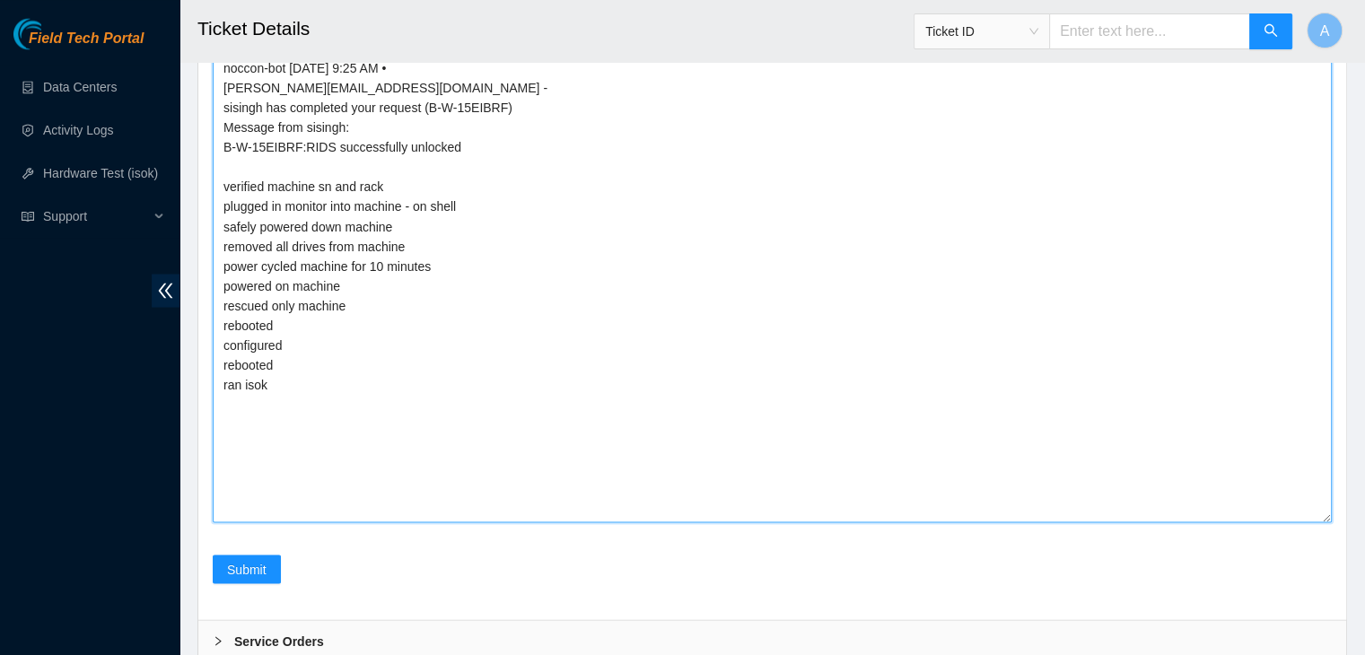
click at [460, 320] on textarea "Got approval to access secure rack by [PERSON_NAME] Asked NOCC to unlock rids n…" at bounding box center [772, 259] width 1119 height 528
click at [498, 380] on textarea "Got approval to access secure rack by [PERSON_NAME] Asked NOCC to unlock rids n…" at bounding box center [772, 259] width 1119 height 528
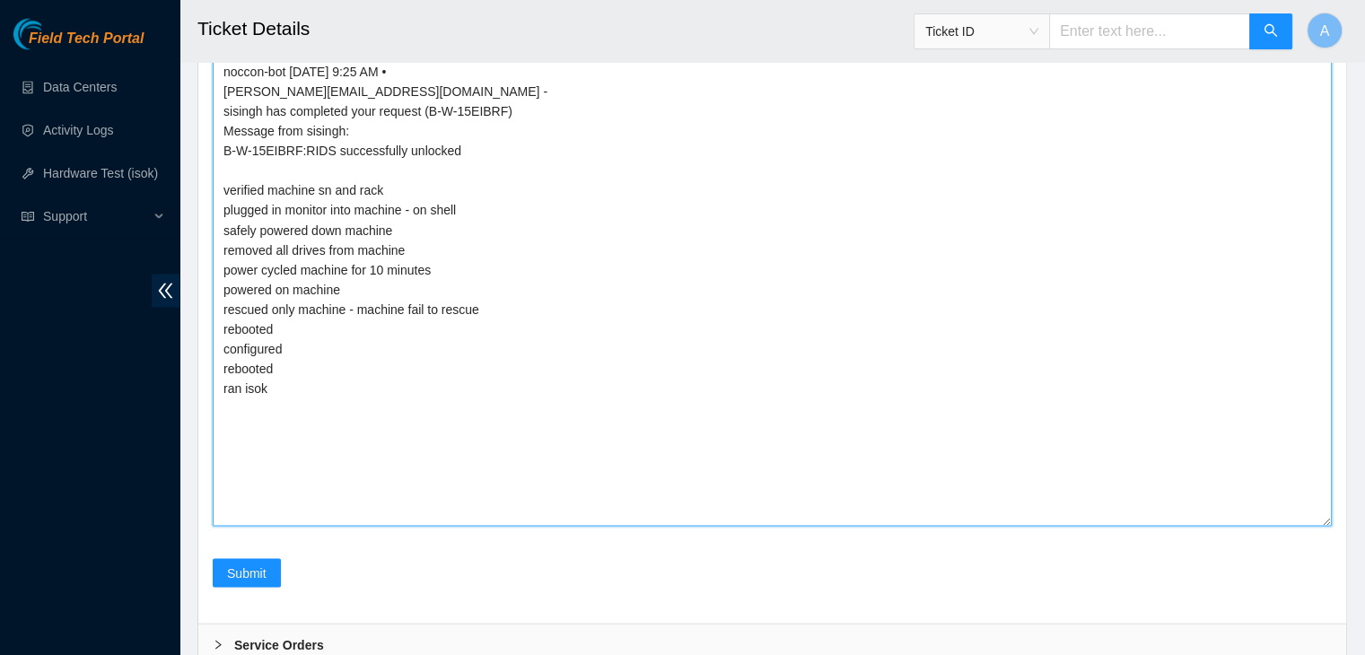
scroll to position [3183, 0]
click at [481, 360] on textarea "Got approval to access secure rack by [PERSON_NAME] Asked NOCC to unlock rids n…" at bounding box center [772, 263] width 1119 height 528
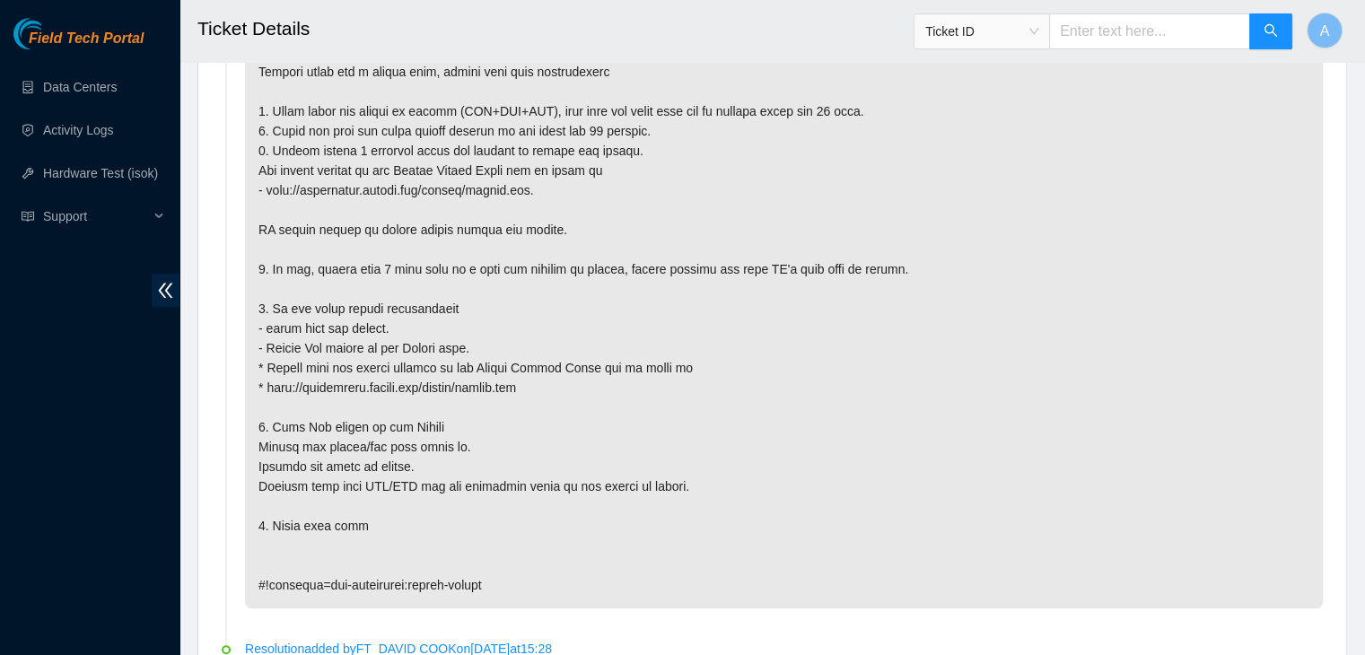
scroll to position [1058, 0]
click at [754, 478] on p at bounding box center [784, 287] width 1078 height 639
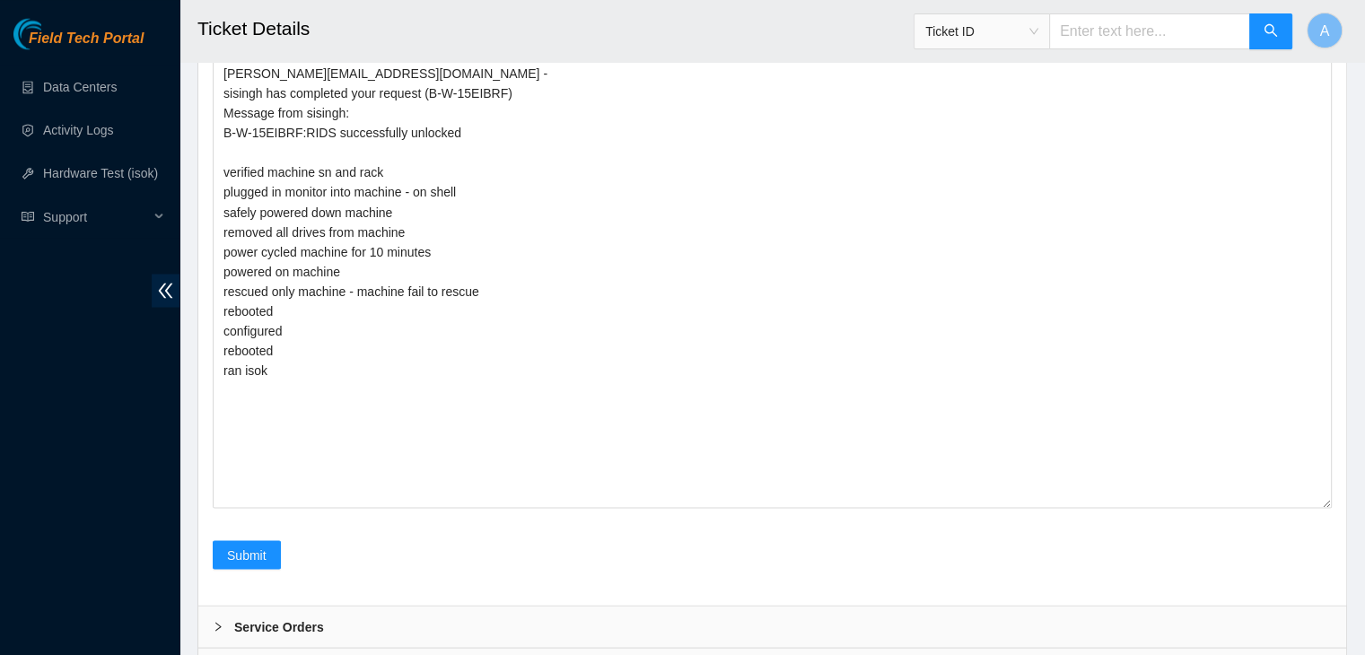
scroll to position [3204, 0]
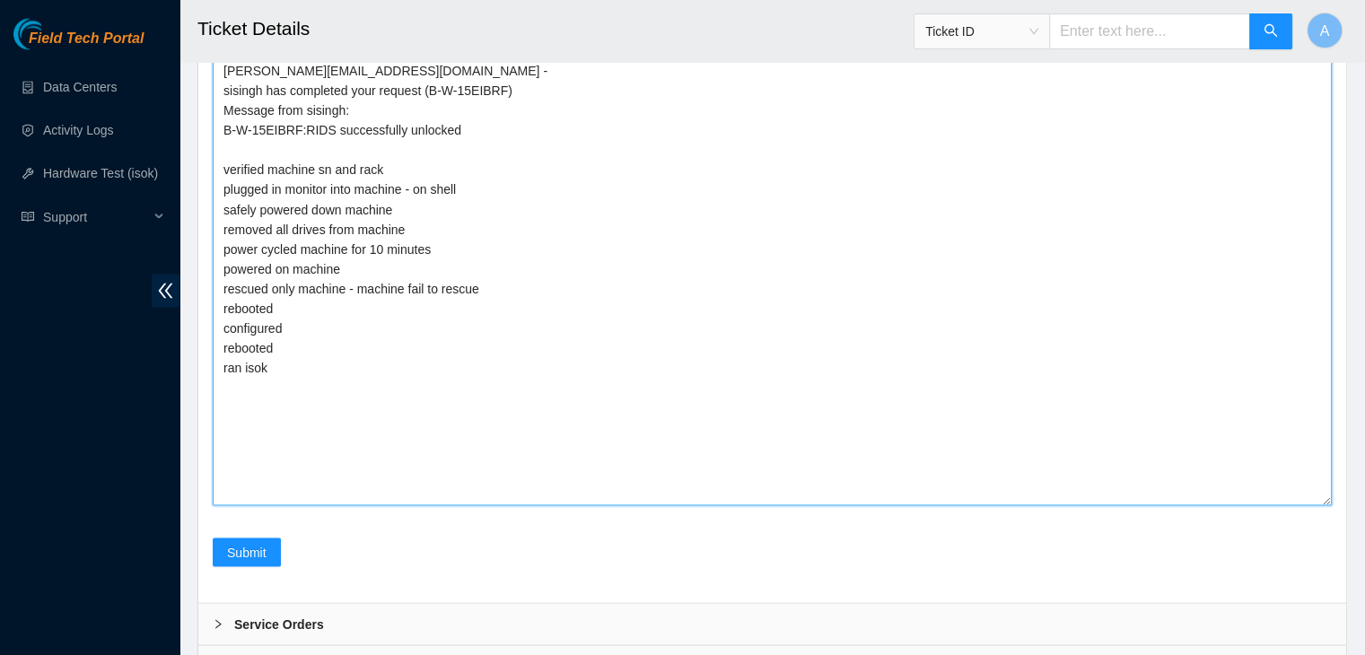
click at [365, 331] on textarea "Got approval to access secure rack by [PERSON_NAME] Asked NOCC to unlock rids n…" at bounding box center [772, 242] width 1119 height 528
click at [363, 346] on textarea "Got approval to access secure rack by [PERSON_NAME] Asked NOCC to unlock rids n…" at bounding box center [772, 242] width 1119 height 528
type textarea "Got approval to access secure rack by NIE Pat Asked NOCC to unlock rids noccon-…"
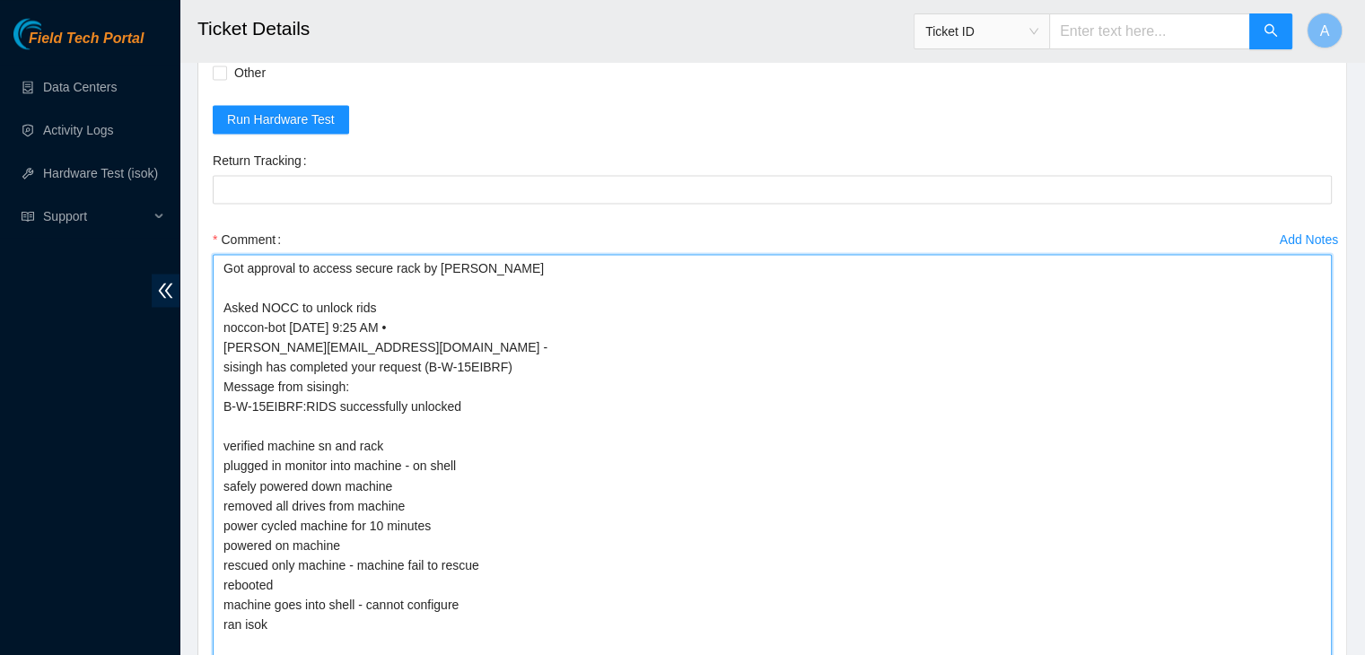
scroll to position [2563, 0]
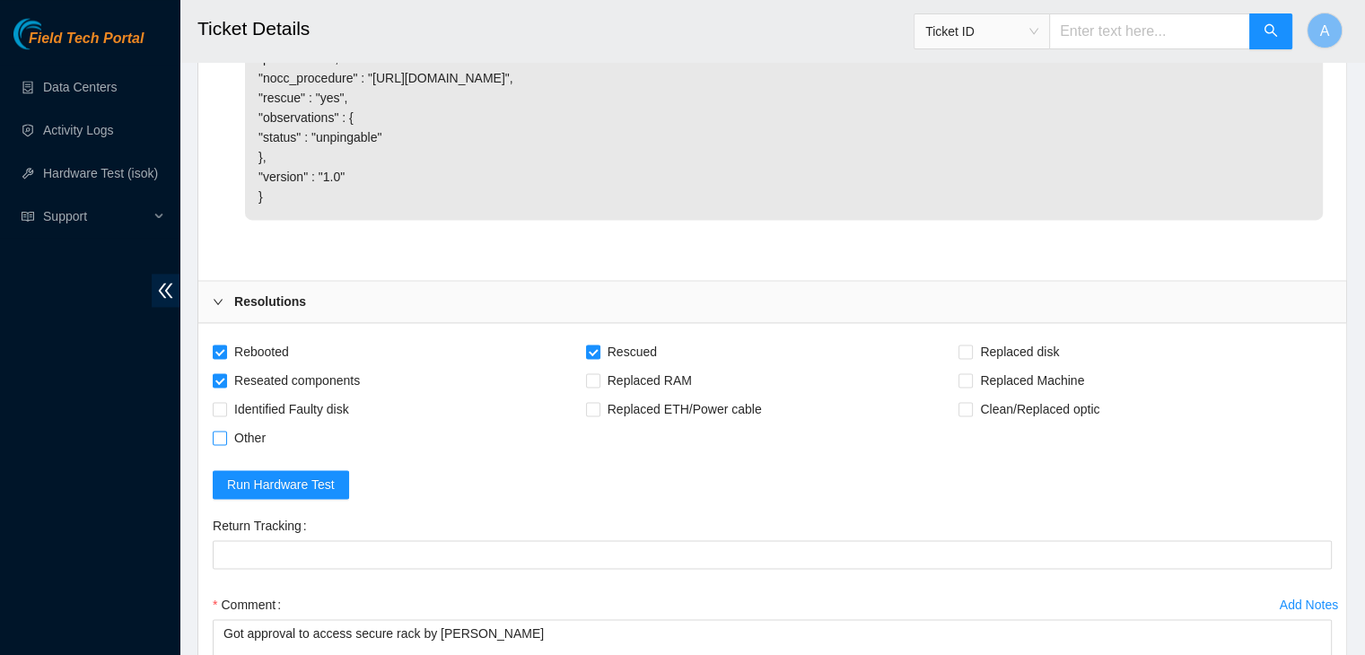
click at [260, 443] on span "Other" at bounding box center [250, 438] width 46 height 29
click at [225, 443] on input "Other" at bounding box center [219, 437] width 13 height 13
checkbox input "true"
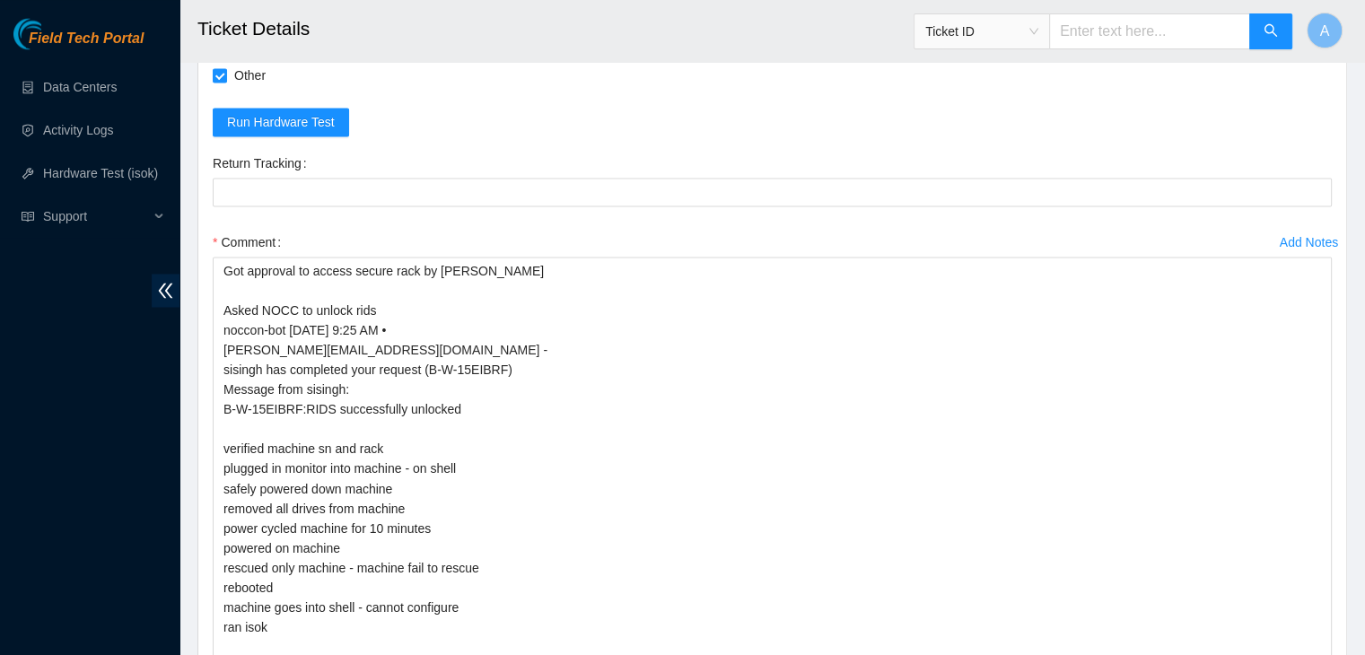
scroll to position [3231, 0]
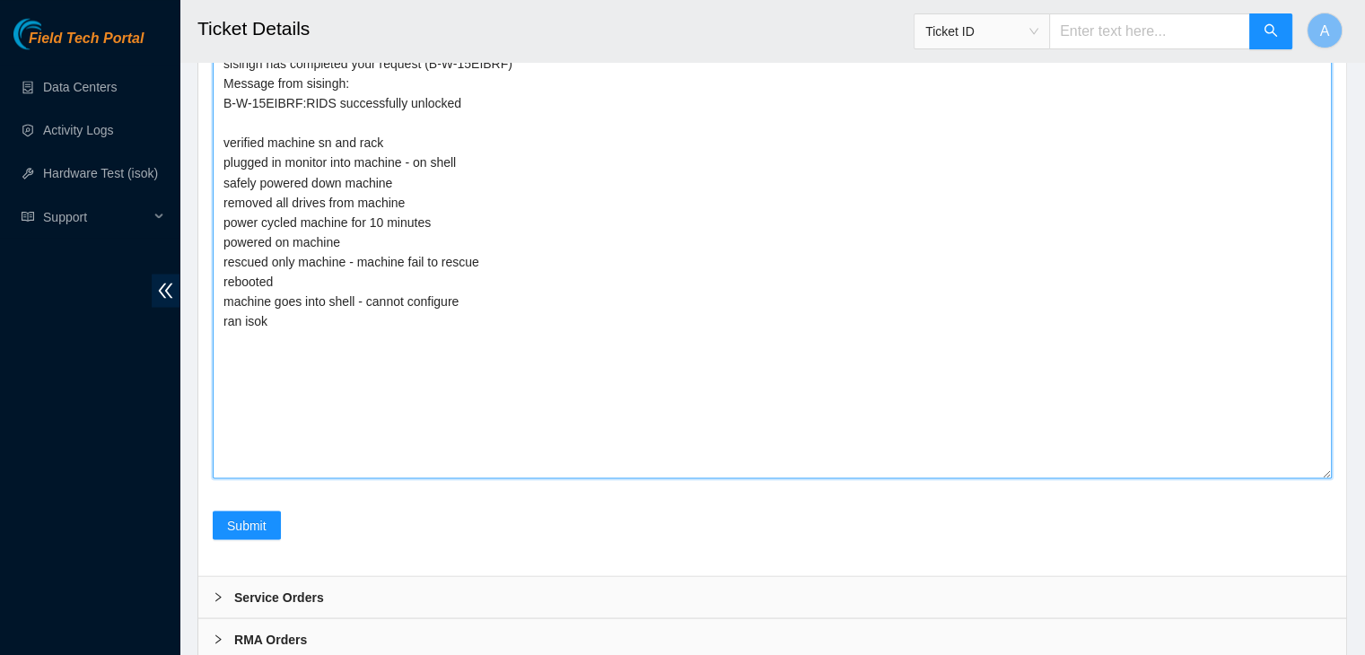
click at [531, 374] on textarea "Got approval to access secure rack by NIE Pat Asked NOCC to unlock rids noccon-…" at bounding box center [772, 215] width 1119 height 528
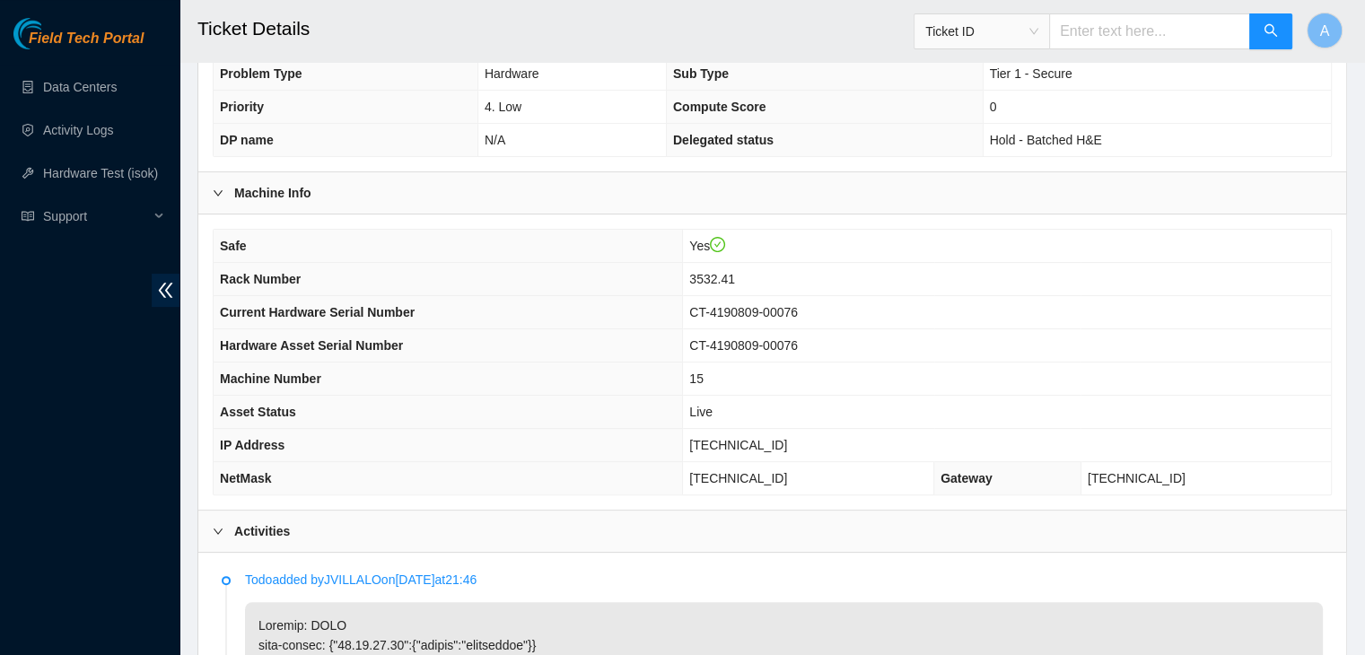
scroll to position [463, 0]
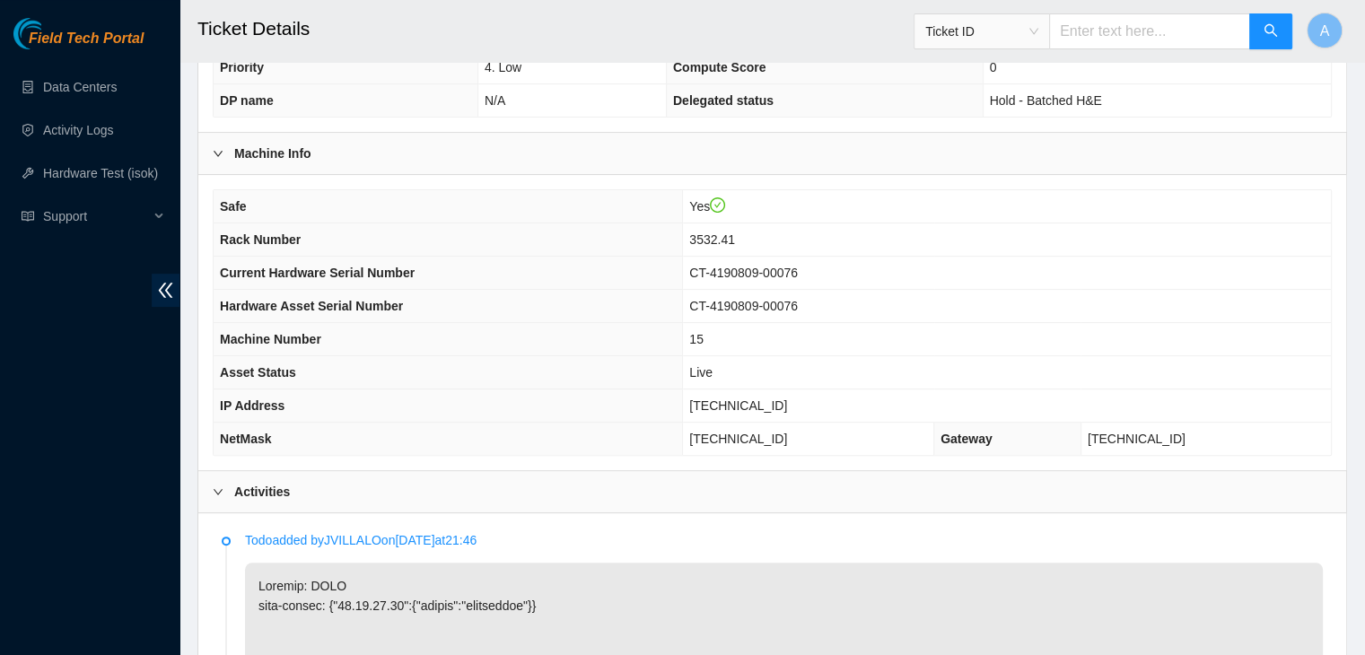
click at [760, 398] on span "23.32.16.82" at bounding box center [738, 405] width 98 height 14
copy span "23.32.16.82"
click at [760, 398] on span "23.32.16.82" at bounding box center [738, 405] width 98 height 14
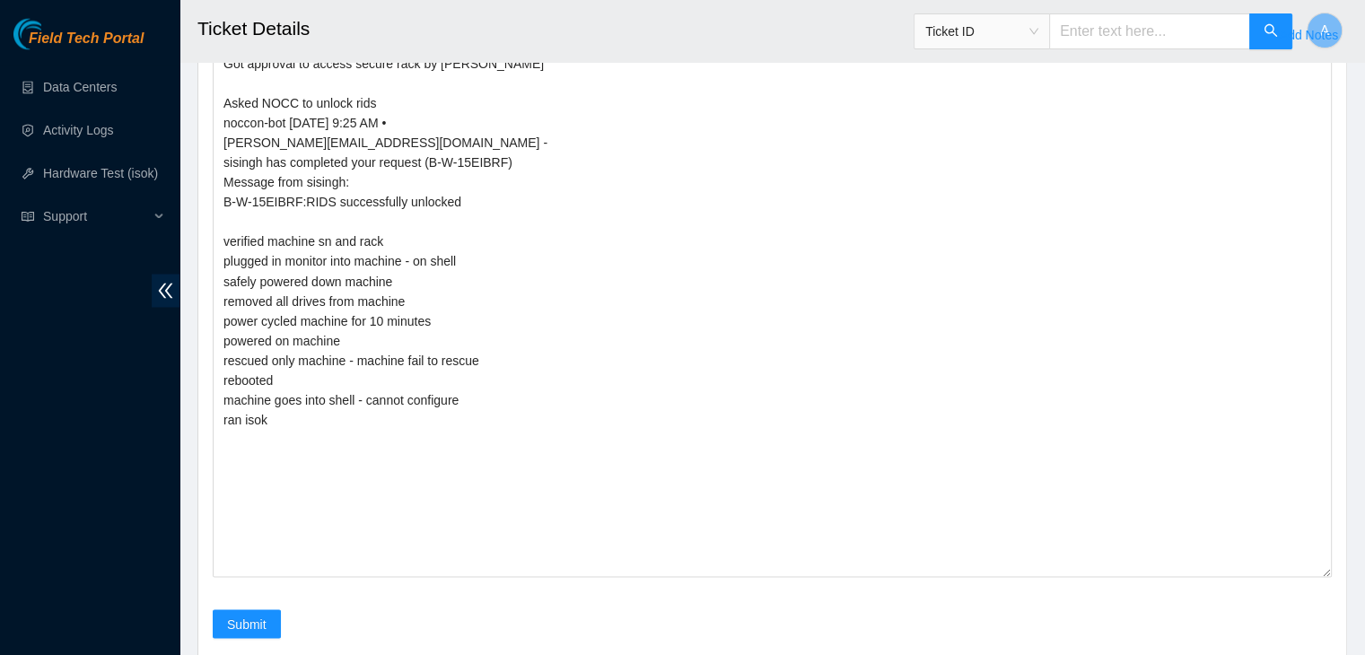
scroll to position [3133, 0]
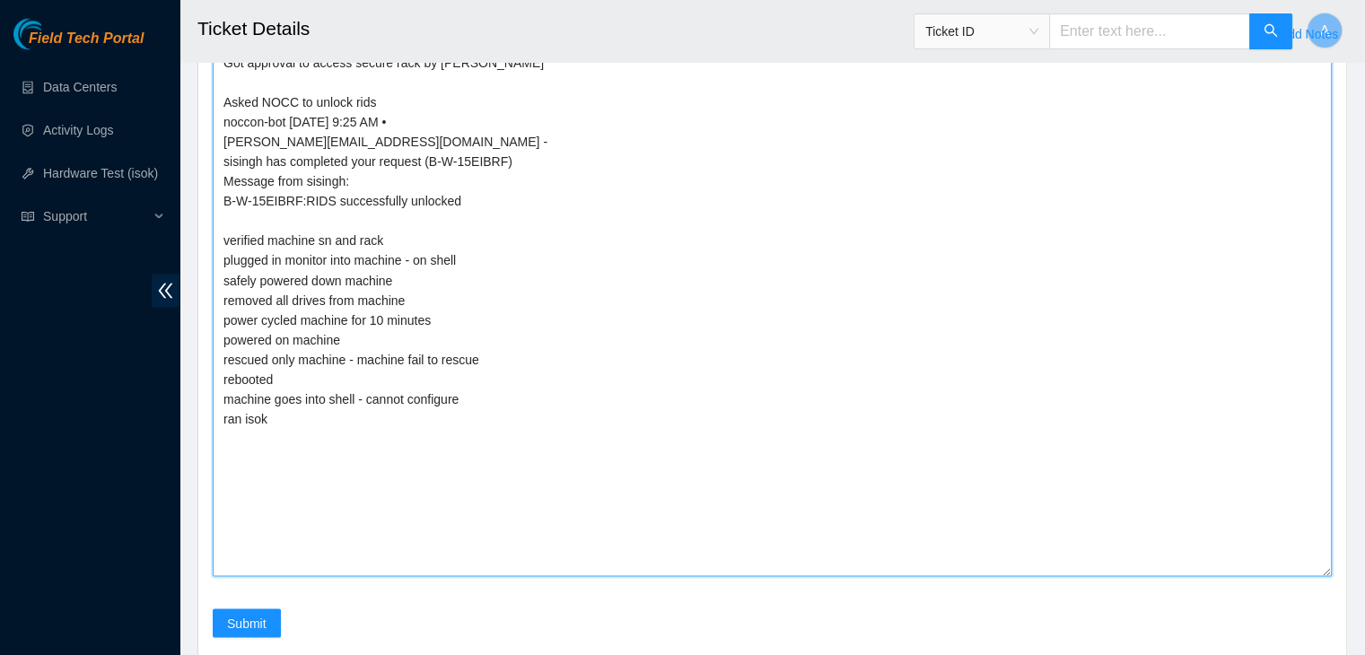
click at [291, 307] on textarea "Got approval to access secure rack by NIE Pat Asked NOCC to unlock rids noccon-…" at bounding box center [772, 312] width 1119 height 528
click at [325, 471] on textarea "Got approval to access secure rack by NIE Pat Asked NOCC to unlock rids noccon-…" at bounding box center [772, 312] width 1119 height 528
paste textarea "331198 03-09-2025 09:59:29 23.32.16.82 FAILED Result Detail Message Ticket ID 2…"
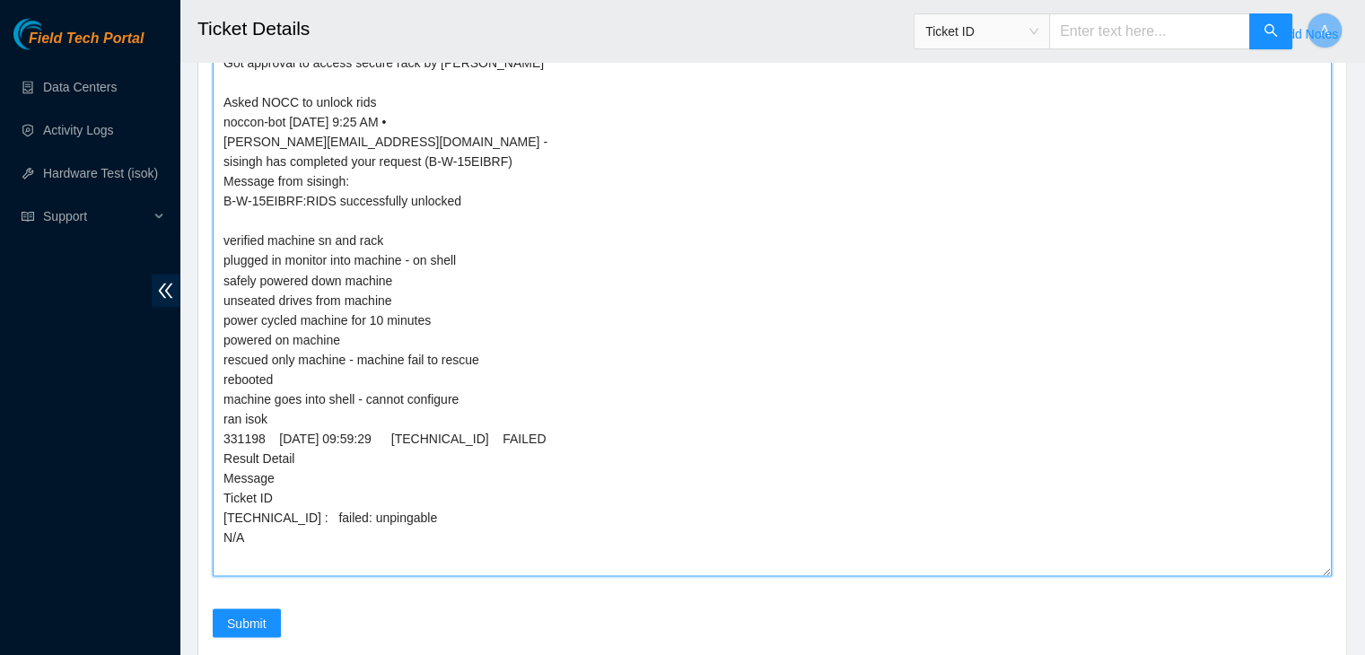
scroll to position [3253, 0]
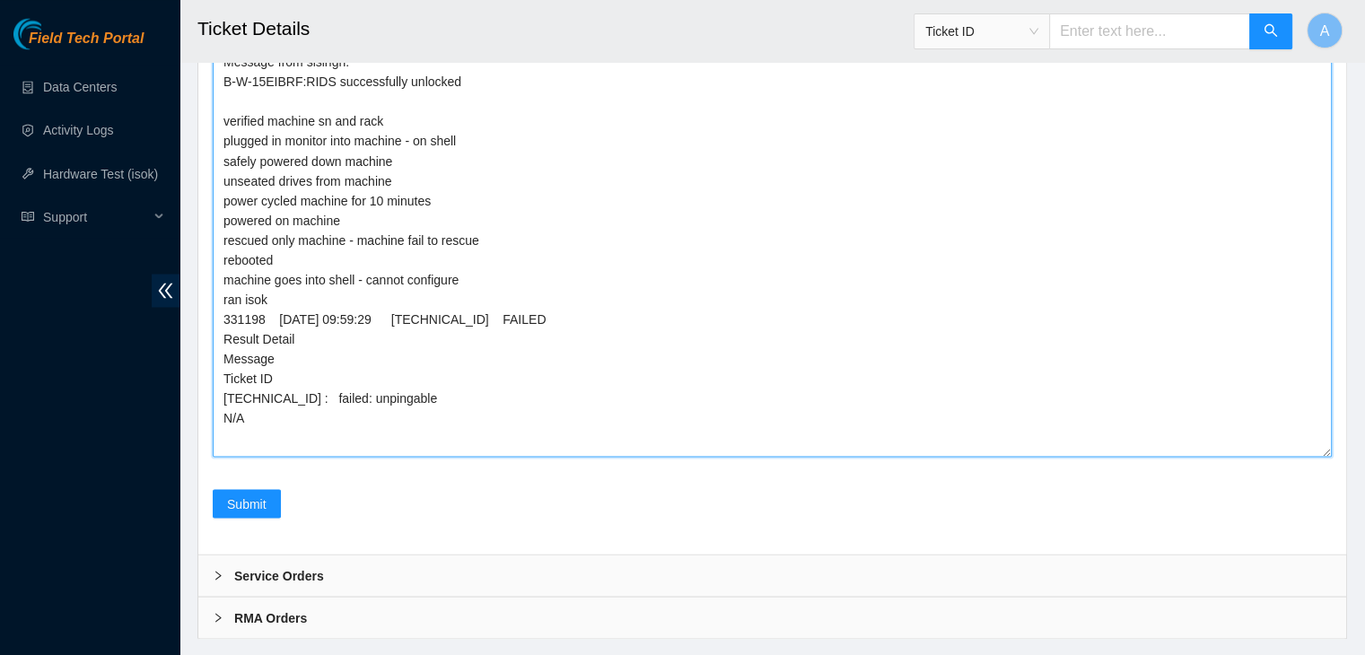
click at [469, 295] on textarea "Got approval to access secure rack by NIE Pat Asked NOCC to unlock rids noccon-…" at bounding box center [772, 193] width 1119 height 528
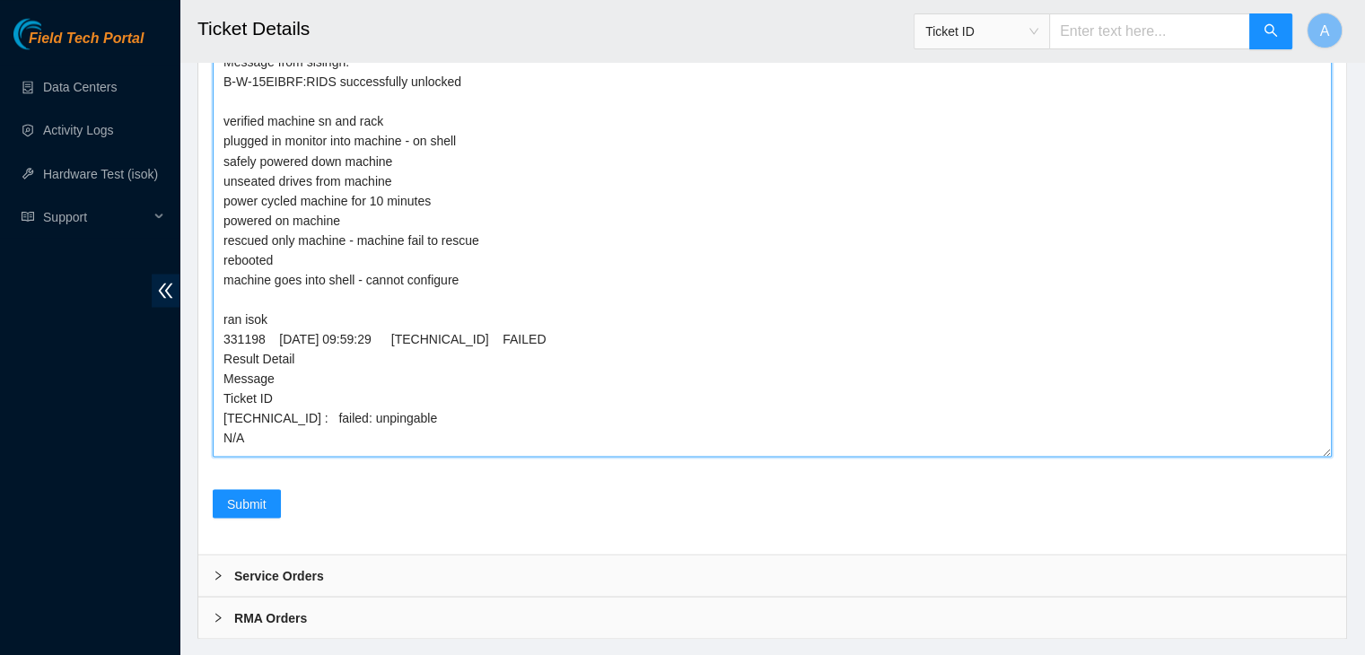
scroll to position [3306, 0]
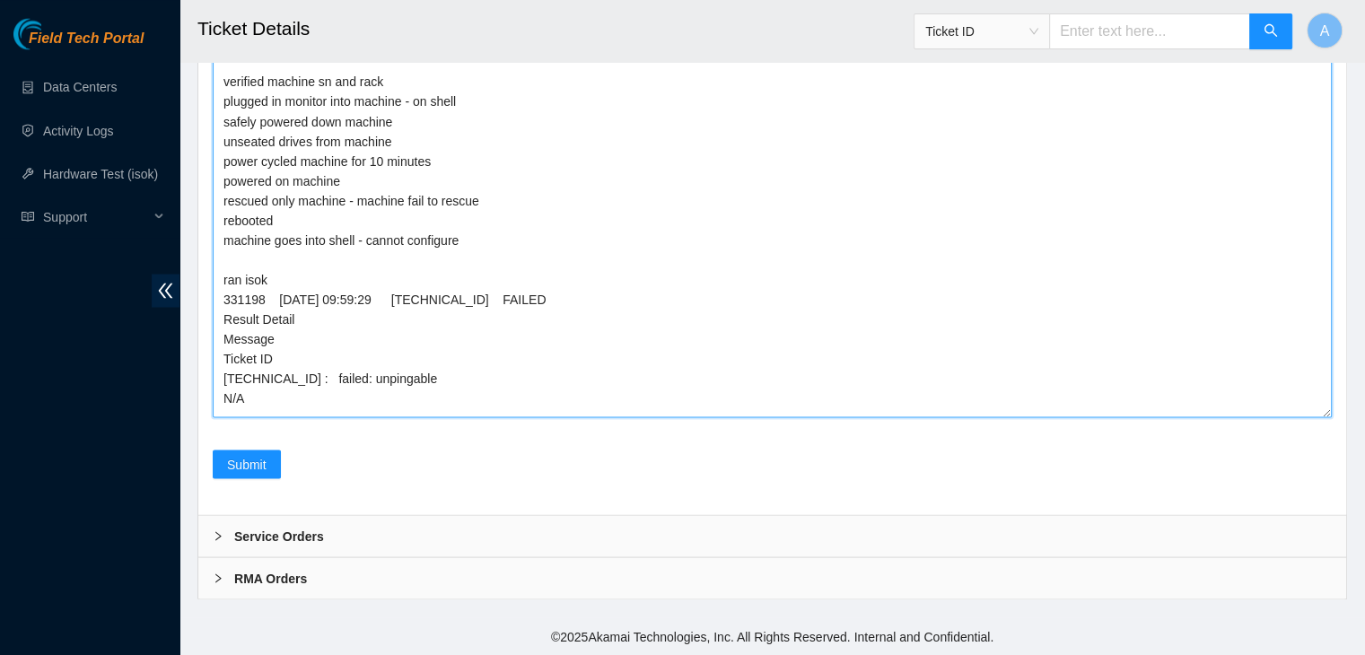
click at [463, 390] on textarea "Got approval to access secure rack by NIE Pat Asked NOCC to unlock rids noccon-…" at bounding box center [772, 154] width 1119 height 528
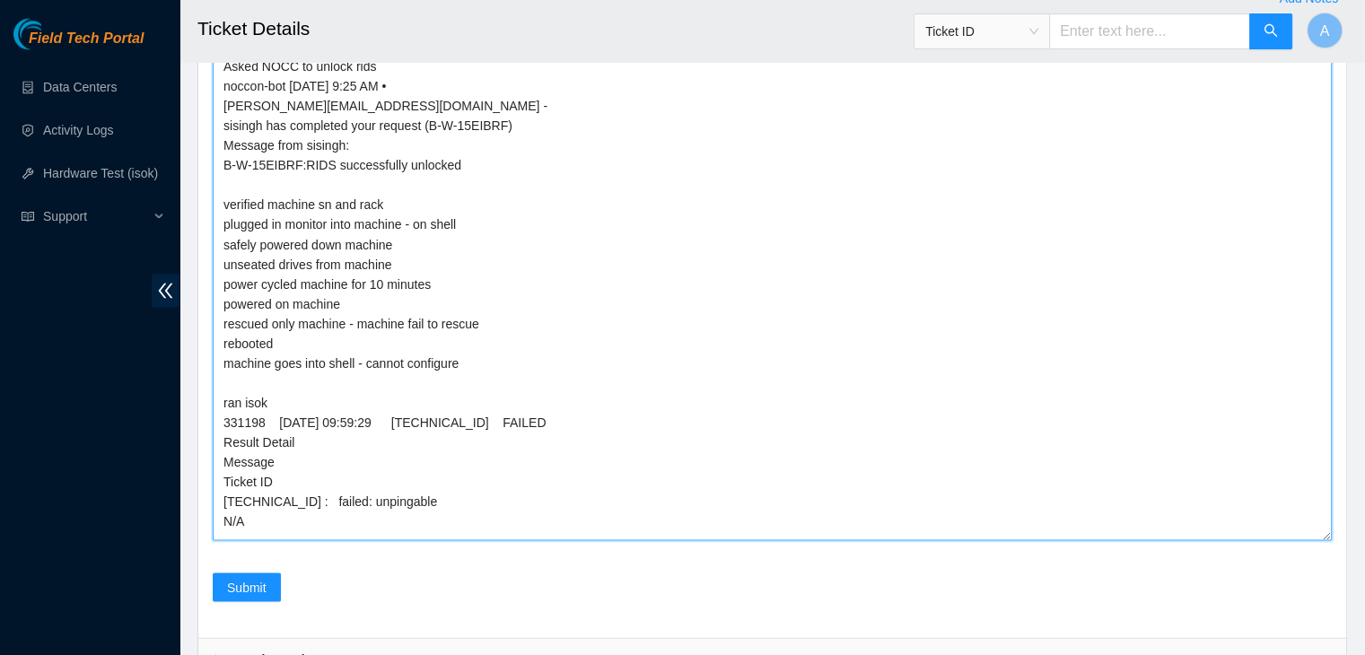
scroll to position [3169, 0]
click at [391, 80] on textarea "Got approval to access secure rack by NIE Pat Asked NOCC to unlock rids noccon-…" at bounding box center [772, 277] width 1119 height 528
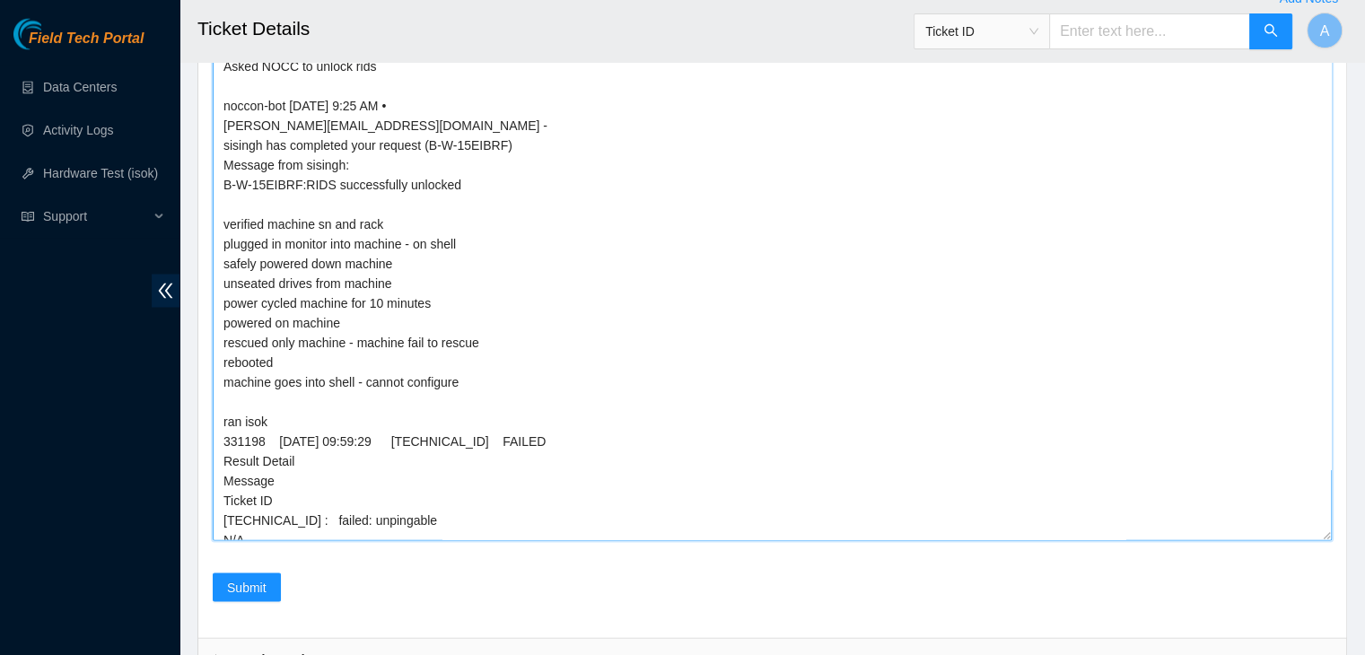
scroll to position [2983, 0]
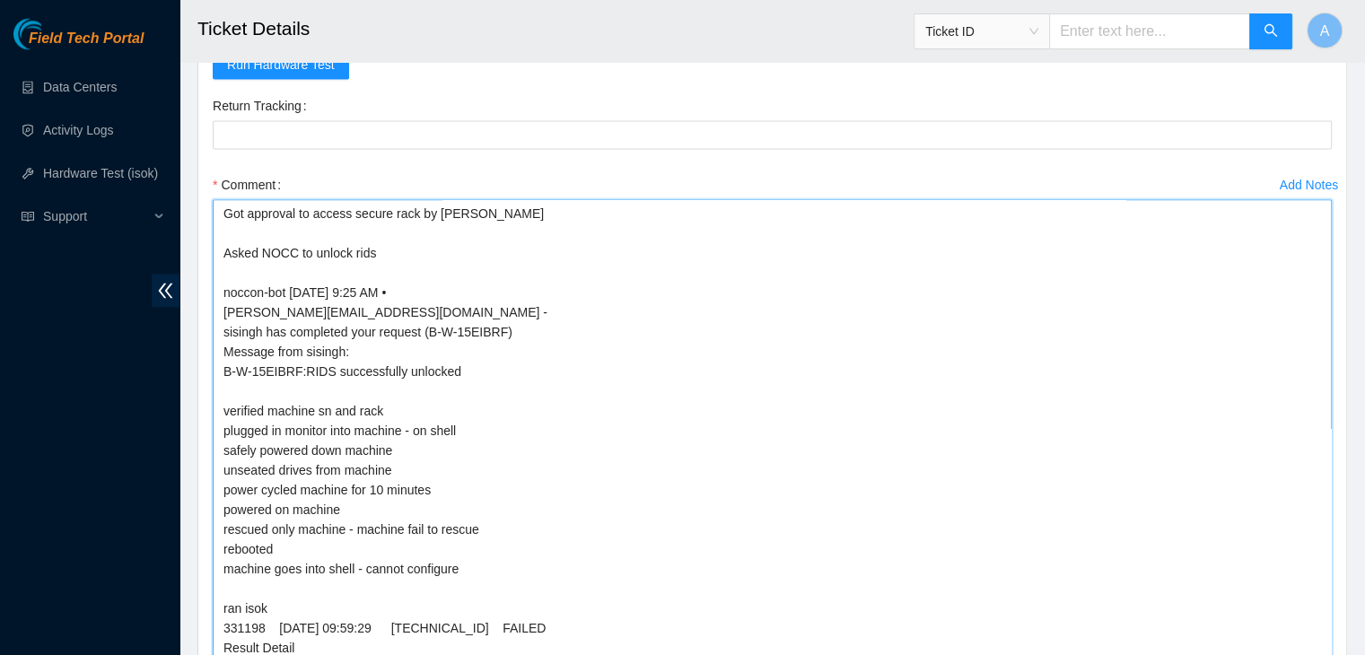
click at [502, 219] on textarea "Got approval to access secure rack by NIE Pat Asked NOCC to unlock rids noccon-…" at bounding box center [772, 463] width 1119 height 528
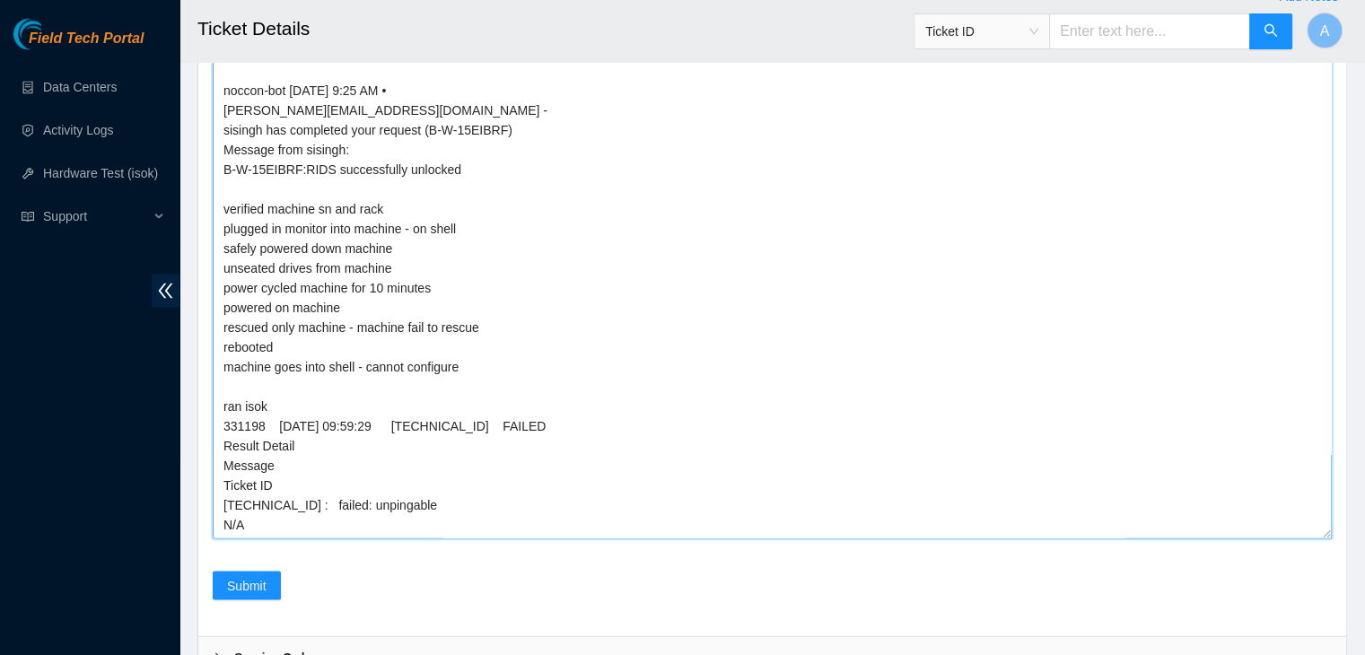
scroll to position [3237, 0]
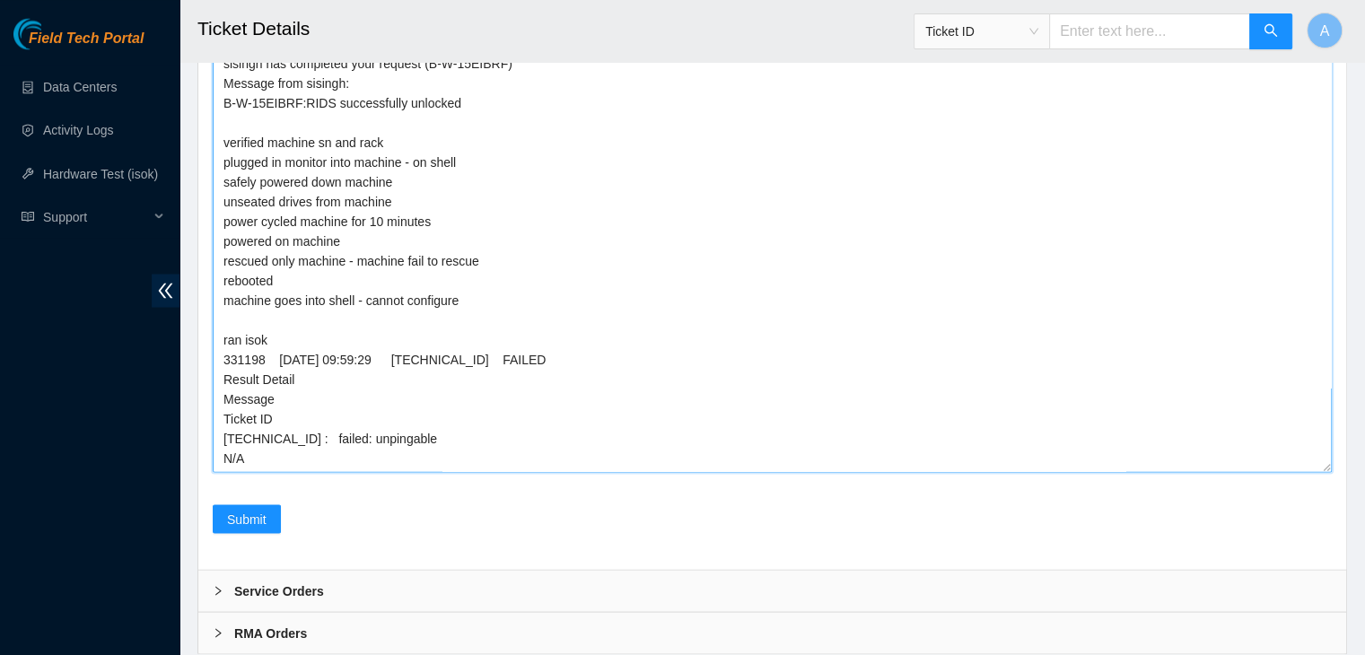
click at [420, 180] on textarea "Got approval to access secure rack by NIE Patrick Asked NOCC to unlock rids noc…" at bounding box center [772, 208] width 1119 height 528
click at [561, 179] on textarea "Got approval to access secure rack by NIE Patrick Asked NOCC to unlock rids noc…" at bounding box center [772, 208] width 1119 height 528
click at [291, 277] on textarea "Got approval to access secure rack by NIE Patrick Asked NOCC to unlock rids noc…" at bounding box center [772, 208] width 1119 height 528
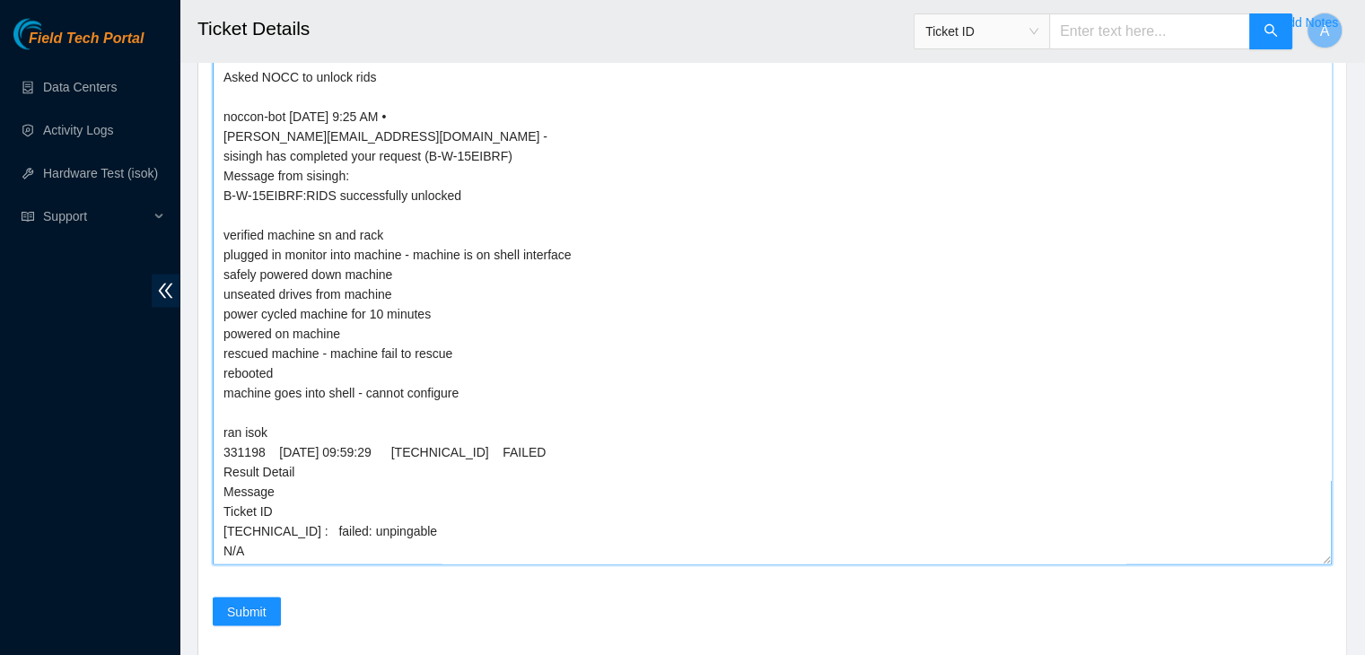
scroll to position [3208, 0]
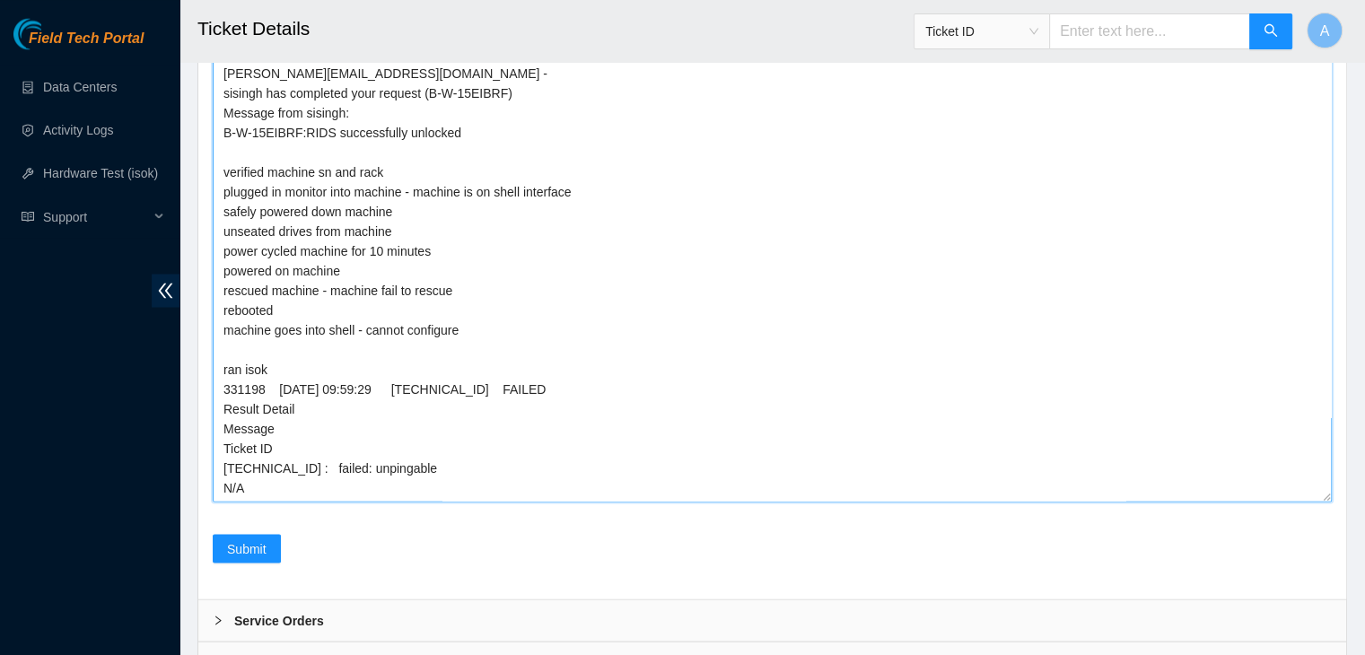
click at [405, 208] on textarea "Got approval to access secure rack by NIE Patrick Asked NOCC to unlock rids noc…" at bounding box center [772, 238] width 1119 height 528
click at [448, 205] on textarea "Got approval to access secure rack by NIE Patrick Asked NOCC to unlock rids noc…" at bounding box center [772, 238] width 1119 height 528
click at [391, 225] on textarea "Got approval to access secure rack by NIE Patrick Asked NOCC to unlock rids noc…" at bounding box center [772, 238] width 1119 height 528
click at [389, 250] on textarea "Got approval to access secure rack by NIE Patrick Asked NOCC to unlock rids noc…" at bounding box center [772, 238] width 1119 height 528
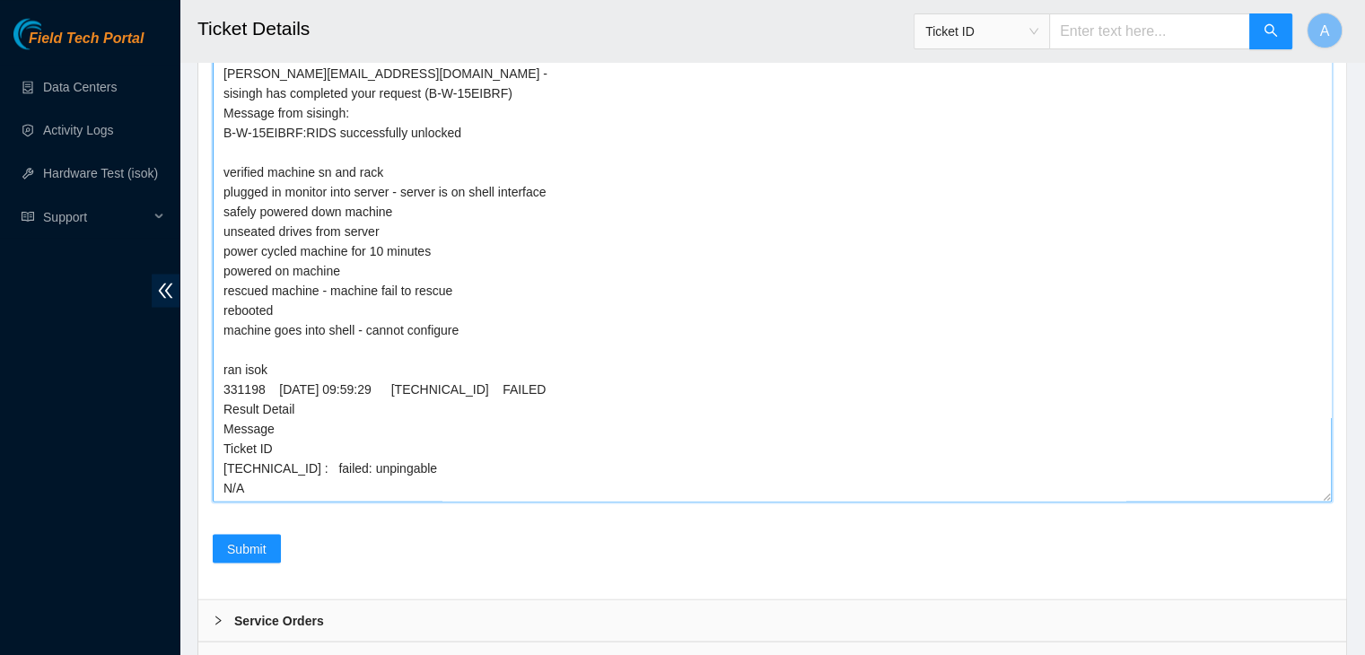
click at [395, 232] on textarea "Got approval to access secure rack by NIE Patrick Asked NOCC to unlock rids noc…" at bounding box center [772, 238] width 1119 height 528
click at [348, 270] on textarea "Got approval to access secure rack by NIE Patrick Asked NOCC to unlock rids noc…" at bounding box center [772, 238] width 1119 height 528
click at [344, 285] on textarea "Got approval to access secure rack by NIE Patrick Asked NOCC to unlock rids noc…" at bounding box center [772, 238] width 1119 height 528
click at [313, 308] on textarea "Got approval to access secure rack by NIE Patrick Asked NOCC to unlock rids noc…" at bounding box center [772, 238] width 1119 height 528
click at [270, 349] on textarea "Got approval to access secure rack by NIE Patrick Asked NOCC to unlock rids noc…" at bounding box center [772, 238] width 1119 height 528
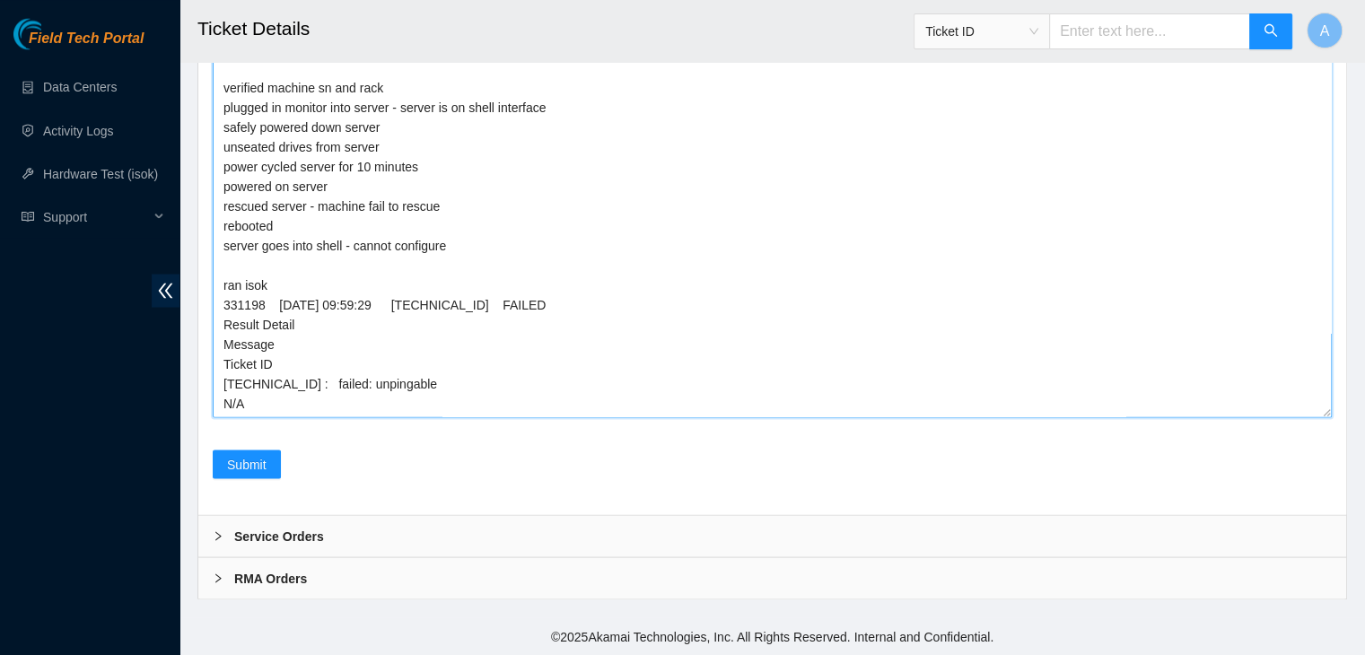
scroll to position [0, 0]
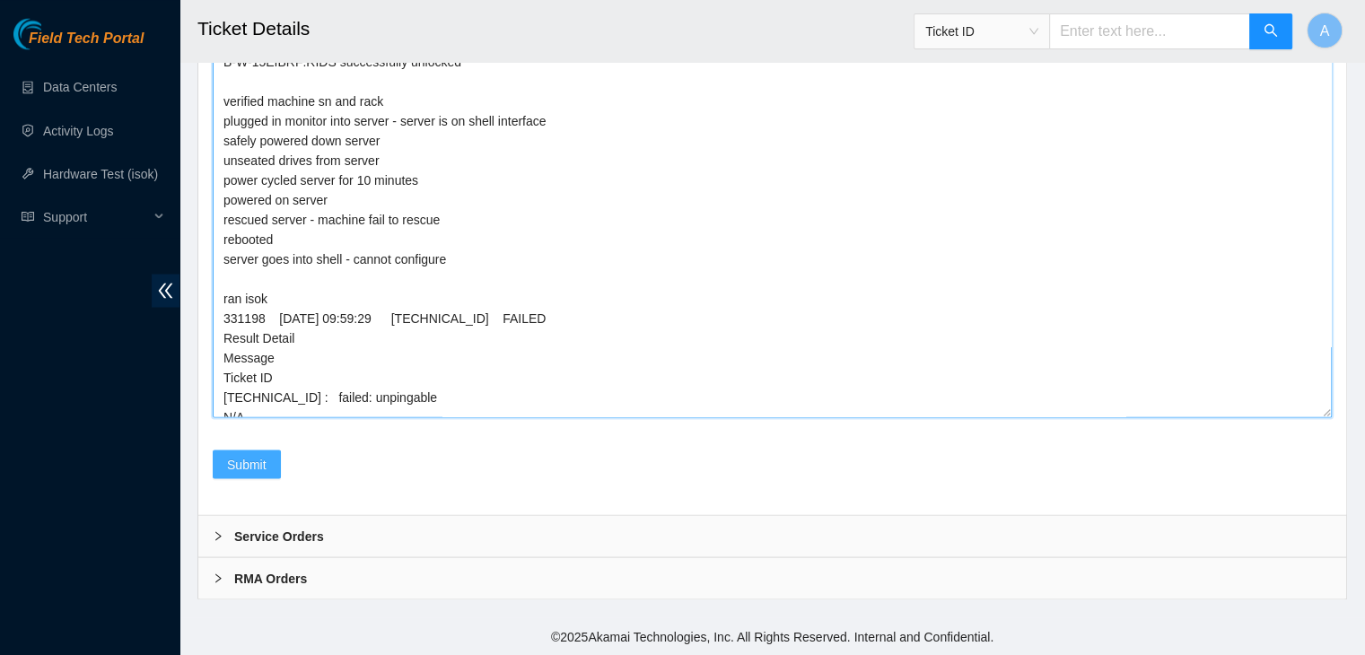
type textarea "Got approval to access secure rack by NIE Patrick Asked NOCC to unlock rids noc…"
click at [266, 464] on button "Submit" at bounding box center [247, 464] width 68 height 29
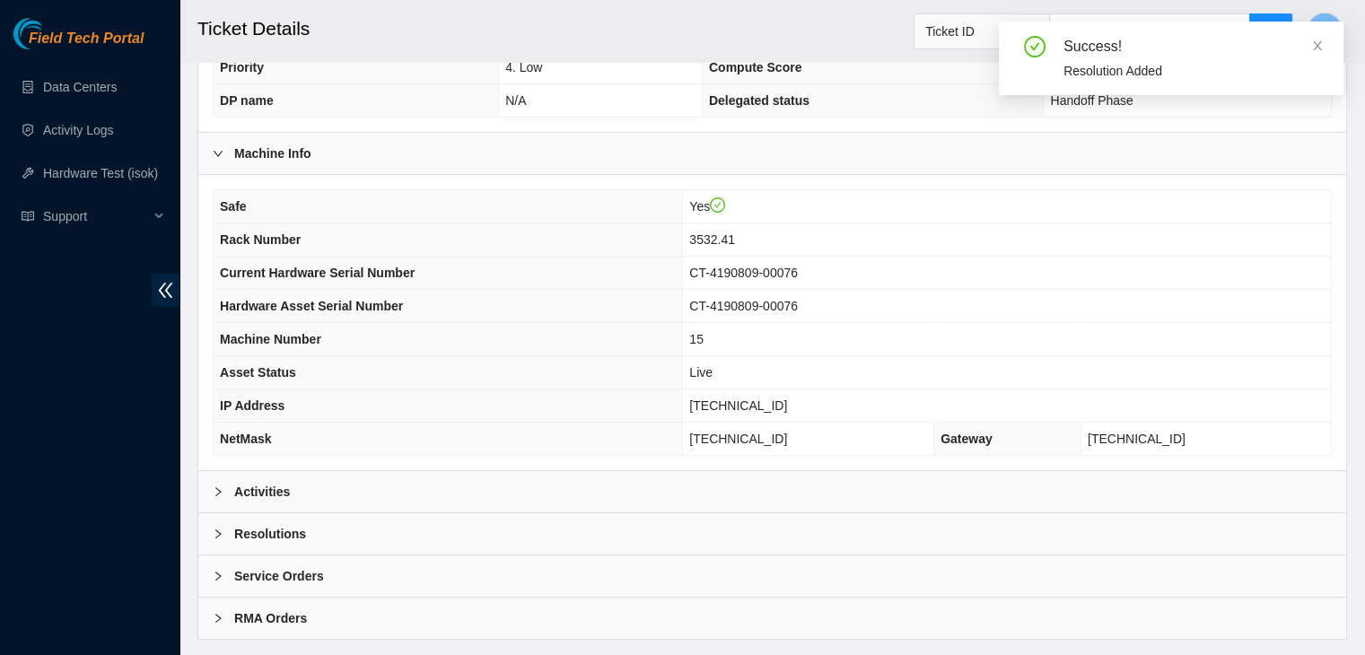
scroll to position [478, 0]
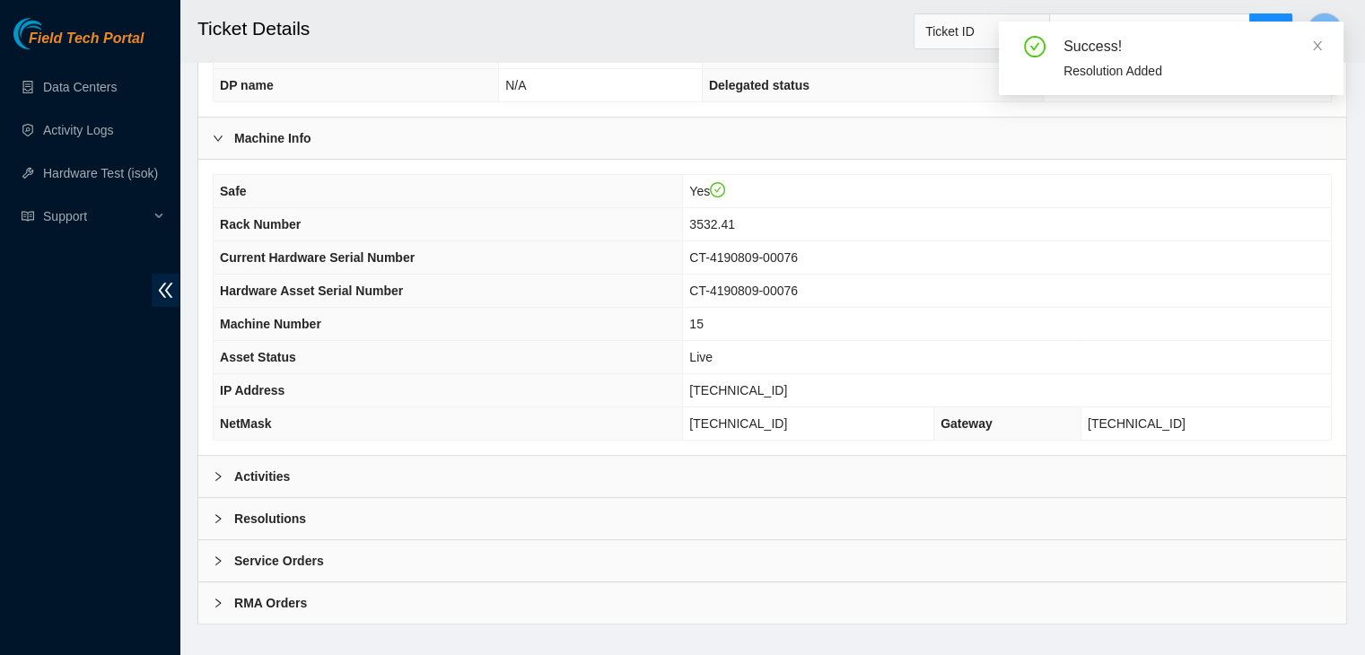
click at [522, 456] on div "Activities" at bounding box center [772, 476] width 1148 height 41
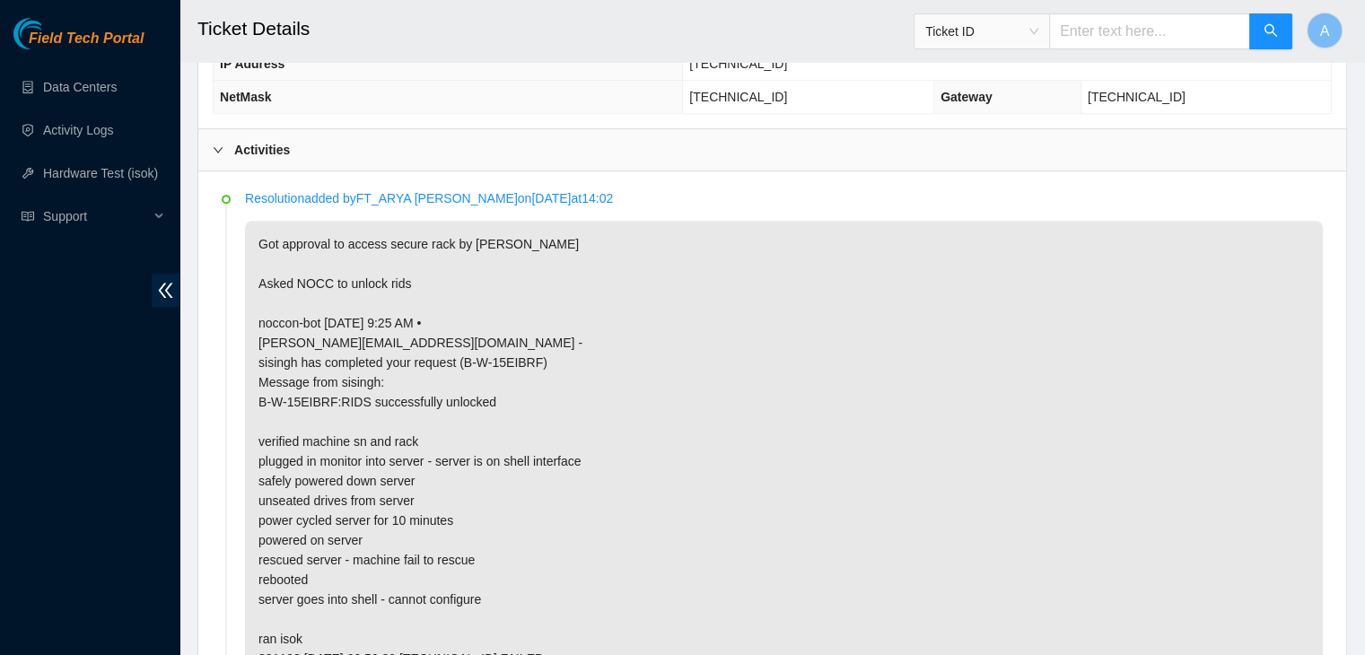
scroll to position [849, 0]
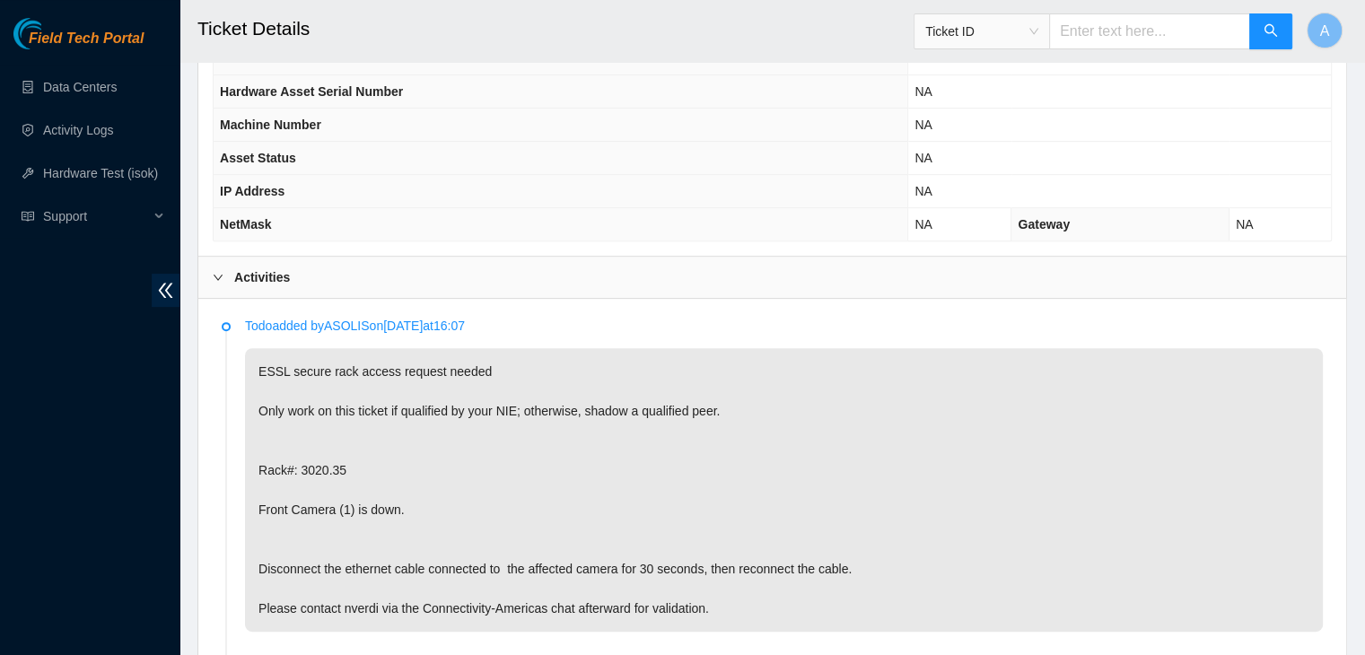
scroll to position [711, 0]
click at [316, 440] on p "ESSL secure rack access request needed Only work on this ticket if qualified by…" at bounding box center [784, 491] width 1078 height 284
copy p "3020.35"
click at [316, 440] on p "ESSL secure rack access request needed Only work on this ticket if qualified by…" at bounding box center [784, 491] width 1078 height 284
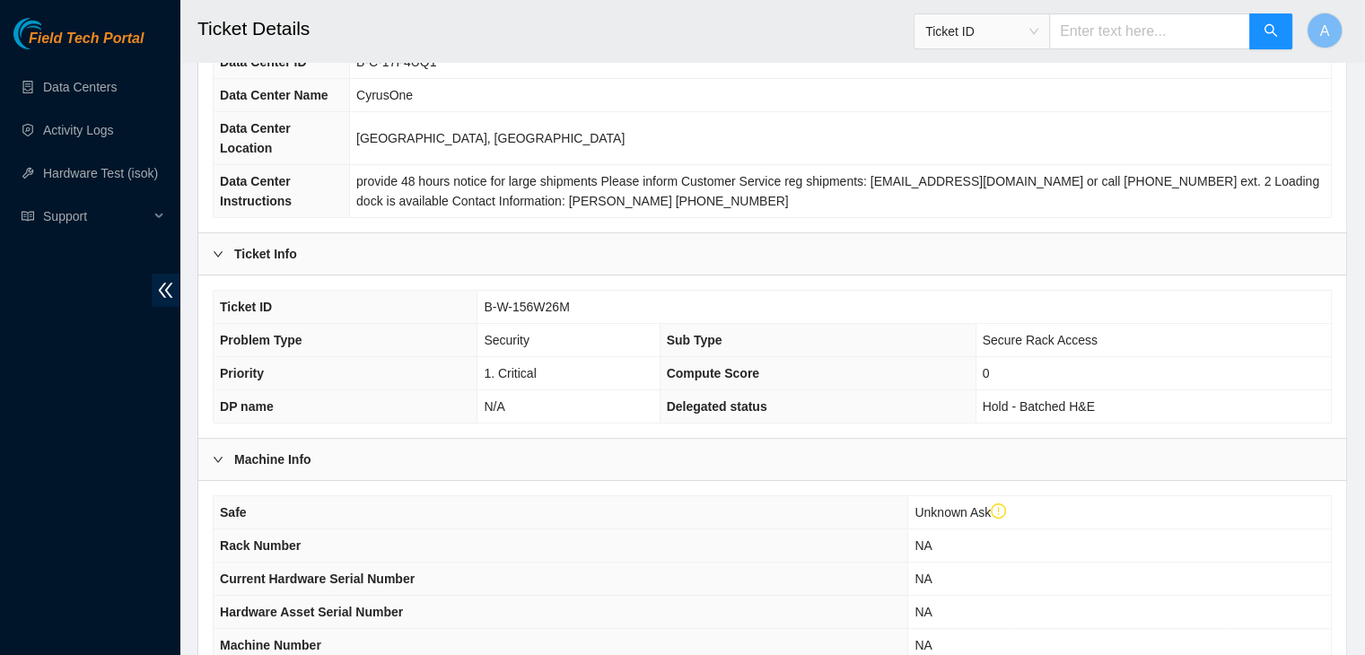
scroll to position [189, 0]
drag, startPoint x: 581, startPoint y: 287, endPoint x: 487, endPoint y: 286, distance: 94.2
click at [487, 293] on td "B-W-156W26M" at bounding box center [903, 309] width 853 height 33
copy span "B-W-156W26M"
click at [487, 301] on span "B-W-156W26M" at bounding box center [526, 308] width 85 height 14
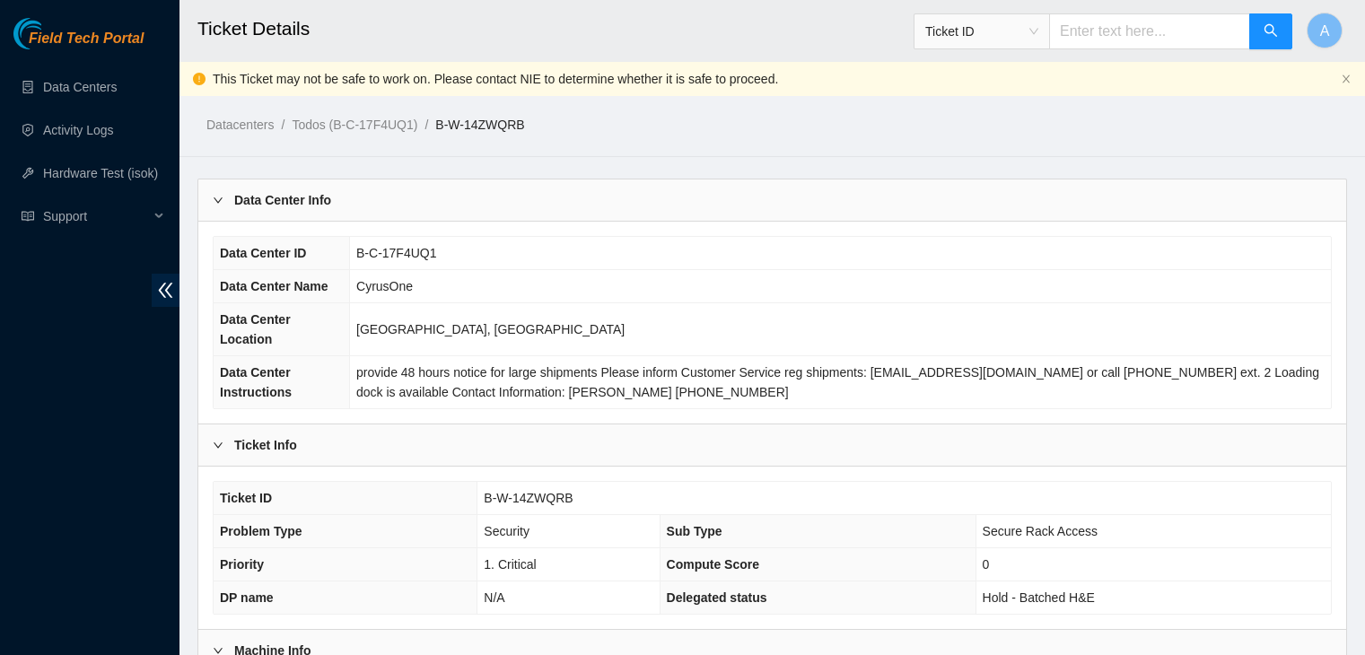
scroll to position [867, 0]
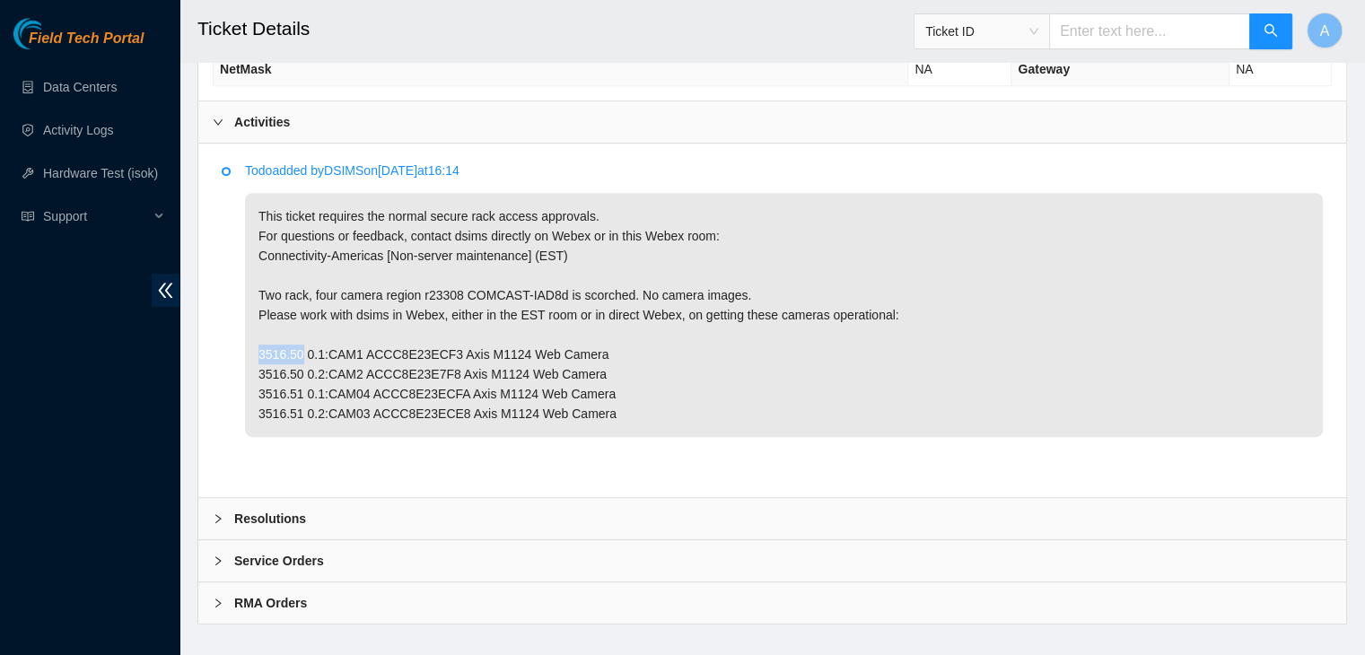
drag, startPoint x: 259, startPoint y: 329, endPoint x: 300, endPoint y: 329, distance: 40.4
click at [300, 329] on p "This ticket requires the normal secure rack access approvals. For questions or …" at bounding box center [784, 315] width 1078 height 244
copy p "3516.50"
click at [300, 329] on p "This ticket requires the normal secure rack access approvals. For questions or …" at bounding box center [784, 315] width 1078 height 244
drag, startPoint x: 258, startPoint y: 369, endPoint x: 299, endPoint y: 371, distance: 40.4
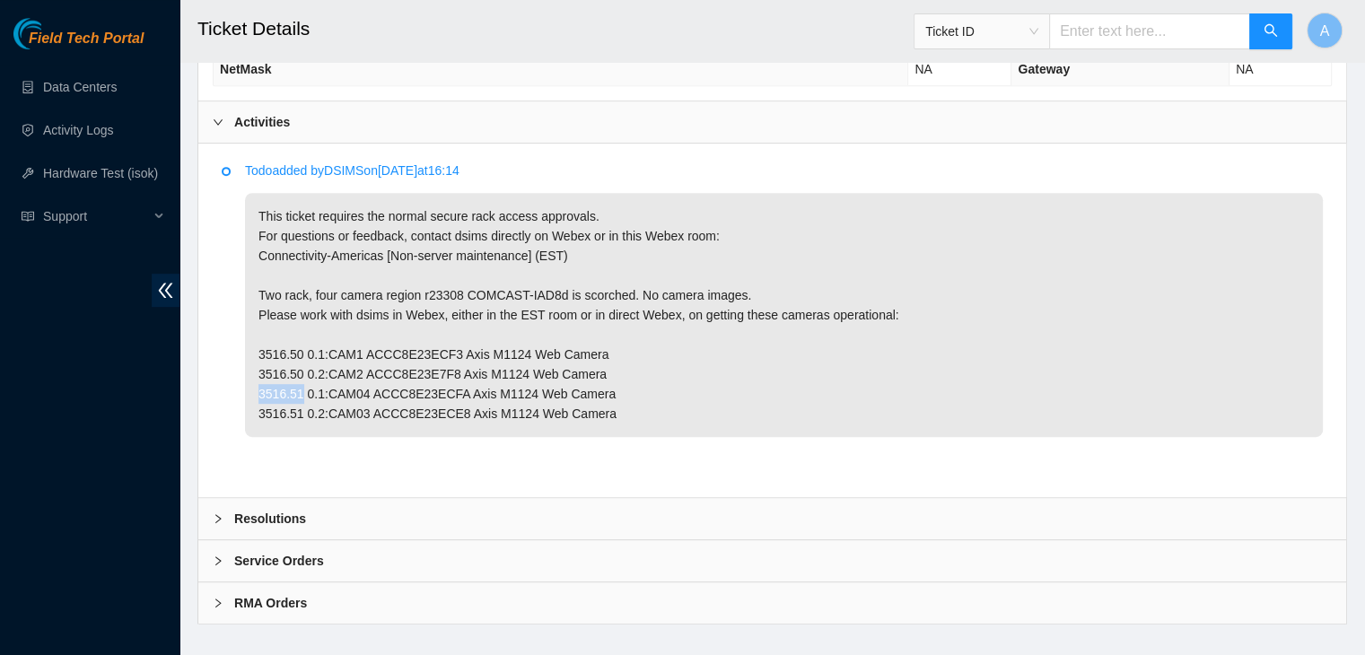
click at [299, 371] on p "This ticket requires the normal secure rack access approvals. For questions or …" at bounding box center [784, 315] width 1078 height 244
copy p "3516.51"
click at [591, 299] on p "This ticket requires the normal secure rack access approvals. For questions or …" at bounding box center [784, 315] width 1078 height 244
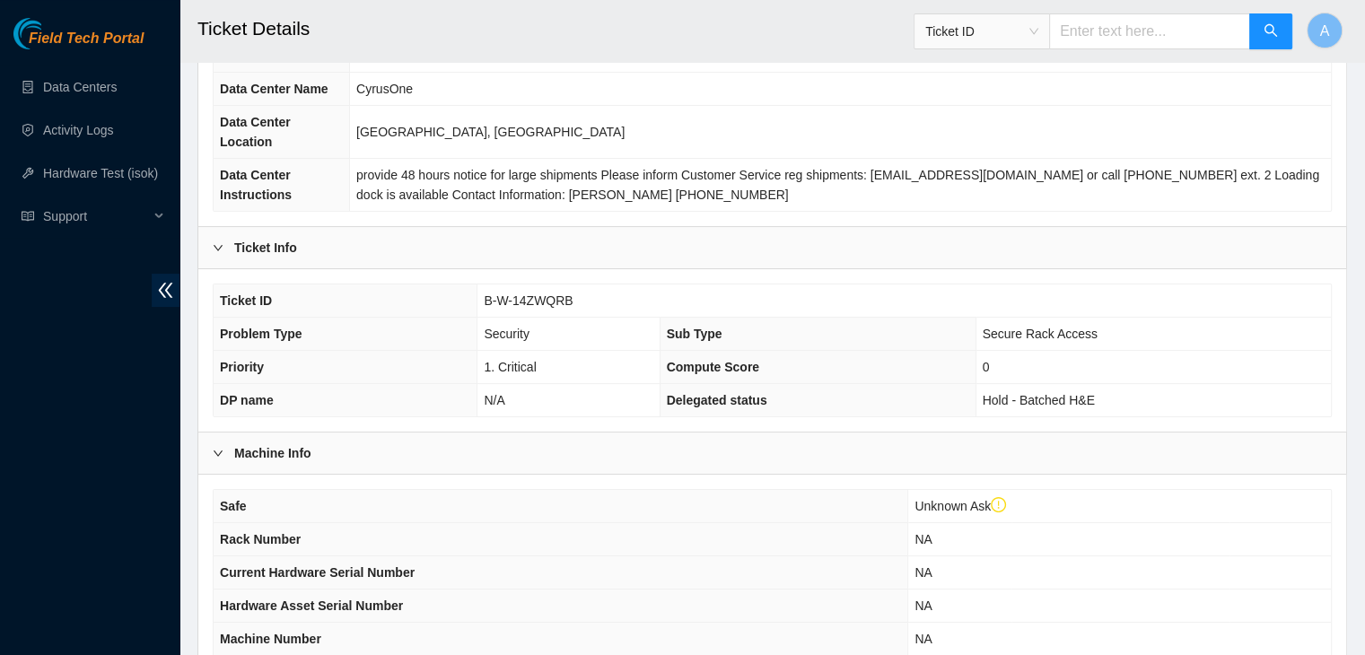
scroll to position [192, 0]
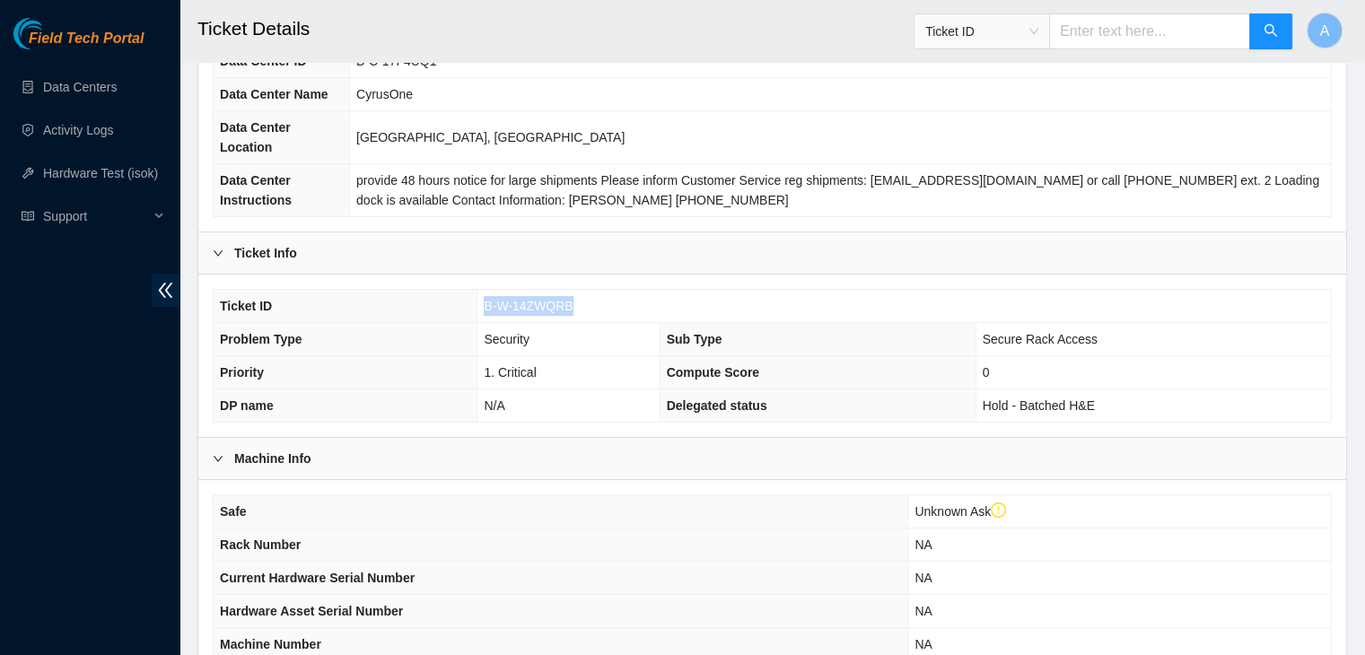
drag, startPoint x: 575, startPoint y: 288, endPoint x: 487, endPoint y: 283, distance: 88.1
click at [487, 290] on td "B-W-14ZWQRB" at bounding box center [903, 306] width 853 height 33
copy span "B-W-14ZWQRB"
click at [487, 299] on span "B-W-14ZWQRB" at bounding box center [528, 306] width 89 height 14
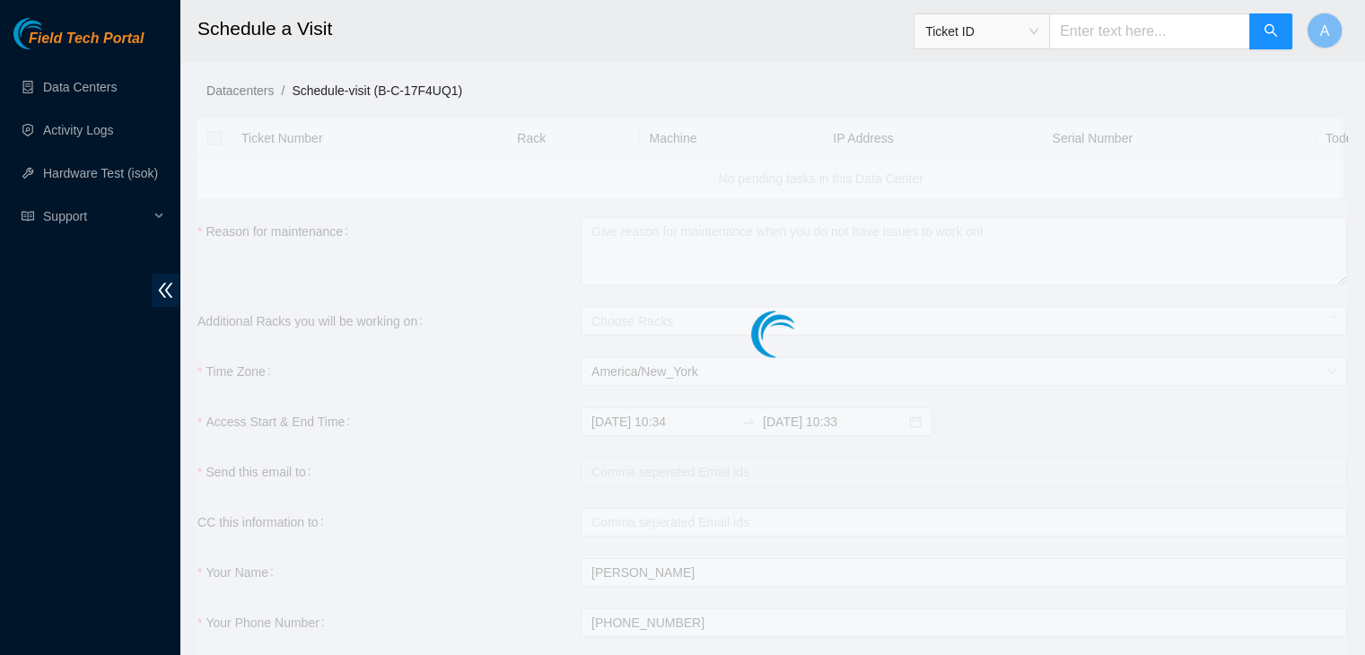
checkbox input "true"
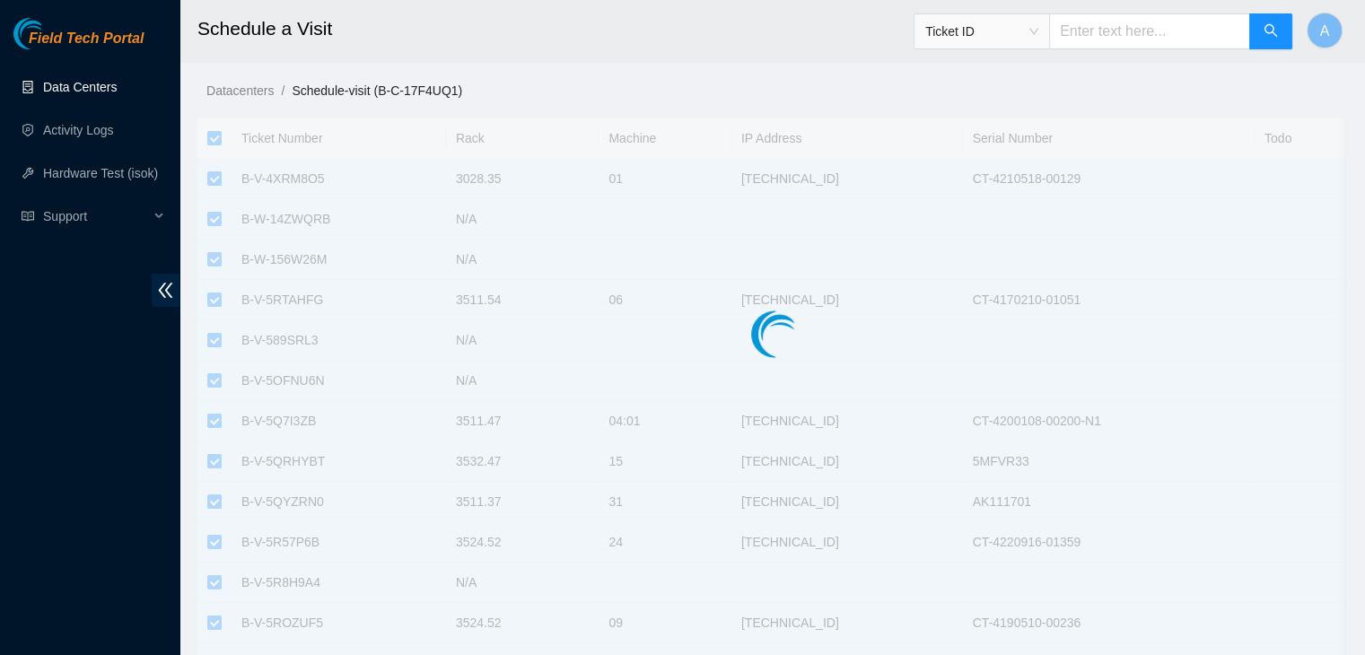
click at [103, 94] on link "Data Centers" at bounding box center [80, 87] width 74 height 14
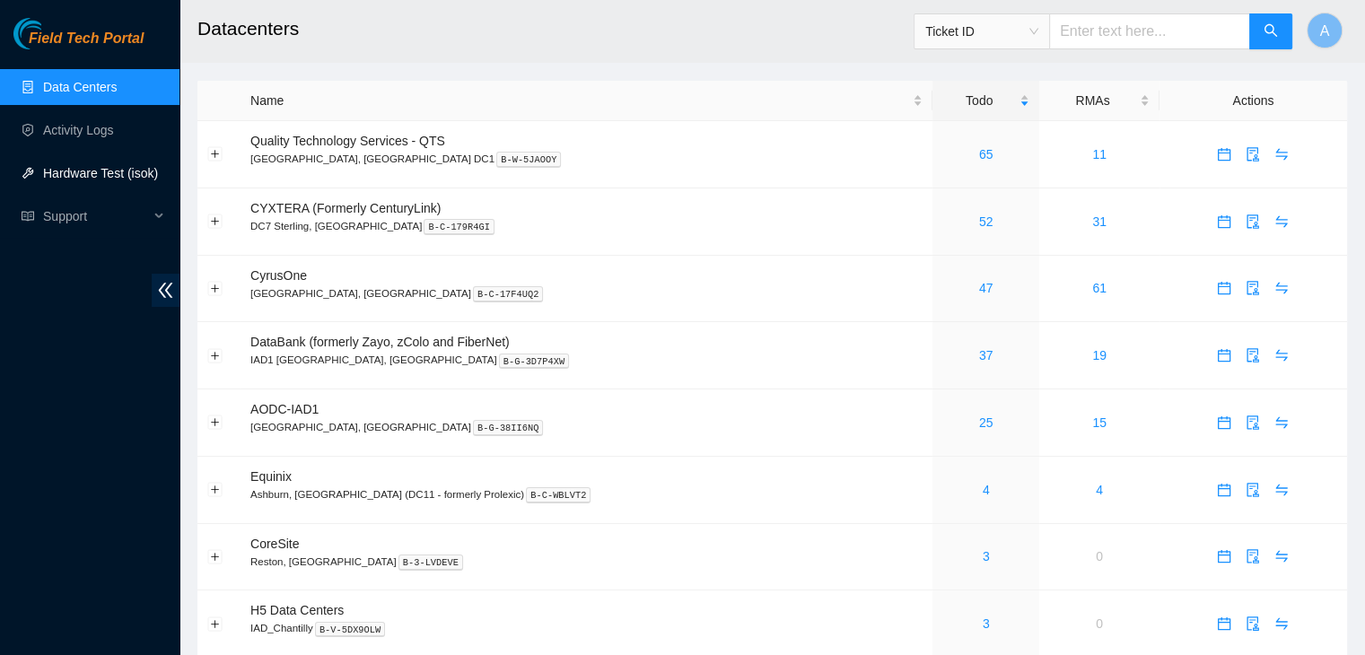
click at [114, 170] on link "Hardware Test (isok)" at bounding box center [100, 173] width 115 height 14
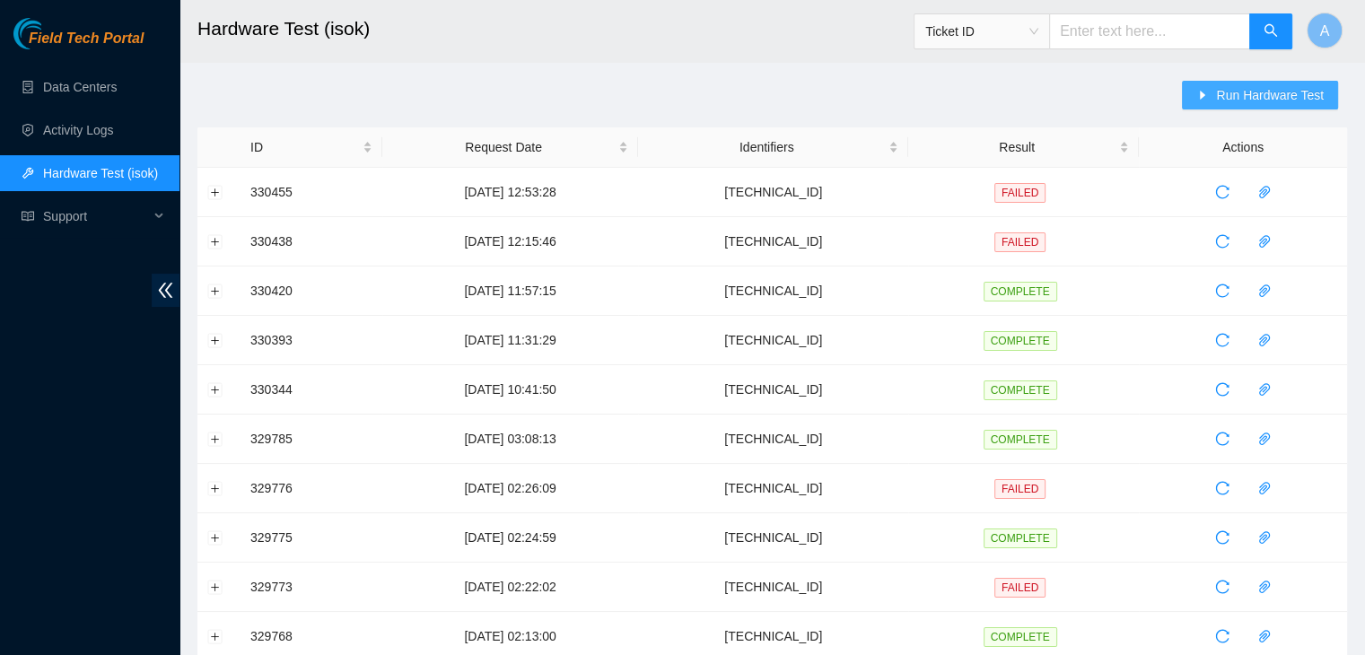
click at [1263, 81] on button "Run Hardware Test" at bounding box center [1260, 95] width 156 height 29
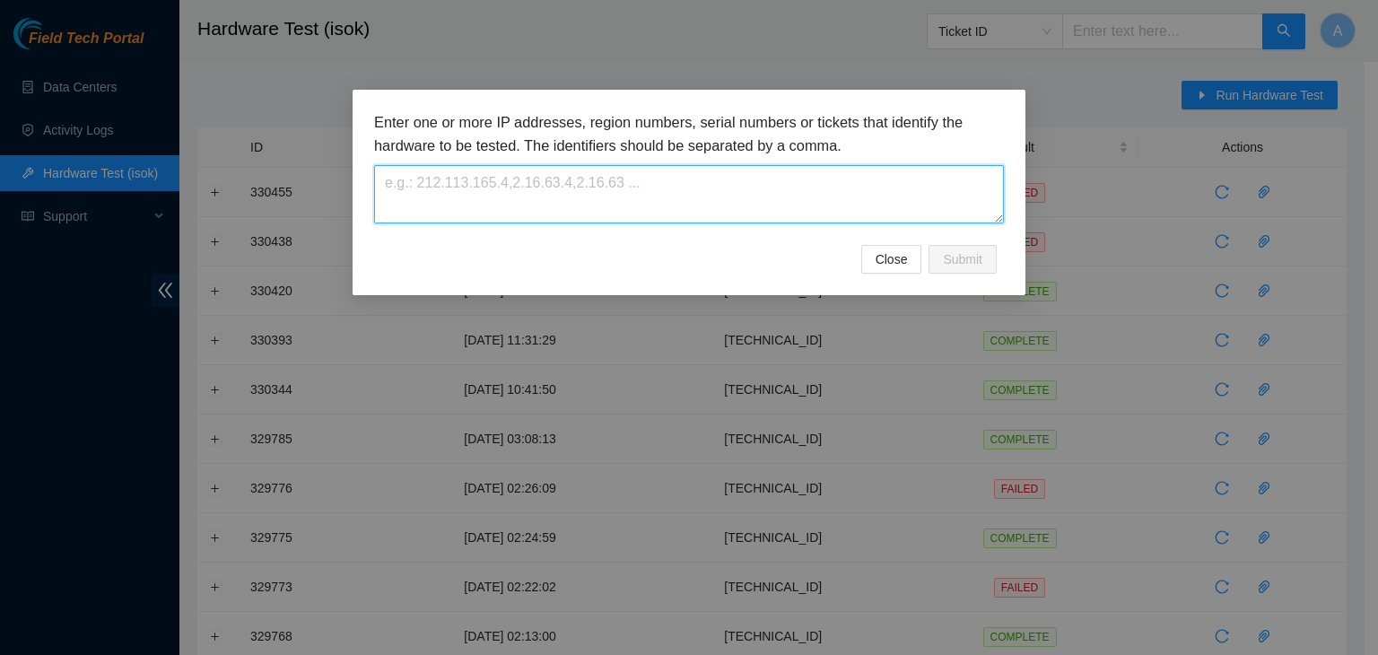
click at [880, 195] on textarea at bounding box center [689, 194] width 630 height 58
paste textarea "[TECHNICAL_ID]"
type textarea "[TECHNICAL_ID]"
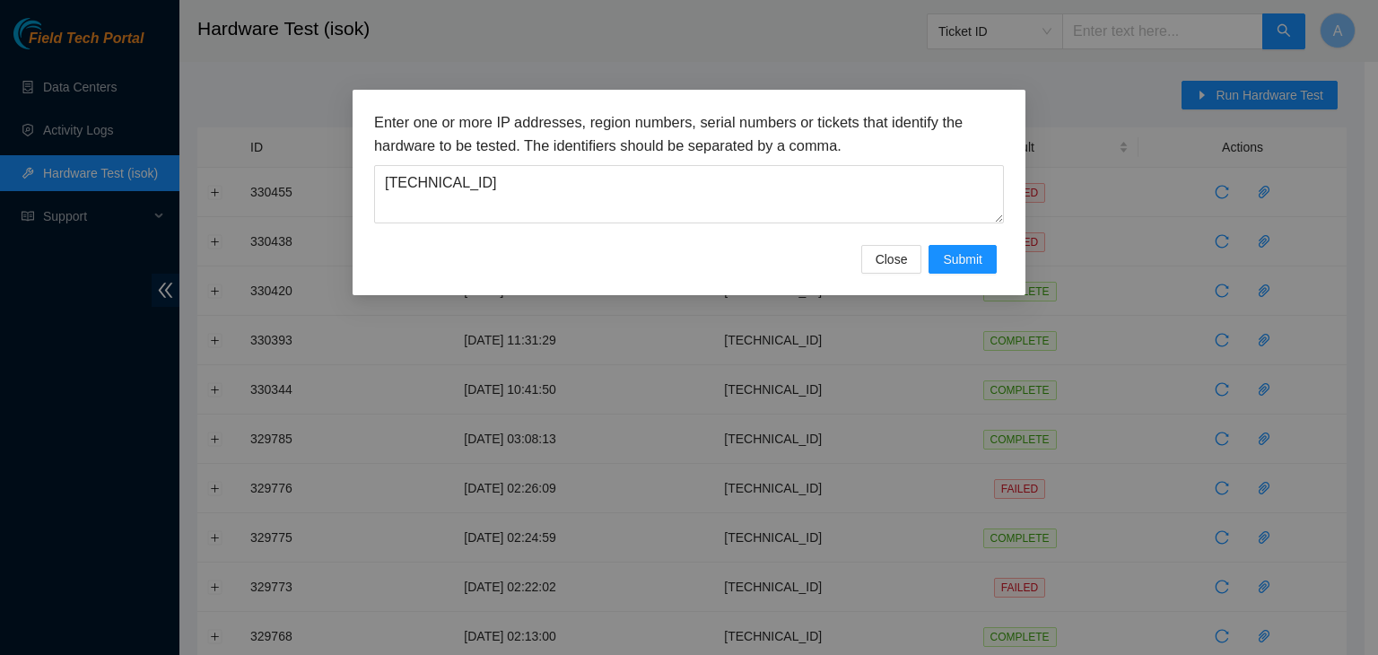
click at [983, 241] on div "Enter one or more IP addresses, region numbers, serial numbers or tickets that …" at bounding box center [689, 178] width 630 height 134
click at [975, 252] on span "Submit" at bounding box center [962, 259] width 39 height 20
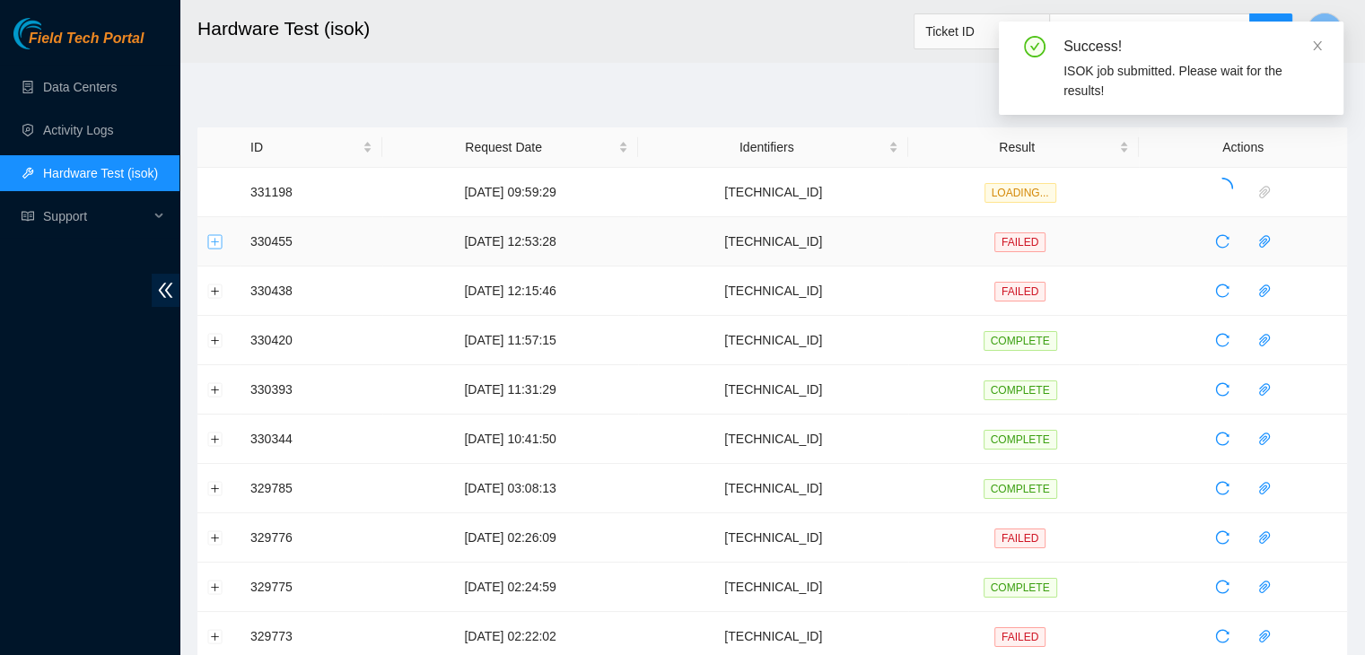
click at [213, 241] on button "Expand row" at bounding box center [215, 241] width 14 height 14
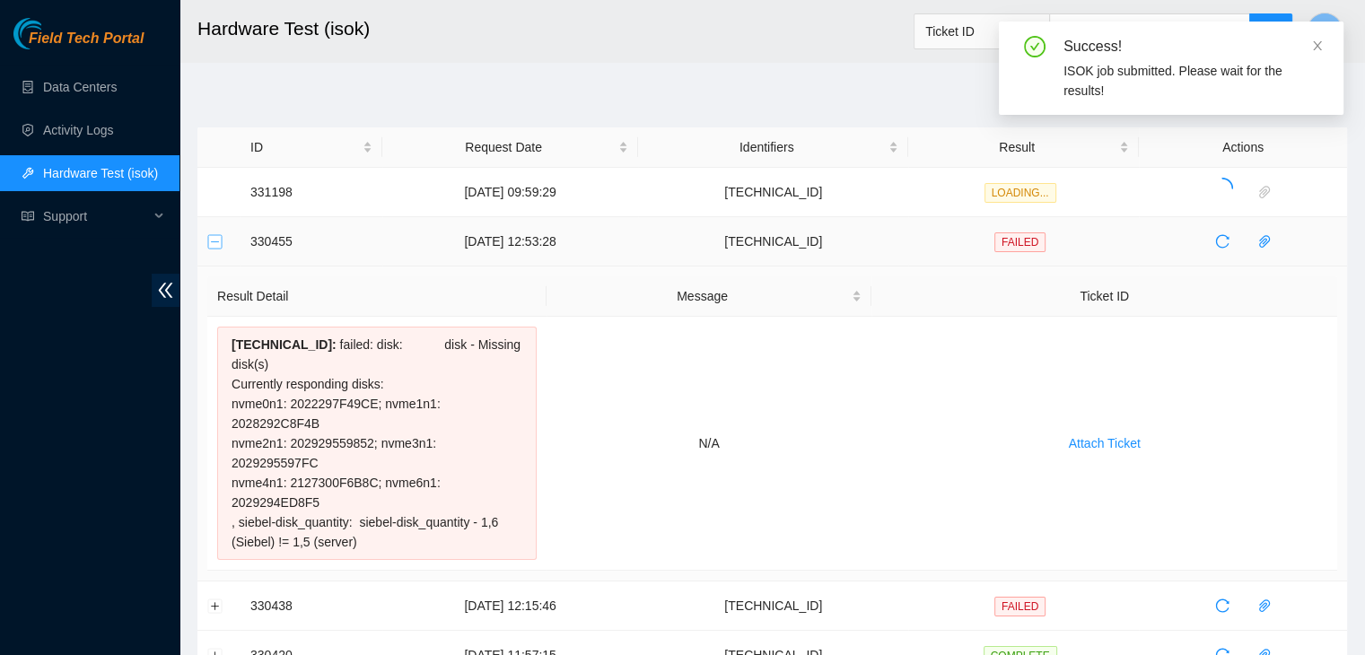
click at [215, 244] on button "Collapse row" at bounding box center [215, 241] width 14 height 14
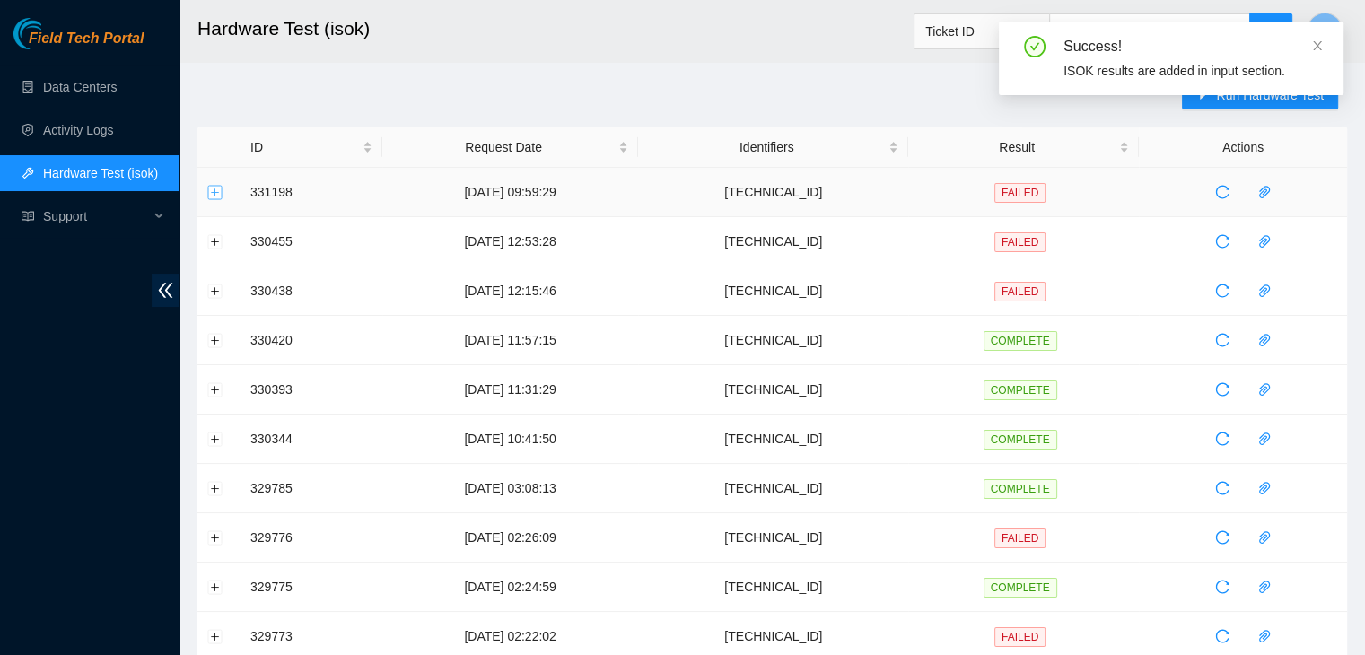
click at [212, 188] on button "Expand row" at bounding box center [215, 192] width 14 height 14
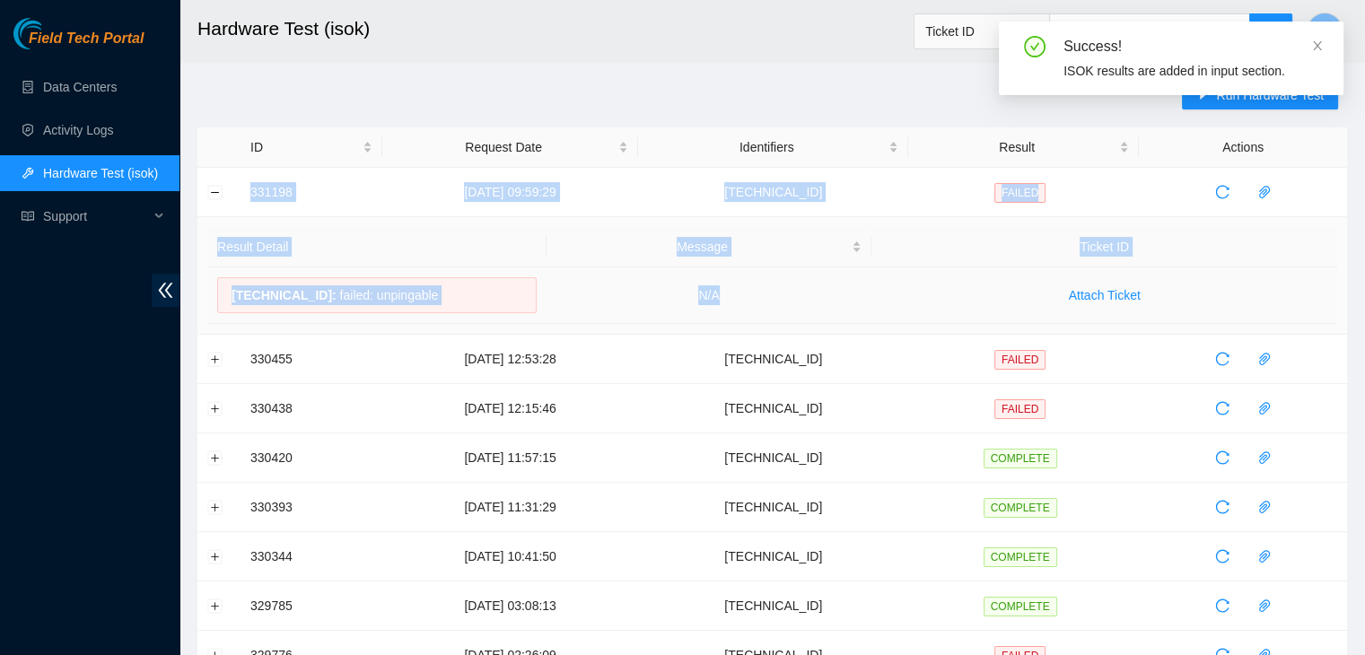
drag, startPoint x: 251, startPoint y: 188, endPoint x: 797, endPoint y: 295, distance: 555.9
copy tbody "331198 03-09-2025 09:59:29 23.32.16.82 FAILED Result Detail Message Ticket ID 2…"
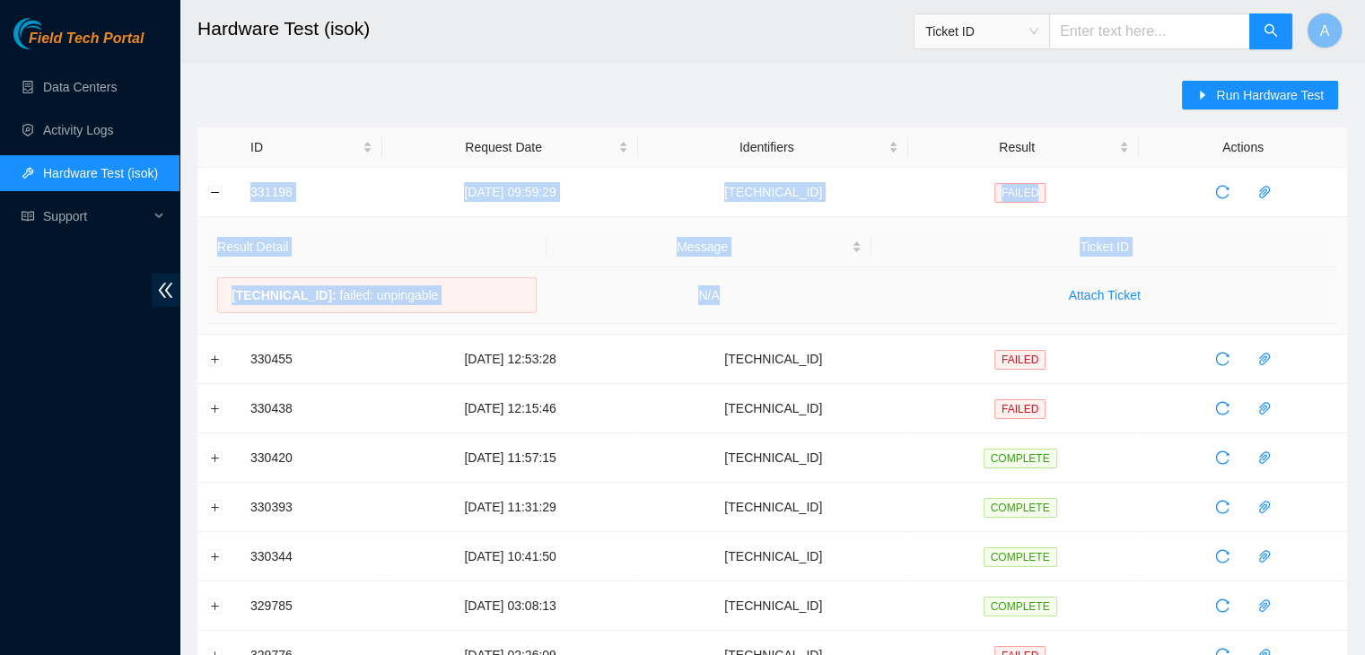
click at [797, 295] on td "N/A" at bounding box center [709, 295] width 326 height 57
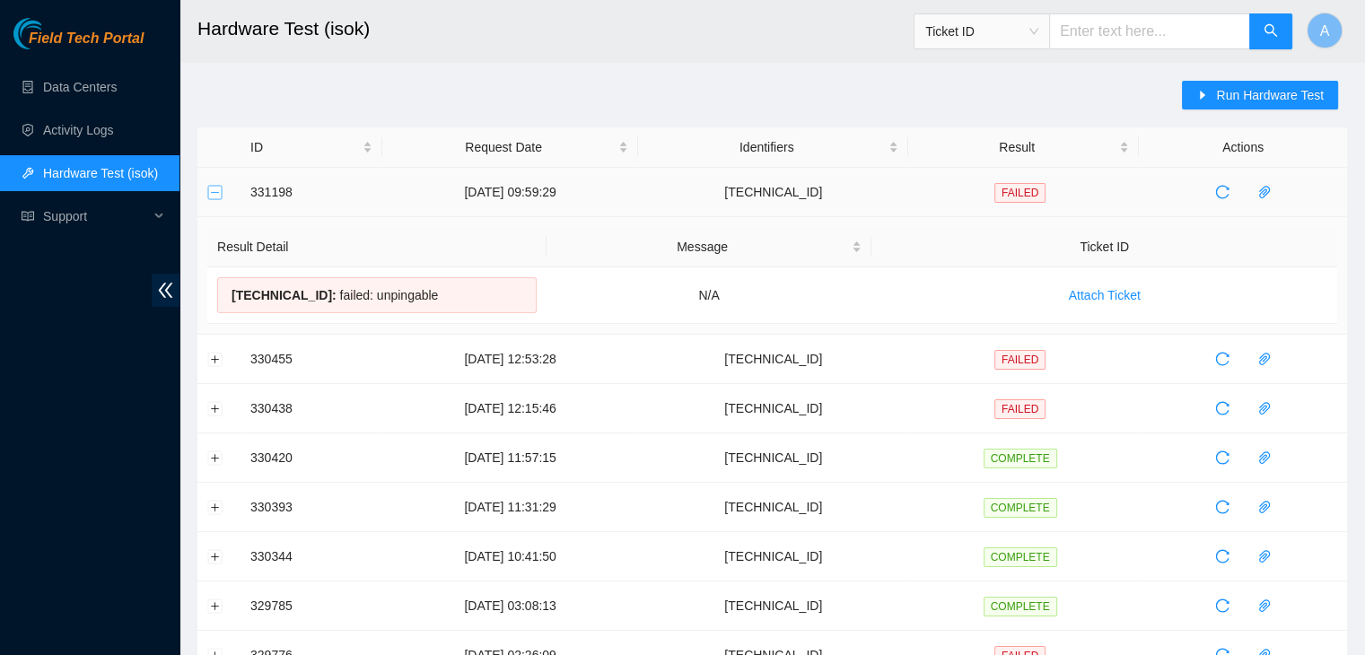
click at [215, 189] on button "Collapse row" at bounding box center [215, 192] width 14 height 14
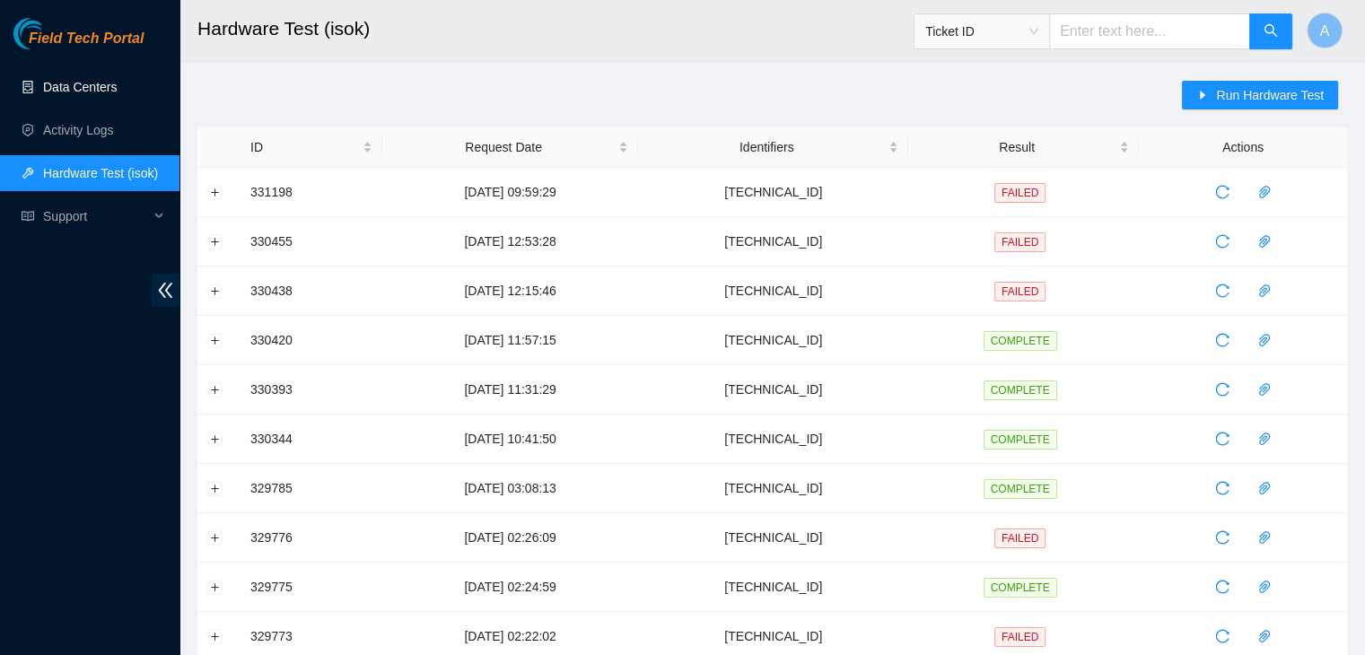
click at [117, 94] on link "Data Centers" at bounding box center [80, 87] width 74 height 14
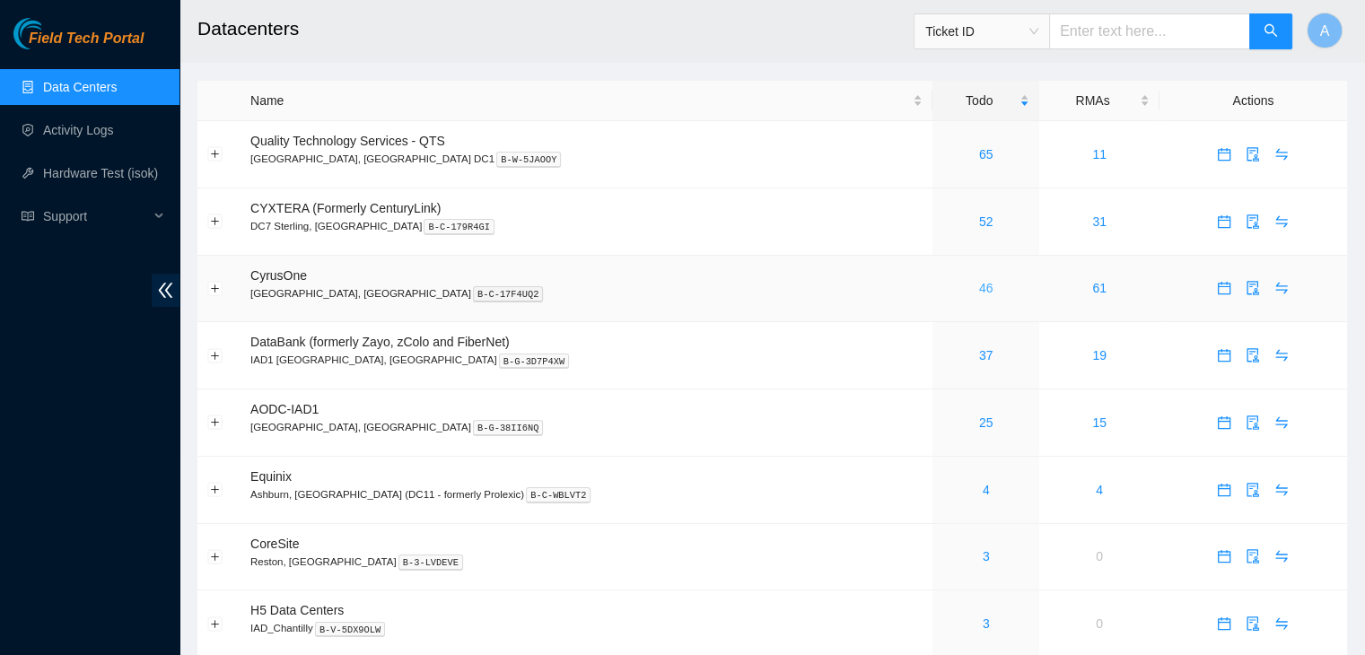
click at [979, 291] on link "46" at bounding box center [986, 288] width 14 height 14
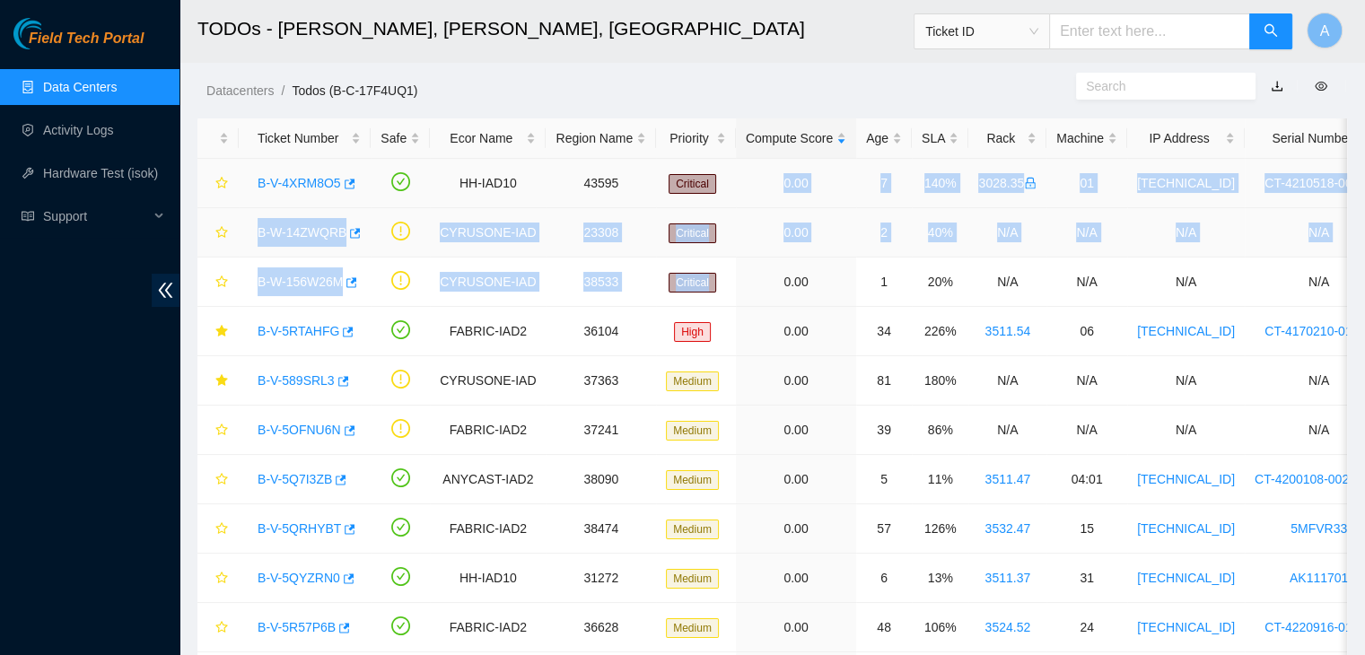
drag, startPoint x: 697, startPoint y: 302, endPoint x: 707, endPoint y: 184, distance: 118.8
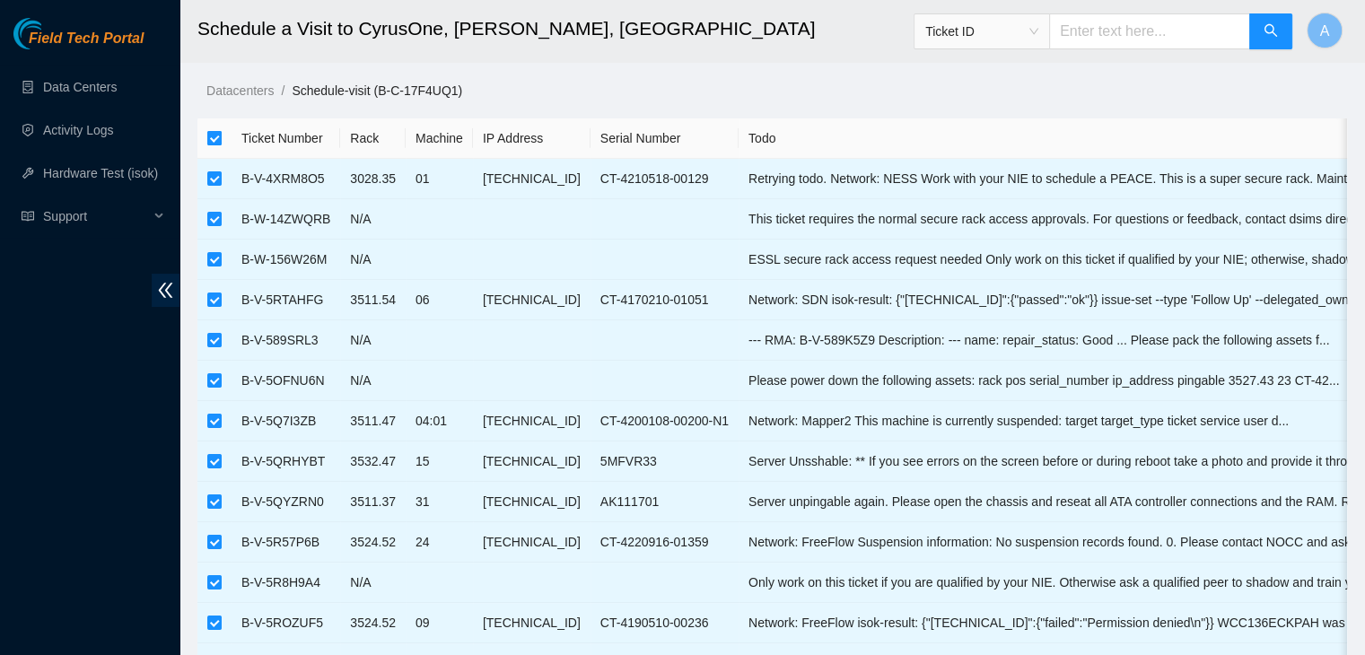
click at [212, 141] on input "checkbox" at bounding box center [214, 138] width 14 height 14
checkbox input "false"
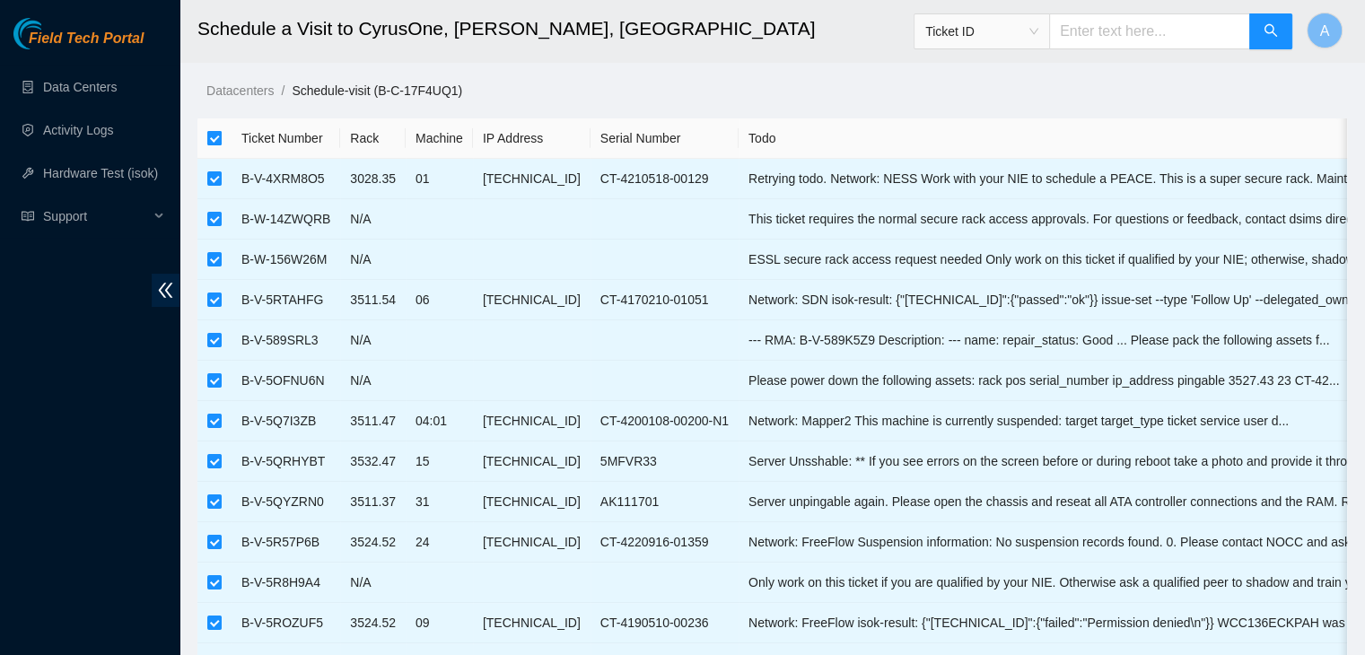
checkbox input "false"
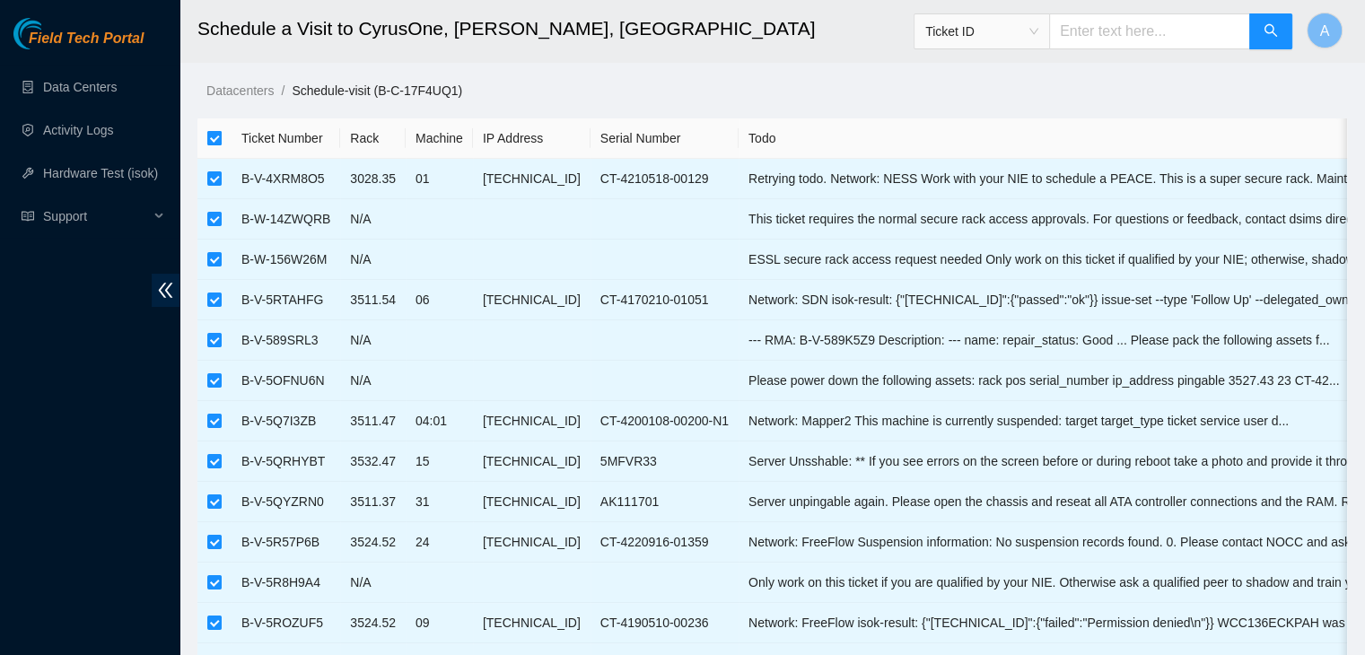
checkbox input "false"
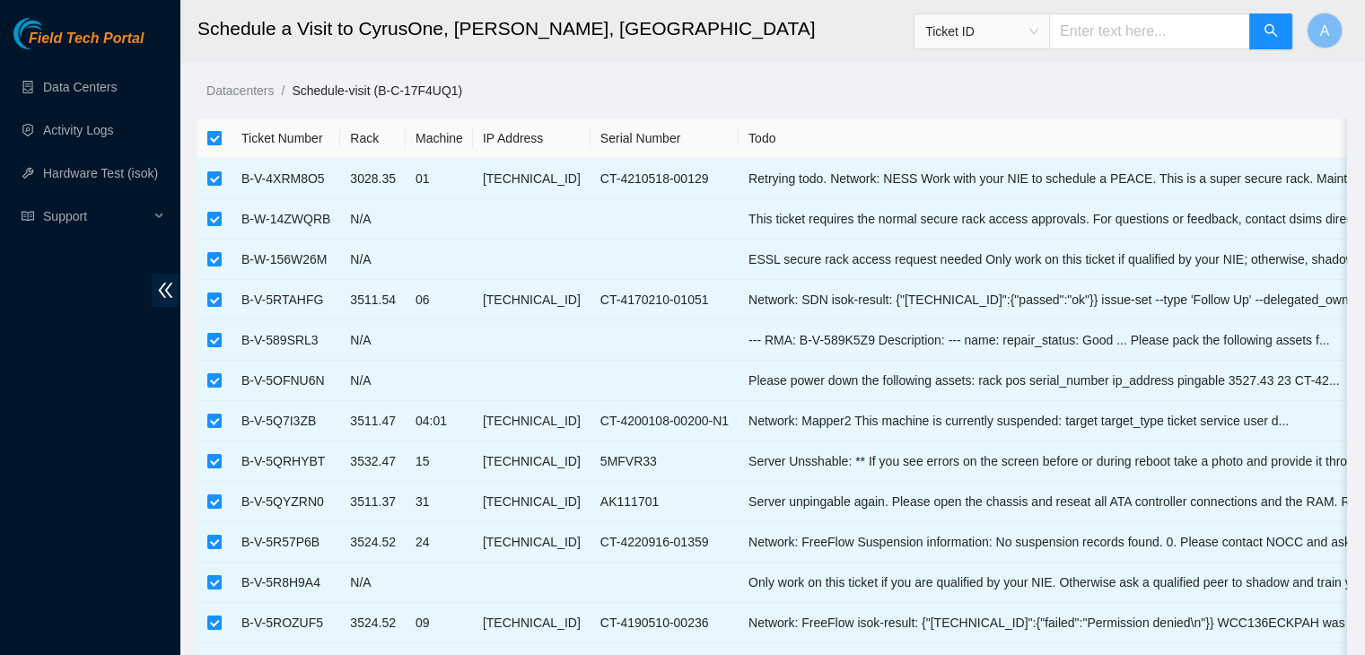
checkbox input "false"
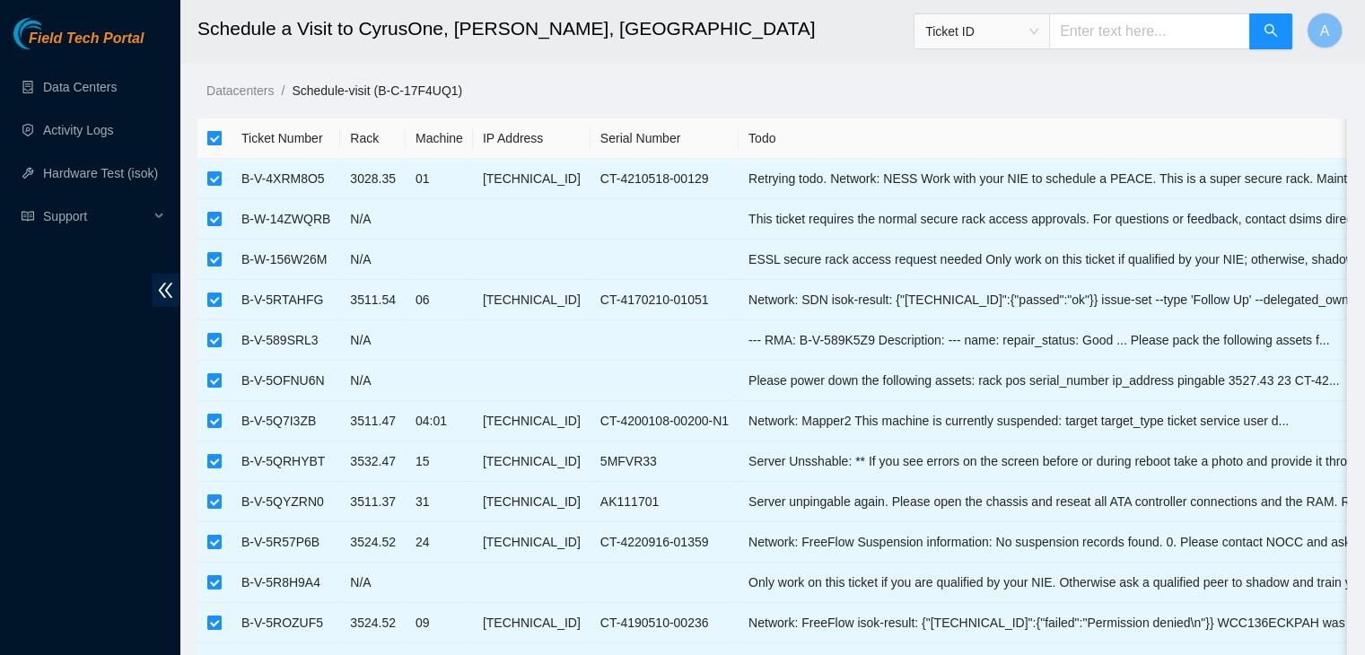
checkbox input "false"
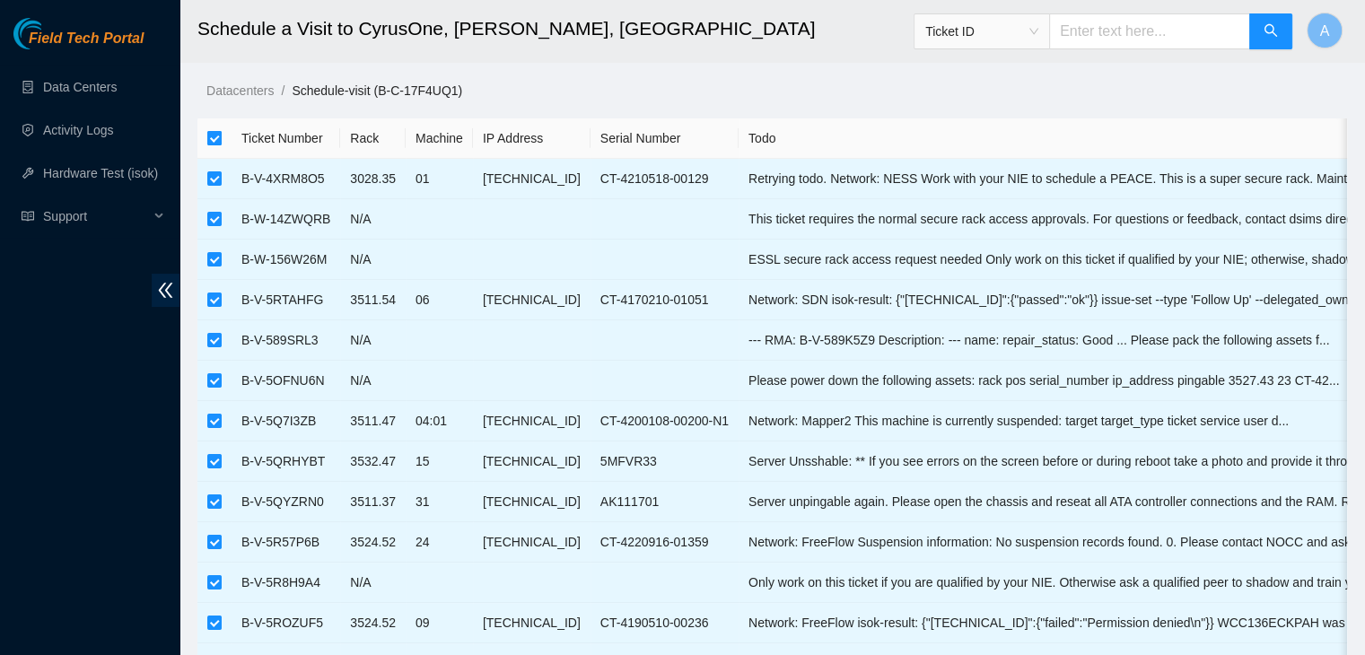
checkbox input "false"
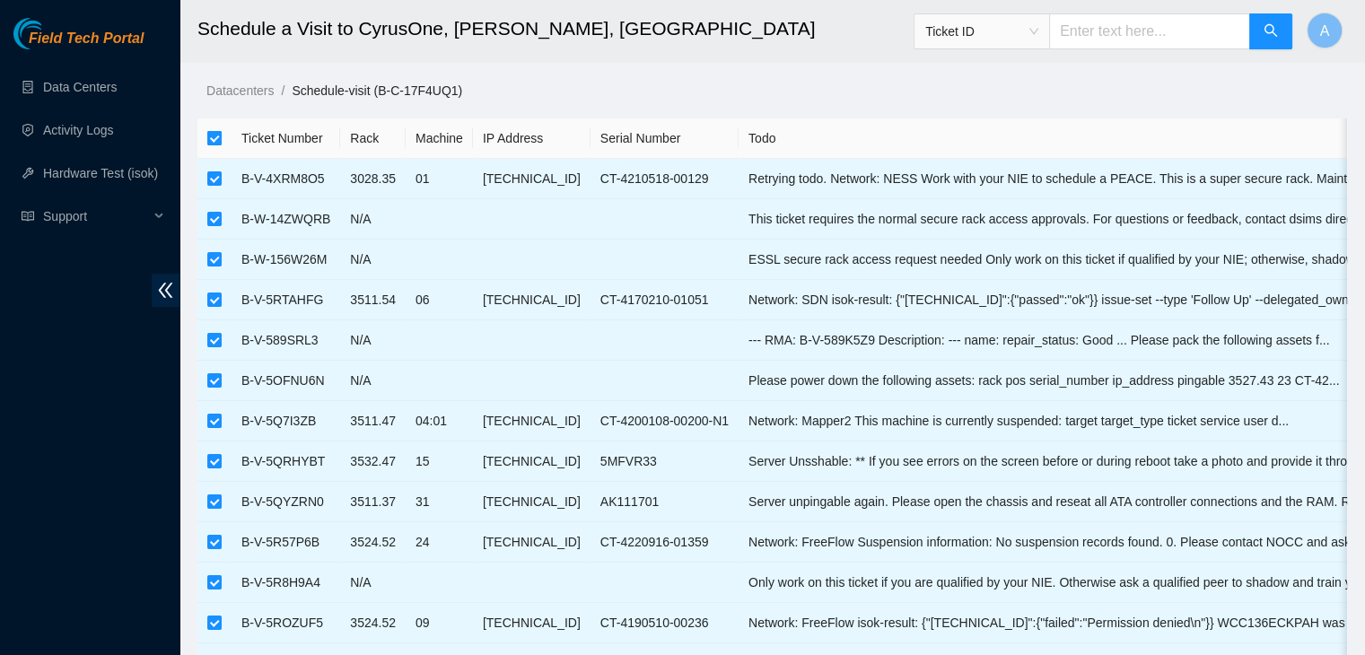
checkbox input "false"
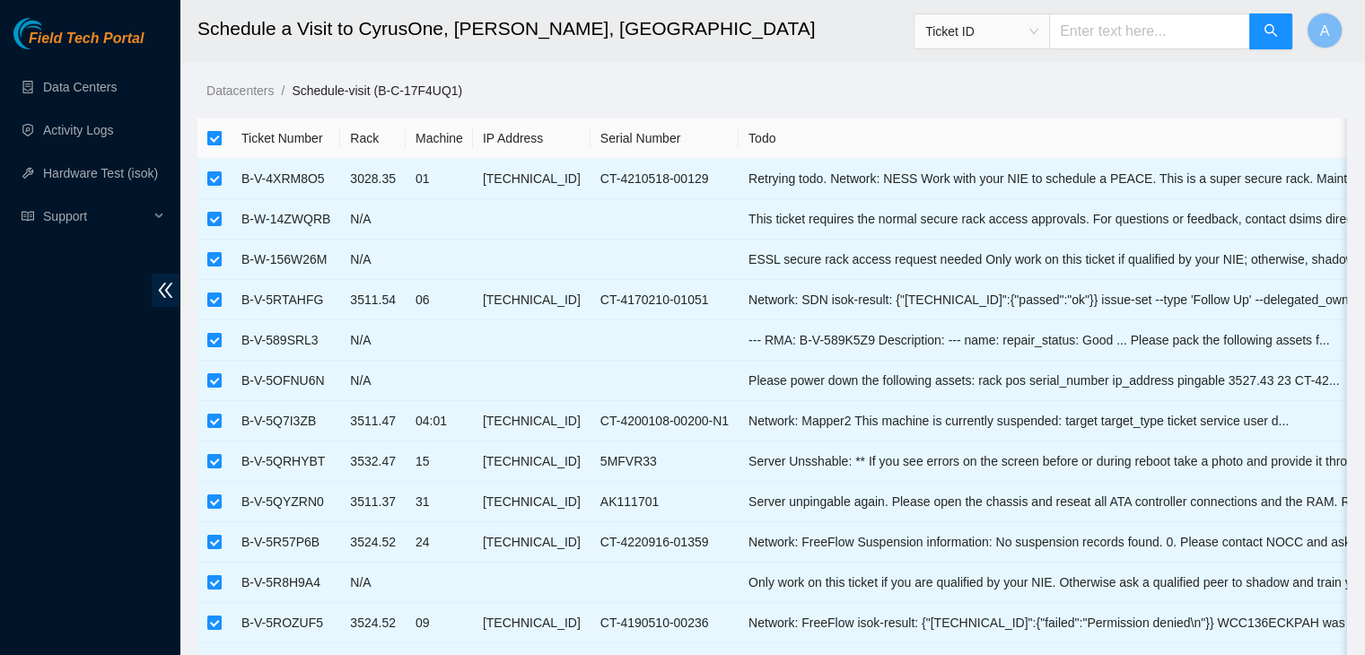
checkbox input "false"
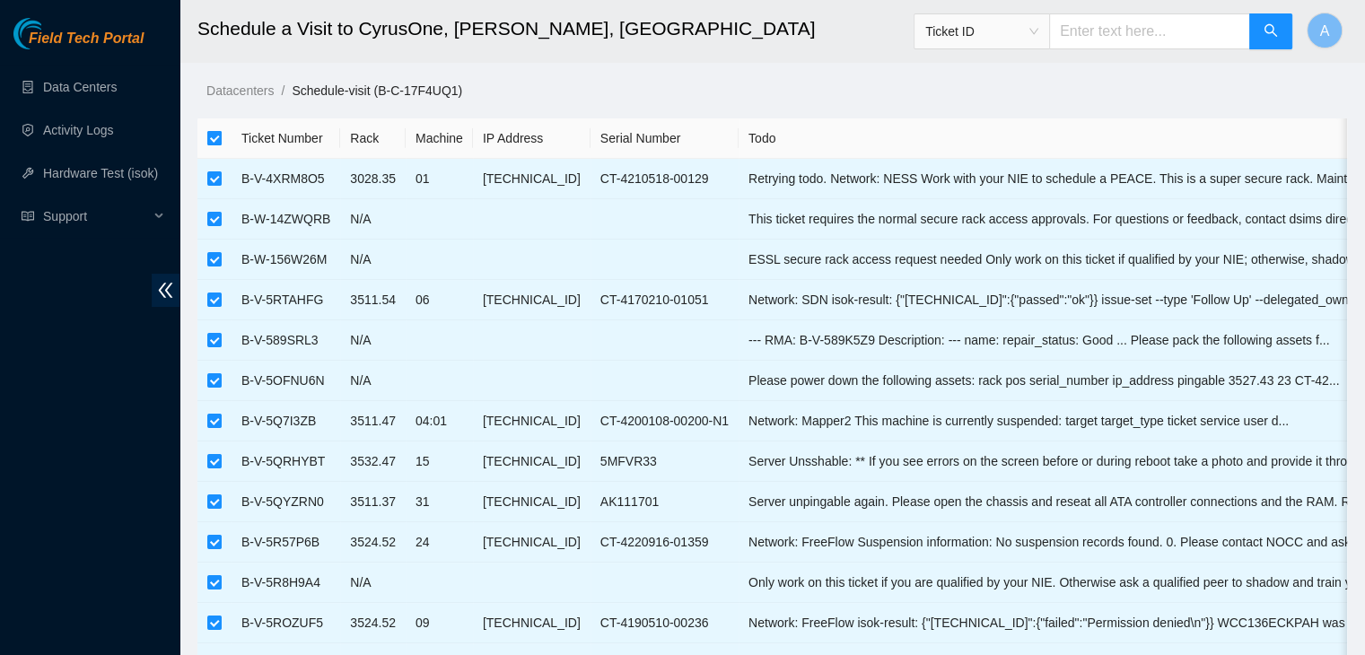
checkbox input "false"
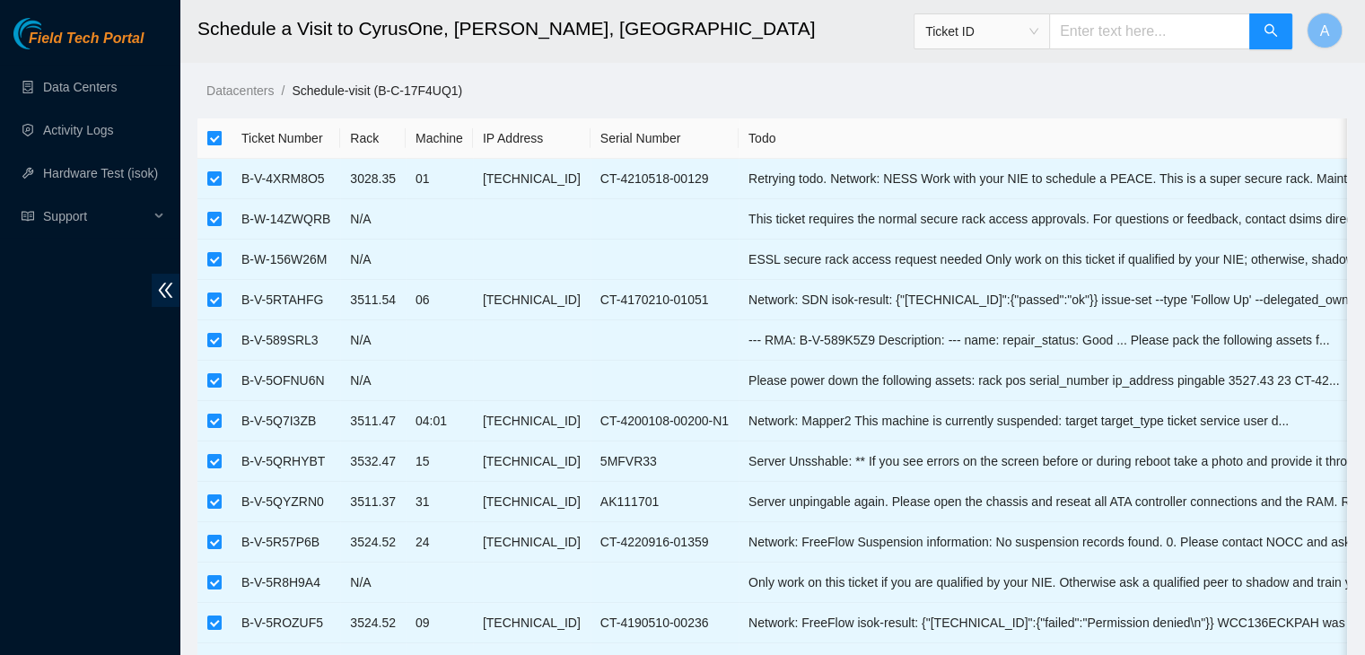
checkbox input "false"
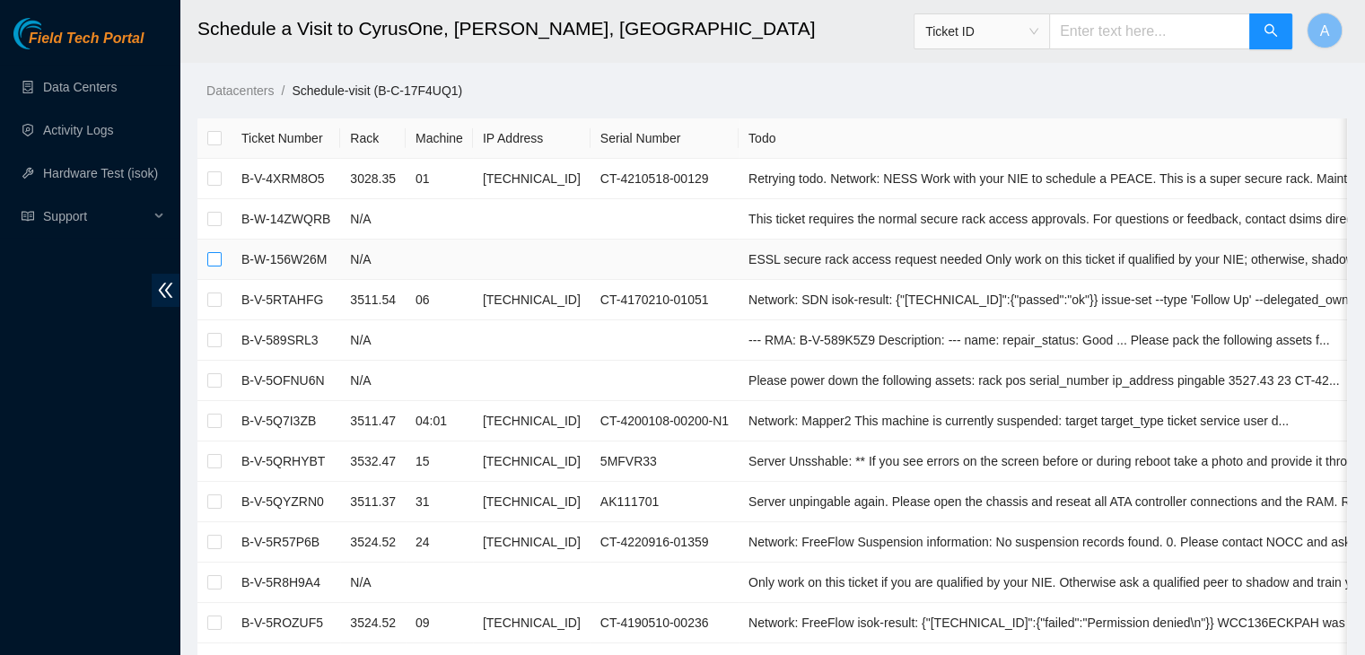
click at [212, 255] on input "checkbox" at bounding box center [214, 259] width 14 height 14
checkbox input "true"
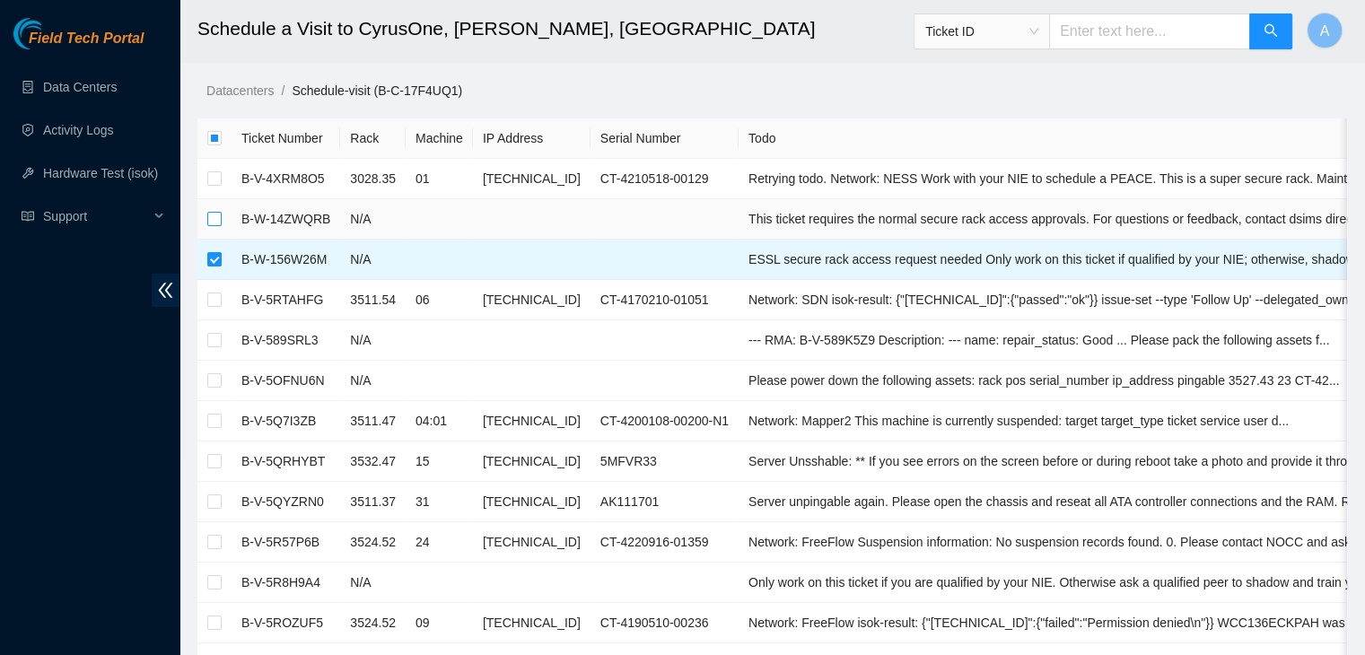
click at [214, 217] on input "checkbox" at bounding box center [214, 219] width 14 height 14
checkbox input "true"
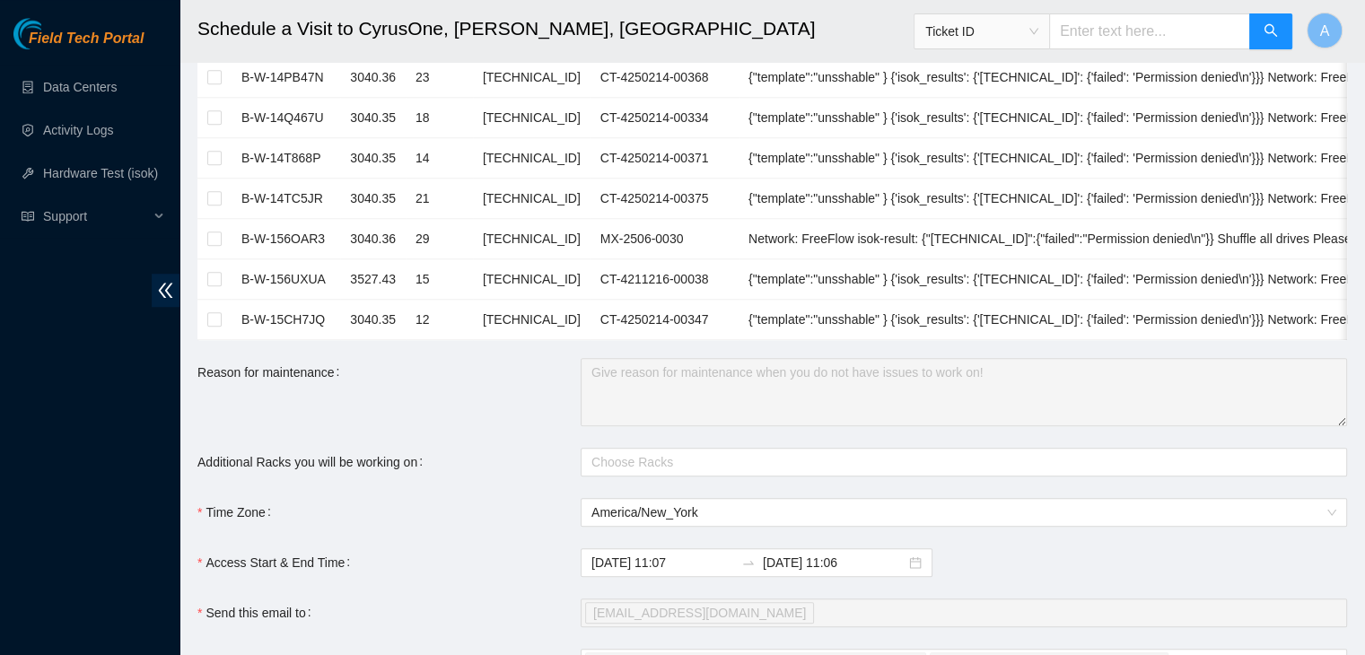
scroll to position [1848, 0]
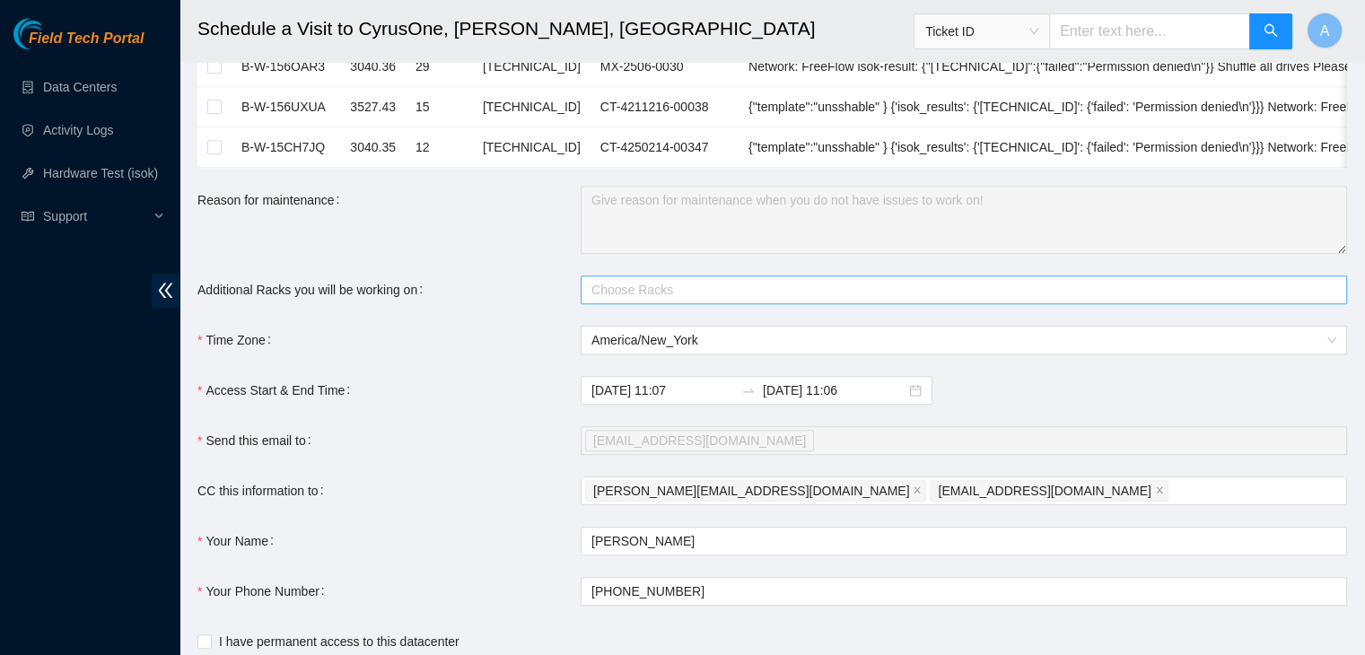
click at [684, 299] on div at bounding box center [954, 290] width 739 height 22
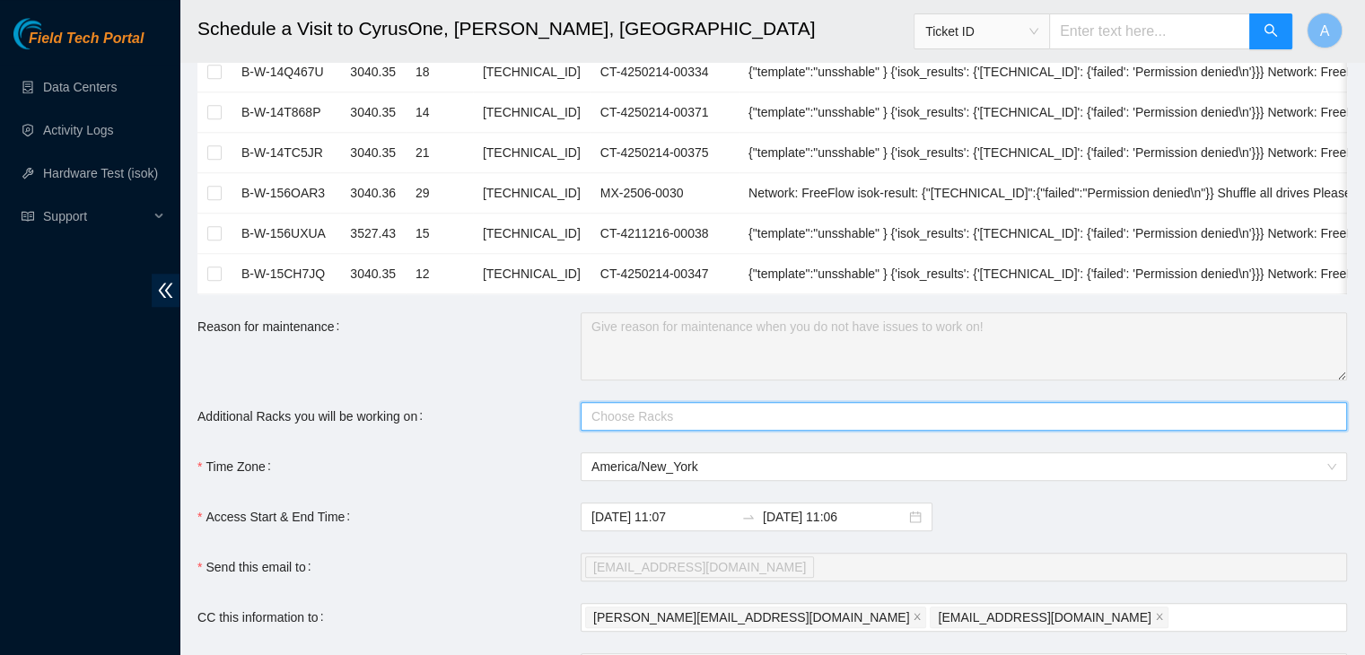
scroll to position [1963, 0]
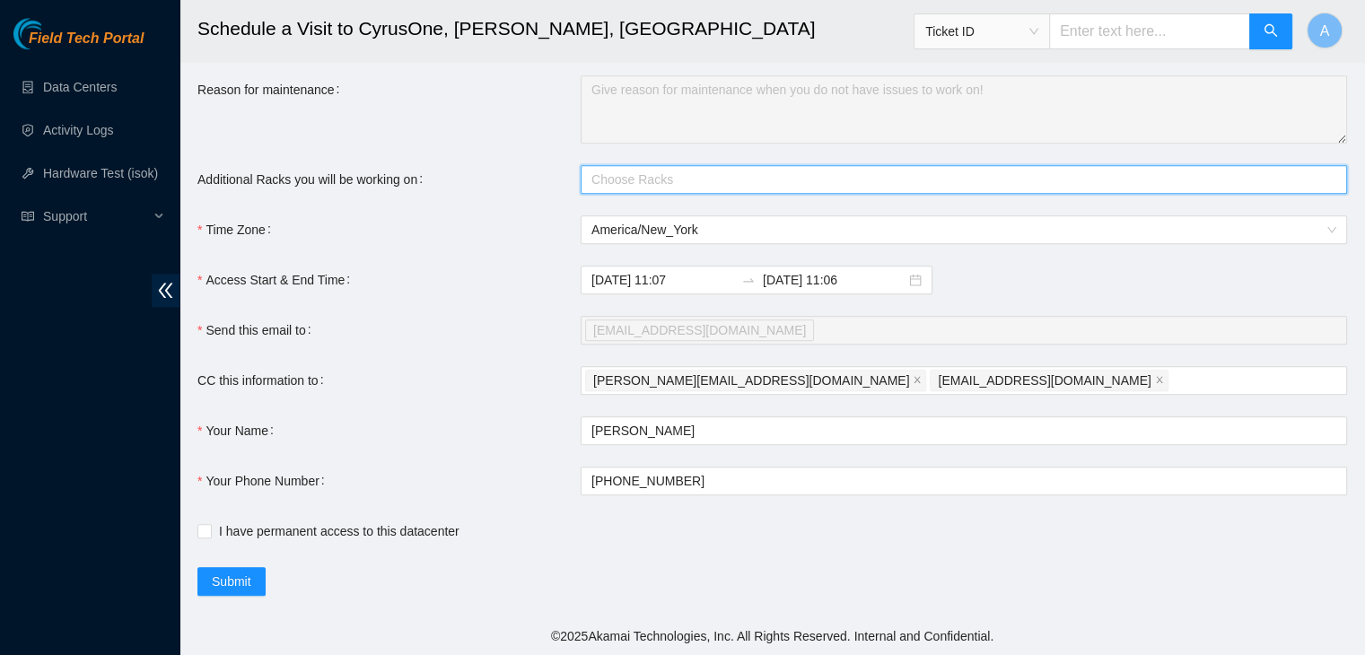
paste input "3020.35"
type input "3020.35"
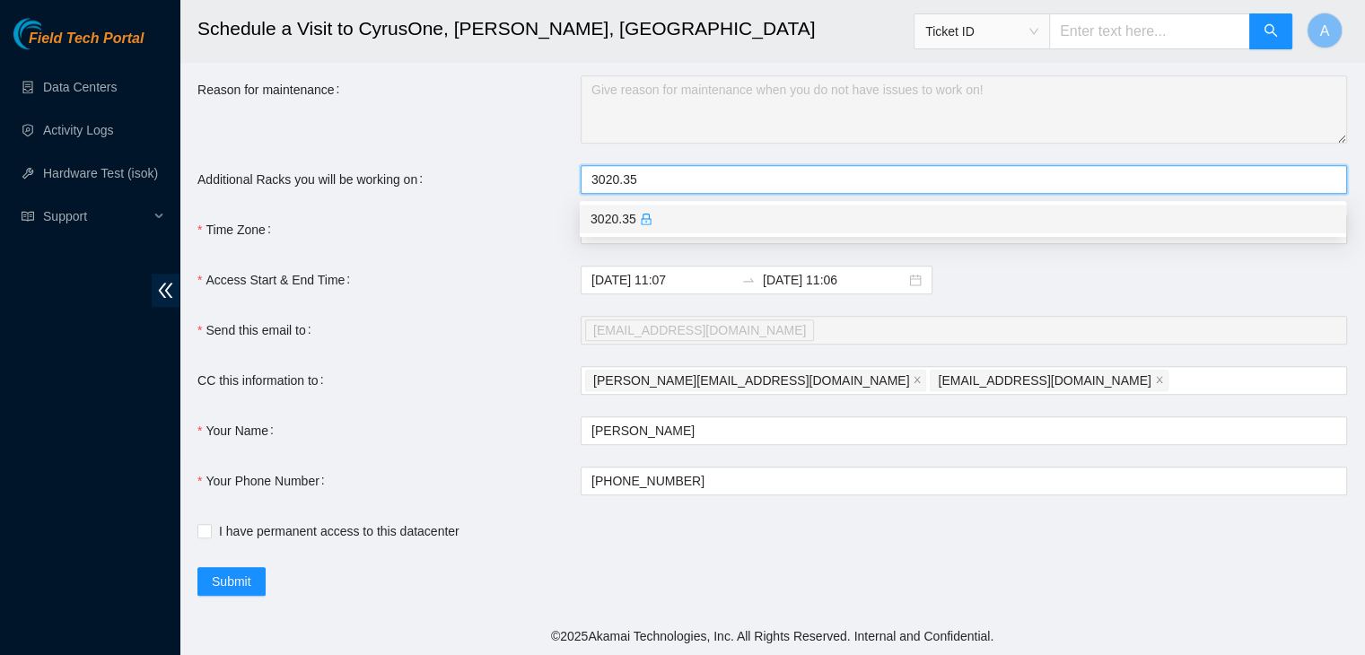
click at [658, 215] on div "3020.35" at bounding box center [962, 219] width 745 height 20
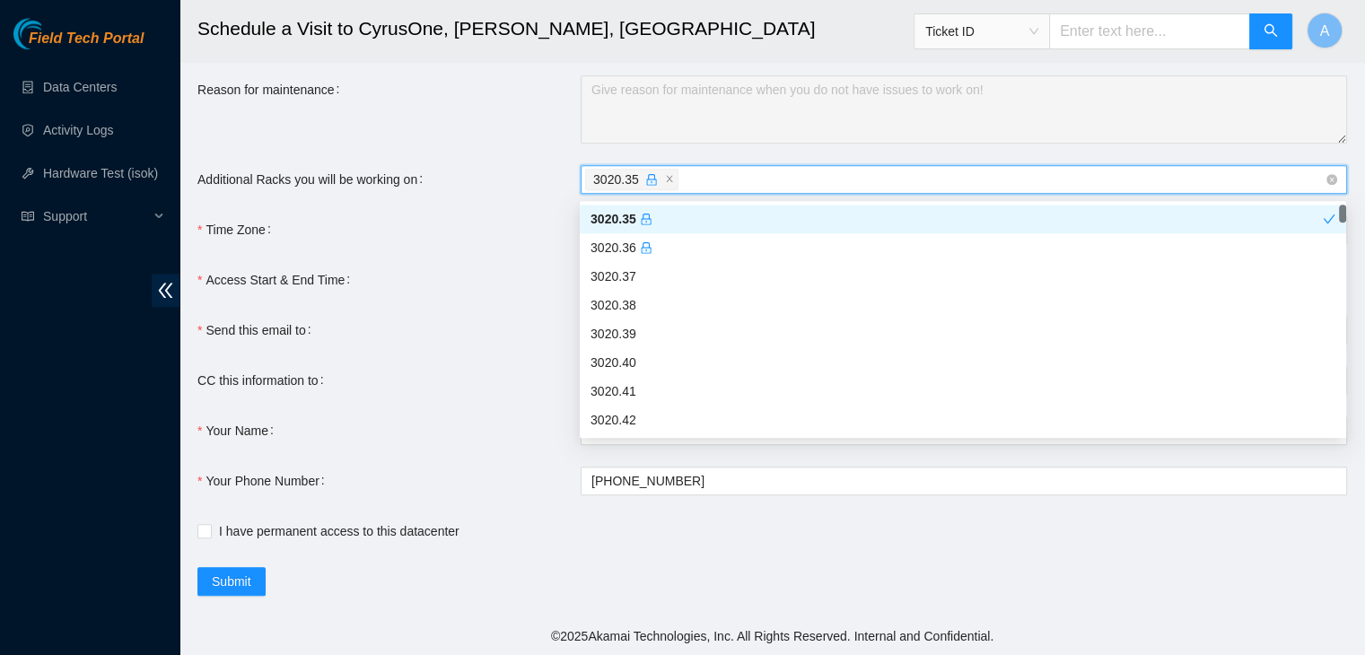
click at [729, 182] on div "3020.35" at bounding box center [954, 179] width 739 height 25
paste input "3516.50"
type input "3516.50"
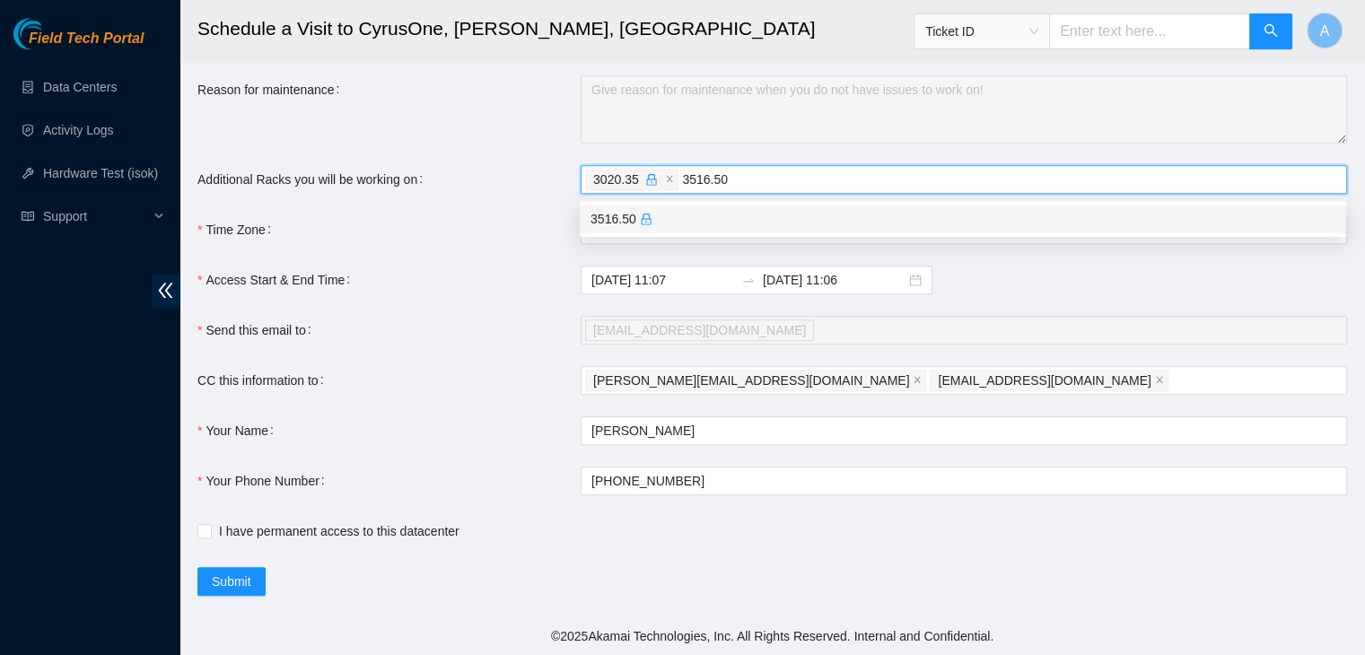
click at [733, 209] on div "3516.50" at bounding box center [962, 219] width 745 height 20
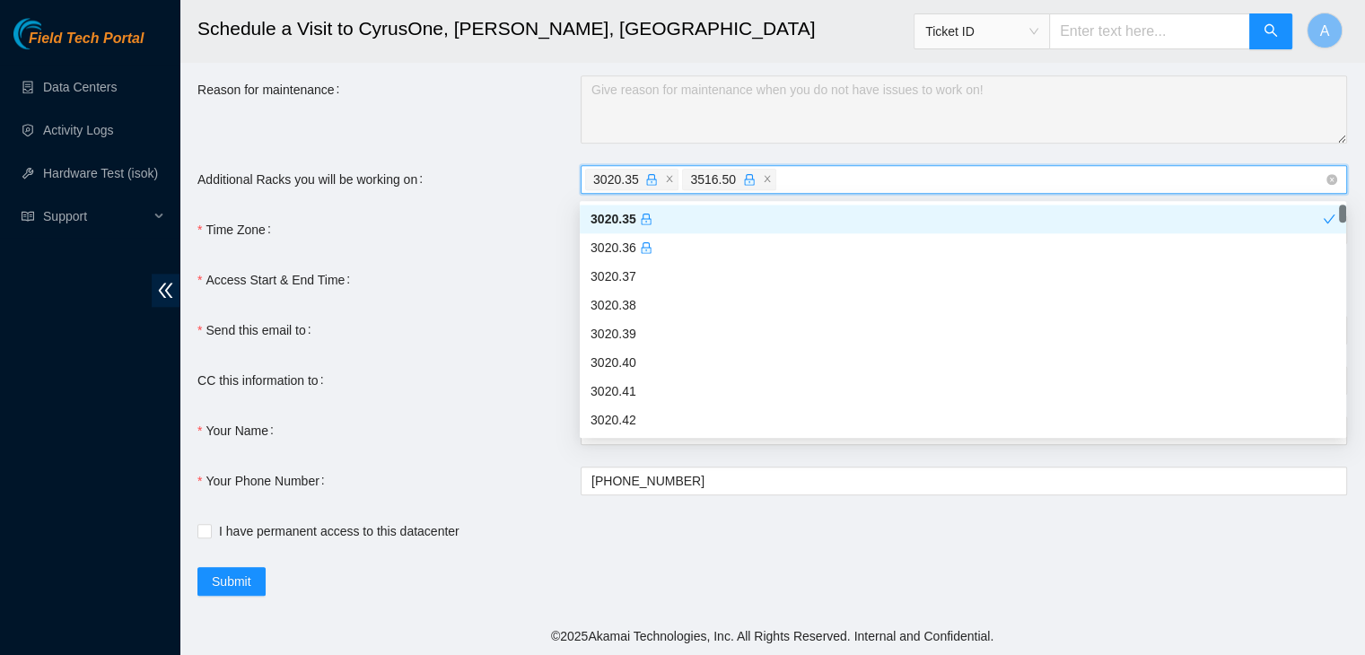
click at [822, 173] on div "3020.35 3516.50" at bounding box center [954, 179] width 739 height 25
paste input "3516.51"
type input "3516.51"
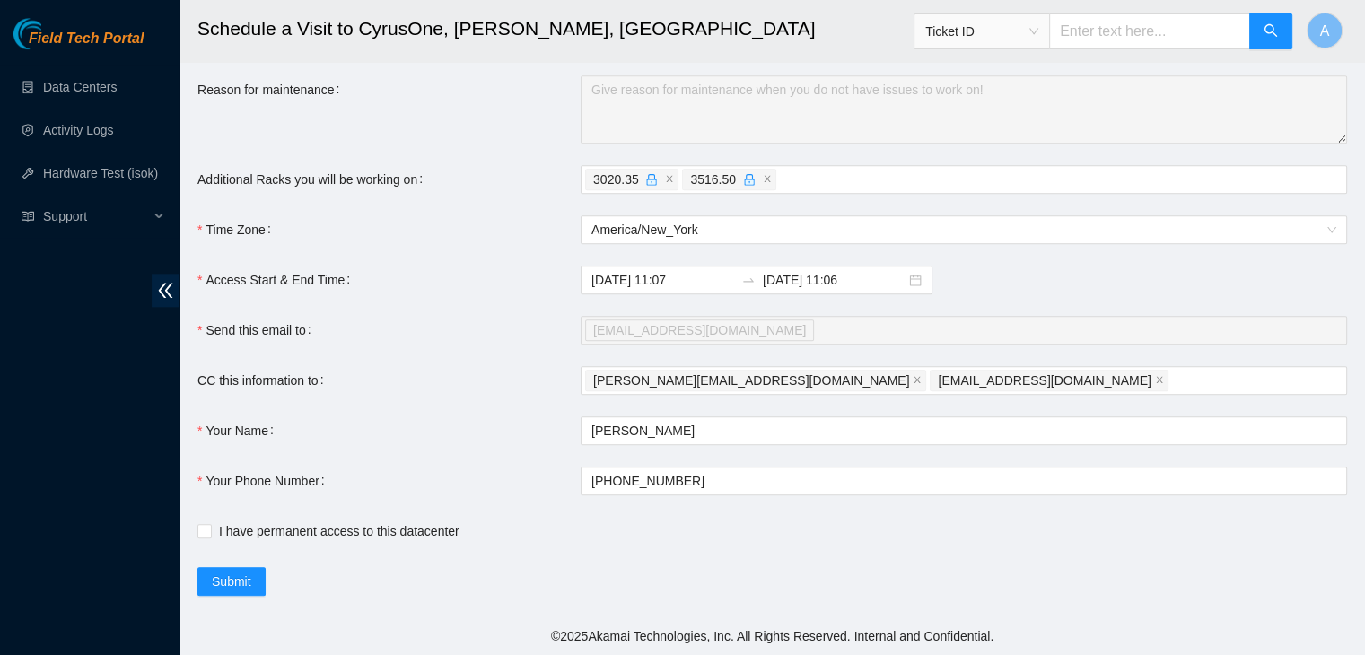
click at [476, 277] on div "Access Start & End Time" at bounding box center [388, 280] width 383 height 29
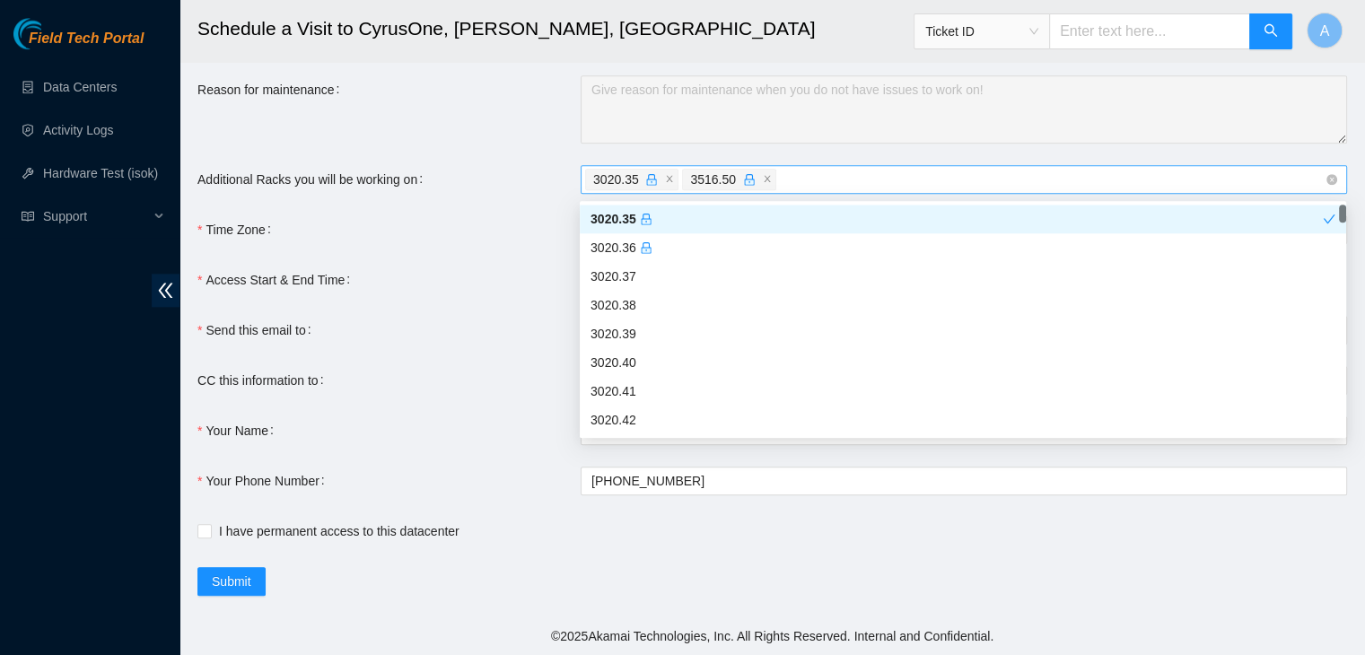
click at [799, 172] on div "3020.35 3516.50" at bounding box center [954, 179] width 739 height 25
paste input "3516.51"
type input "3516.51"
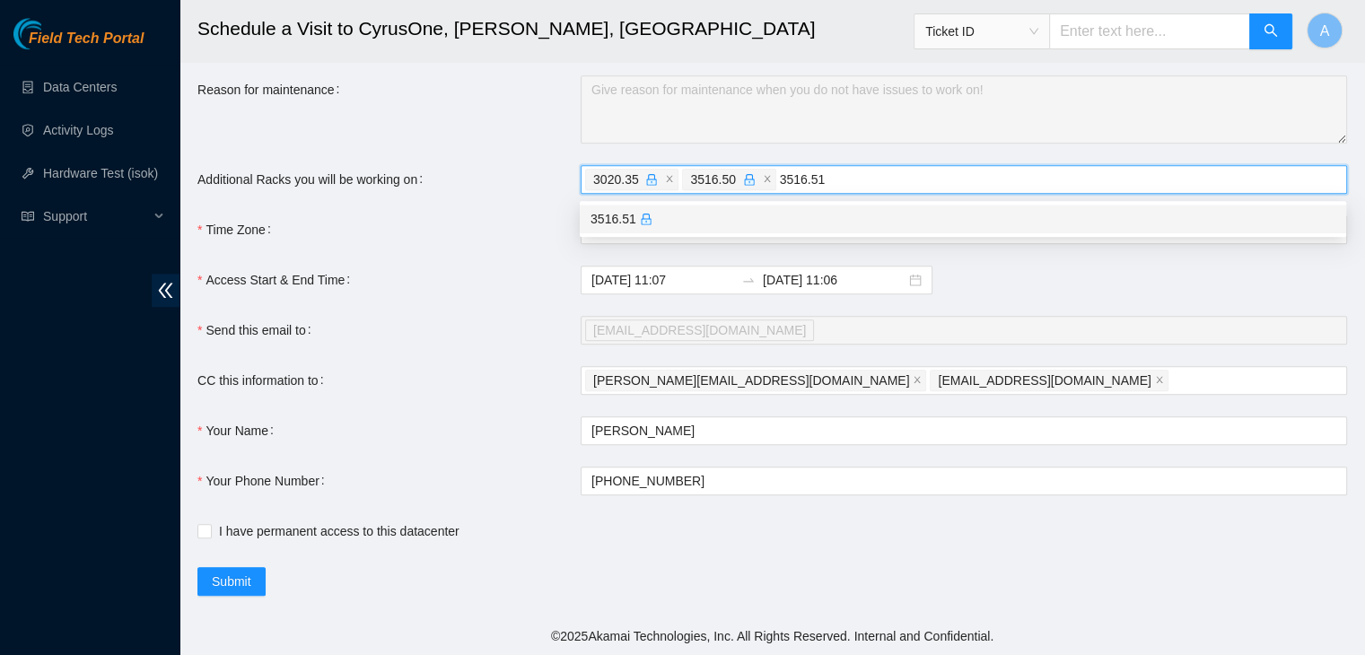
click at [796, 209] on div "3516.51" at bounding box center [962, 219] width 745 height 20
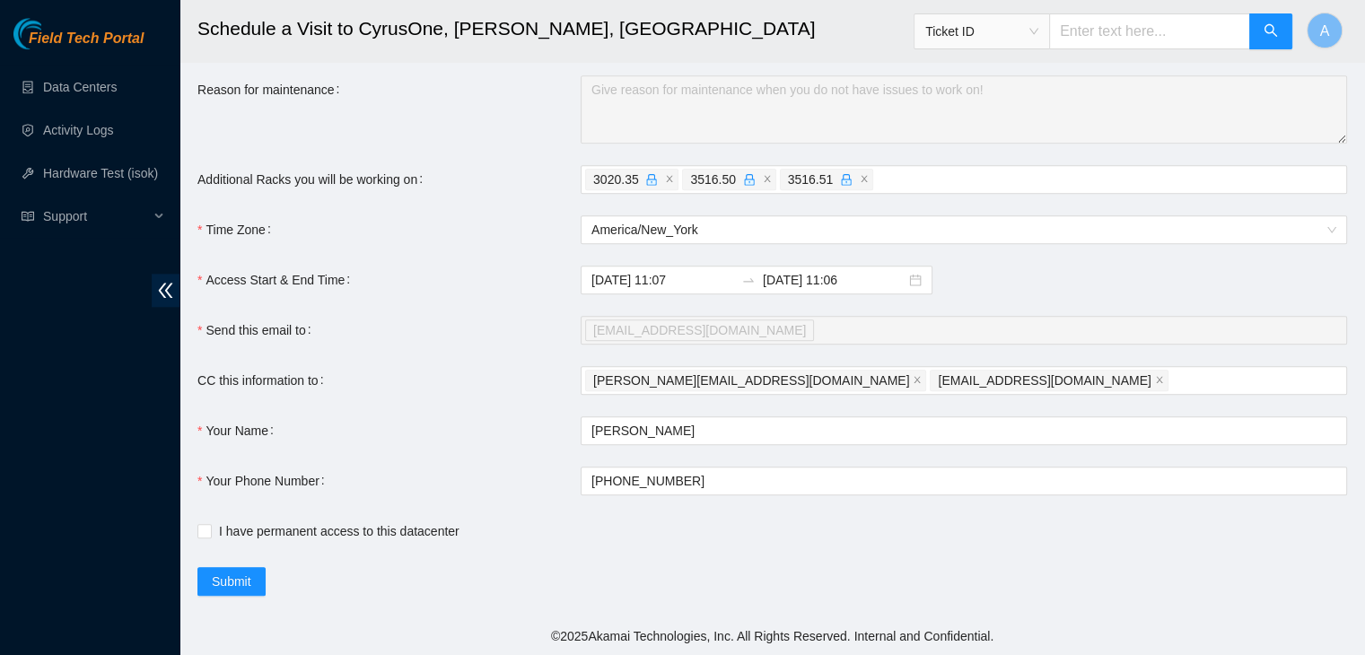
click at [413, 536] on span "I have permanent access to this datacenter" at bounding box center [339, 531] width 255 height 20
click at [210, 536] on input "I have permanent access to this datacenter" at bounding box center [203, 530] width 13 height 13
checkbox input "true"
click at [694, 275] on input "2025-09-03 11:07" at bounding box center [662, 280] width 143 height 20
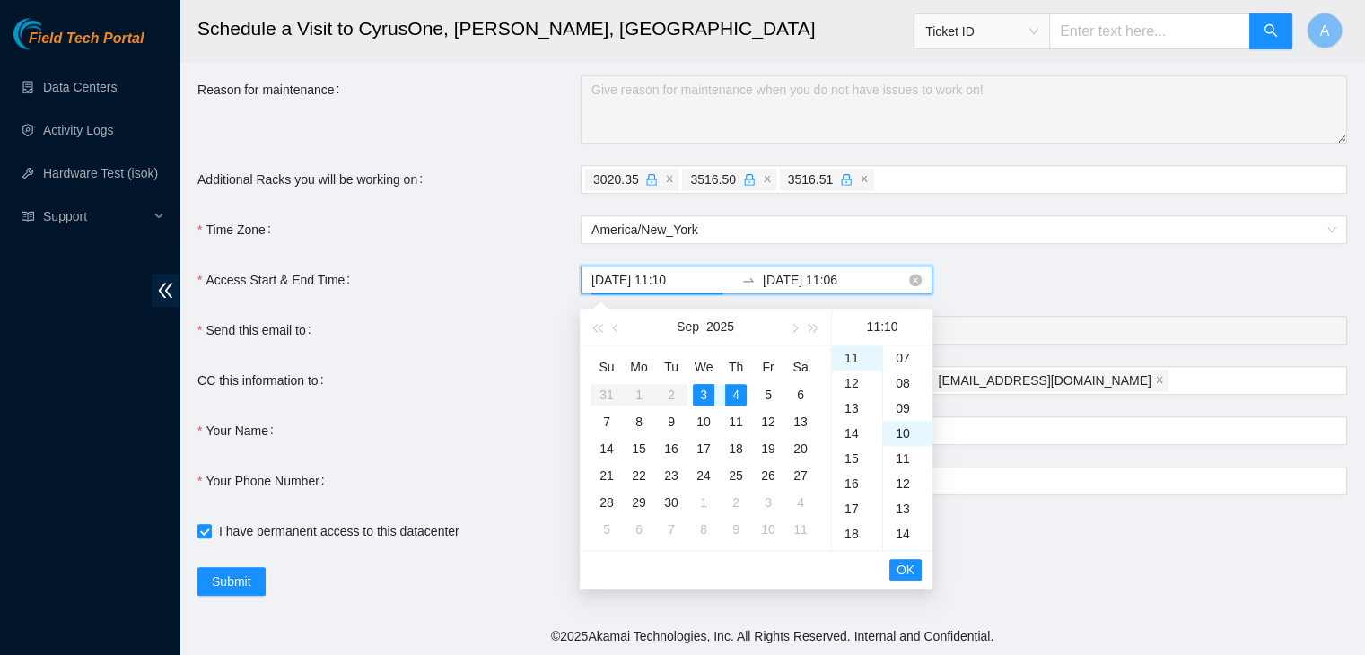
scroll to position [251, 0]
type input "2025-09-03 11:10"
click at [738, 384] on div "4" at bounding box center [736, 395] width 22 height 22
click at [701, 389] on div "3" at bounding box center [704, 395] width 22 height 22
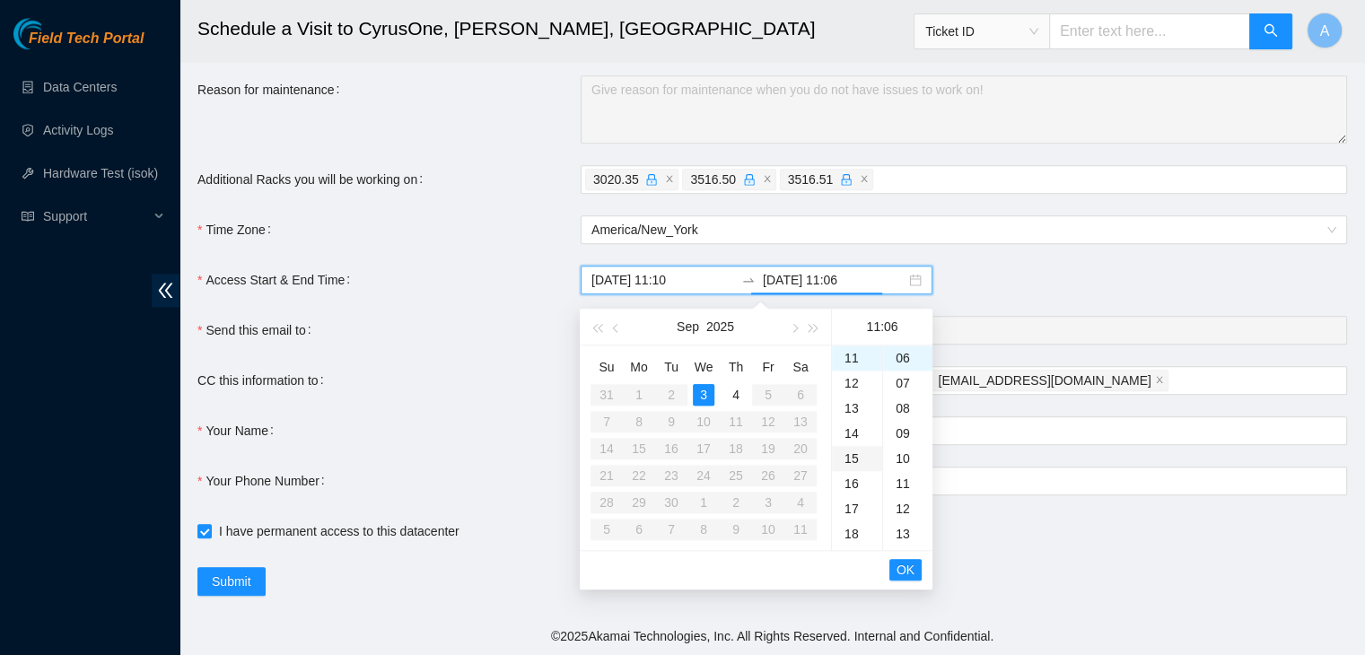
scroll to position [576, 0]
click at [851, 358] on div "23" at bounding box center [857, 359] width 50 height 25
click at [903, 347] on div "59" at bounding box center [907, 359] width 49 height 25
type input "2025-09-03 23:59"
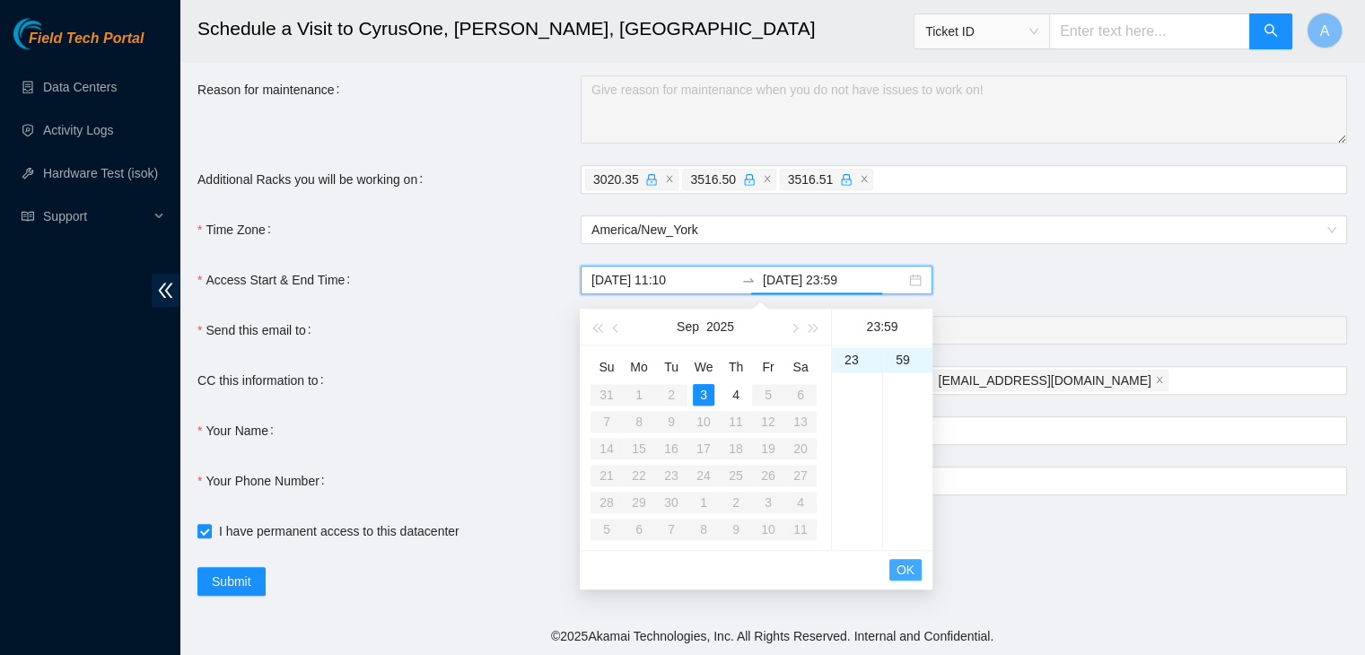
click at [919, 561] on button "OK" at bounding box center [905, 570] width 32 height 22
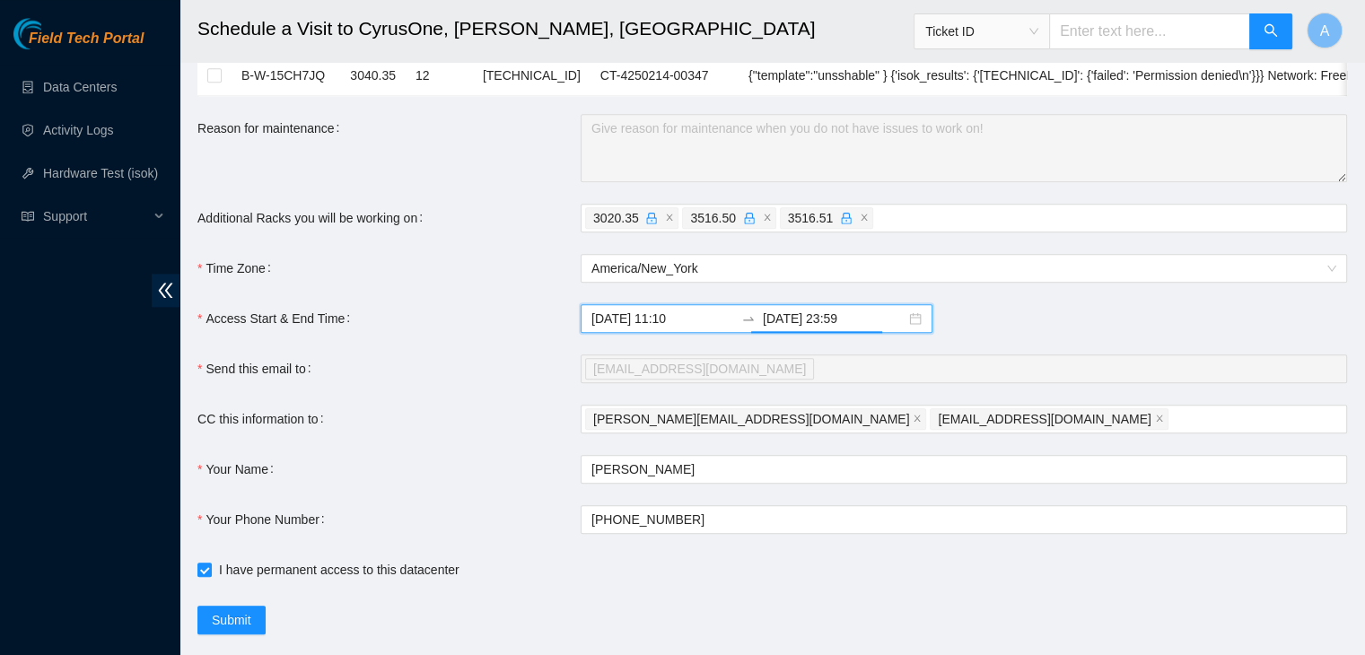
scroll to position [1963, 0]
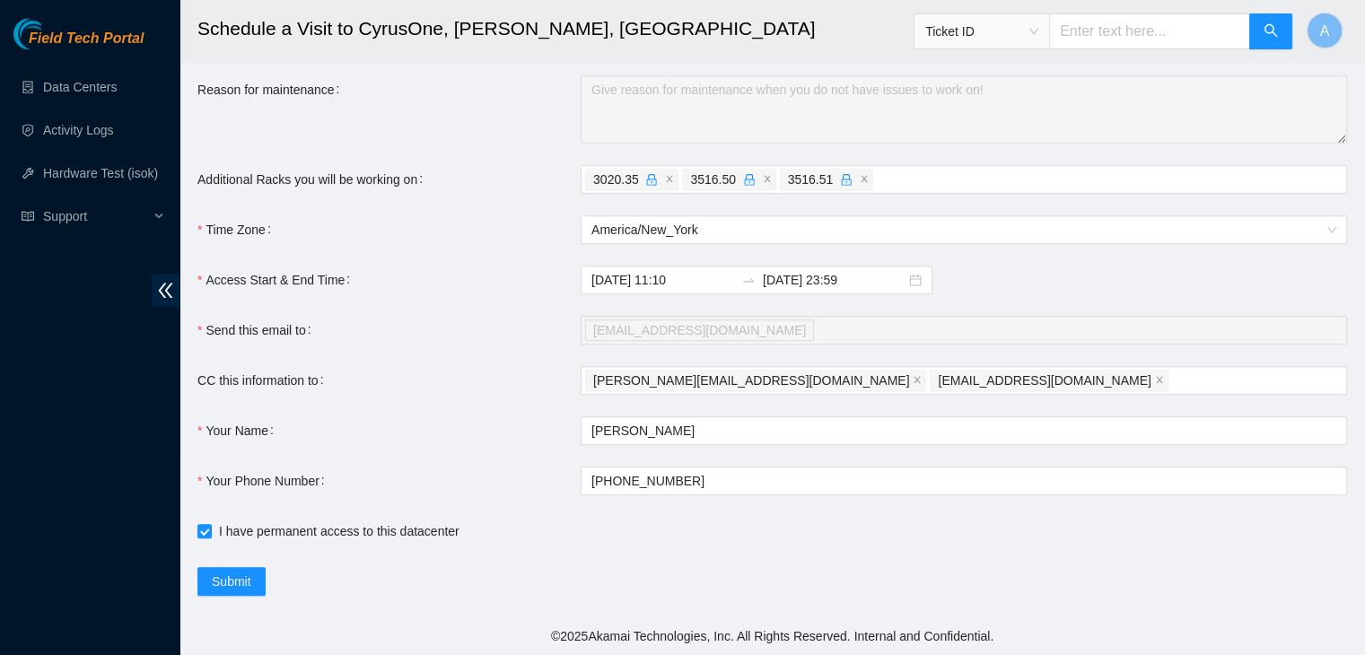
click at [481, 421] on div "Your Name" at bounding box center [388, 430] width 383 height 29
click at [238, 583] on span "Submit" at bounding box center [231, 582] width 39 height 20
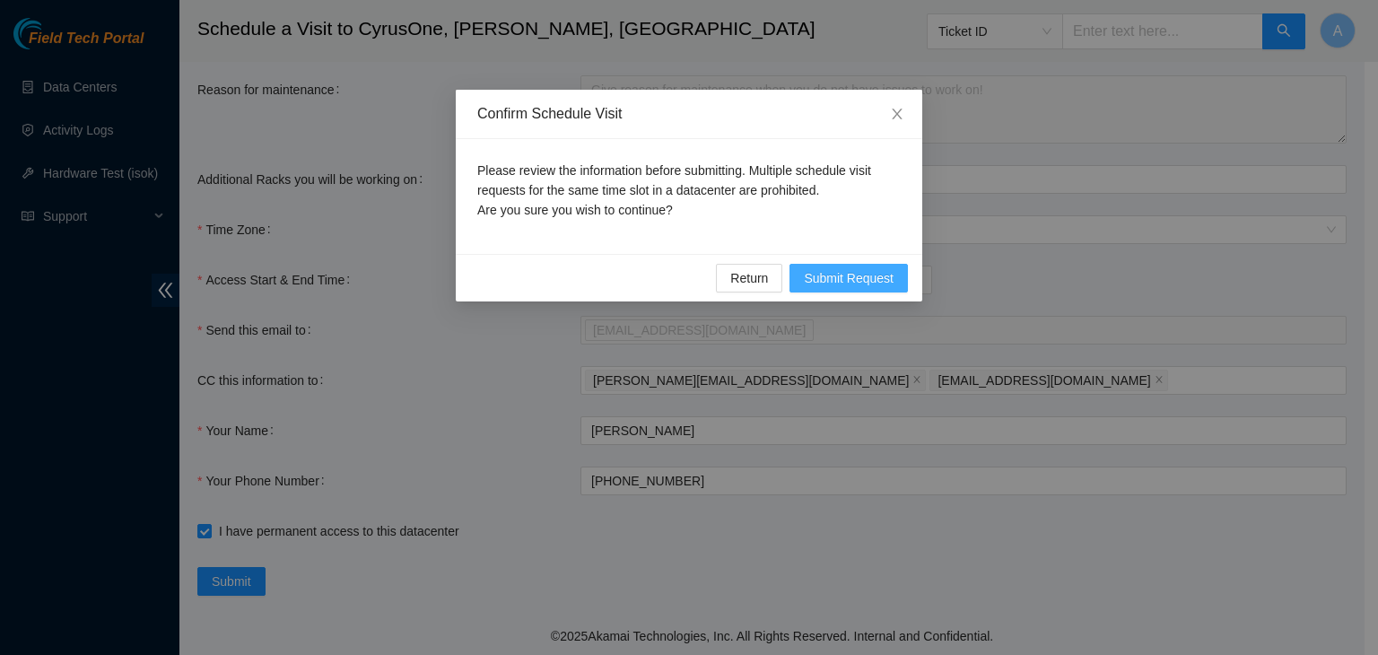
click at [836, 274] on span "Submit Request" at bounding box center [849, 278] width 90 height 20
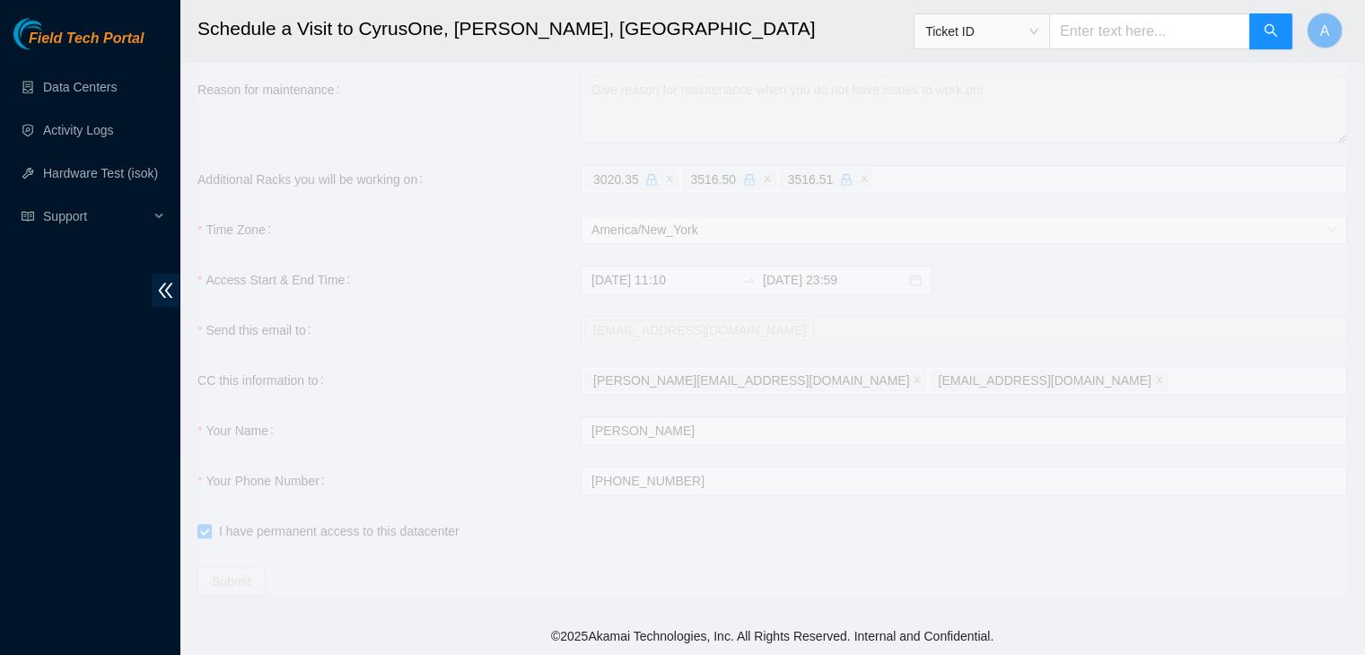
type input "2025-09-03 11:09"
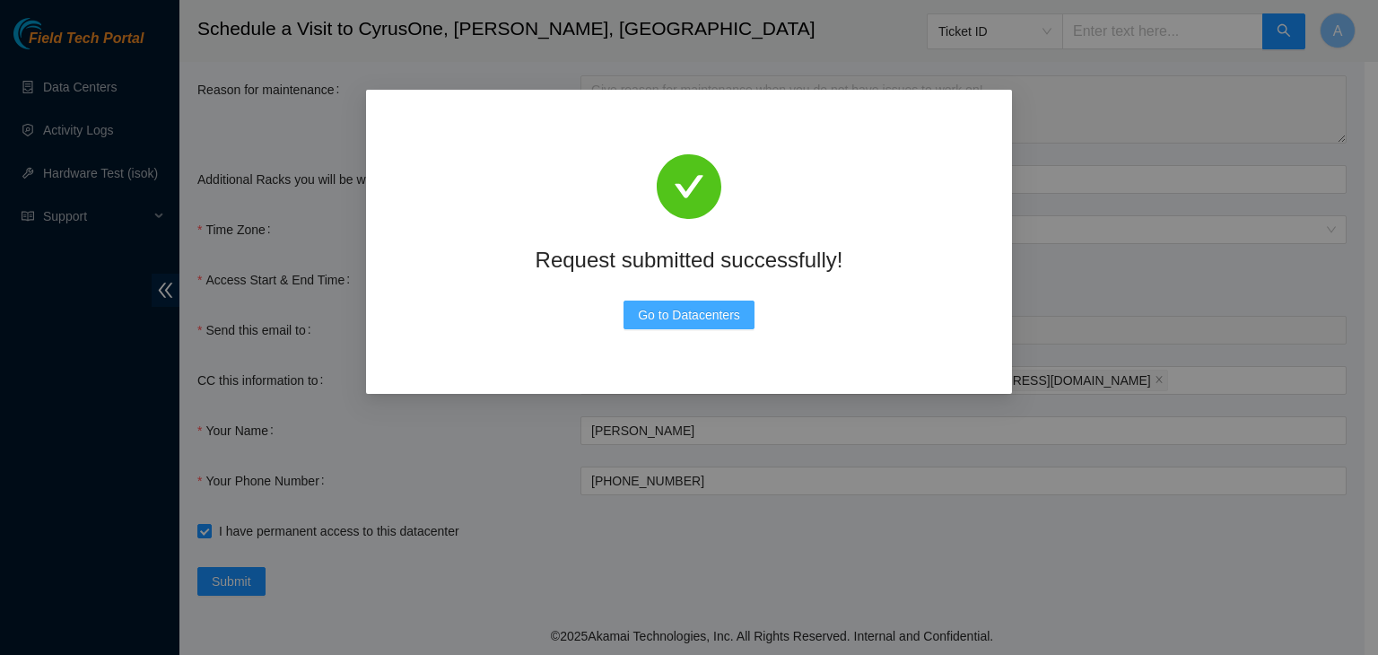
click at [653, 325] on button "Go to Datacenters" at bounding box center [689, 315] width 131 height 29
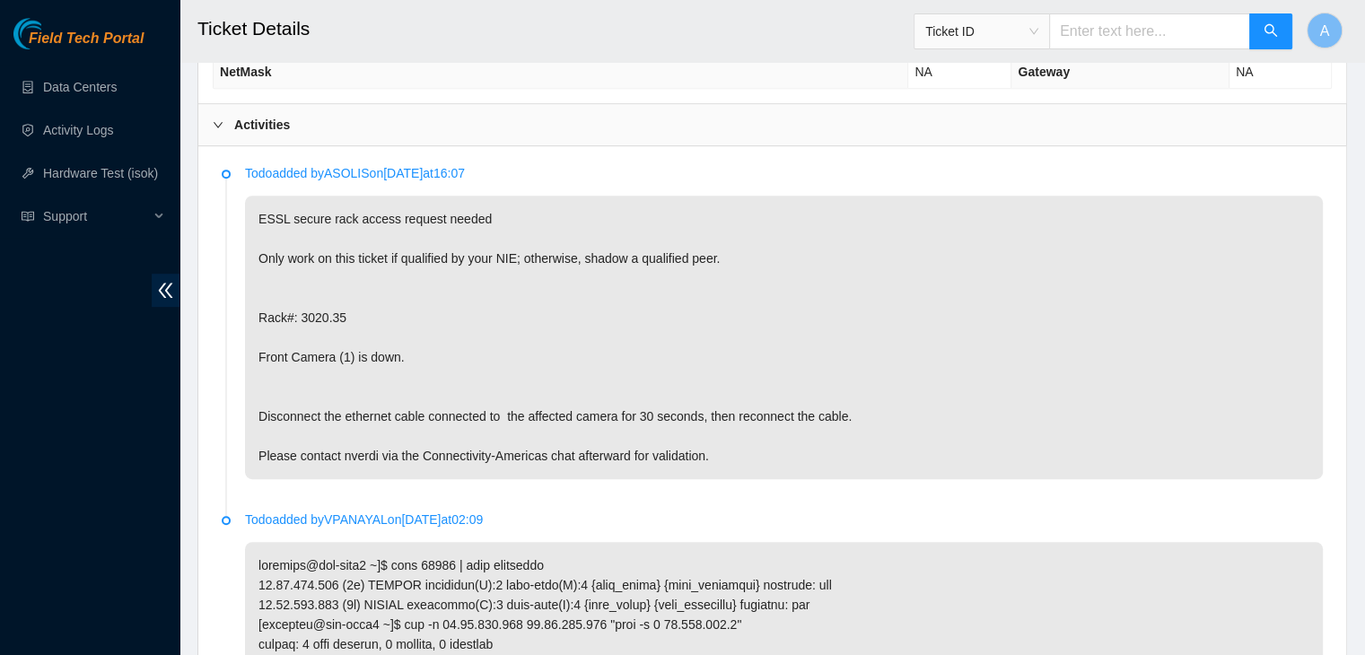
scroll to position [871, 0]
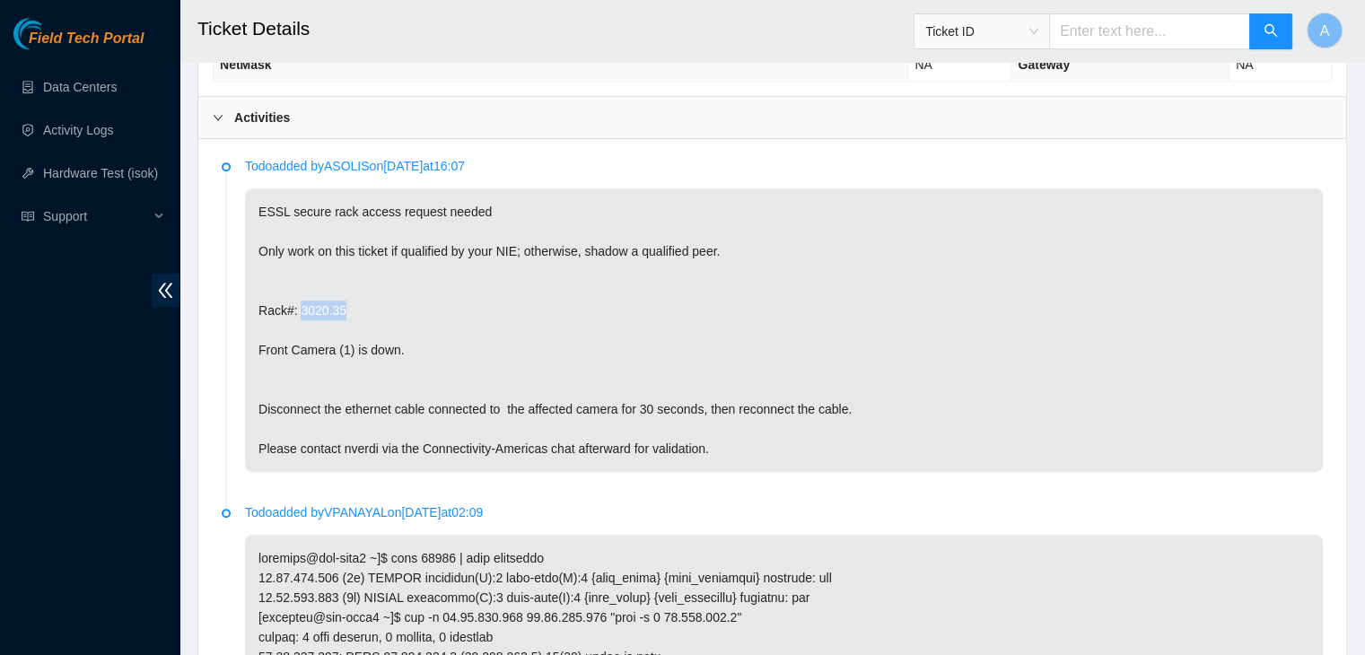
drag, startPoint x: 345, startPoint y: 281, endPoint x: 301, endPoint y: 278, distance: 44.0
click at [301, 278] on p "ESSL secure rack access request needed Only work on this ticket if qualified by…" at bounding box center [784, 330] width 1078 height 284
copy p "3020.35"
click at [301, 278] on p "ESSL secure rack access request needed Only work on this ticket if qualified by…" at bounding box center [784, 330] width 1078 height 284
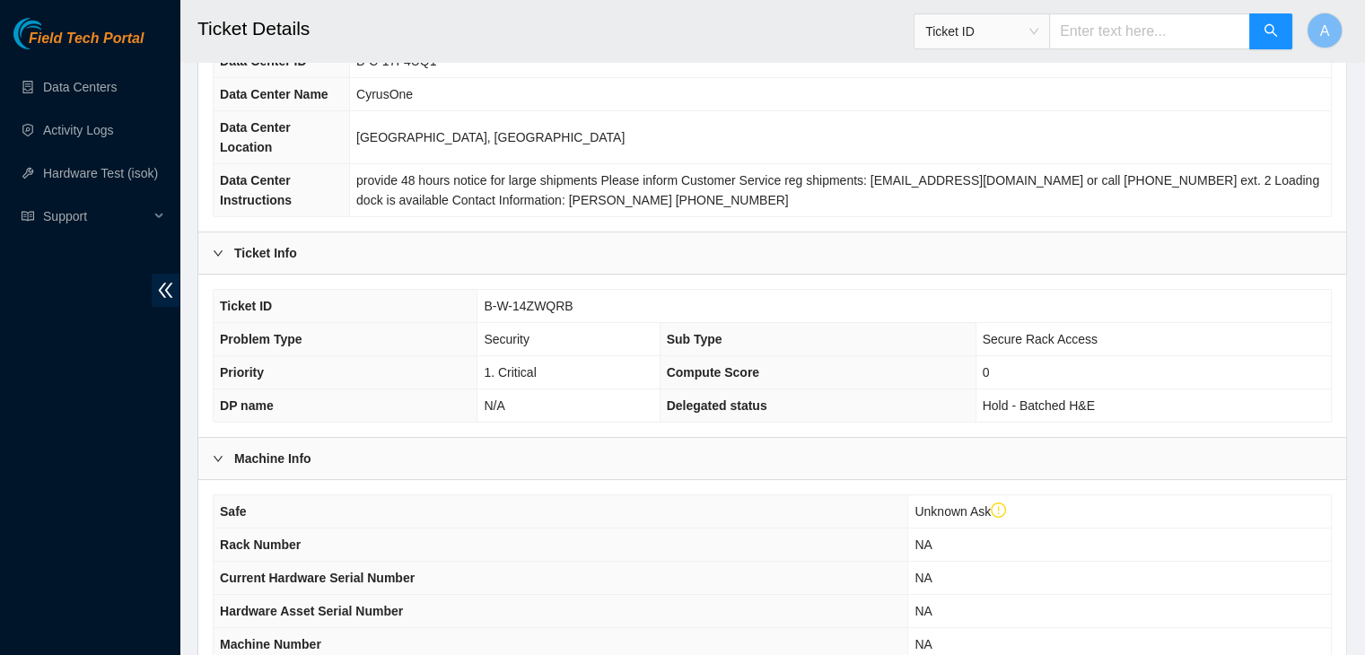
scroll to position [867, 0]
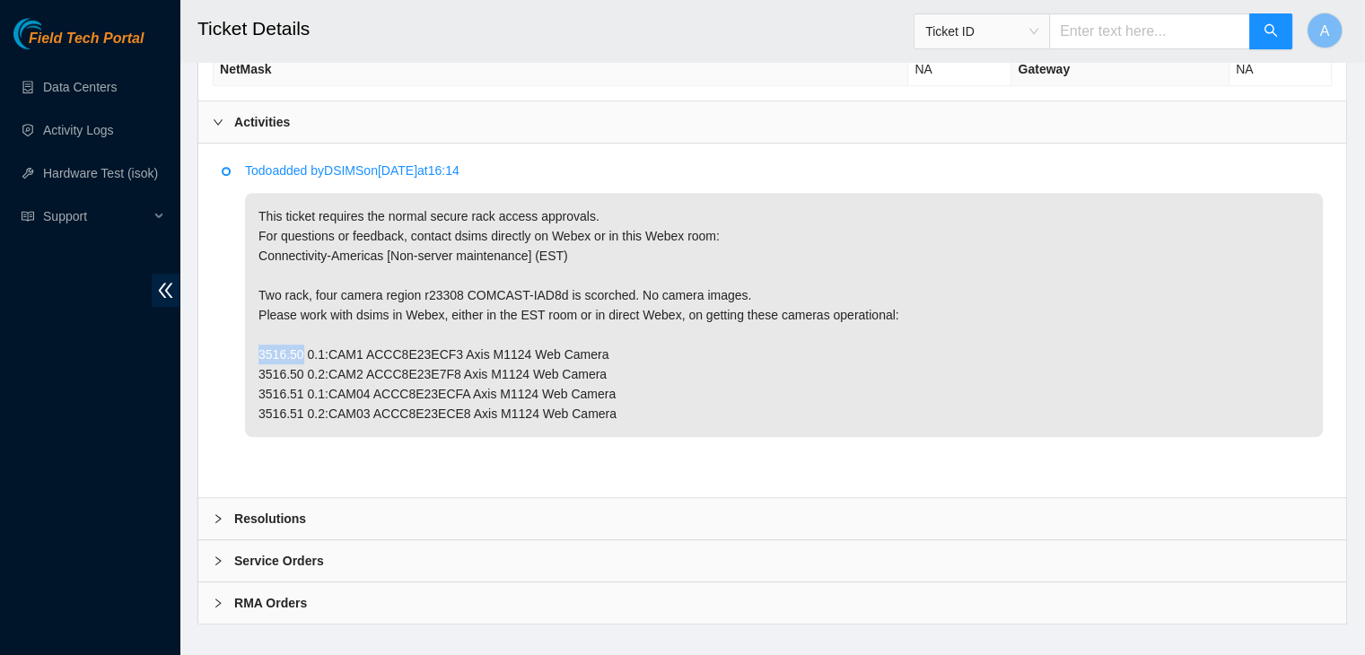
drag, startPoint x: 300, startPoint y: 329, endPoint x: 260, endPoint y: 328, distance: 39.5
click at [260, 328] on p "This ticket requires the normal secure rack access approvals. For questions or …" at bounding box center [784, 315] width 1078 height 244
copy p "3516.50"
click at [260, 328] on p "This ticket requires the normal secure rack access approvals. For questions or …" at bounding box center [784, 315] width 1078 height 244
drag, startPoint x: 299, startPoint y: 369, endPoint x: 251, endPoint y: 367, distance: 47.6
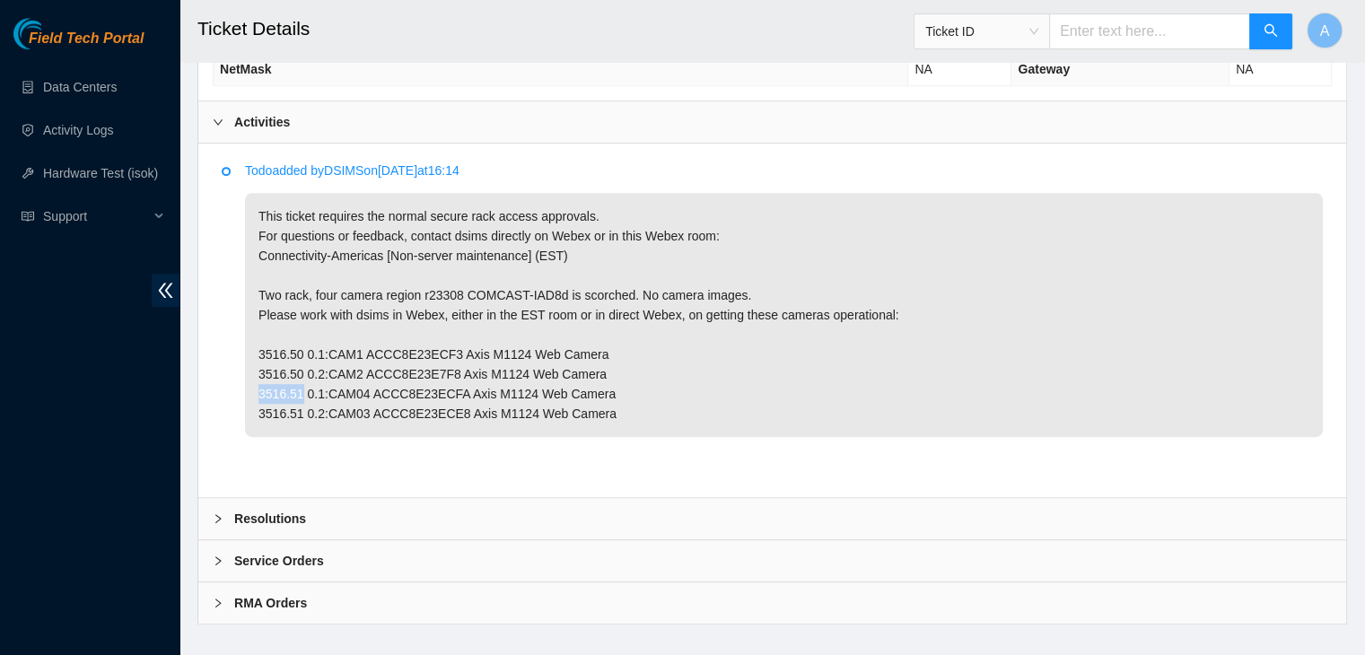
click at [251, 367] on p "This ticket requires the normal secure rack access approvals. For questions or …" at bounding box center [784, 315] width 1078 height 244
copy p "3516.51"
click at [251, 367] on p "This ticket requires the normal secure rack access approvals. For questions or …" at bounding box center [784, 315] width 1078 height 244
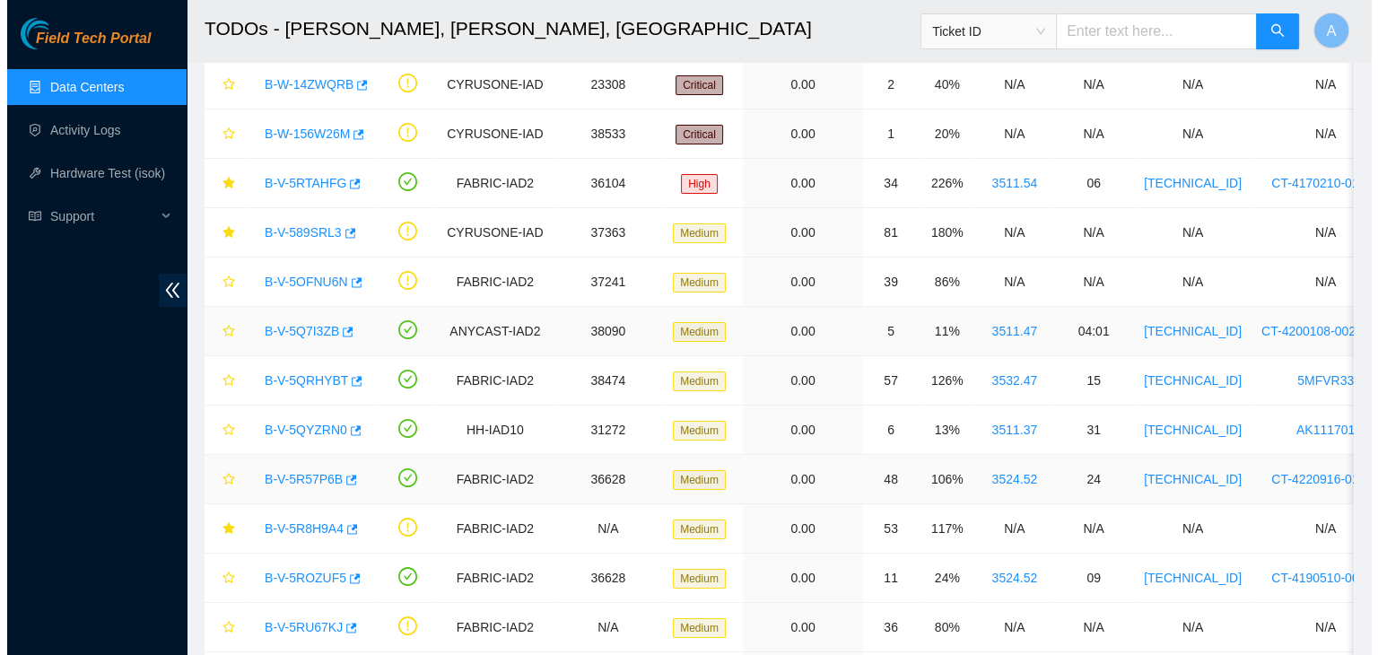
scroll to position [151, 0]
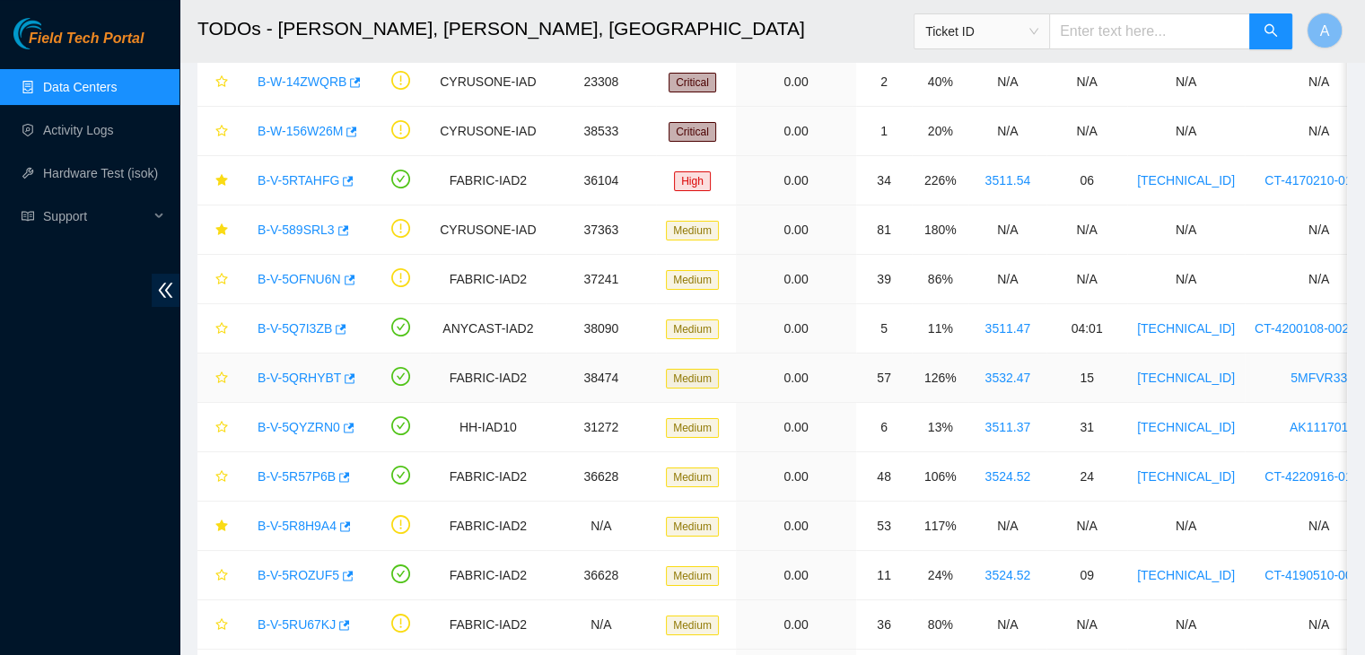
click at [296, 371] on link "B-V-5QRHYBT" at bounding box center [299, 378] width 83 height 14
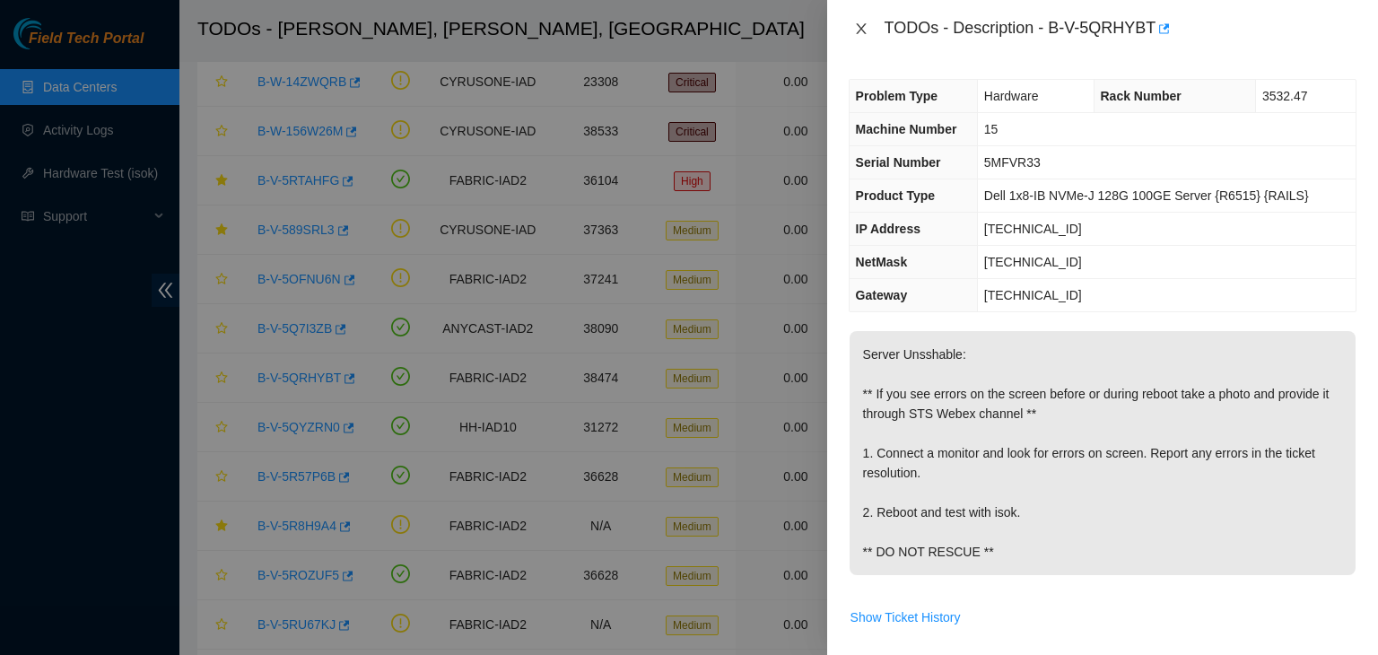
click at [859, 34] on icon "close" at bounding box center [861, 29] width 14 height 14
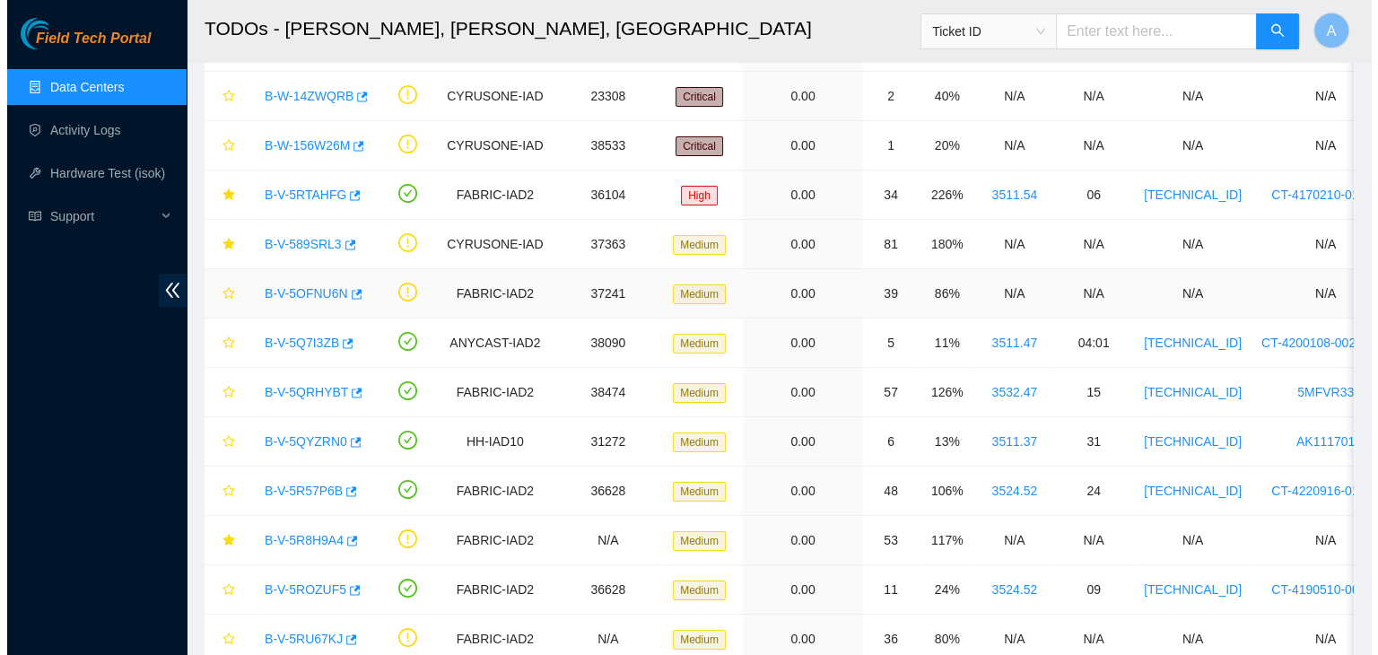
scroll to position [140, 0]
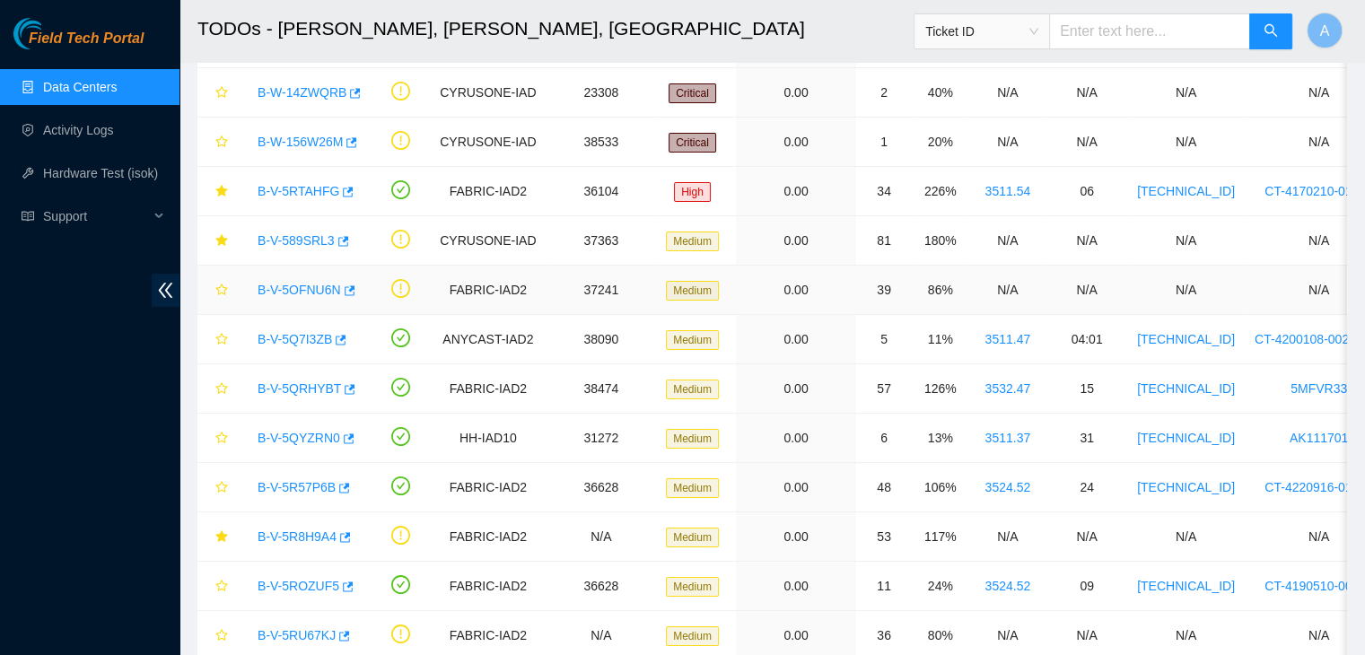
click at [306, 292] on link "B-V-5OFNU6N" at bounding box center [299, 290] width 83 height 14
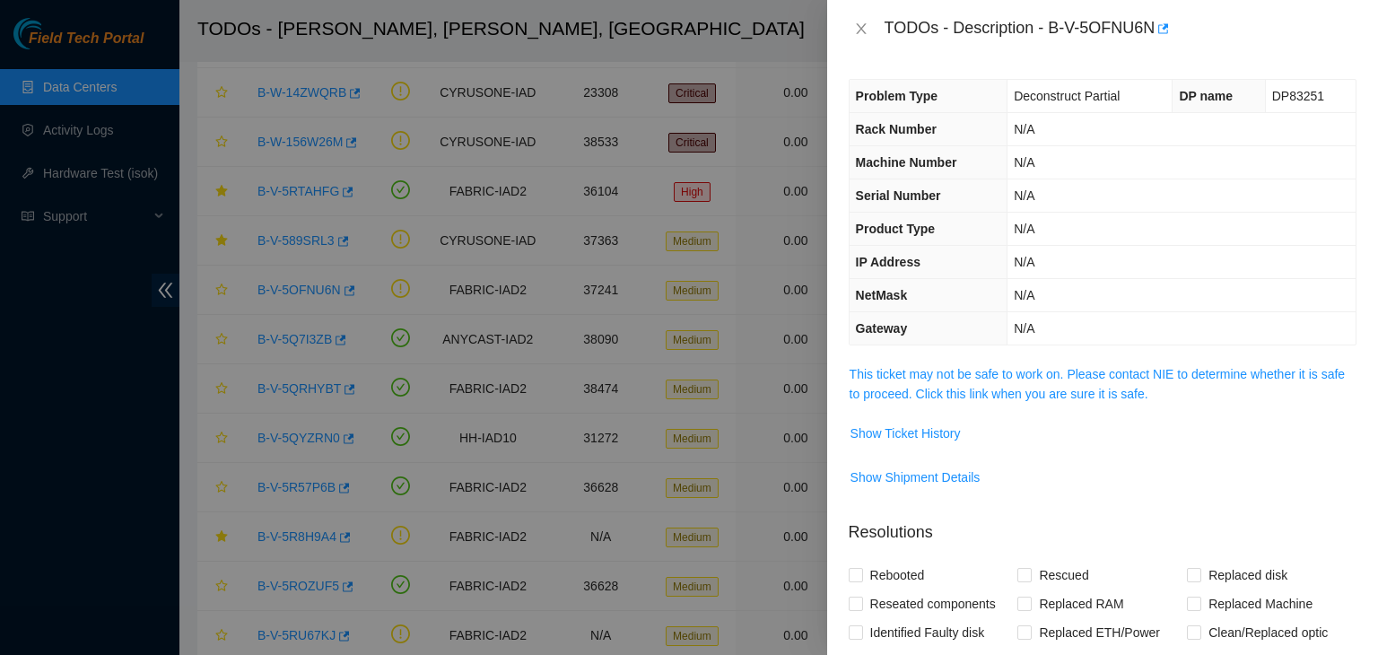
click at [931, 381] on span "This ticket may not be safe to work on. Please contact NIE to determine whether…" at bounding box center [1103, 383] width 506 height 39
click at [963, 375] on link "This ticket may not be safe to work on. Please contact NIE to determine whether…" at bounding box center [1097, 384] width 495 height 34
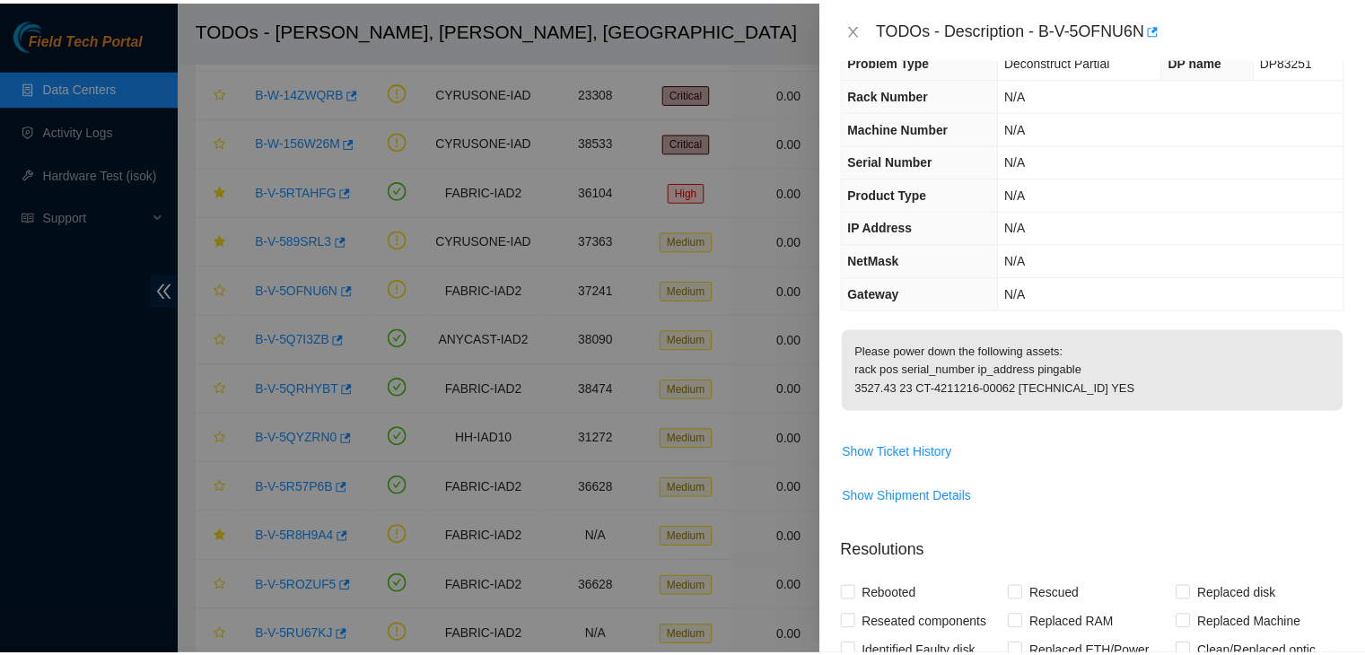
scroll to position [0, 0]
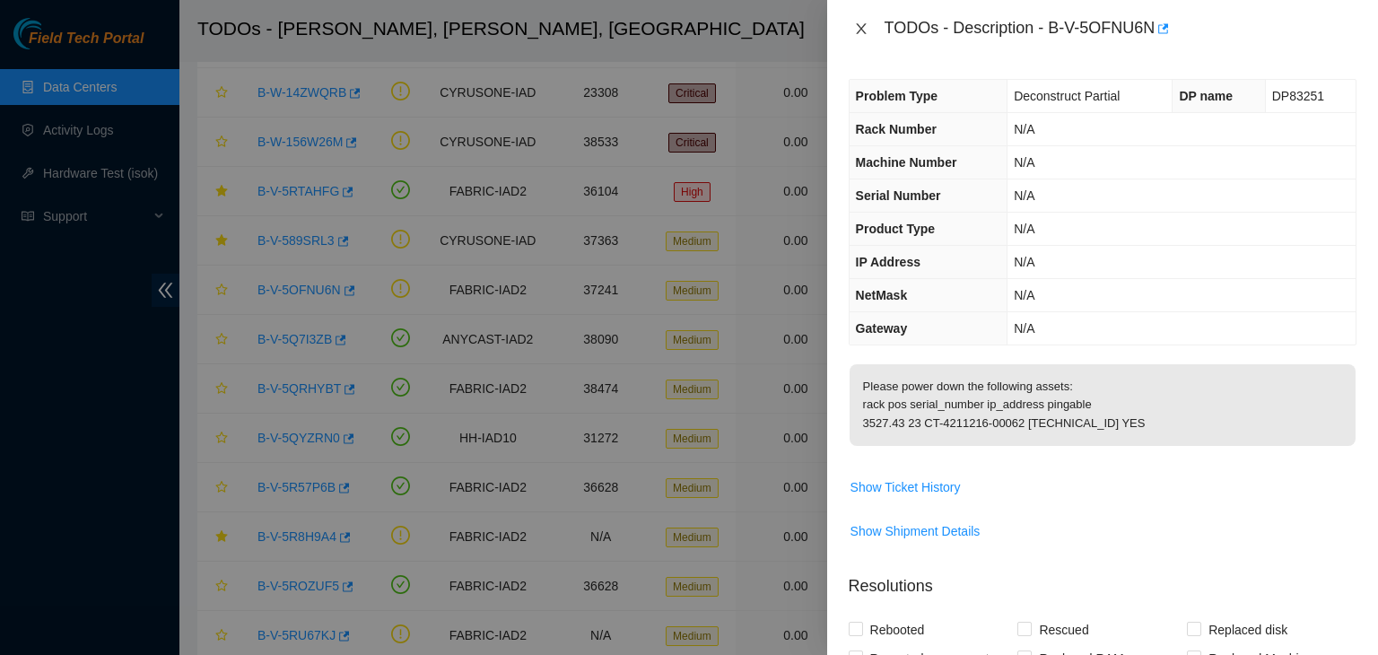
click at [861, 33] on icon "close" at bounding box center [861, 29] width 14 height 14
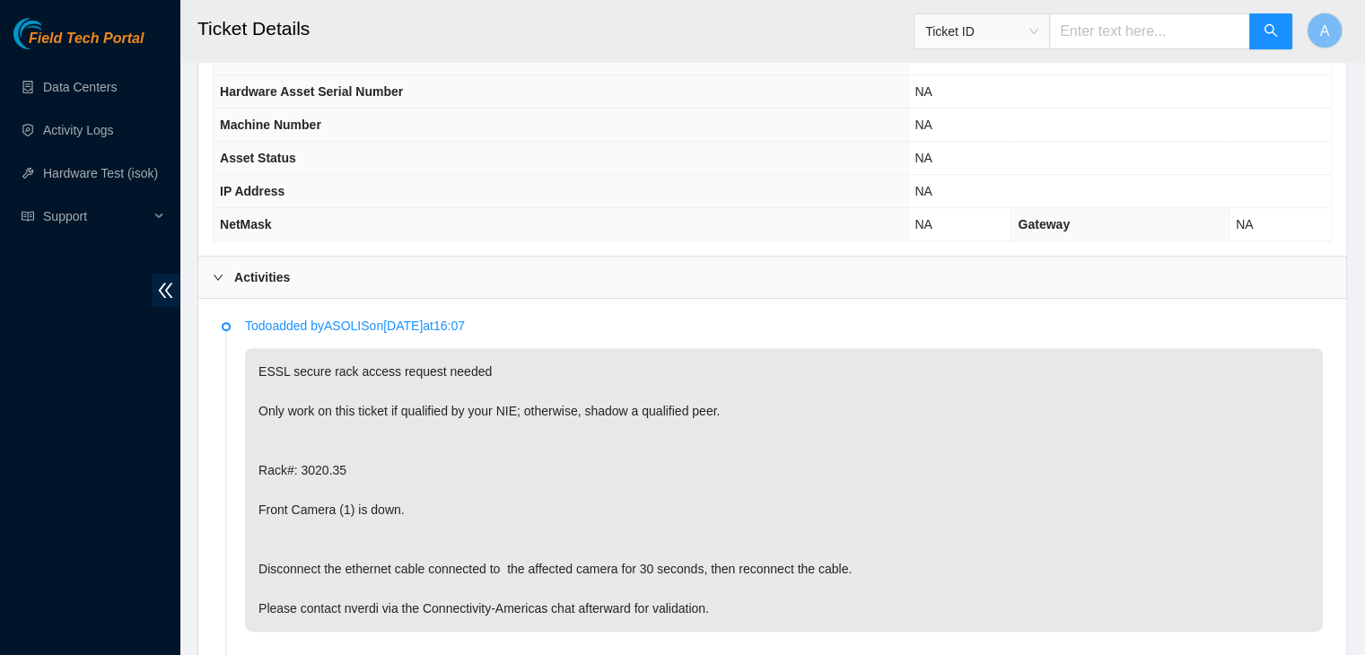
scroll to position [724, 0]
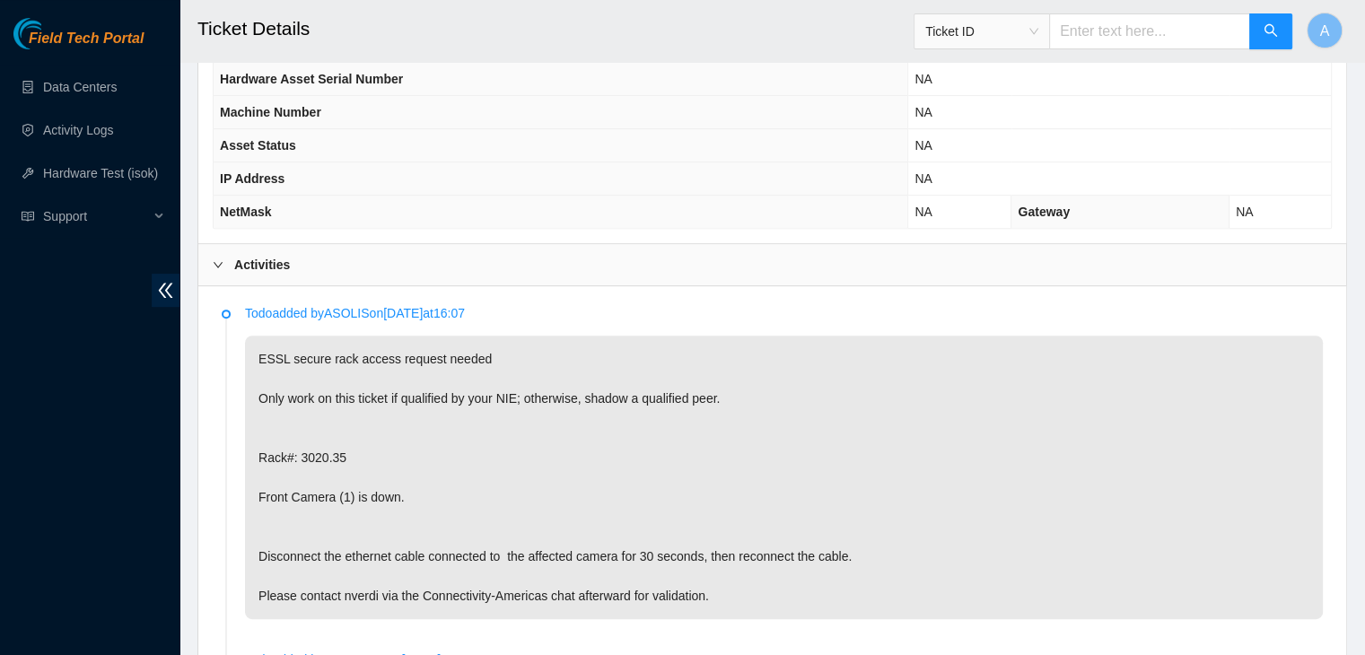
click at [361, 572] on p "ESSL secure rack access request needed Only work on this ticket if qualified by…" at bounding box center [784, 478] width 1078 height 284
copy p "nverdi"
click at [361, 572] on p "ESSL secure rack access request needed Only work on this ticket if qualified by…" at bounding box center [784, 478] width 1078 height 284
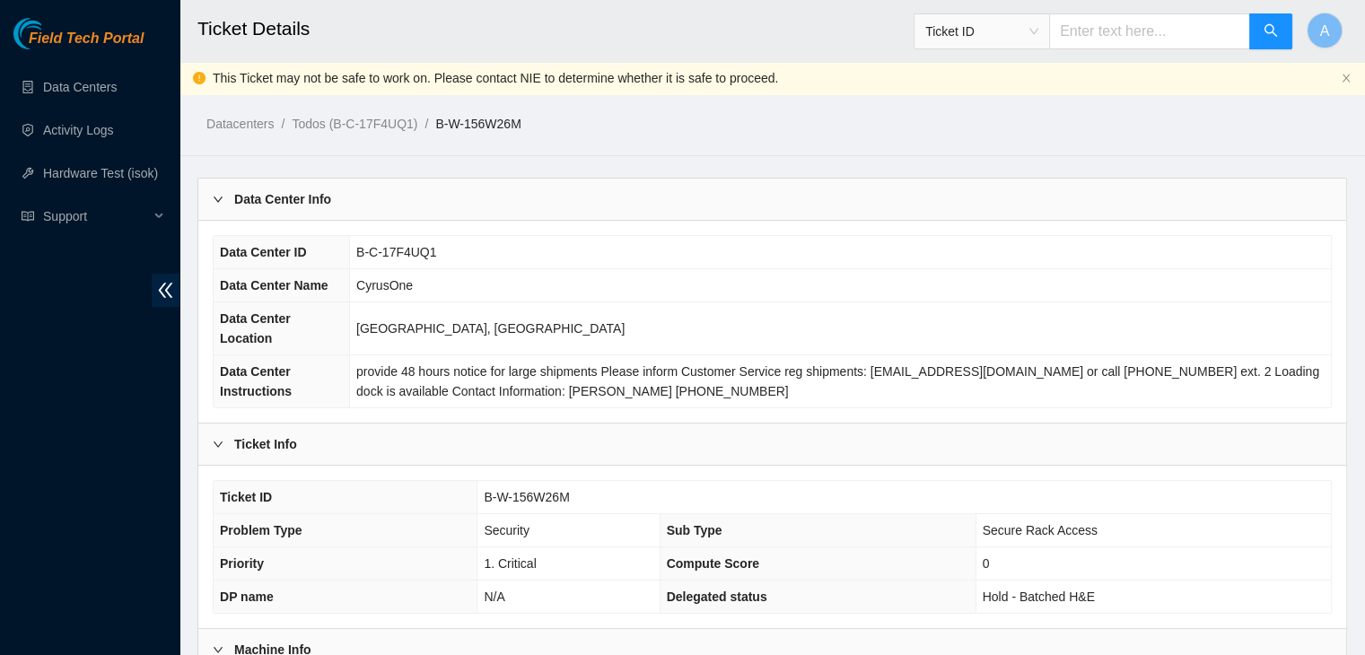
scroll to position [0, 0]
click at [538, 491] on span "B-W-156W26M" at bounding box center [526, 498] width 85 height 14
copy span "B-W-156W26M"
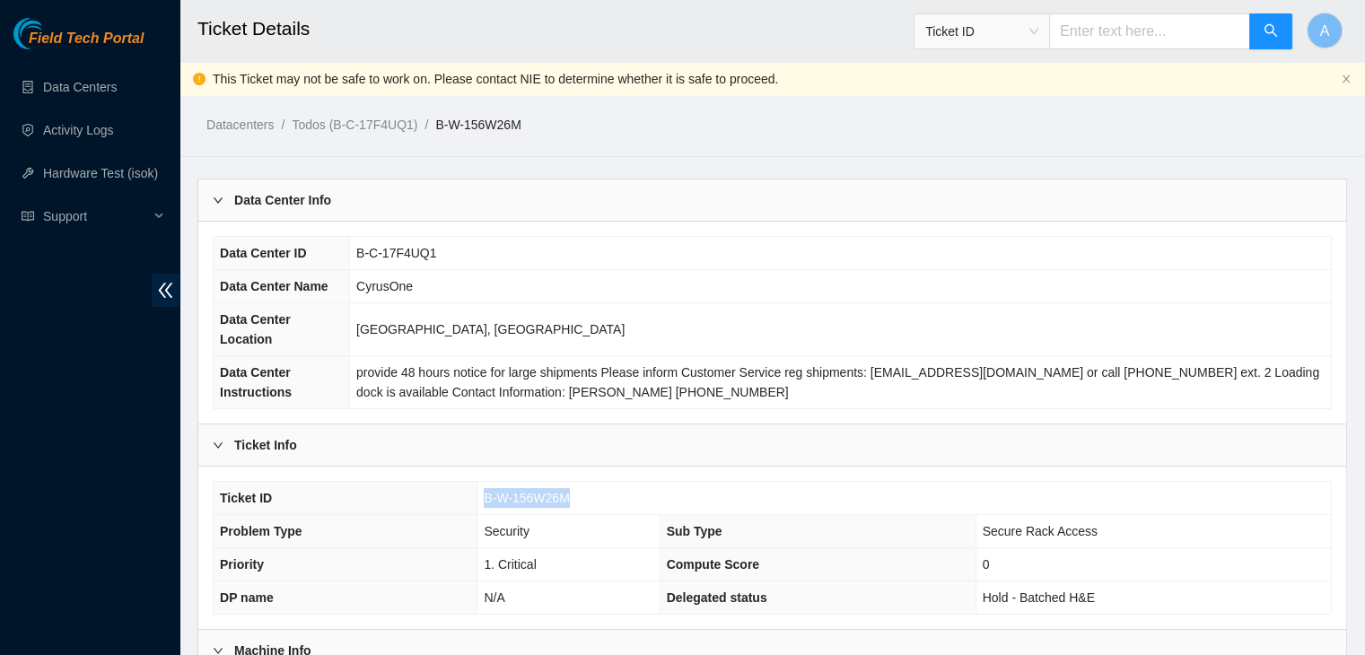
click at [538, 491] on span "B-W-156W26M" at bounding box center [526, 498] width 85 height 14
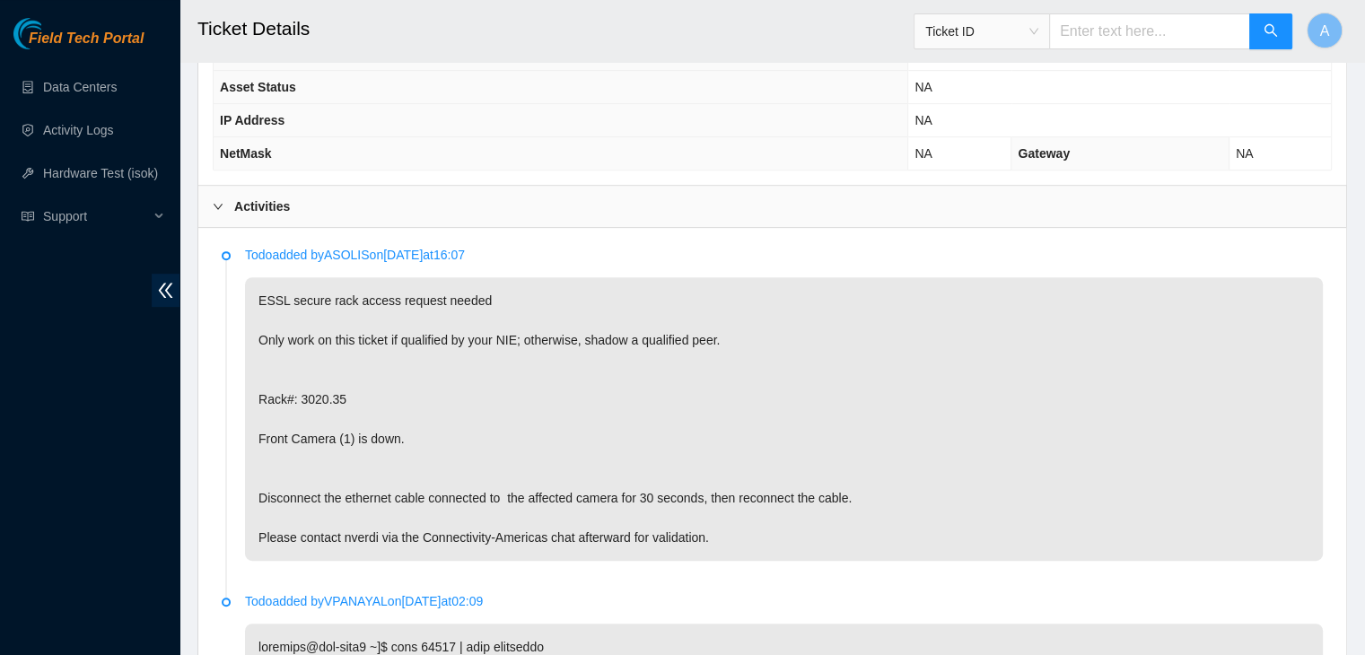
scroll to position [1707, 0]
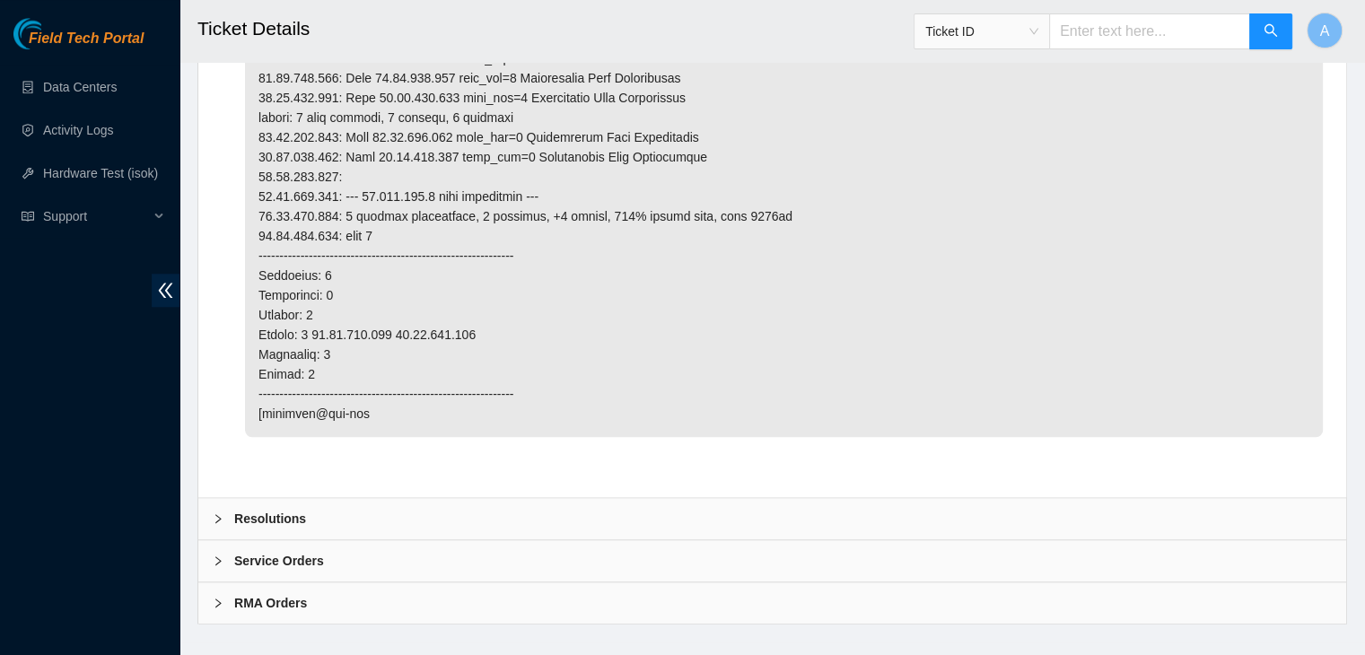
click at [649, 498] on div "Resolutions" at bounding box center [772, 518] width 1148 height 41
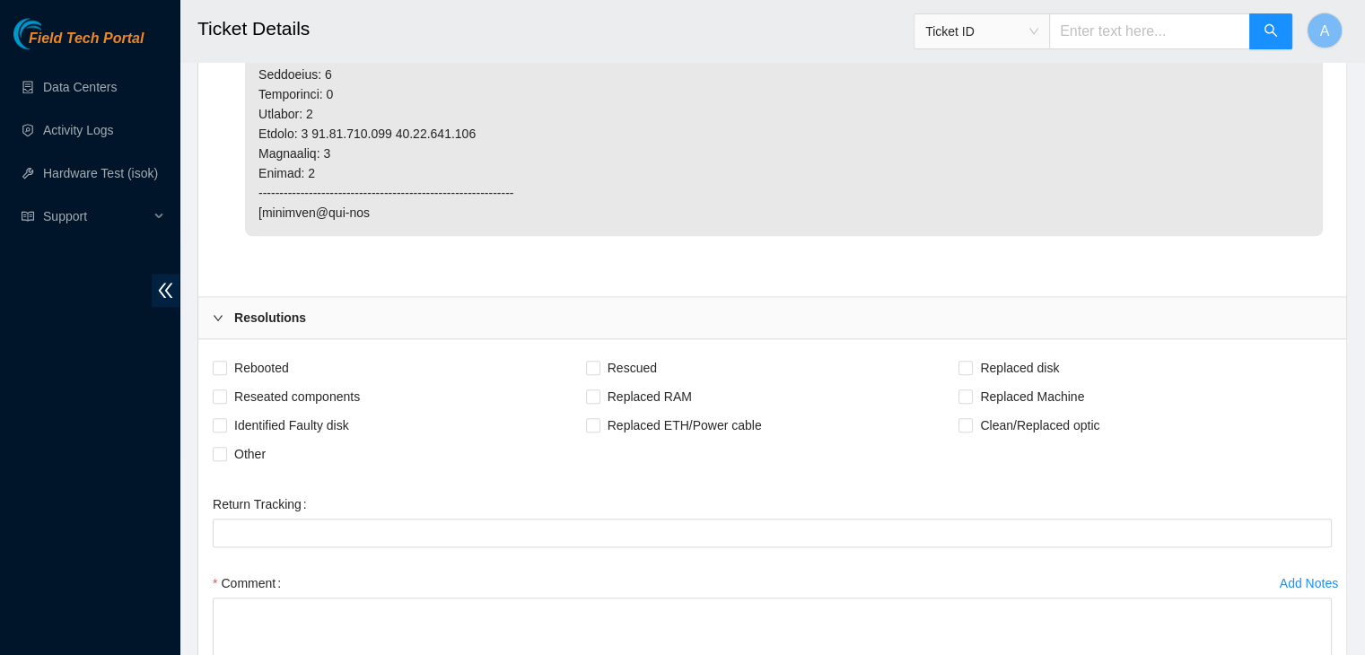
scroll to position [1939, 0]
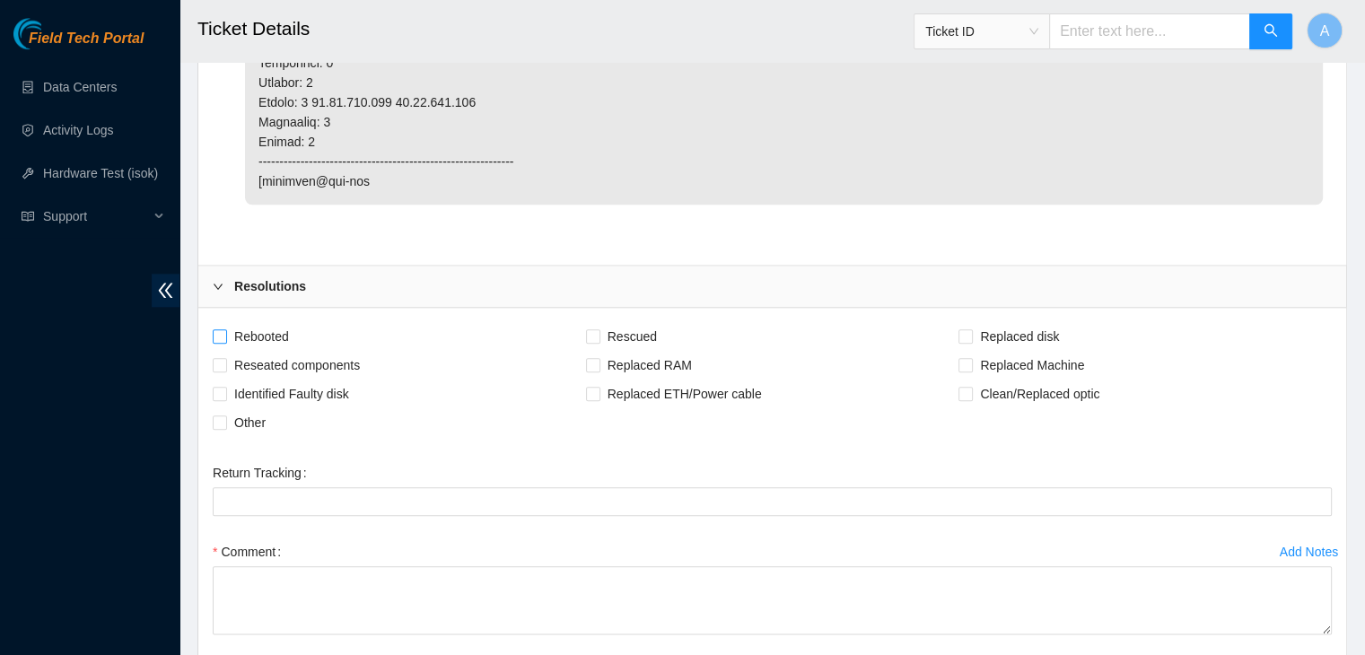
click at [284, 322] on span "Rebooted" at bounding box center [261, 336] width 69 height 29
click at [225, 329] on input "Rebooted" at bounding box center [219, 335] width 13 height 13
click at [284, 322] on span "Rebooted" at bounding box center [261, 336] width 69 height 29
click at [225, 329] on input "Rebooted" at bounding box center [219, 335] width 13 height 13
checkbox input "false"
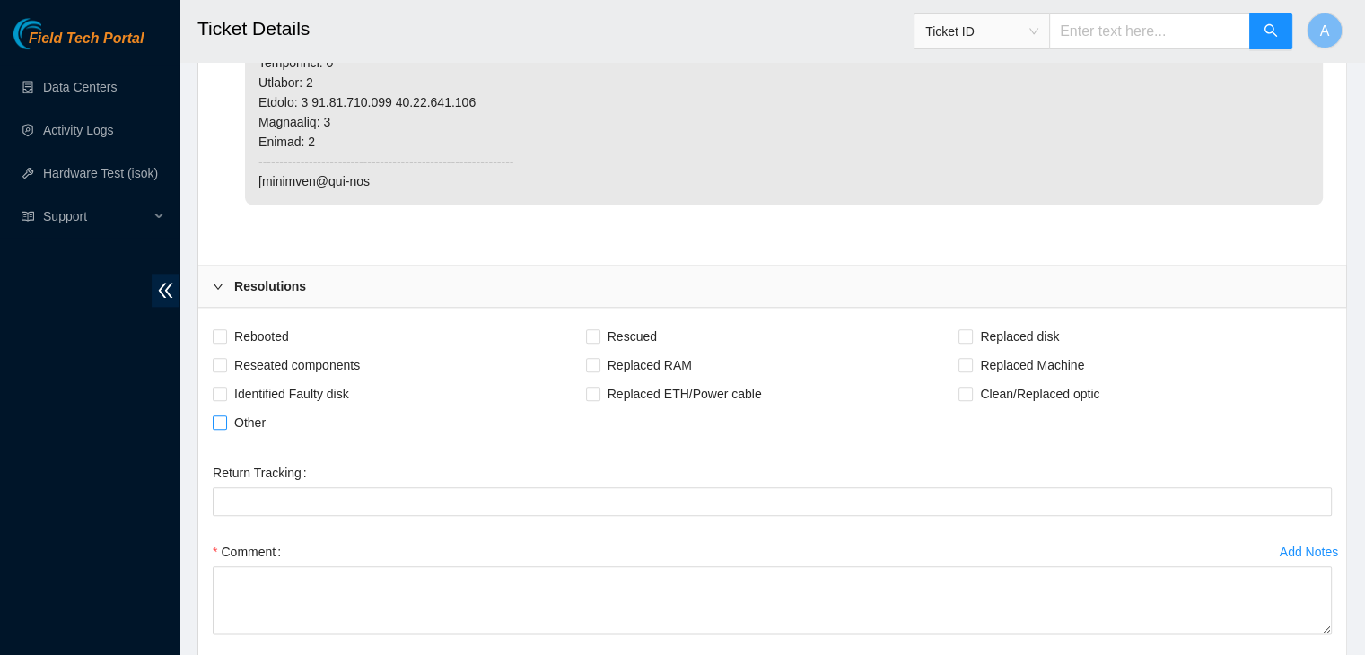
click at [262, 408] on span "Other" at bounding box center [250, 422] width 46 height 29
click at [225, 415] on input "Other" at bounding box center [219, 421] width 13 height 13
checkbox input "true"
click at [289, 351] on span "Reseated components" at bounding box center [297, 365] width 140 height 29
click at [225, 358] on input "Reseated components" at bounding box center [219, 364] width 13 height 13
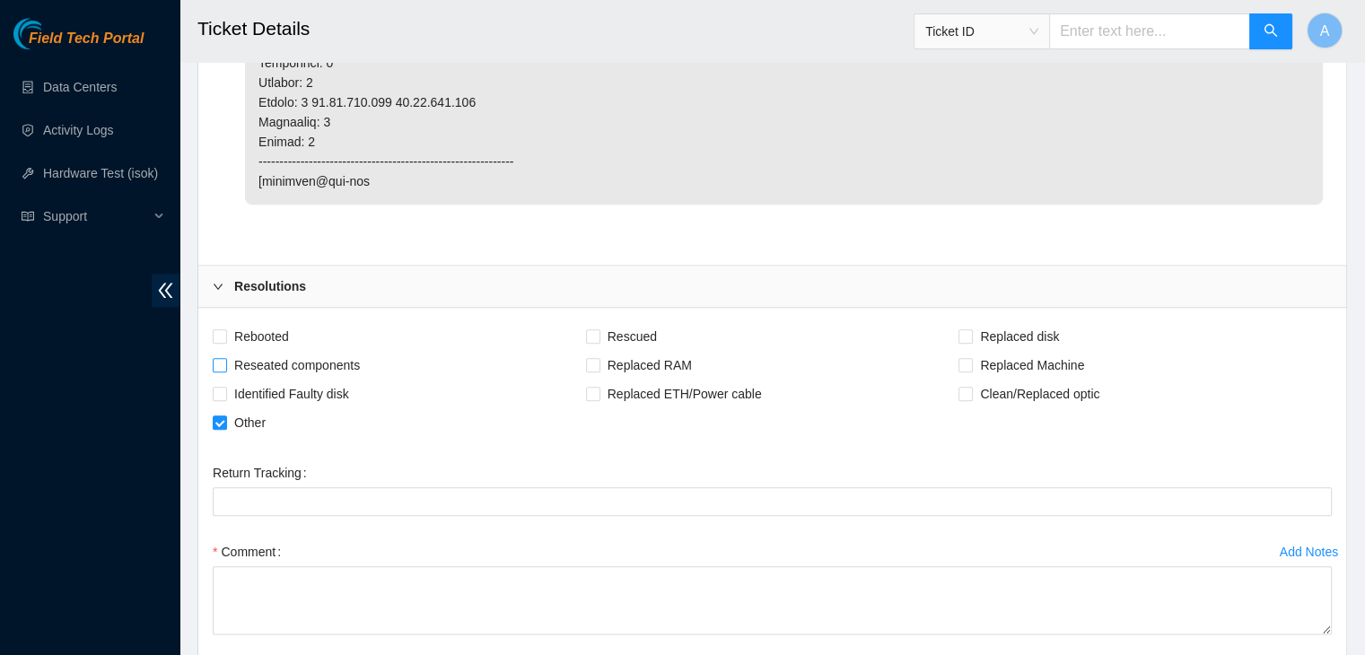
checkbox input "true"
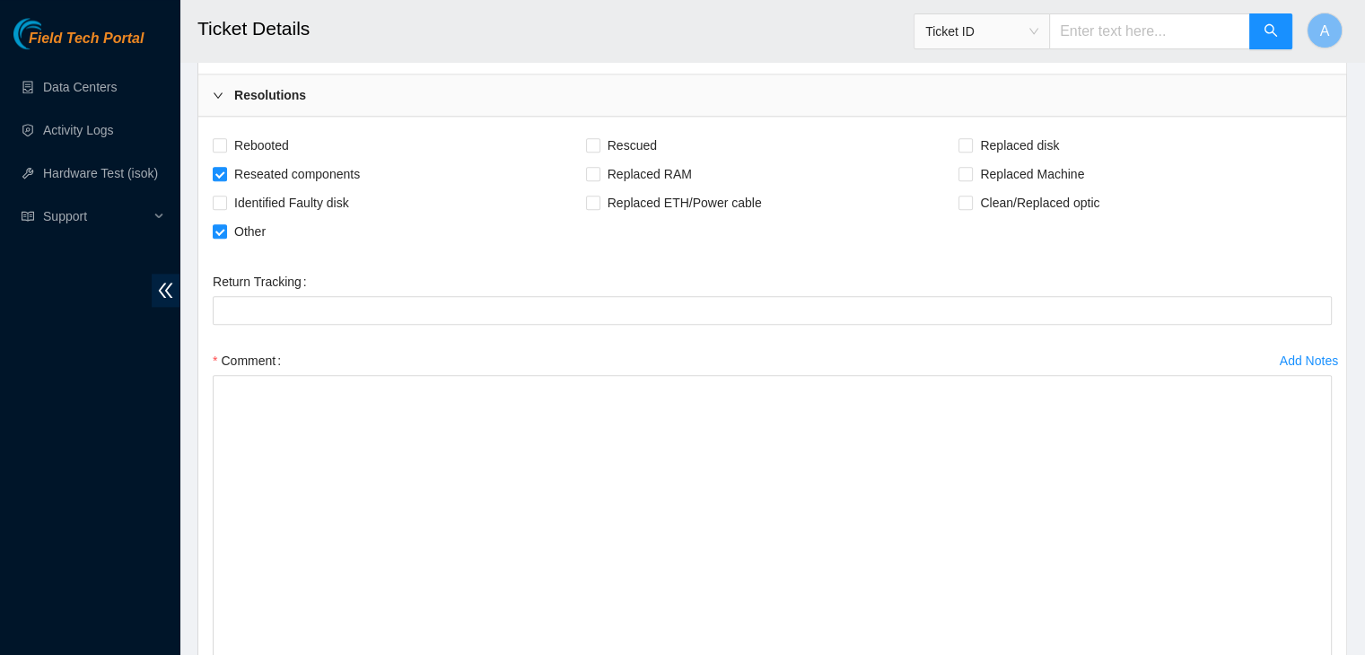
drag, startPoint x: 1328, startPoint y: 413, endPoint x: 1288, endPoint y: 680, distance: 270.3
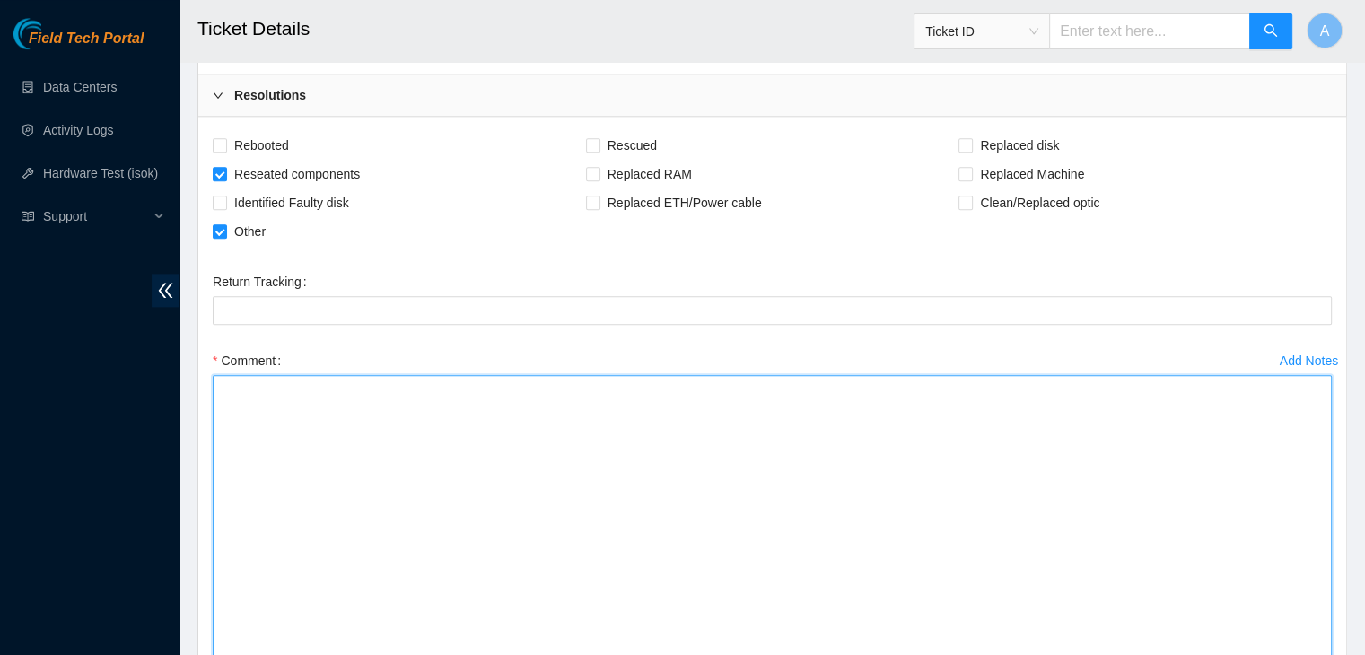
click at [1173, 592] on textarea "Comment" at bounding box center [772, 543] width 1119 height 336
paste textarea "dhindsa.arya25@gmail.com - sisingh has completed your request (B-W-15ESN6T, B-W…"
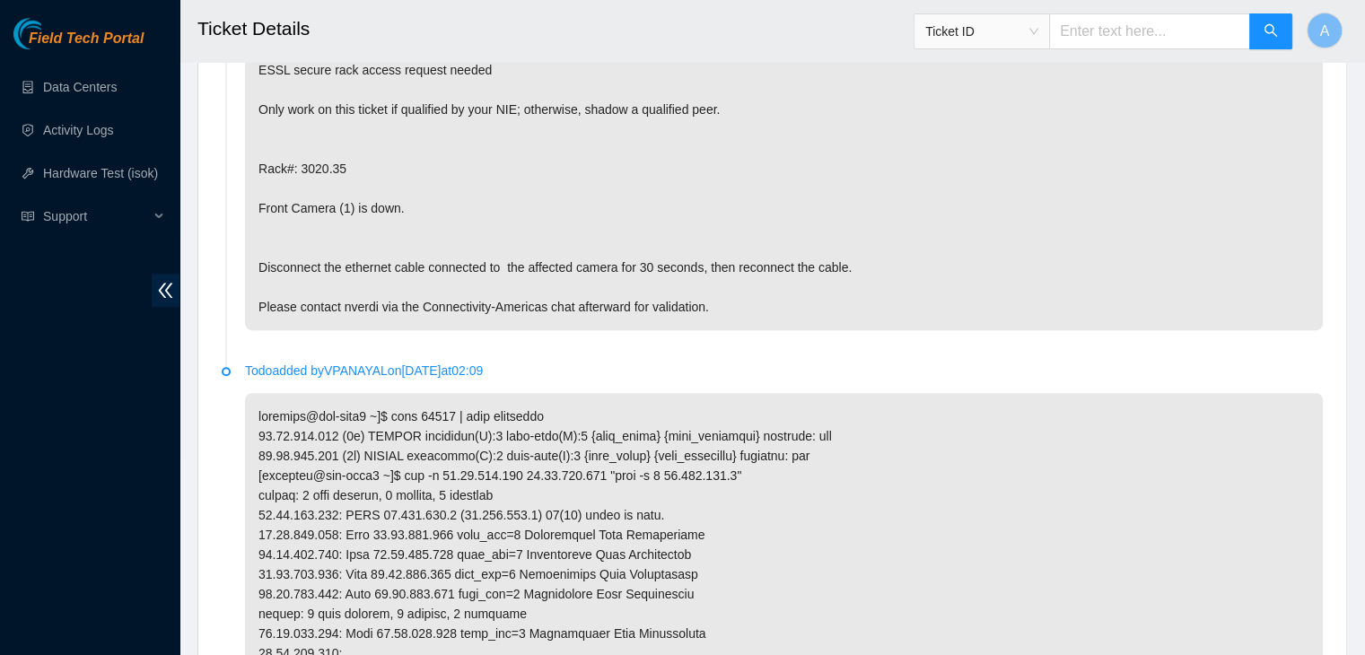
scroll to position [1006, 0]
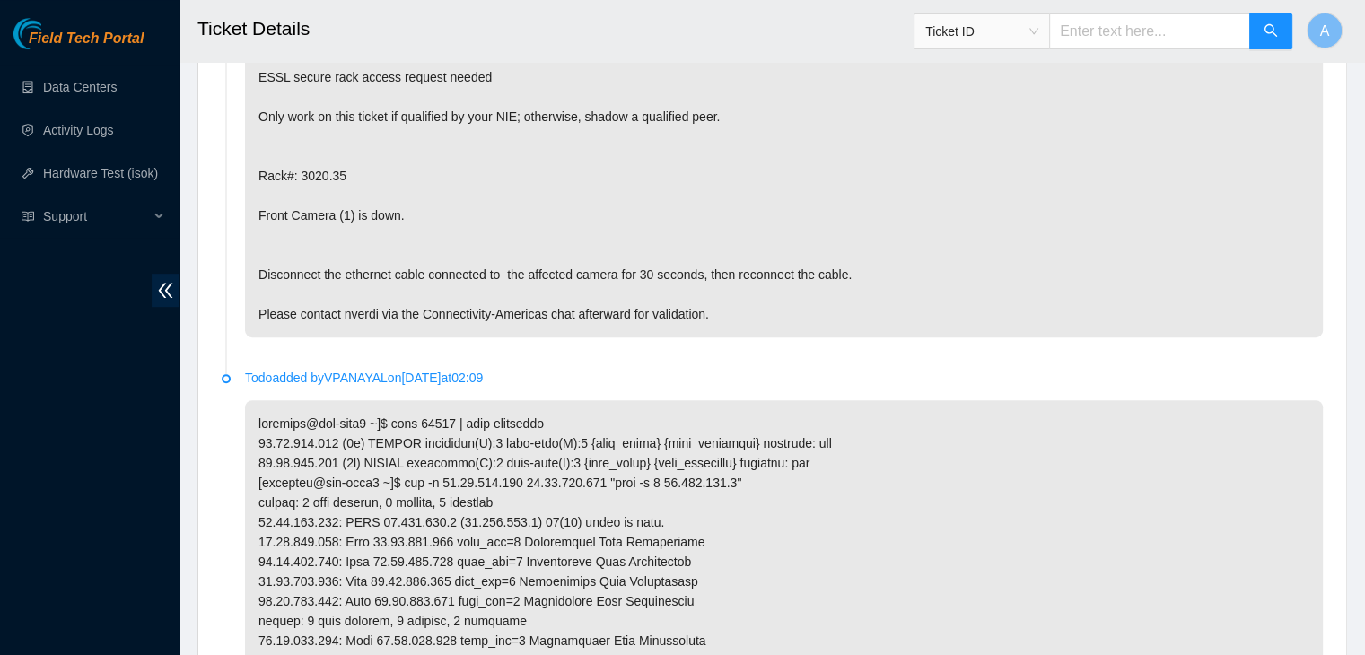
click at [356, 291] on p "ESSL secure rack access request needed Only work on this ticket if qualified by…" at bounding box center [784, 196] width 1078 height 284
copy p "nverdi"
click at [356, 291] on p "ESSL secure rack access request needed Only work on this ticket if qualified by…" at bounding box center [784, 196] width 1078 height 284
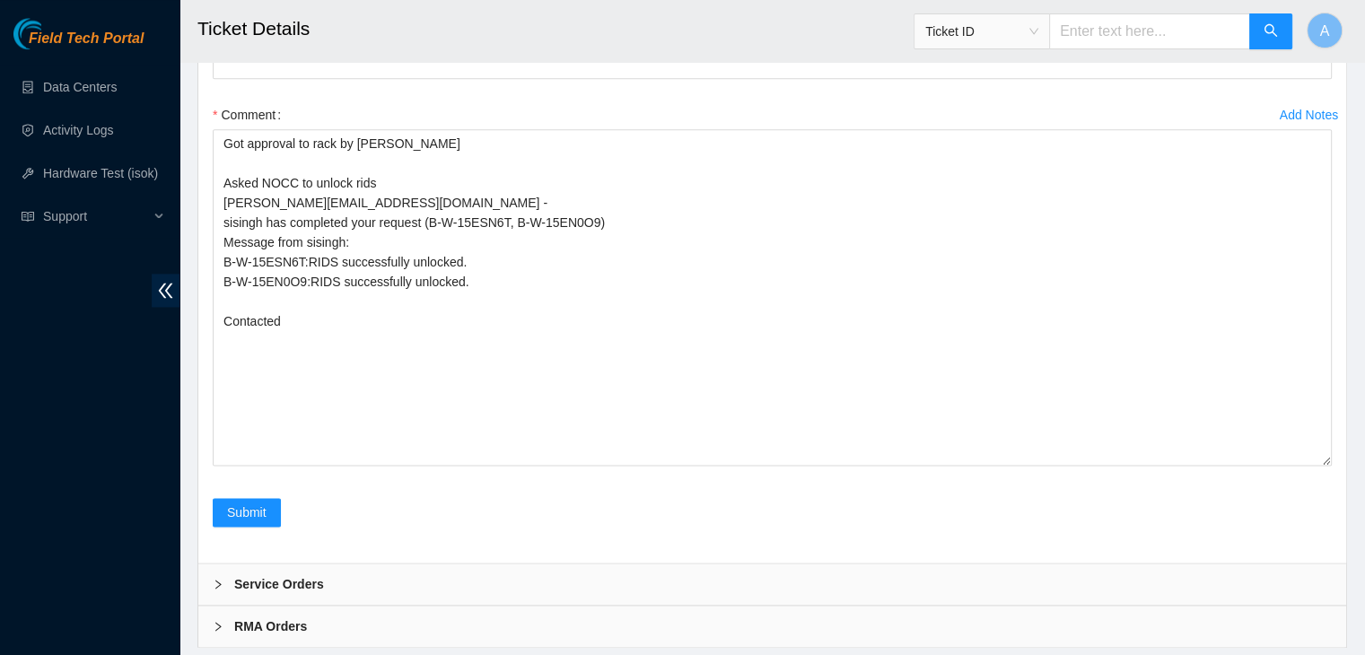
scroll to position [2390, 0]
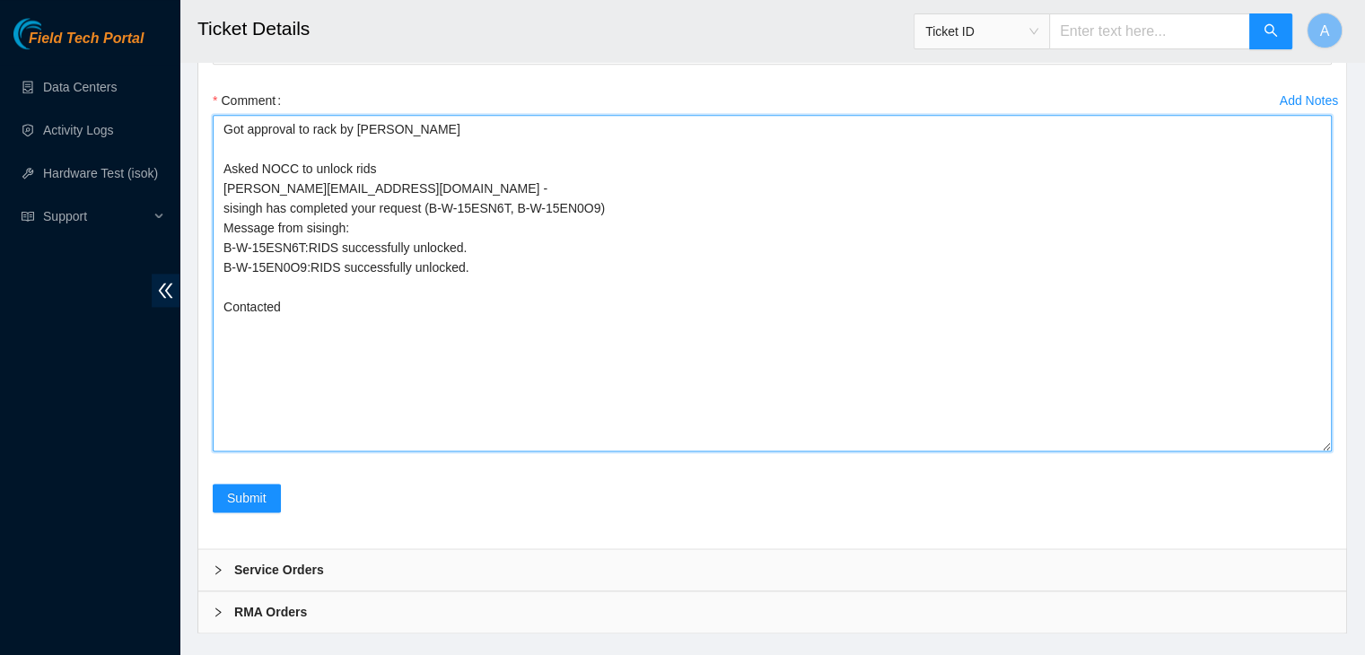
click at [380, 291] on textarea "Got approval to rack by NIE Patrick Asked NOCC to unlock rids dhindsa.arya25@gm…" at bounding box center [772, 283] width 1119 height 336
paste textarea "nverdi"
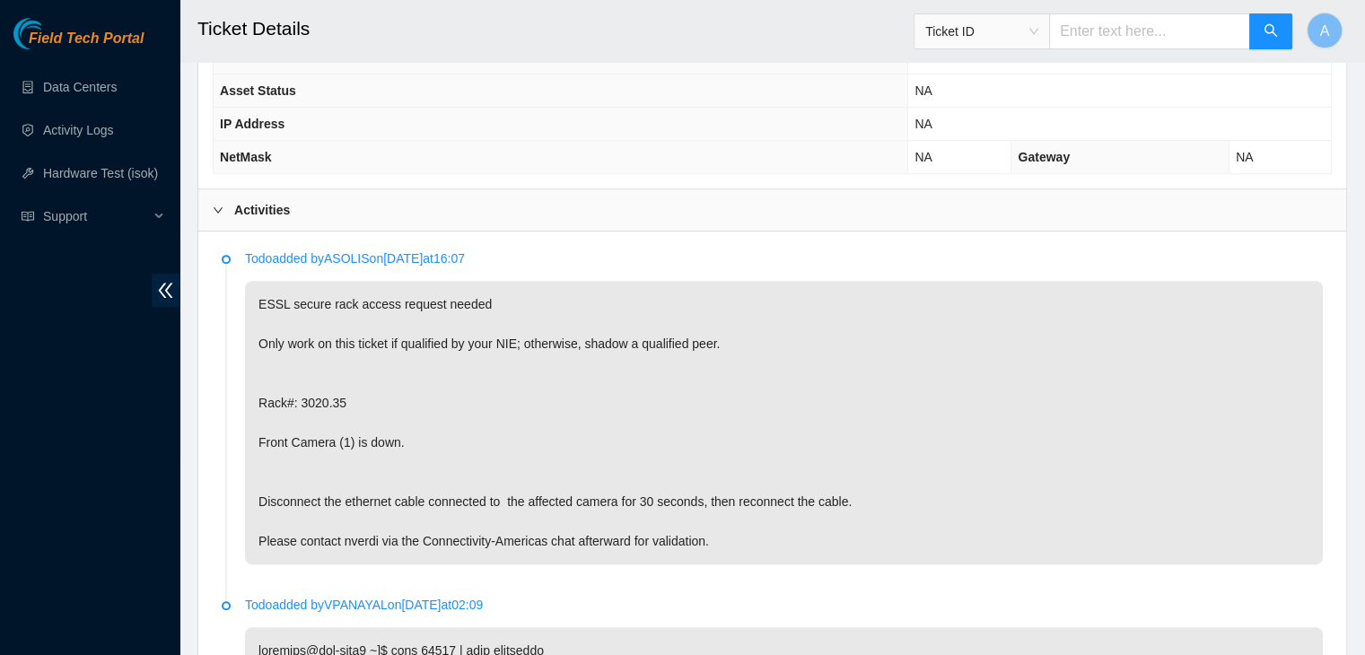
scroll to position [779, 0]
type textarea "Got approval to rack by NIE Patrick Asked NOCC to unlock rids dhindsa.arya25@gm…"
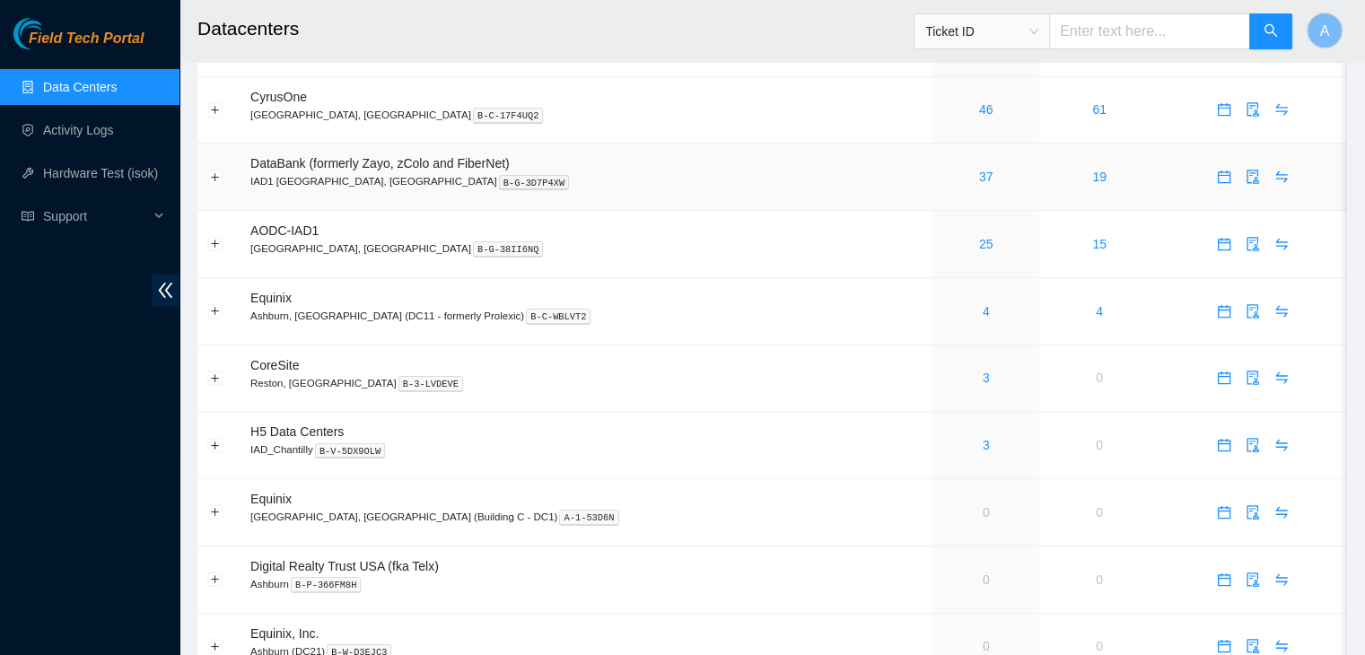
scroll to position [262, 0]
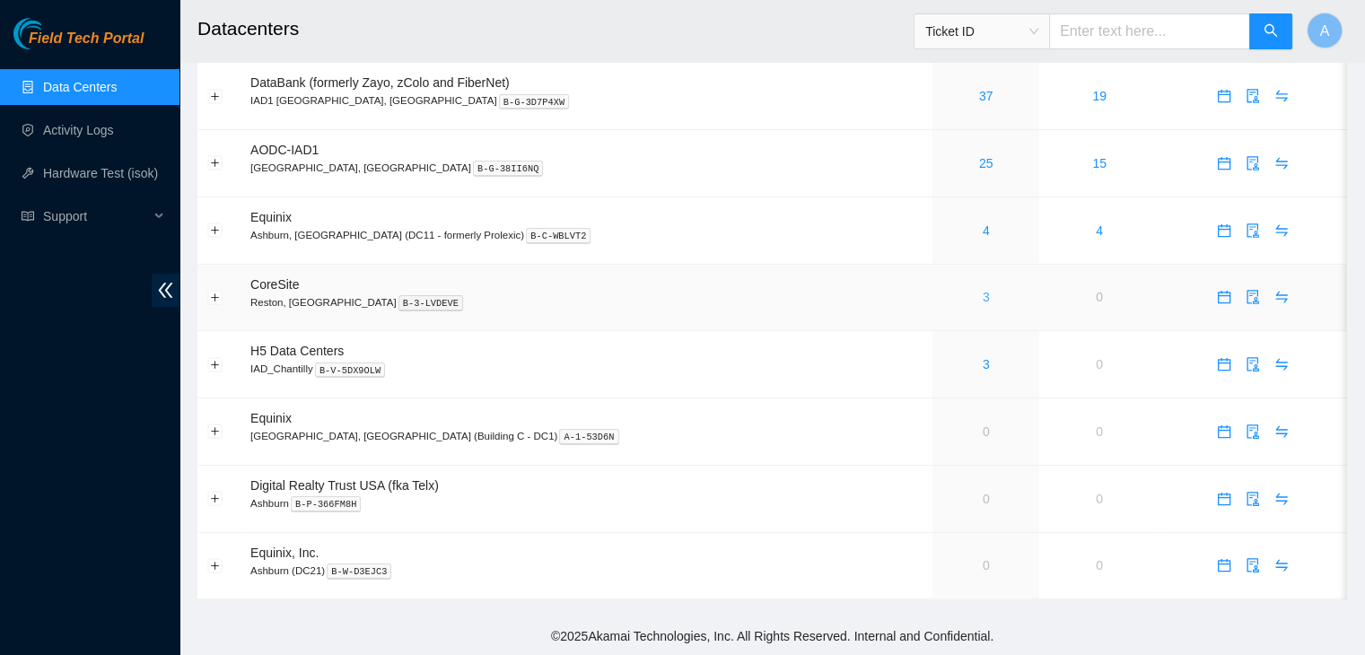
click at [983, 295] on link "3" at bounding box center [986, 297] width 7 height 14
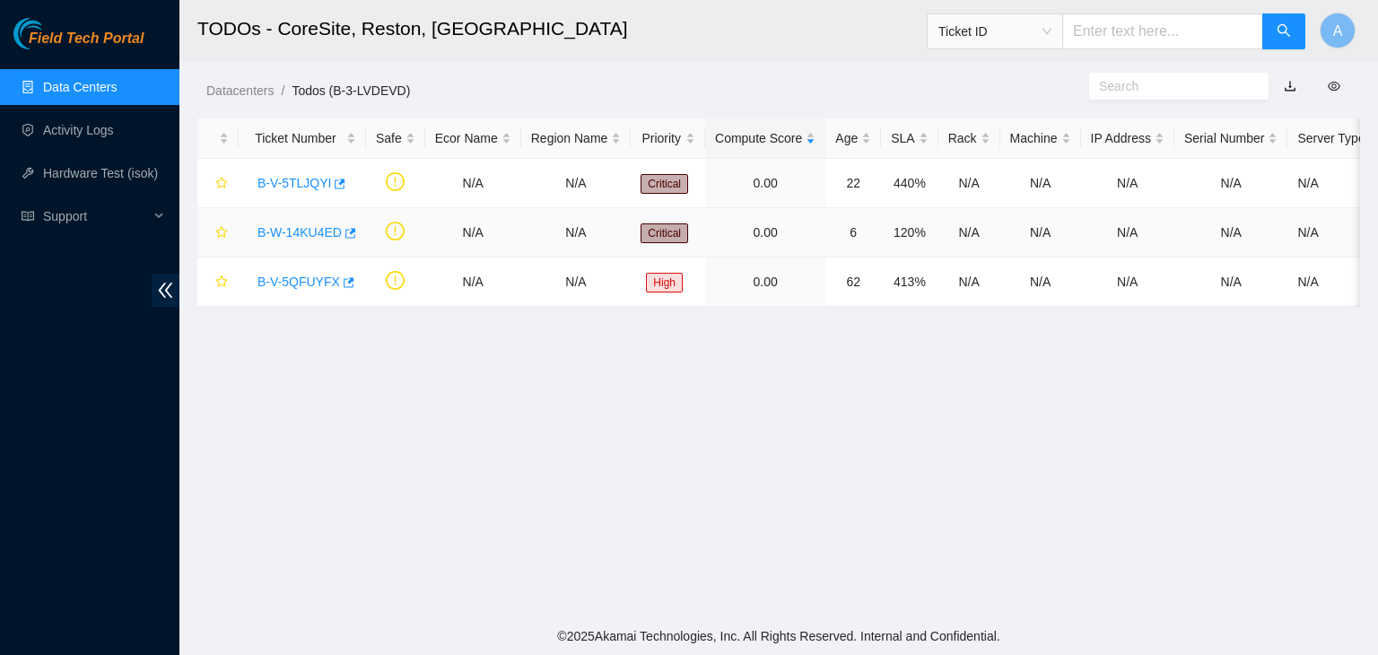
click at [305, 232] on link "B-W-14KU4ED" at bounding box center [300, 232] width 84 height 14
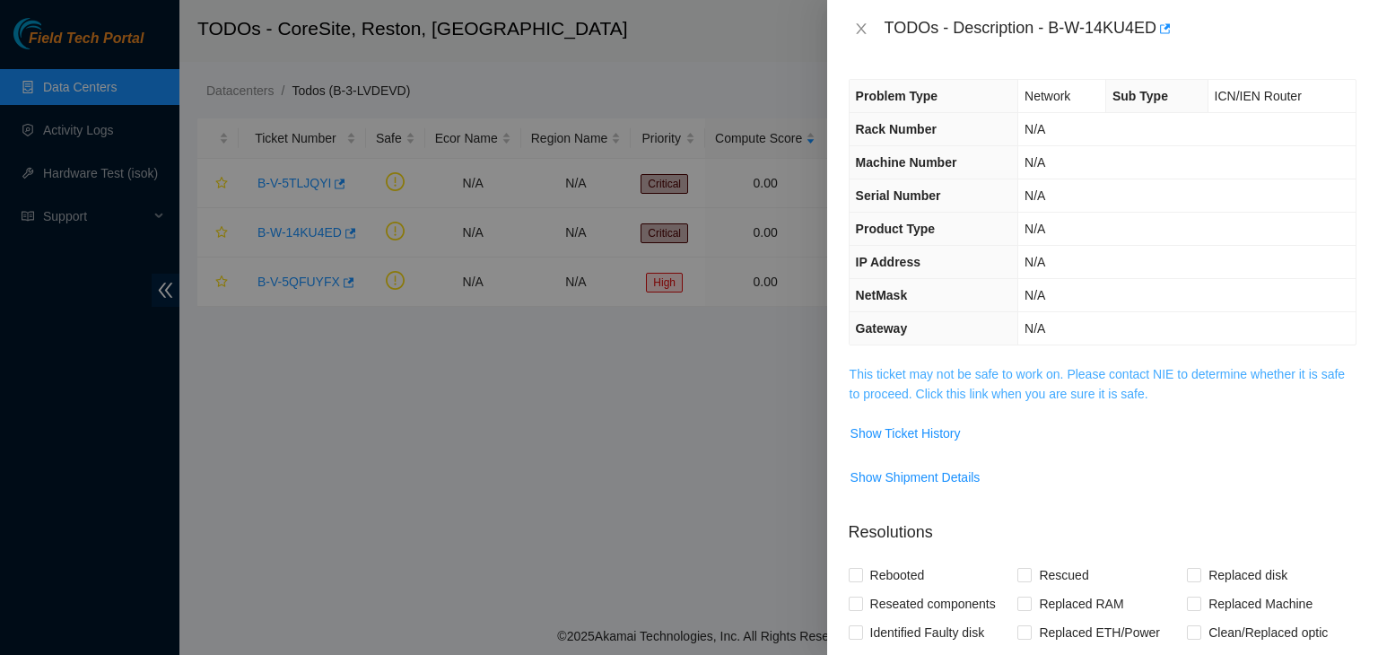
click at [893, 376] on link "This ticket may not be safe to work on. Please contact NIE to determine whether…" at bounding box center [1097, 384] width 495 height 34
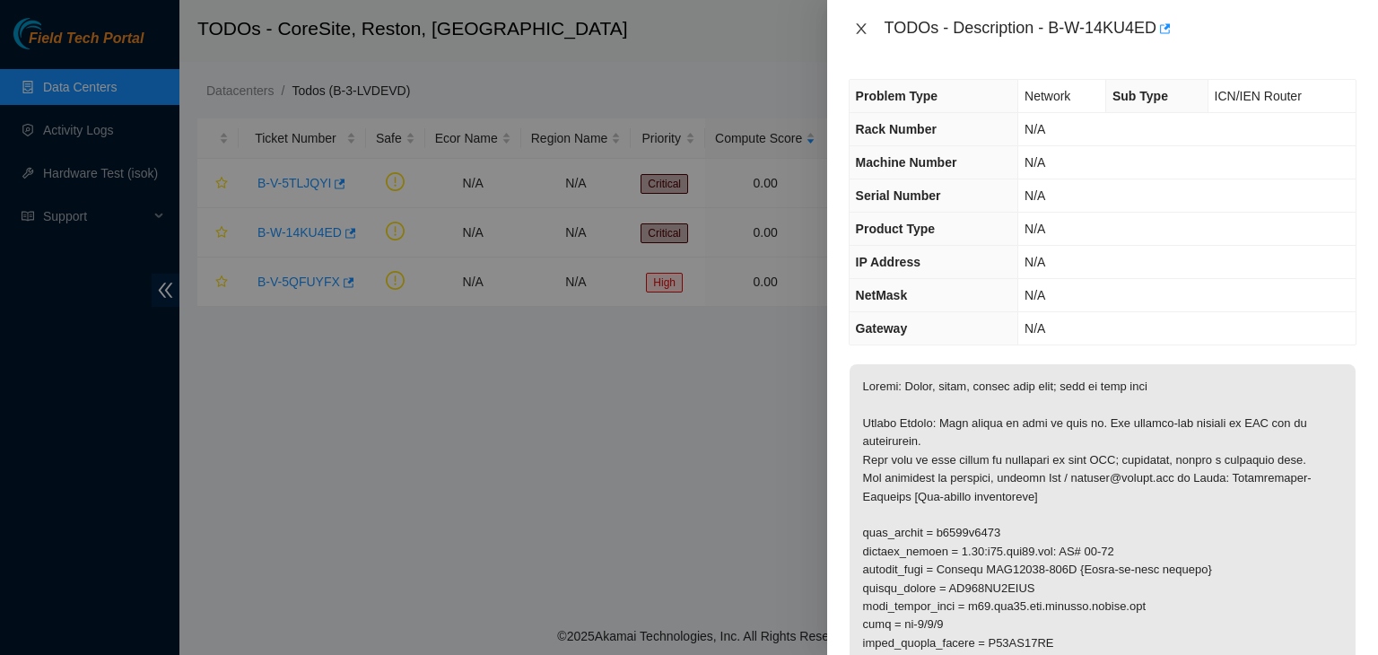
click at [861, 30] on icon "close" at bounding box center [861, 28] width 10 height 11
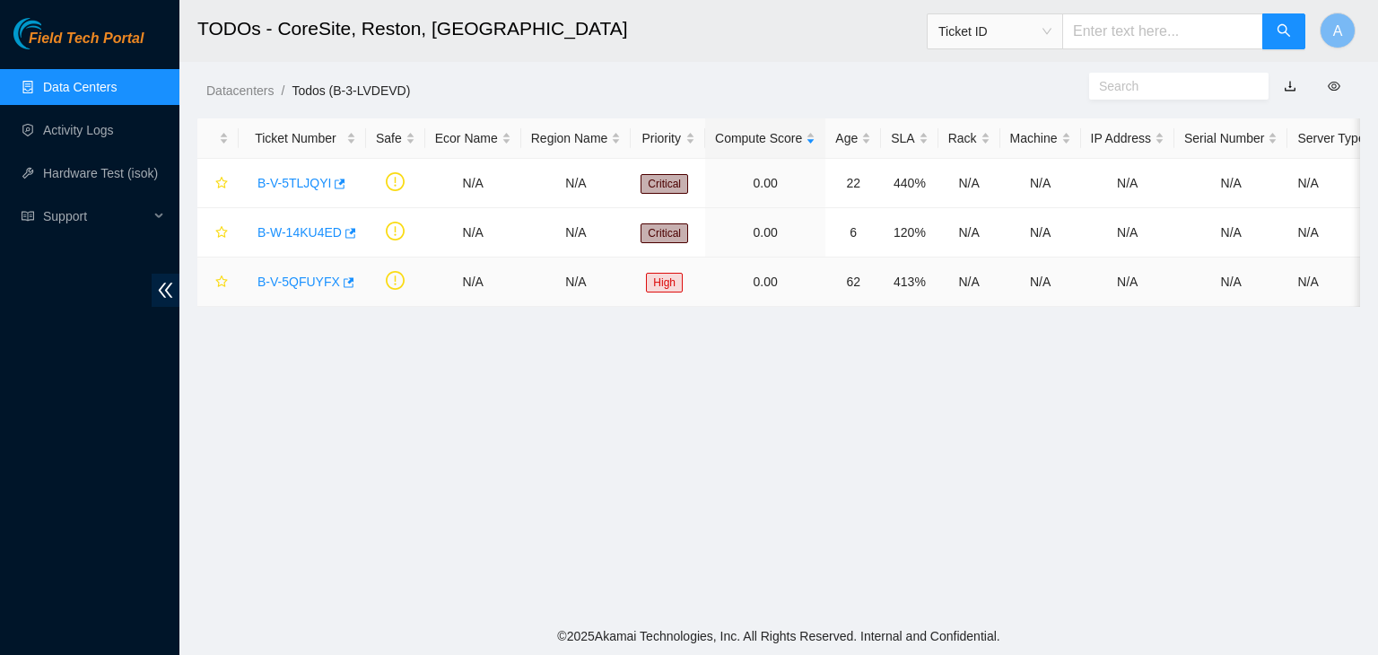
click at [295, 279] on link "B-V-5QFUYFX" at bounding box center [299, 282] width 83 height 14
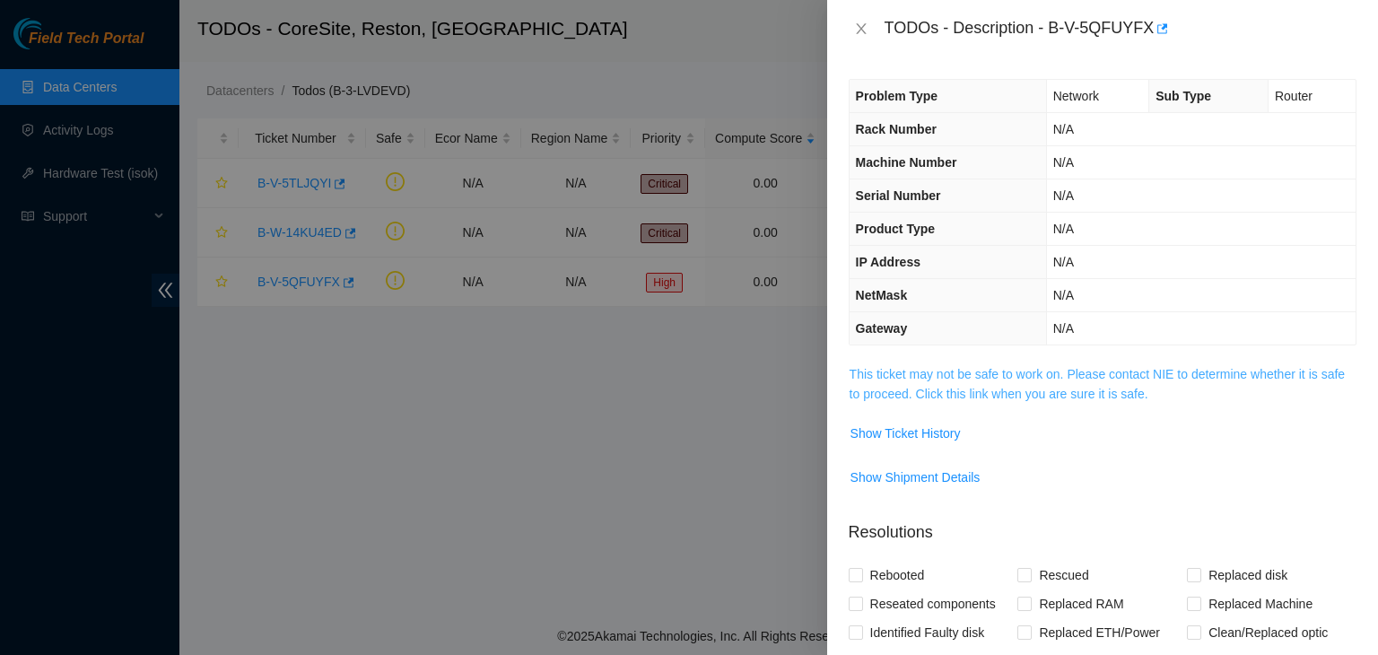
click at [971, 396] on link "This ticket may not be safe to work on. Please contact NIE to determine whether…" at bounding box center [1097, 384] width 495 height 34
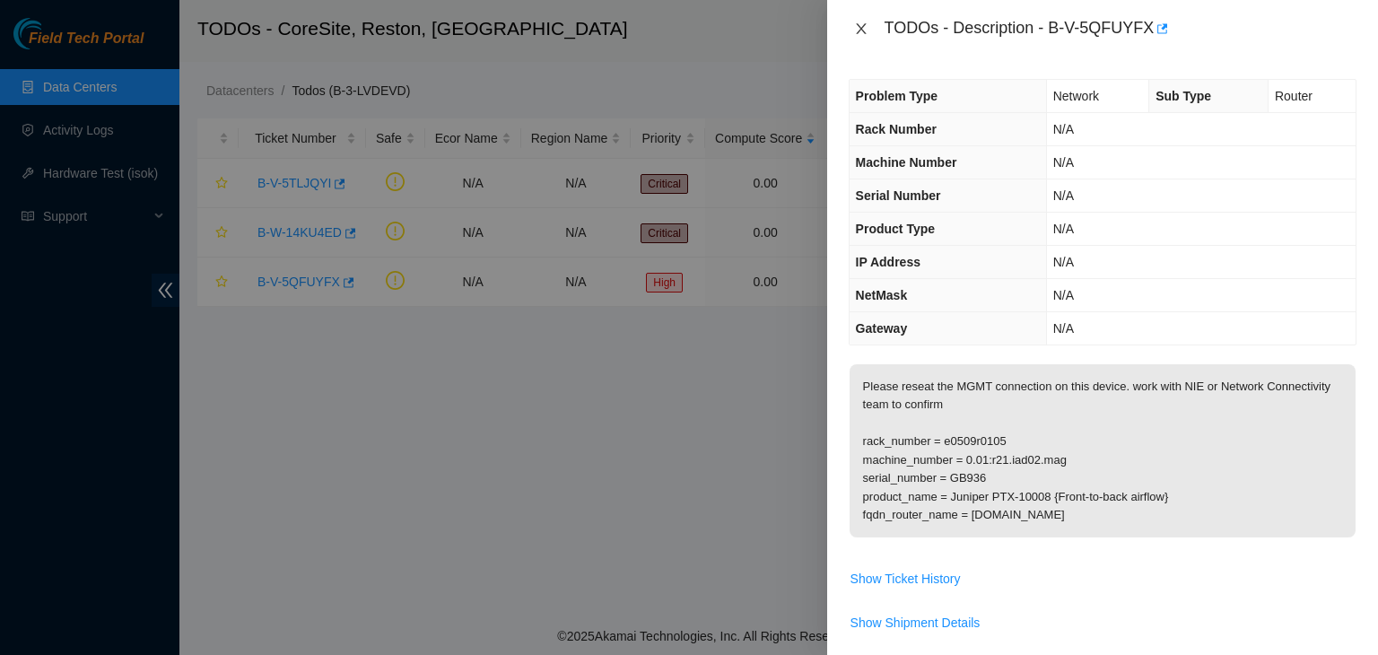
click at [858, 37] on button "Close" at bounding box center [861, 29] width 25 height 17
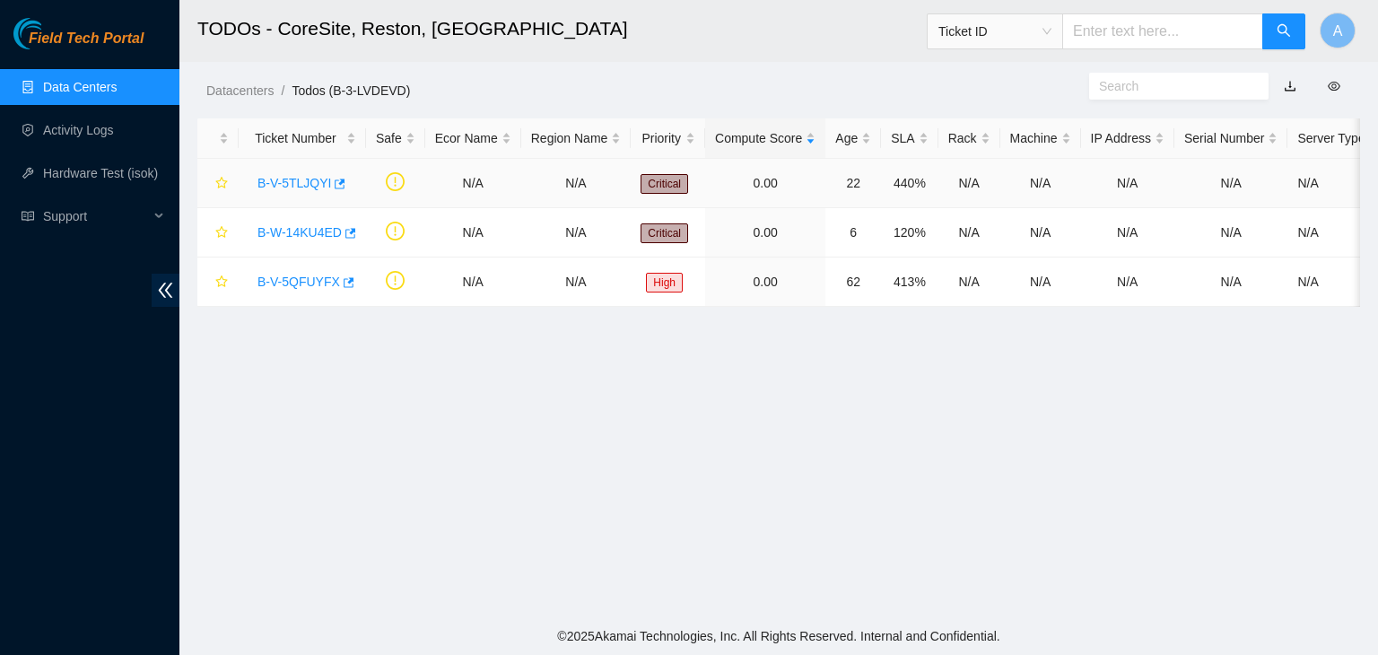
click at [296, 188] on link "B-V-5TLJQYI" at bounding box center [295, 183] width 74 height 14
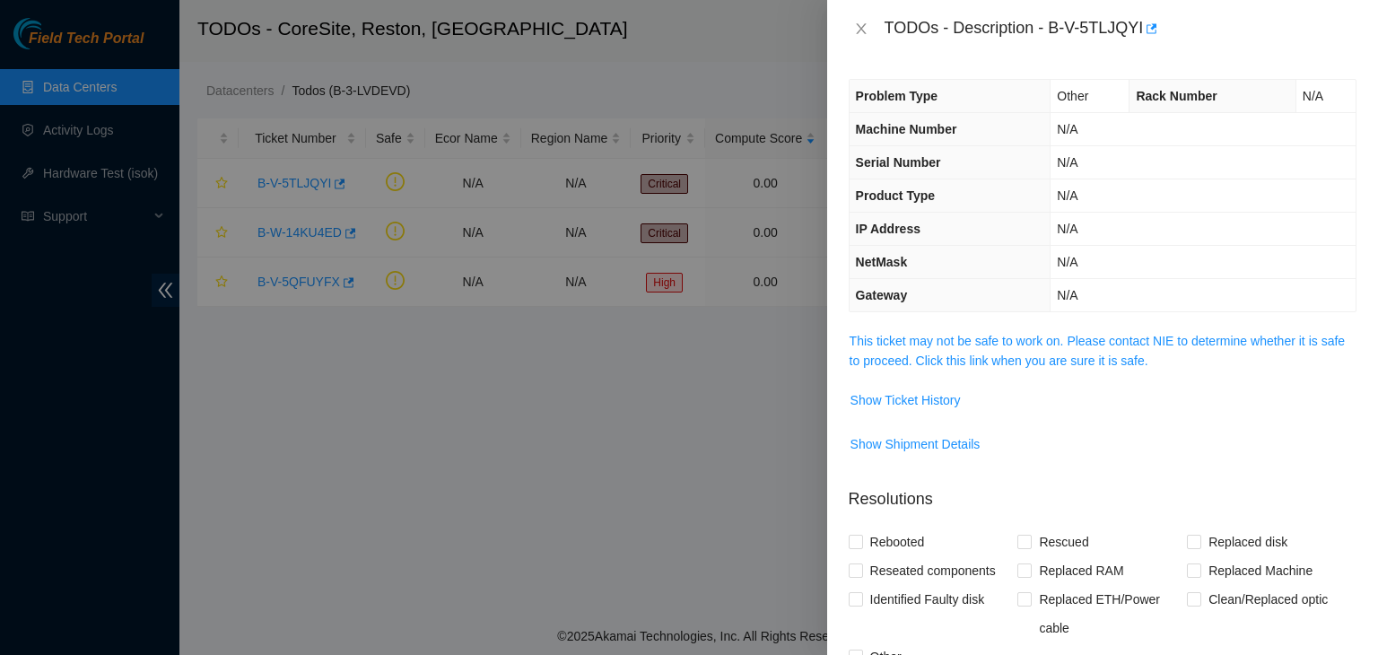
click at [882, 348] on span "This ticket may not be safe to work on. Please contact NIE to determine whether…" at bounding box center [1103, 350] width 506 height 39
click at [924, 342] on link "This ticket may not be safe to work on. Please contact NIE to determine whether…" at bounding box center [1097, 351] width 495 height 34
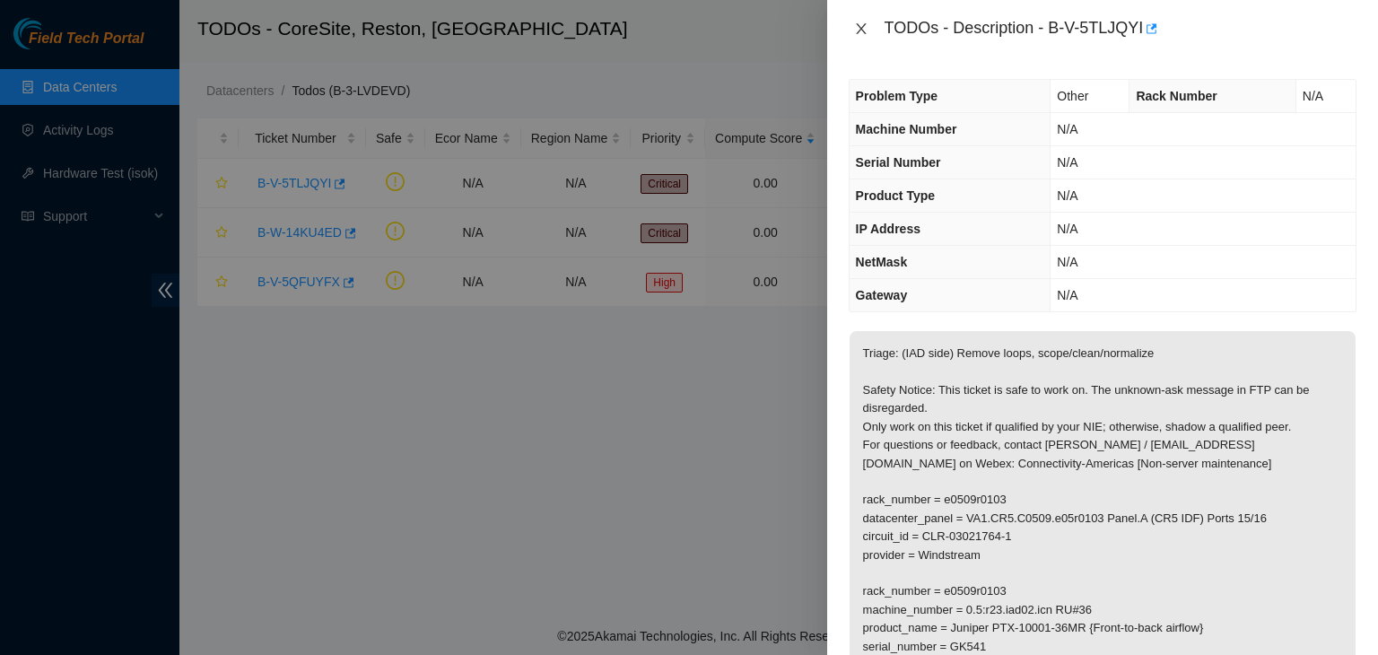
click at [858, 29] on icon "close" at bounding box center [861, 29] width 14 height 14
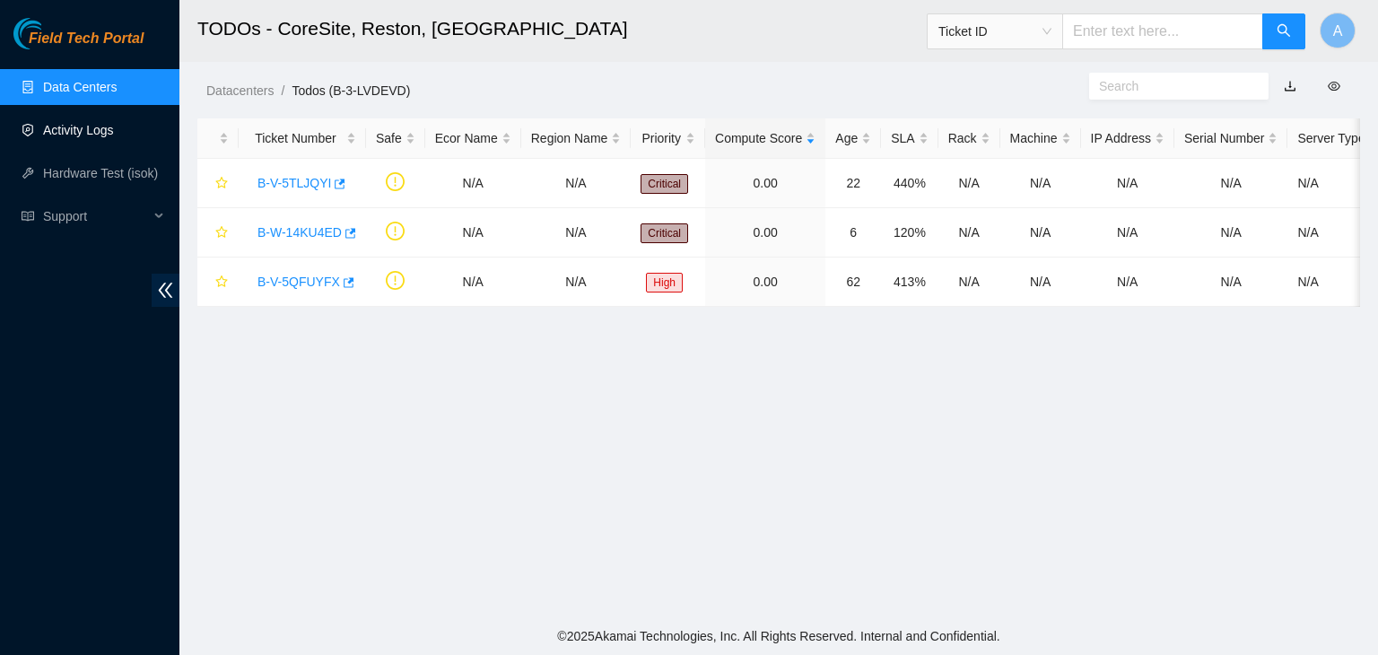
click at [114, 123] on link "Activity Logs" at bounding box center [78, 130] width 71 height 14
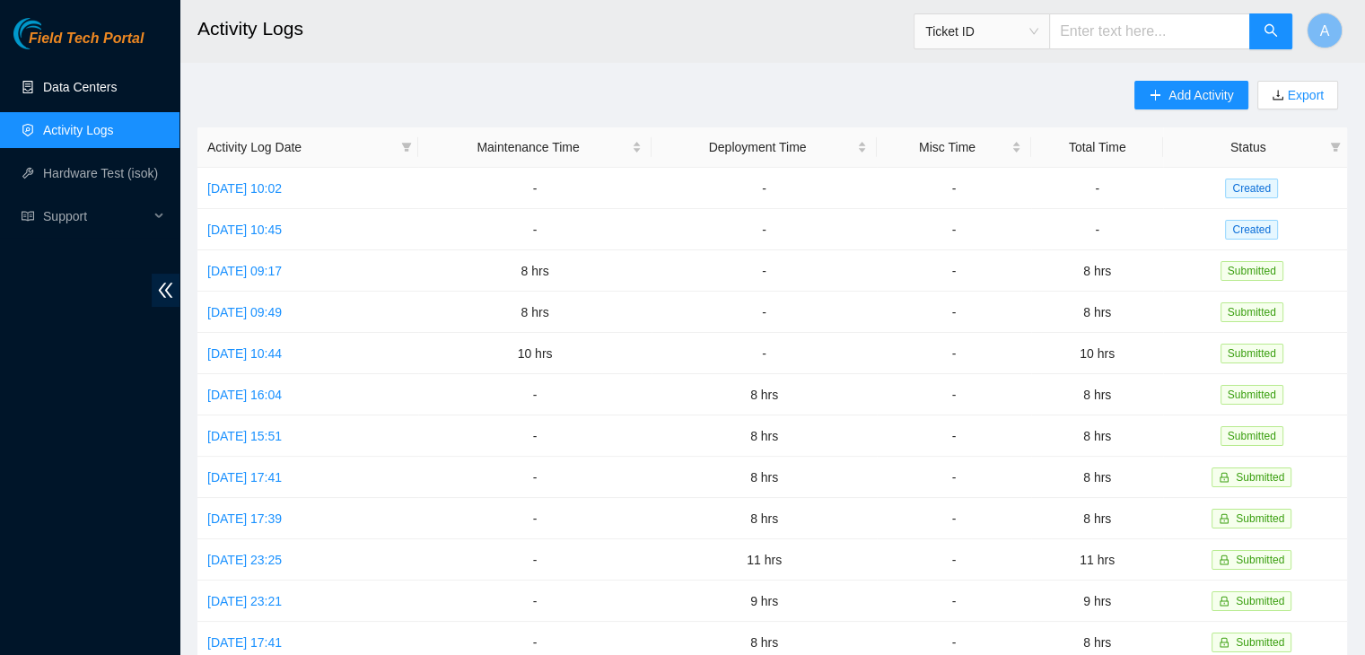
click at [117, 92] on link "Data Centers" at bounding box center [80, 87] width 74 height 14
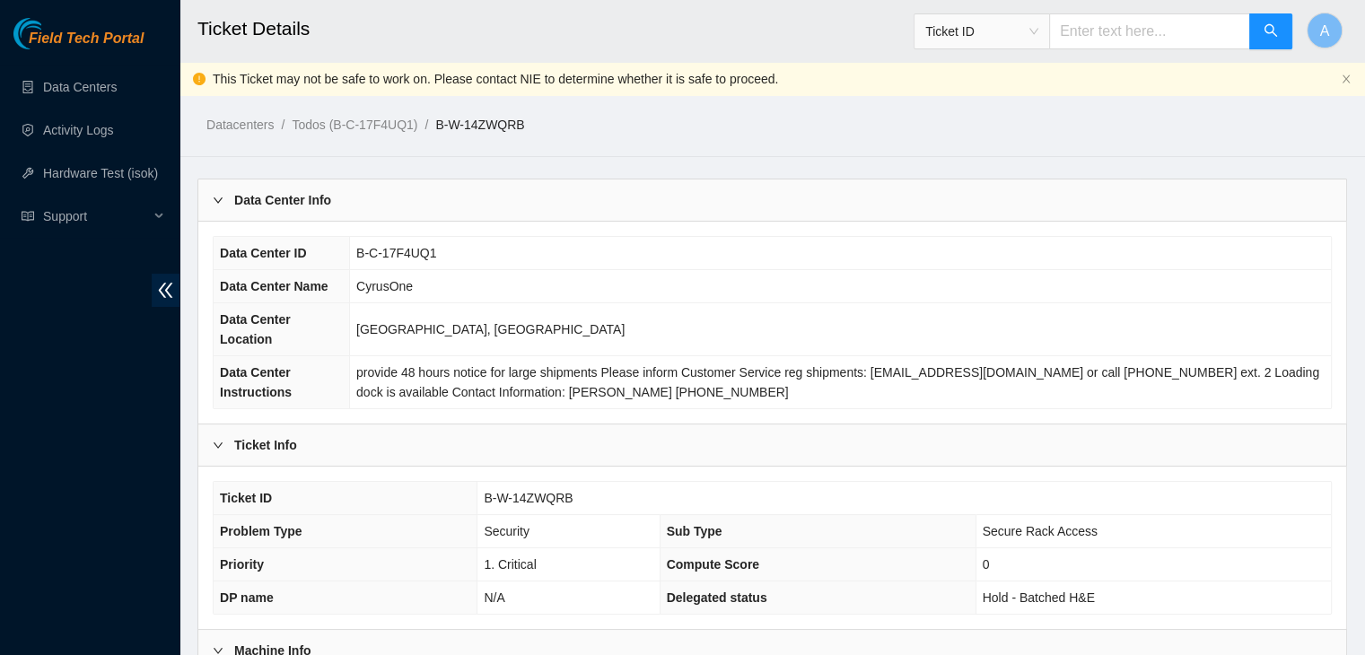
click at [432, 254] on td "B-C-17F4UQ1" at bounding box center [840, 253] width 981 height 33
drag, startPoint x: 574, startPoint y: 471, endPoint x: 488, endPoint y: 481, distance: 86.7
click at [488, 482] on td "B-W-14ZWQRB" at bounding box center [903, 498] width 853 height 33
copy span "B-W-14ZWQRB"
click at [488, 491] on span "B-W-14ZWQRB" at bounding box center [528, 498] width 89 height 14
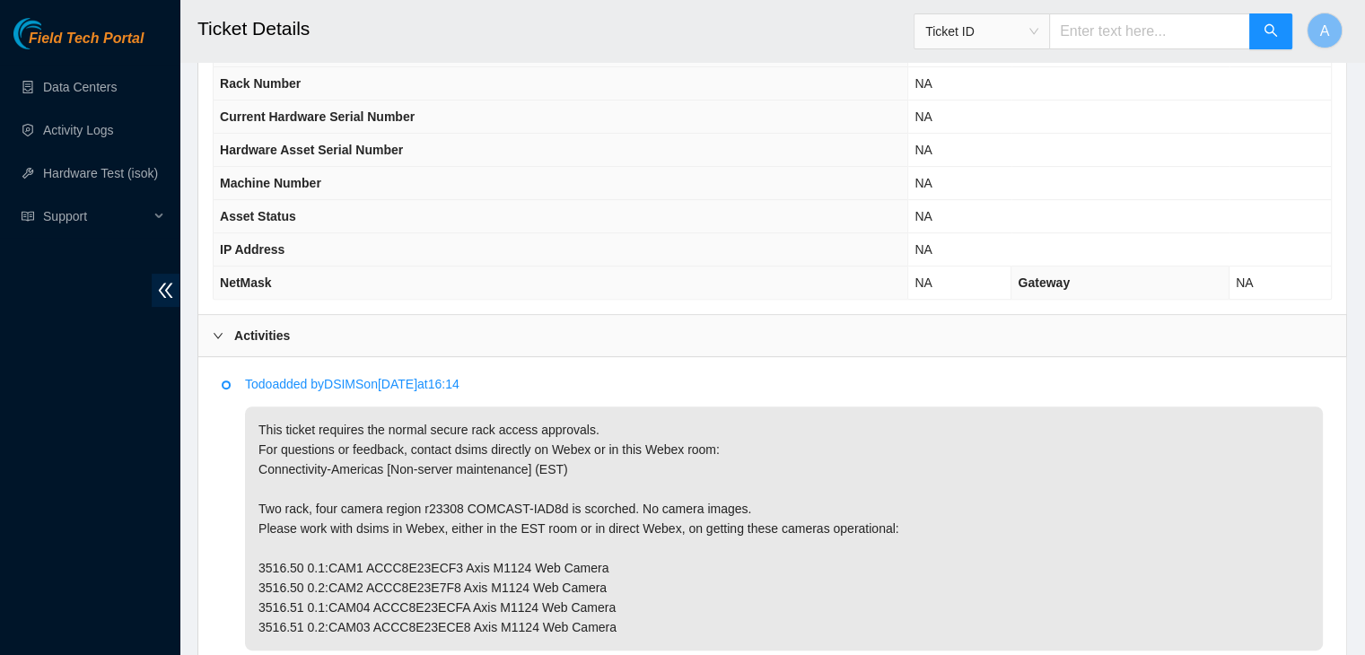
scroll to position [712, 0]
